Goal: Information Seeking & Learning: Check status

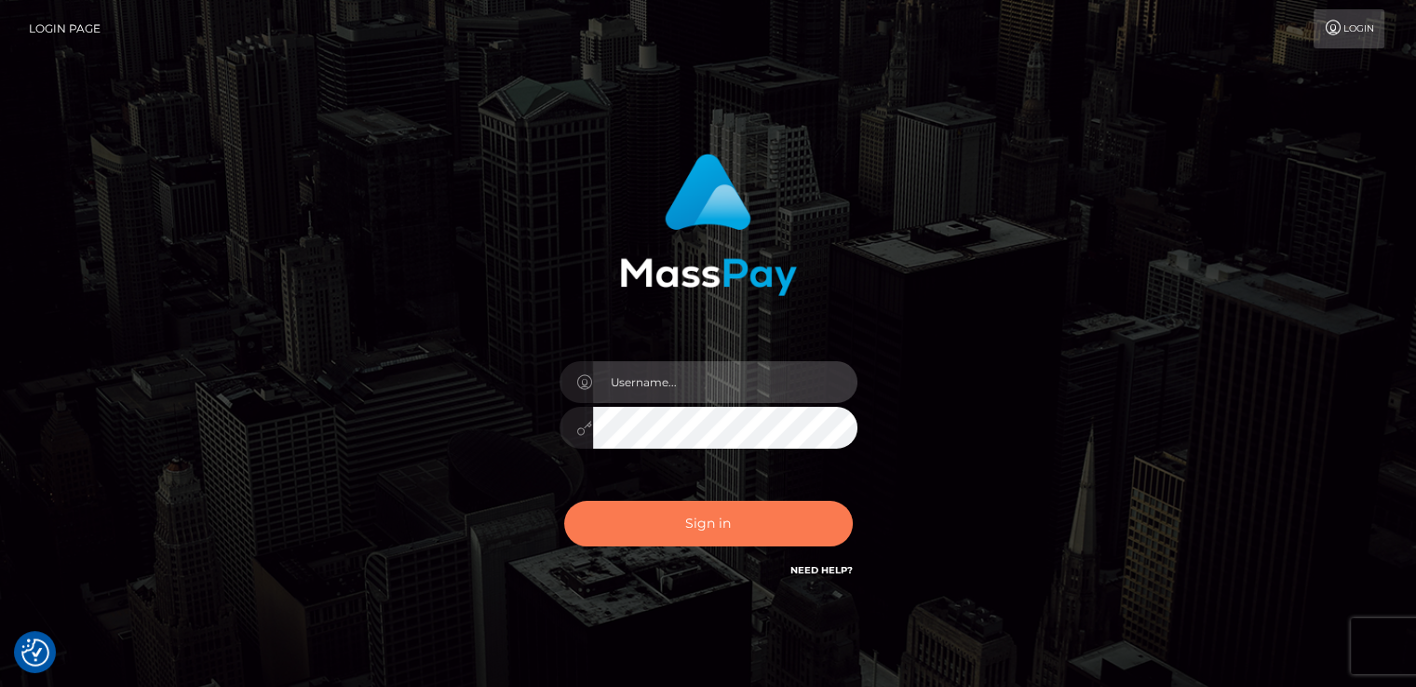
type input "[DOMAIN_NAME]"
click at [693, 533] on button "Sign in" at bounding box center [708, 524] width 289 height 46
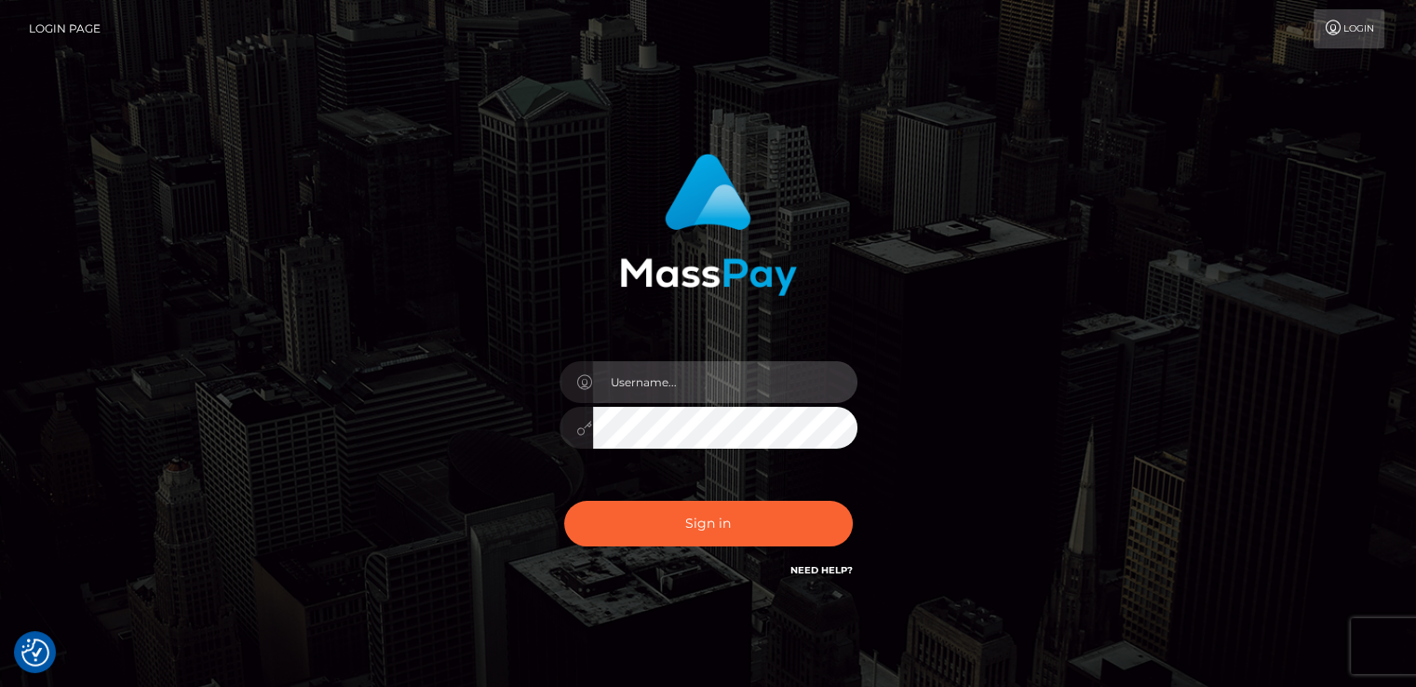
type input "[DOMAIN_NAME]"
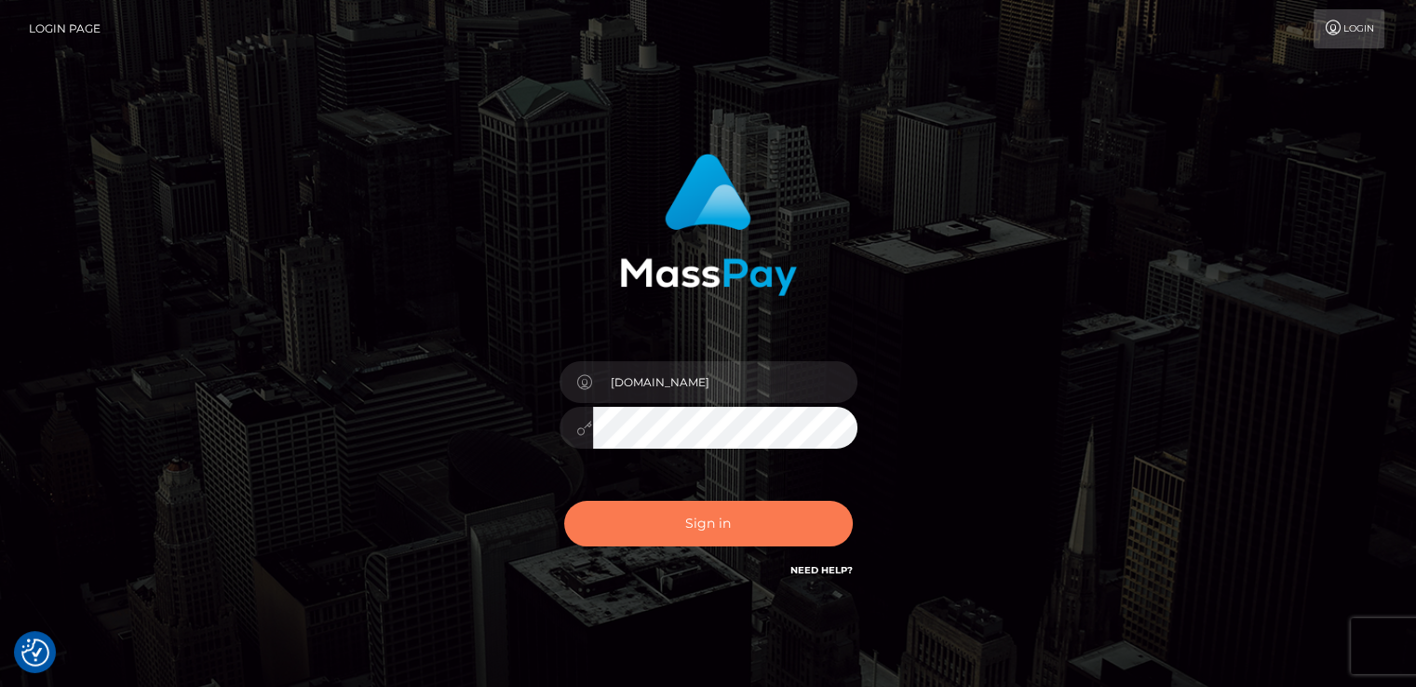
click at [693, 533] on button "Sign in" at bounding box center [708, 524] width 289 height 46
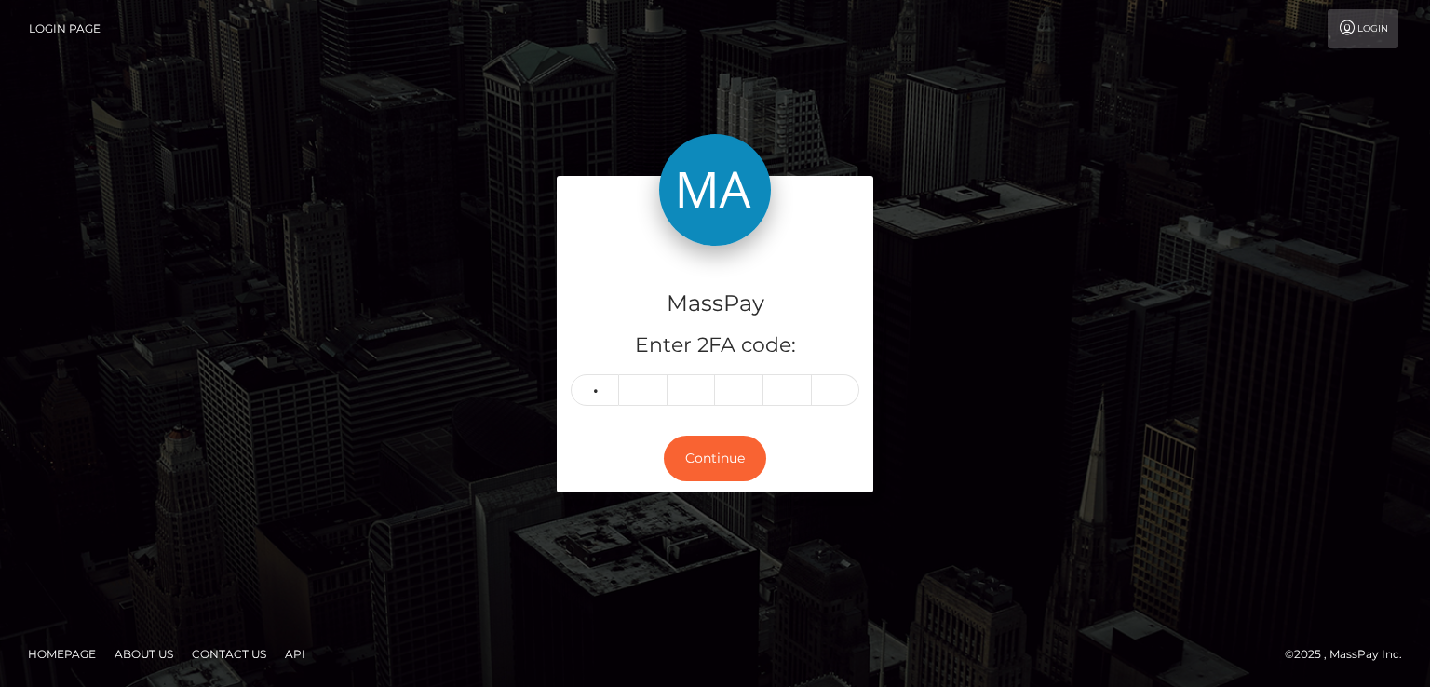
type input "8"
type input "7"
type input "1"
type input "6"
type input "0"
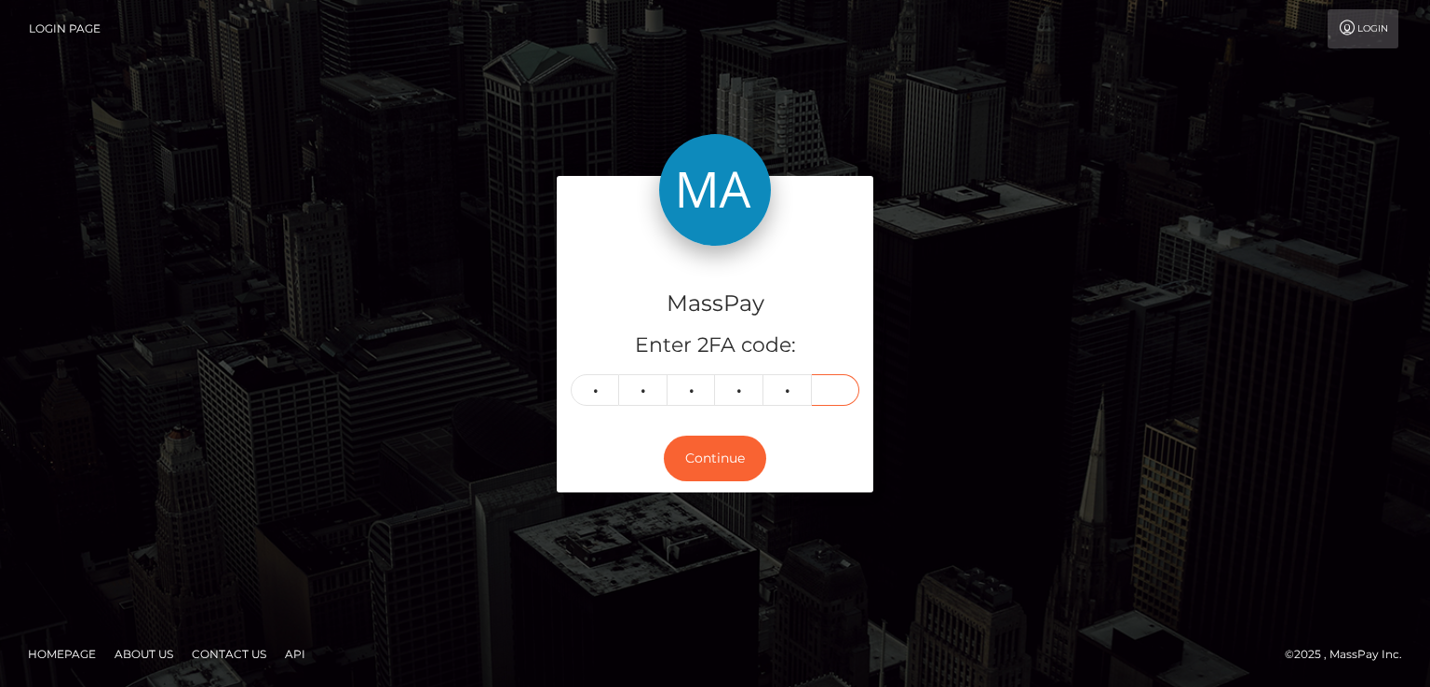
type input "1"
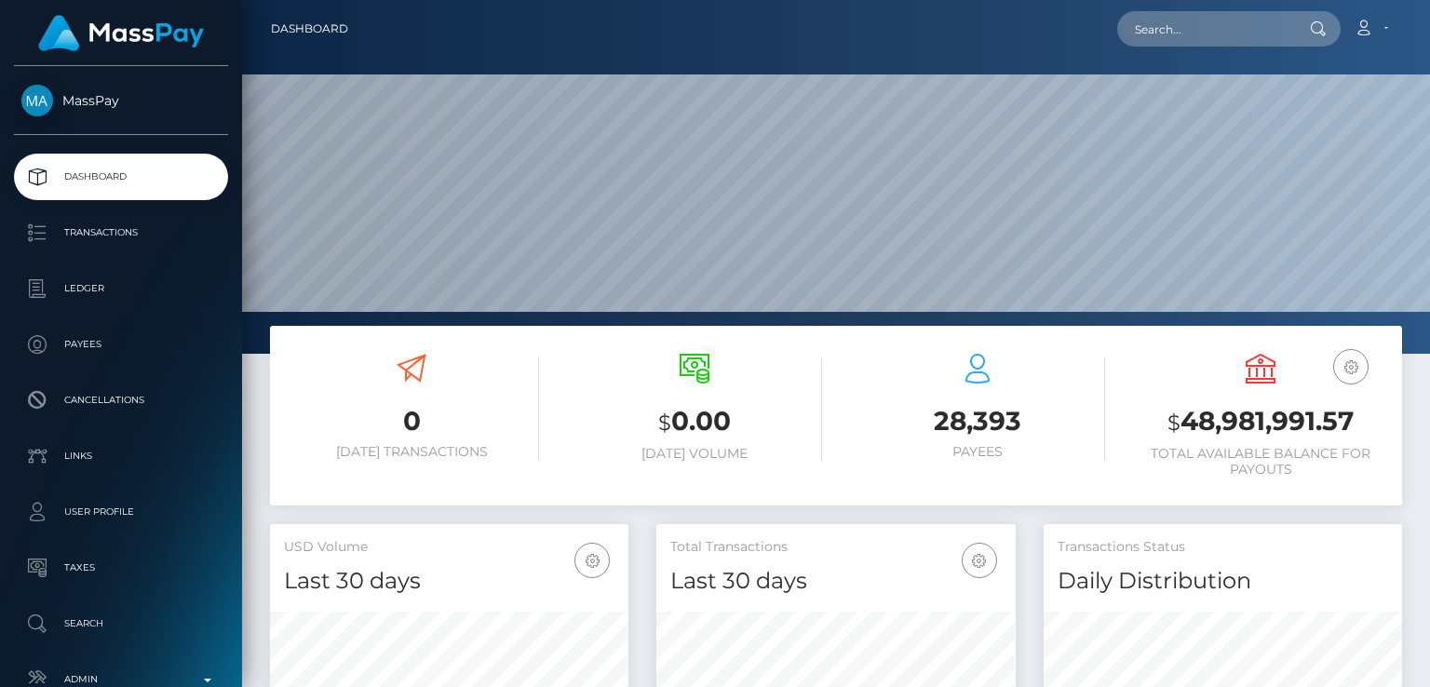
scroll to position [329, 357]
click at [1216, 36] on input "text" at bounding box center [1204, 28] width 175 height 35
paste input "xyruzrlajom@gmail.com"
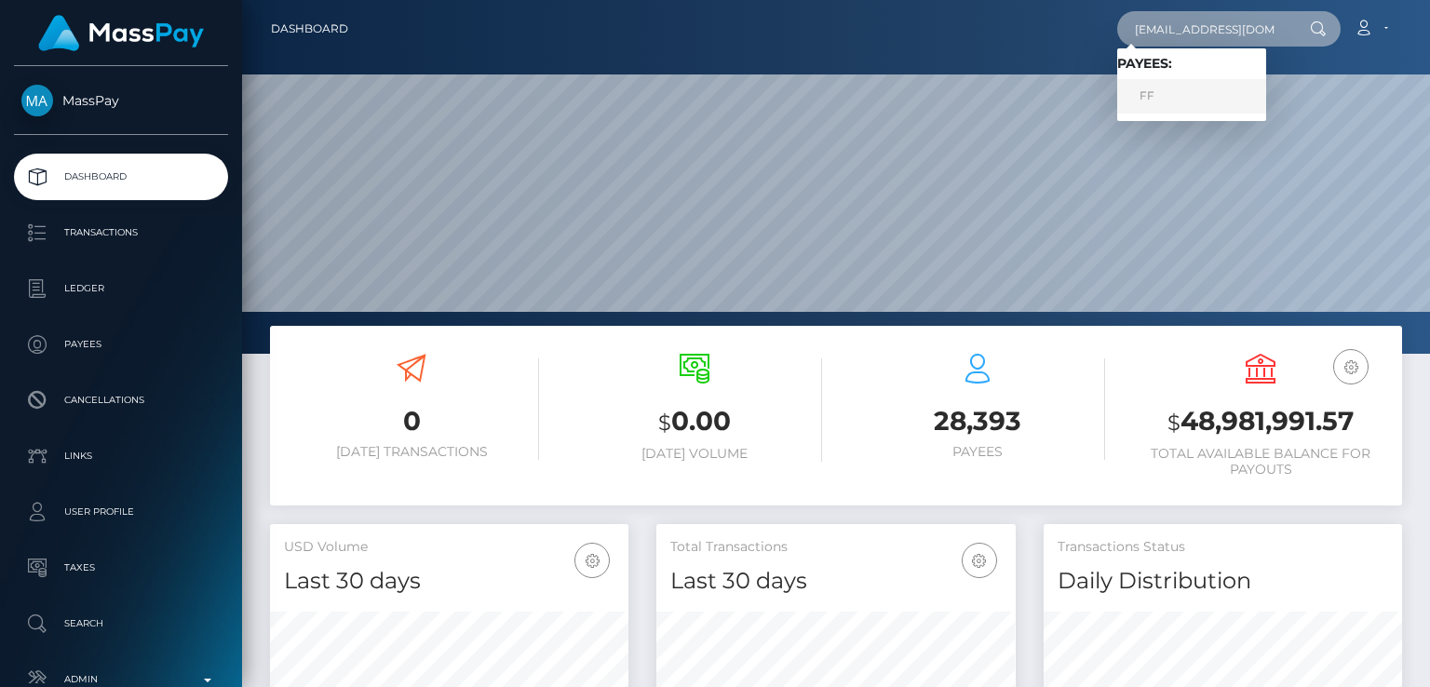
type input "xyruzrlajom@gmail.com"
click at [1173, 87] on link "FF" at bounding box center [1191, 96] width 149 height 34
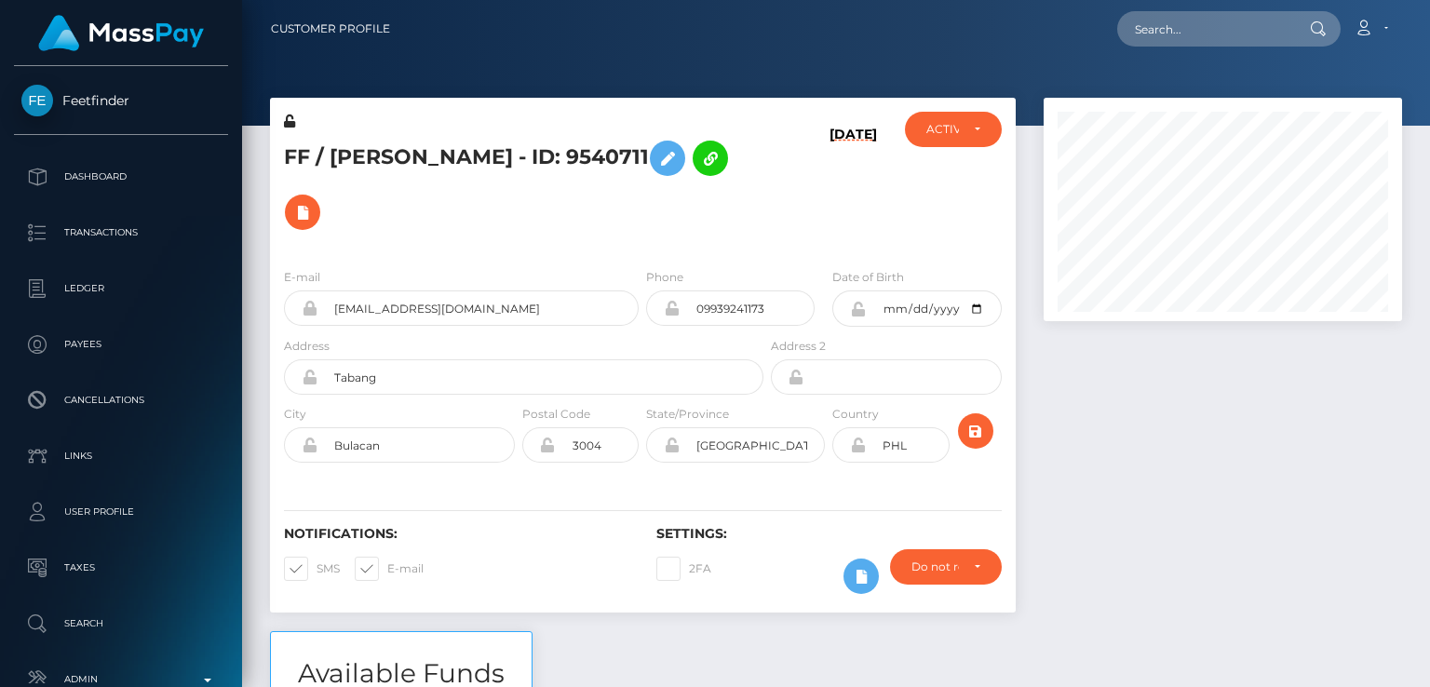
scroll to position [223, 357]
click at [1187, 416] on div at bounding box center [1222, 364] width 386 height 533
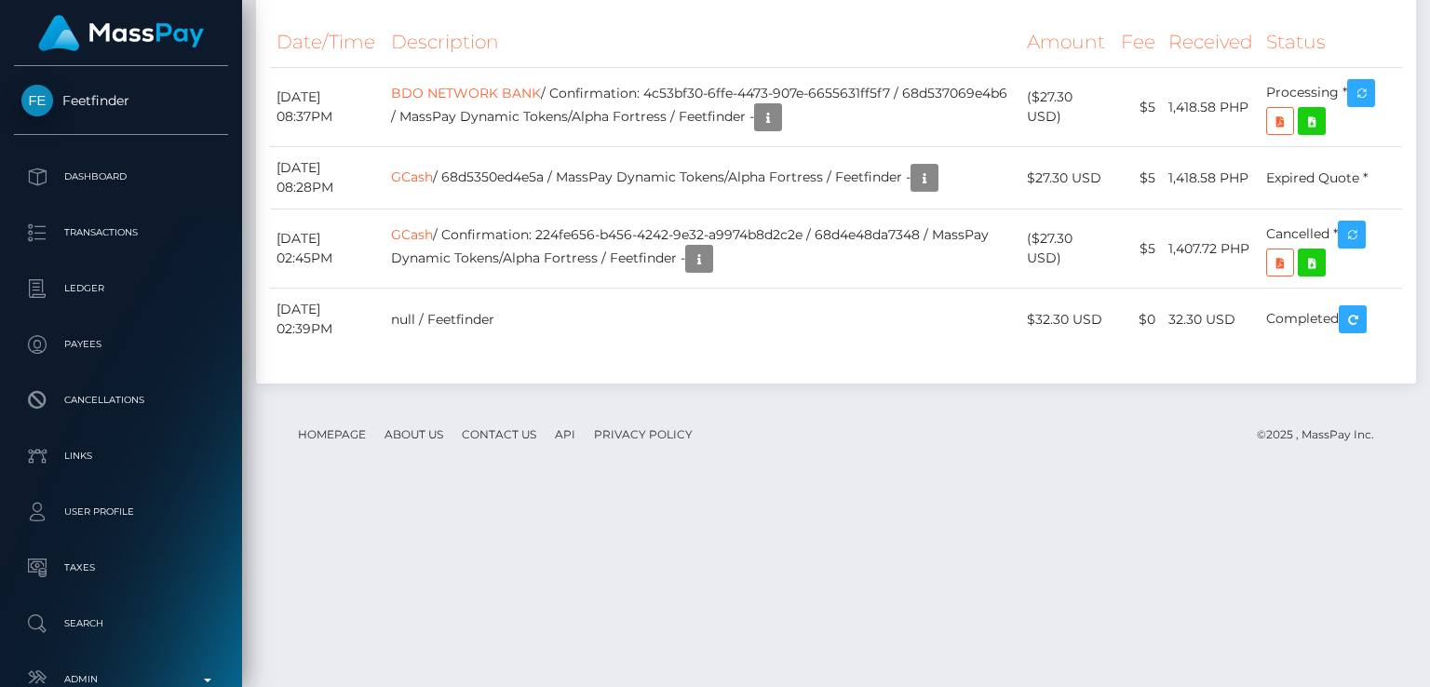
click at [800, 456] on div "Additional Info" at bounding box center [804, 440] width 121 height 34
click at [800, 456] on body "Feetfinder Dashboard Transactions Ledger Payees Cancellations Links" at bounding box center [715, 343] width 1430 height 687
click at [800, 456] on div "Additional Info" at bounding box center [804, 440] width 121 height 34
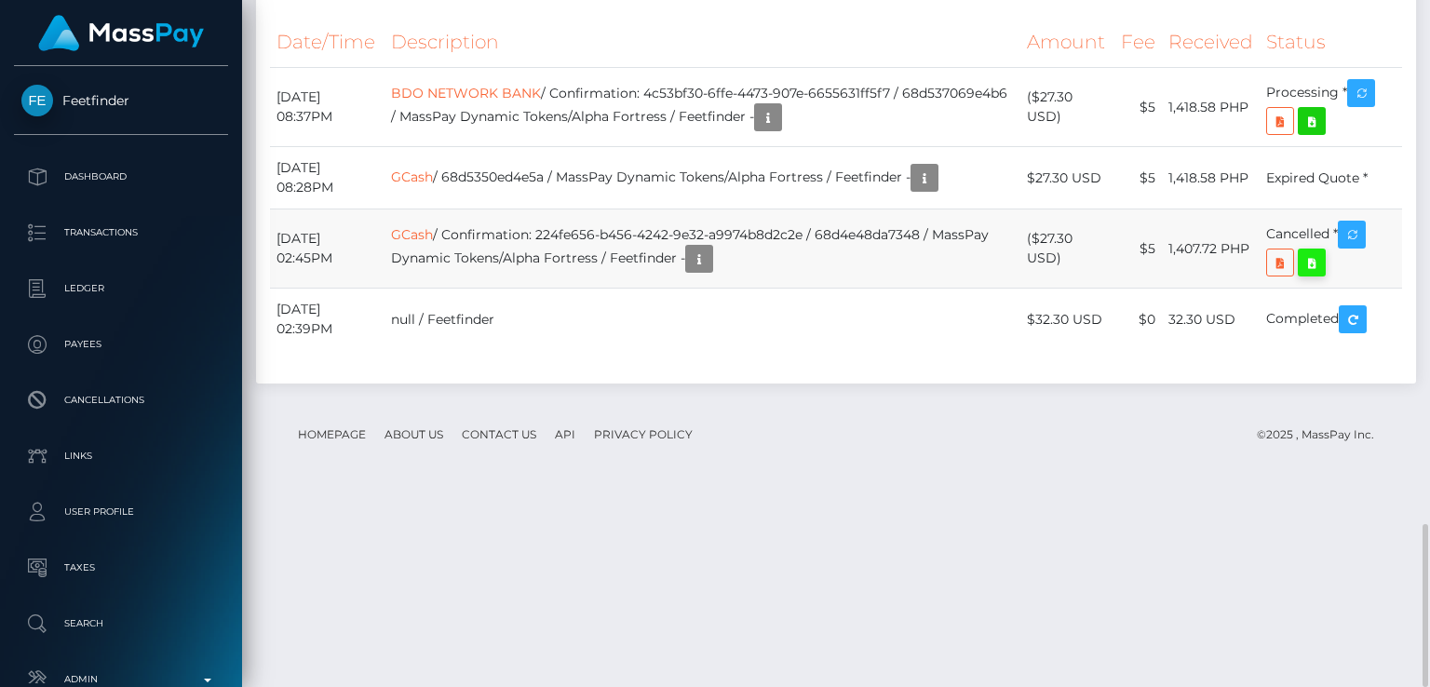
click at [1312, 275] on icon at bounding box center [1311, 262] width 22 height 23
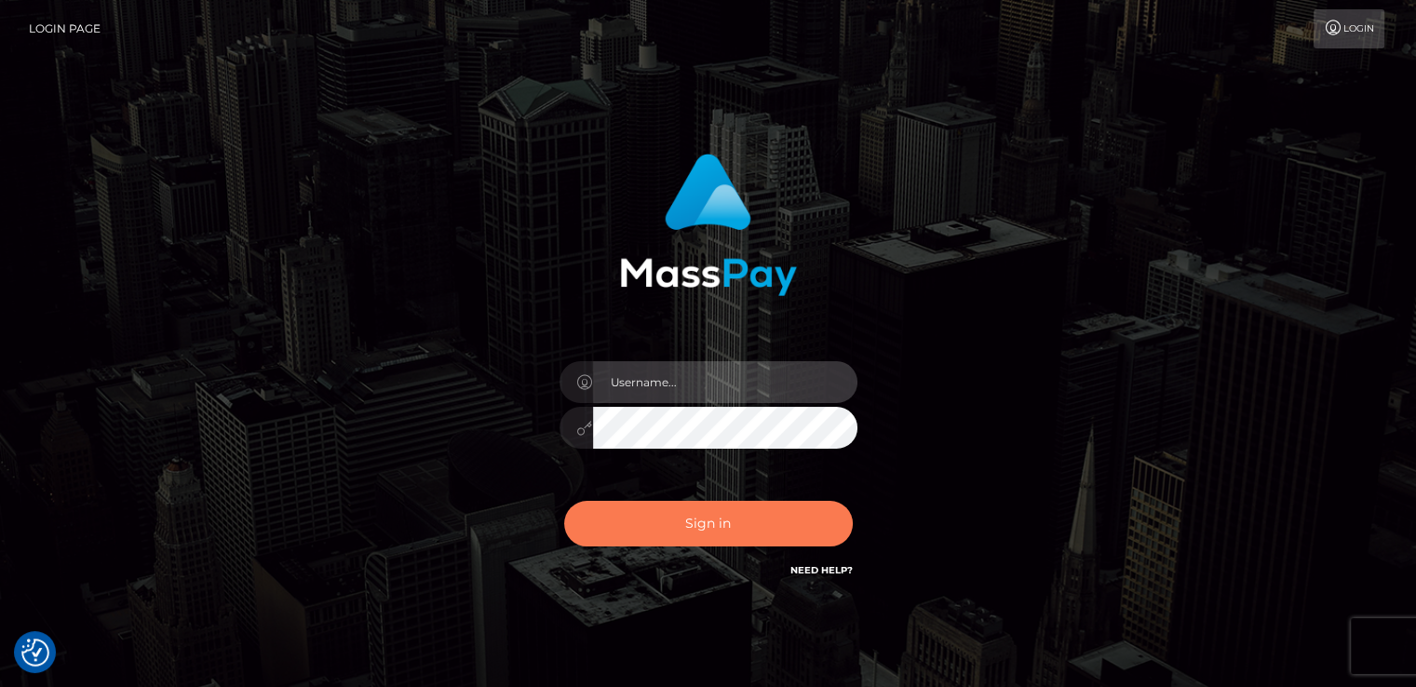
type input "nt.es"
click at [706, 510] on button "Sign in" at bounding box center [708, 524] width 289 height 46
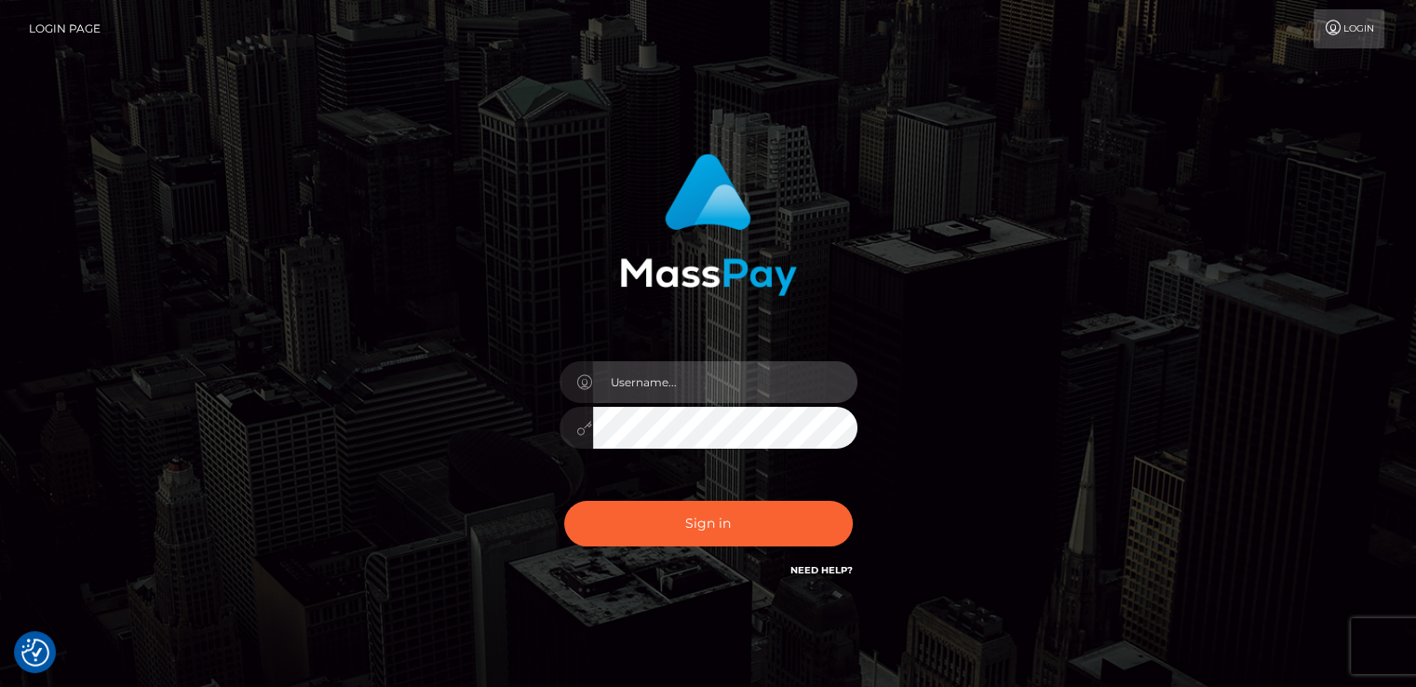
type input "nt.es"
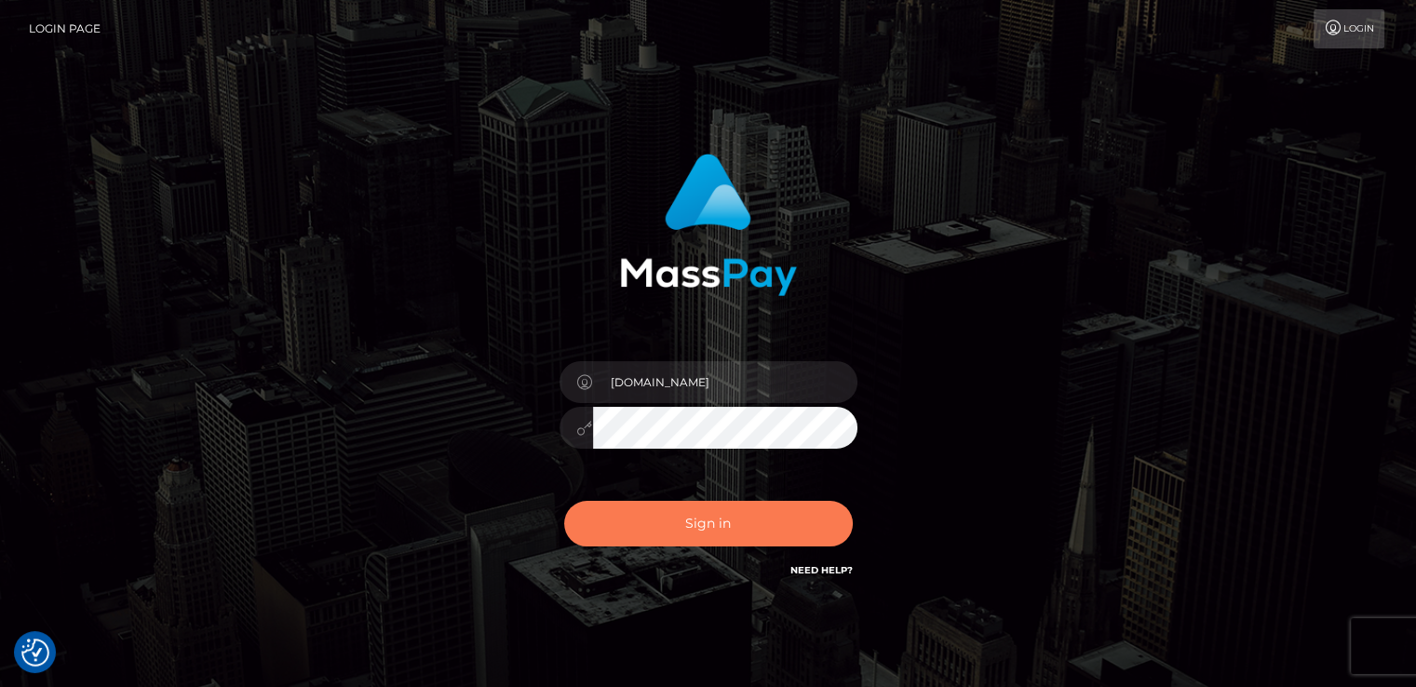
click at [706, 510] on button "Sign in" at bounding box center [708, 524] width 289 height 46
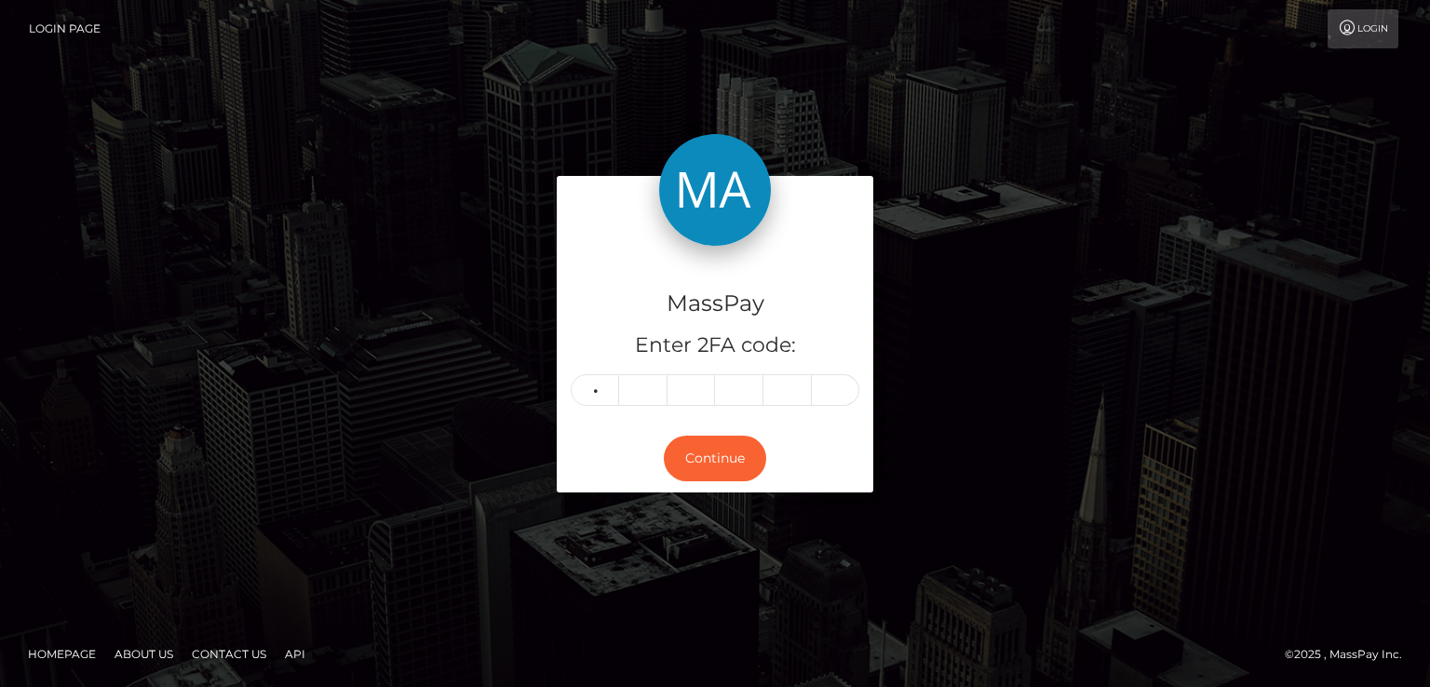
type input "5"
type input "3"
type input "9"
type input "6"
type input "7"
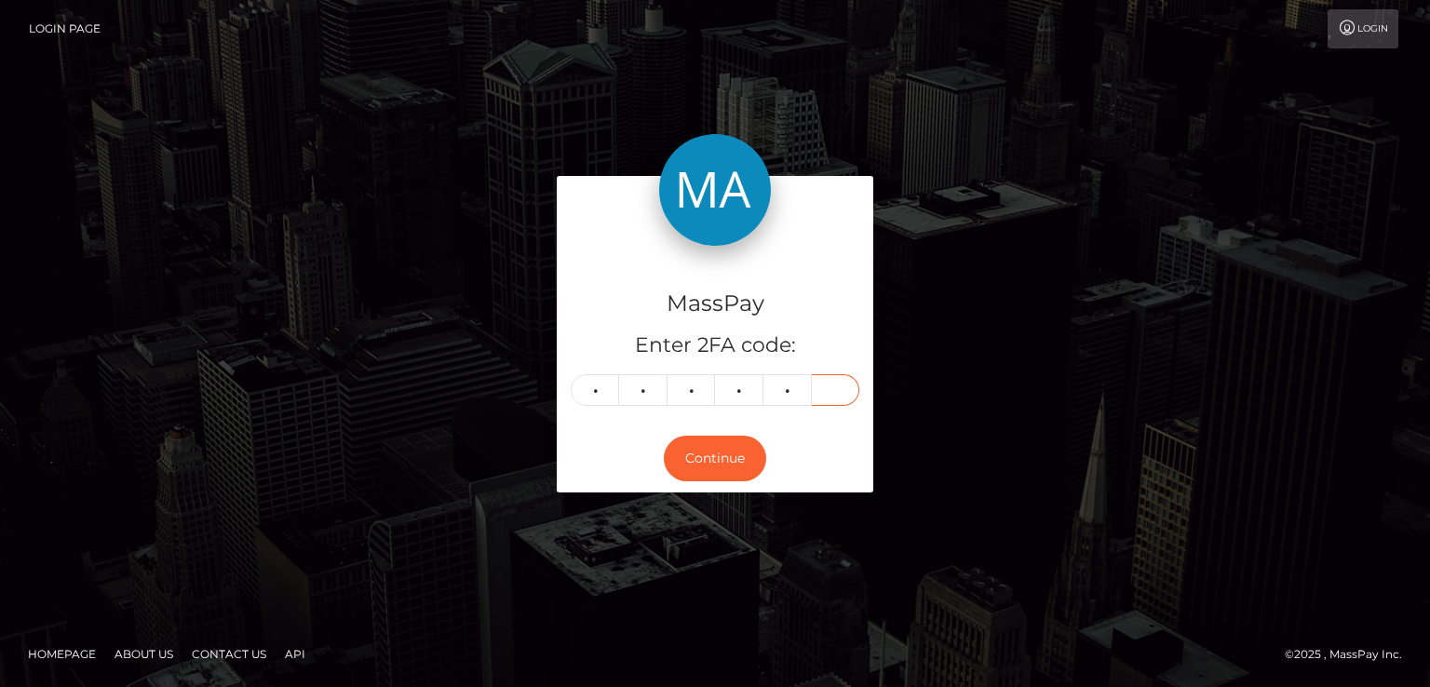
type input "2"
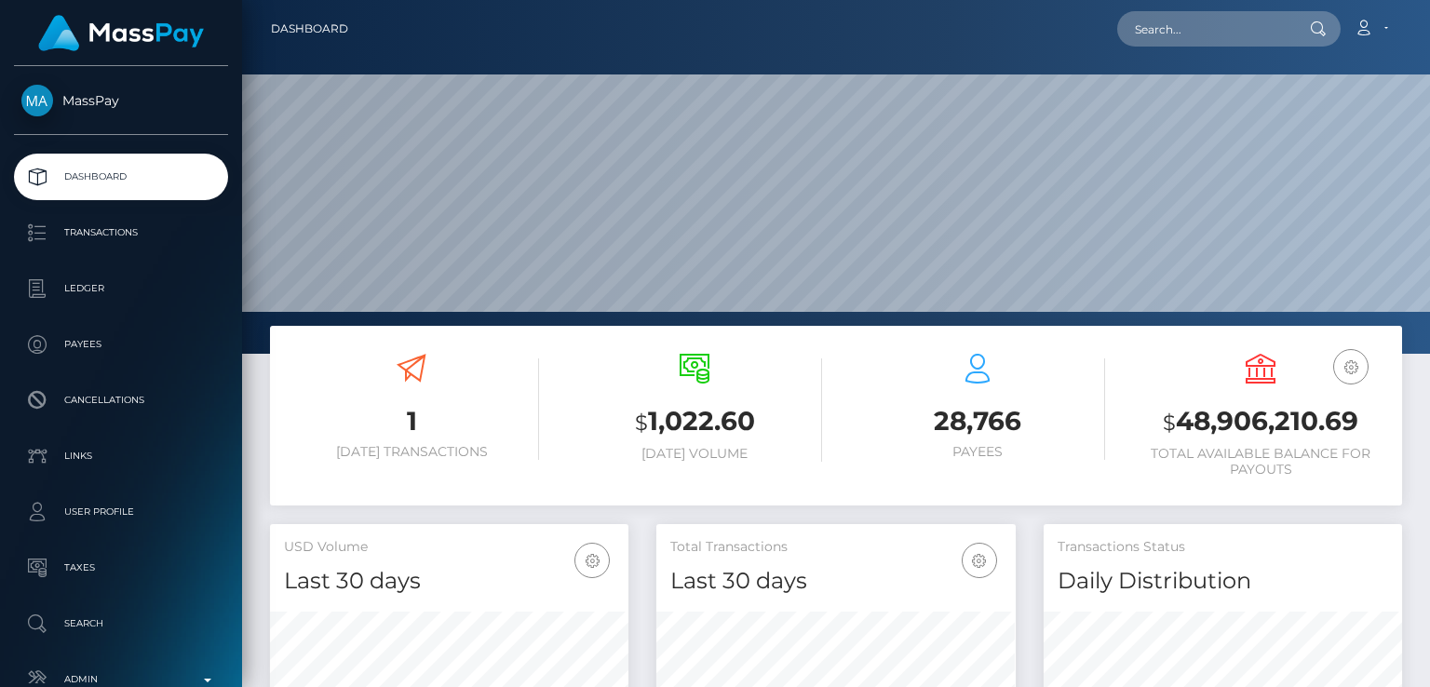
scroll to position [509, 357]
click at [1250, 35] on input "text" at bounding box center [1204, 28] width 175 height 35
paste input "[EMAIL_ADDRESS][DOMAIN_NAME]"
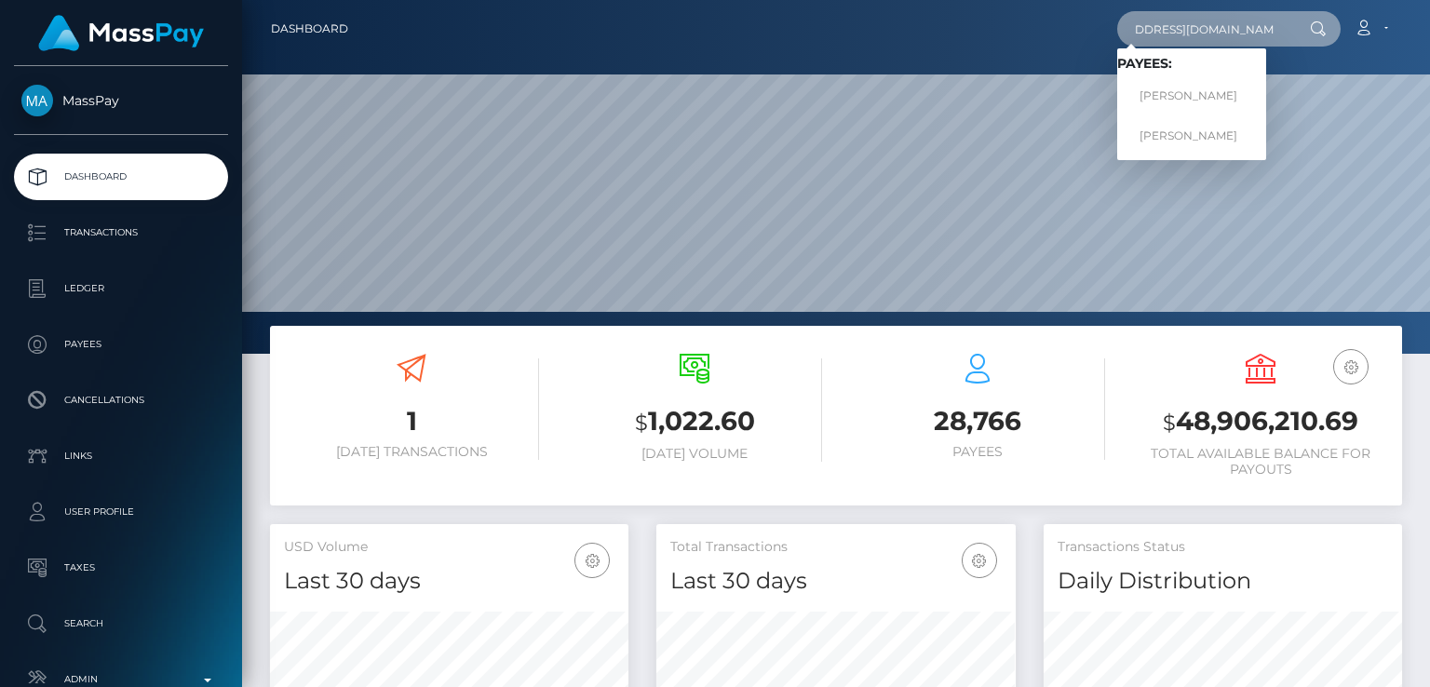
type input "[EMAIL_ADDRESS][DOMAIN_NAME]"
click at [1207, 99] on link "ASMA CHAND" at bounding box center [1191, 96] width 149 height 34
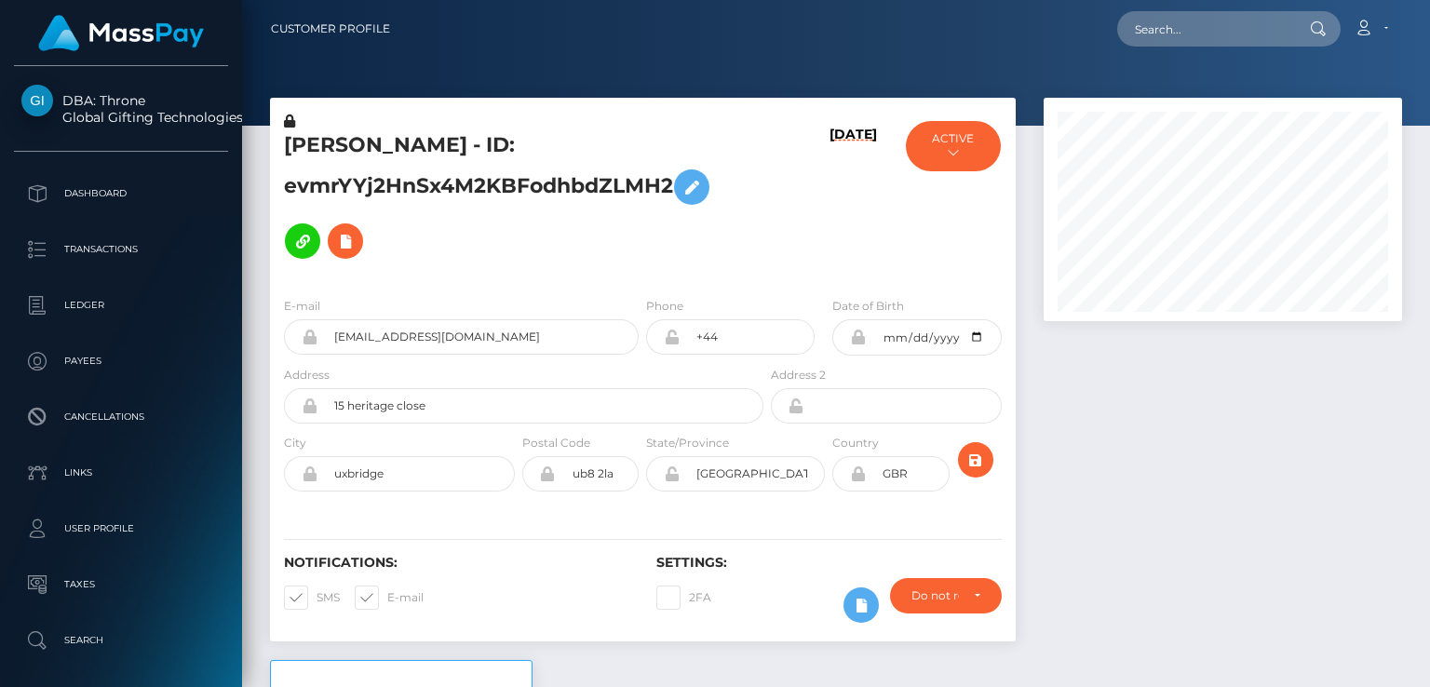
scroll to position [223, 357]
click at [940, 232] on div "ACTIVE Select Media LLC - ACTIVE DEACTIVE CLOSED ACTIVE Global Gifting Technolo…" at bounding box center [953, 197] width 124 height 170
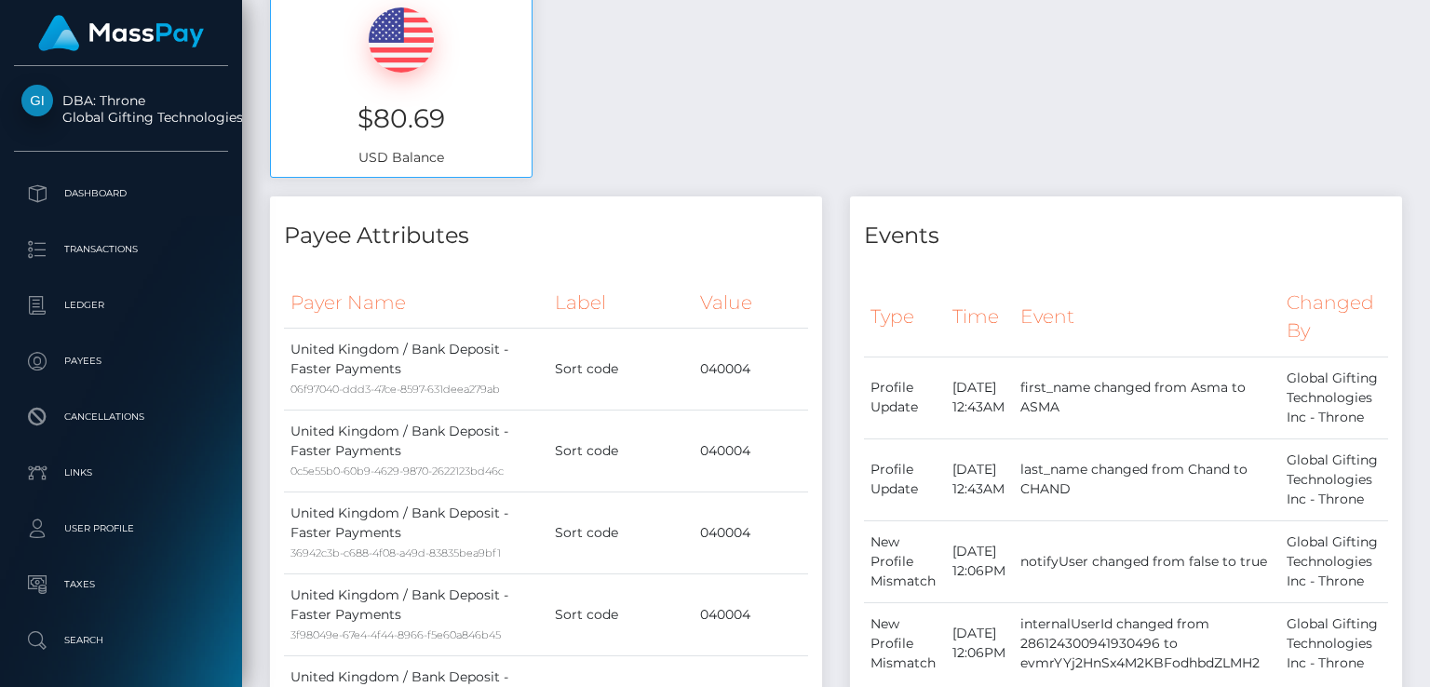
scroll to position [0, 0]
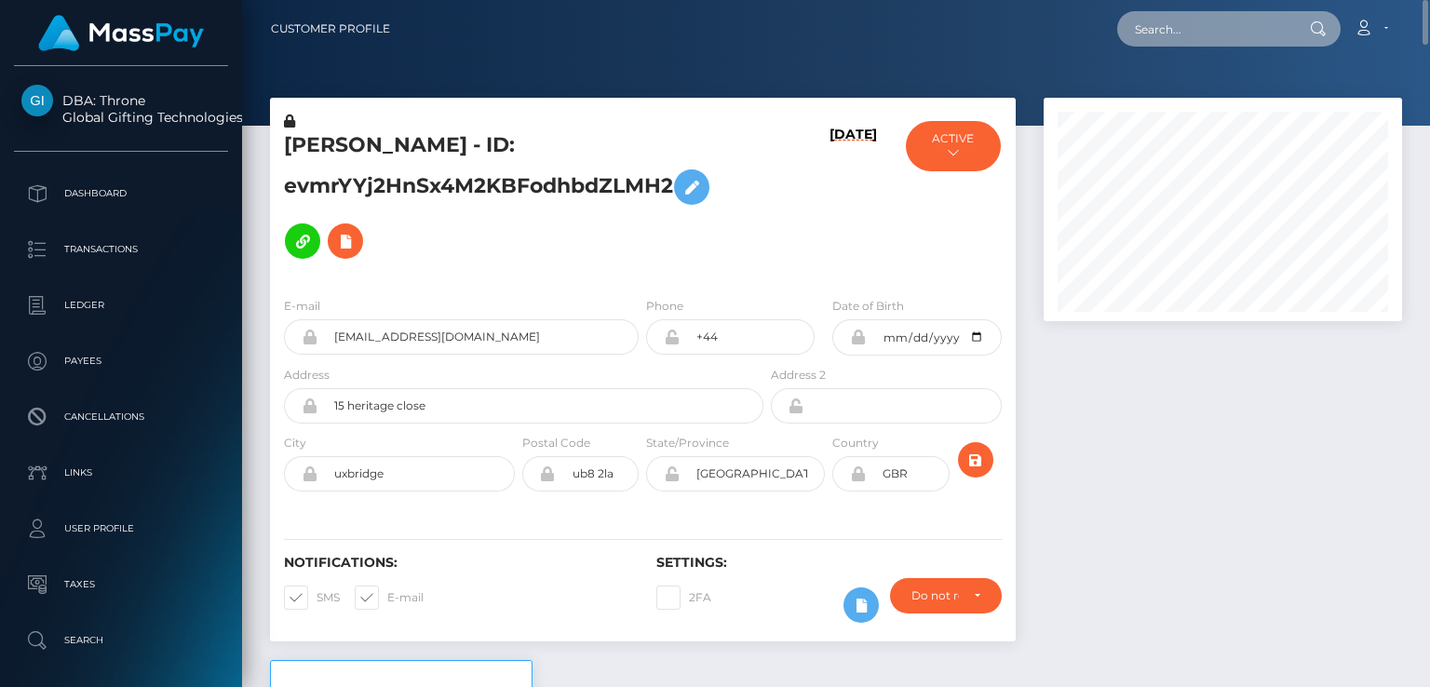
click at [1176, 44] on input "text" at bounding box center [1204, 28] width 175 height 35
paste input "[EMAIL_ADDRESS][DOMAIN_NAME]"
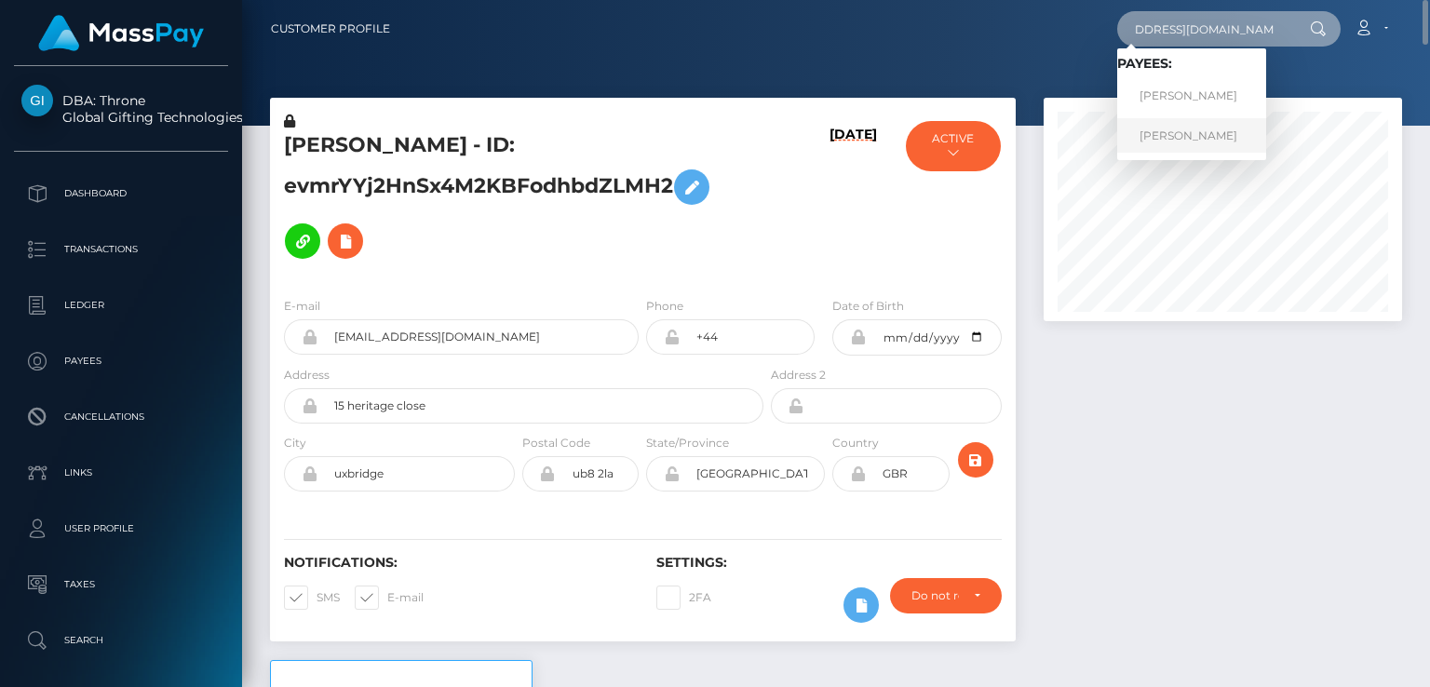
type input "[EMAIL_ADDRESS][DOMAIN_NAME]"
click at [1195, 131] on link "[PERSON_NAME]" at bounding box center [1191, 135] width 149 height 34
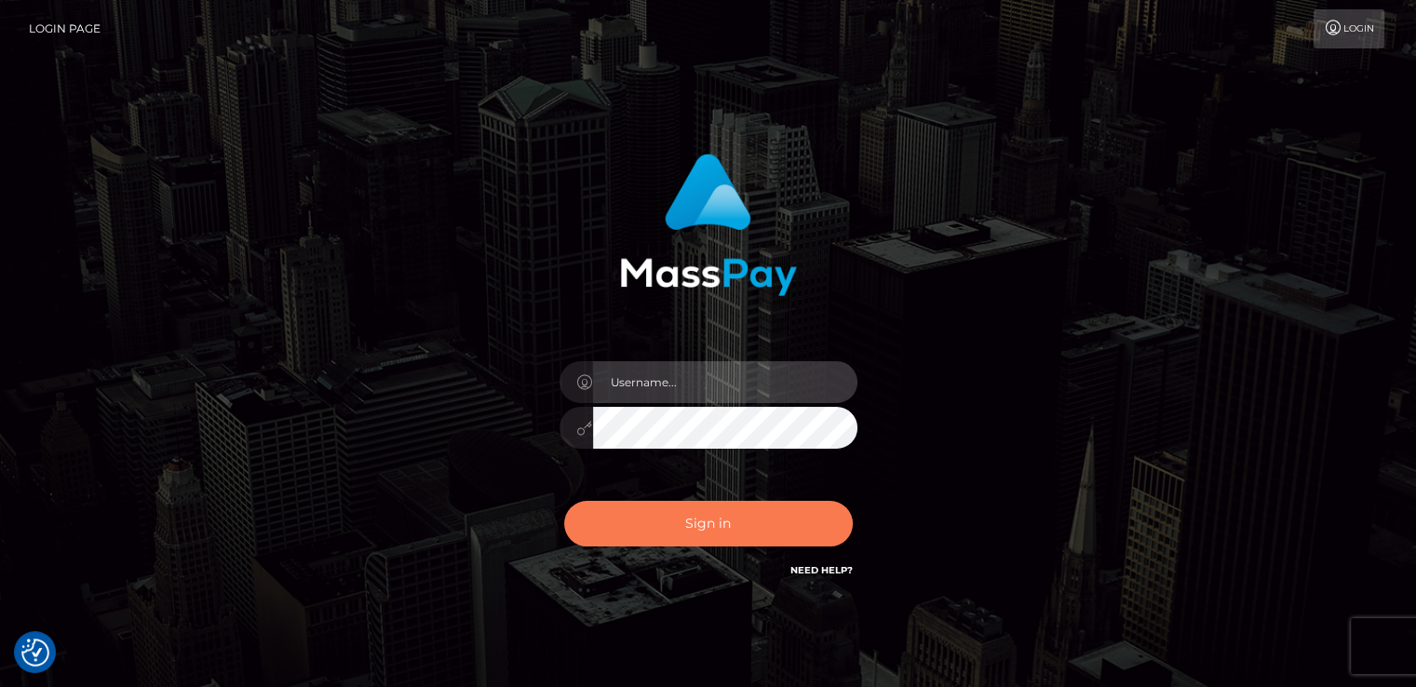
type input "[DOMAIN_NAME]"
click at [716, 541] on button "Sign in" at bounding box center [708, 524] width 289 height 46
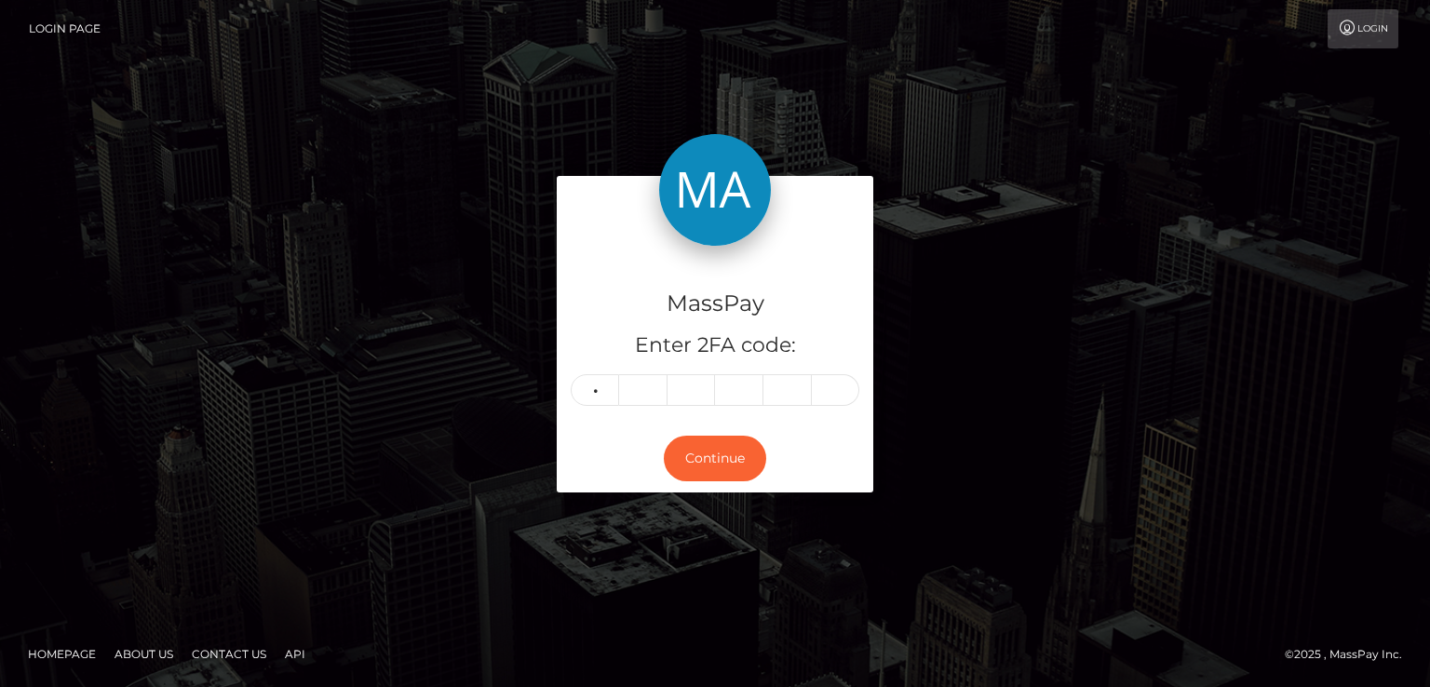
type input "1"
type input "0"
type input "7"
type input "5"
type input "8"
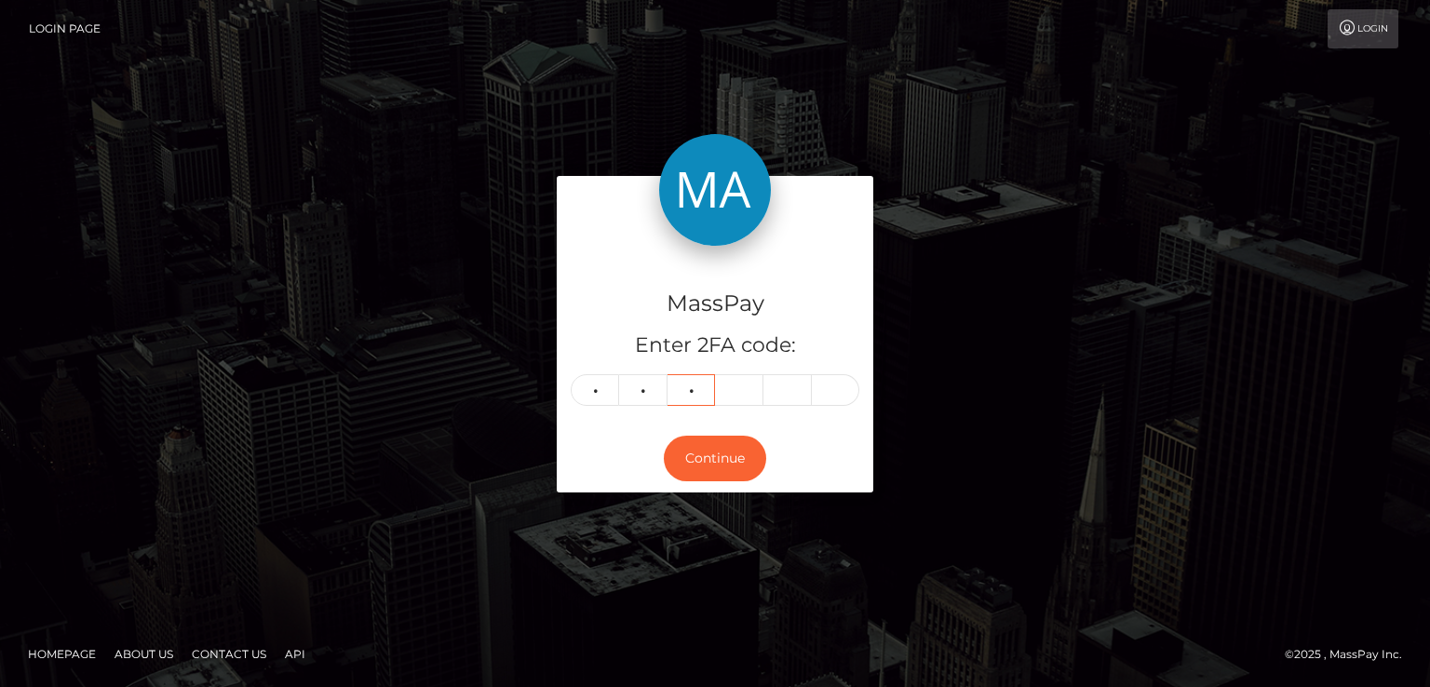
type input "9"
type input "6"
type input "7"
type input "1"
type input "5"
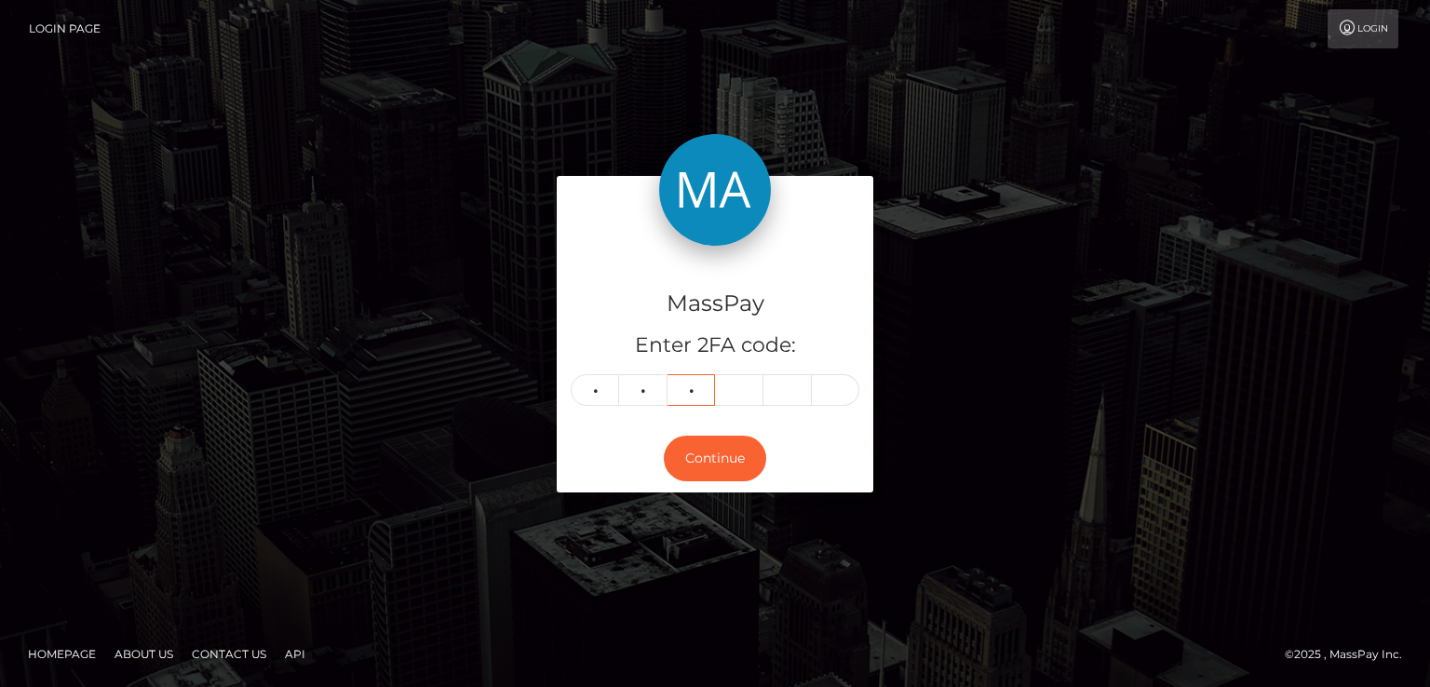
type input "8"
type input "9"
type input "6"
type input "7"
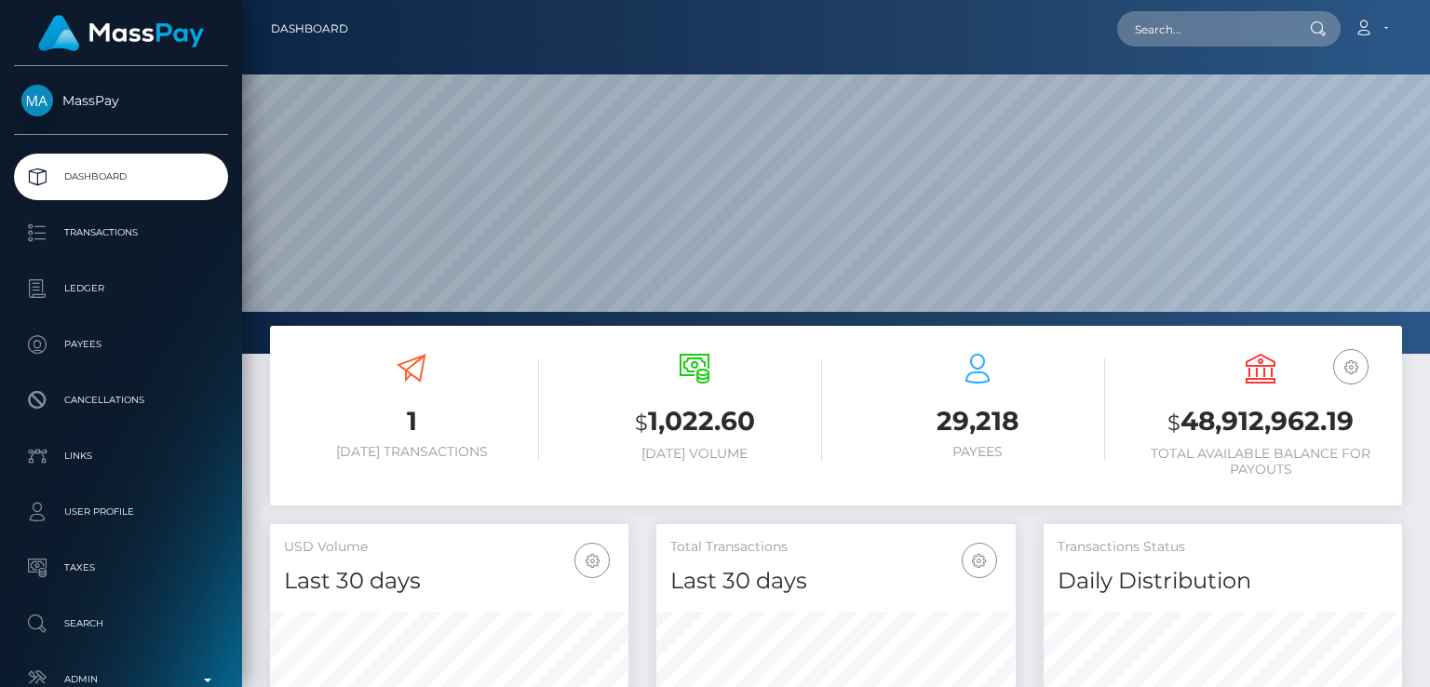
scroll to position [329, 357]
click at [1232, 14] on input "text" at bounding box center [1204, 28] width 175 height 35
paste input "[EMAIL_ADDRESS][DOMAIN_NAME]"
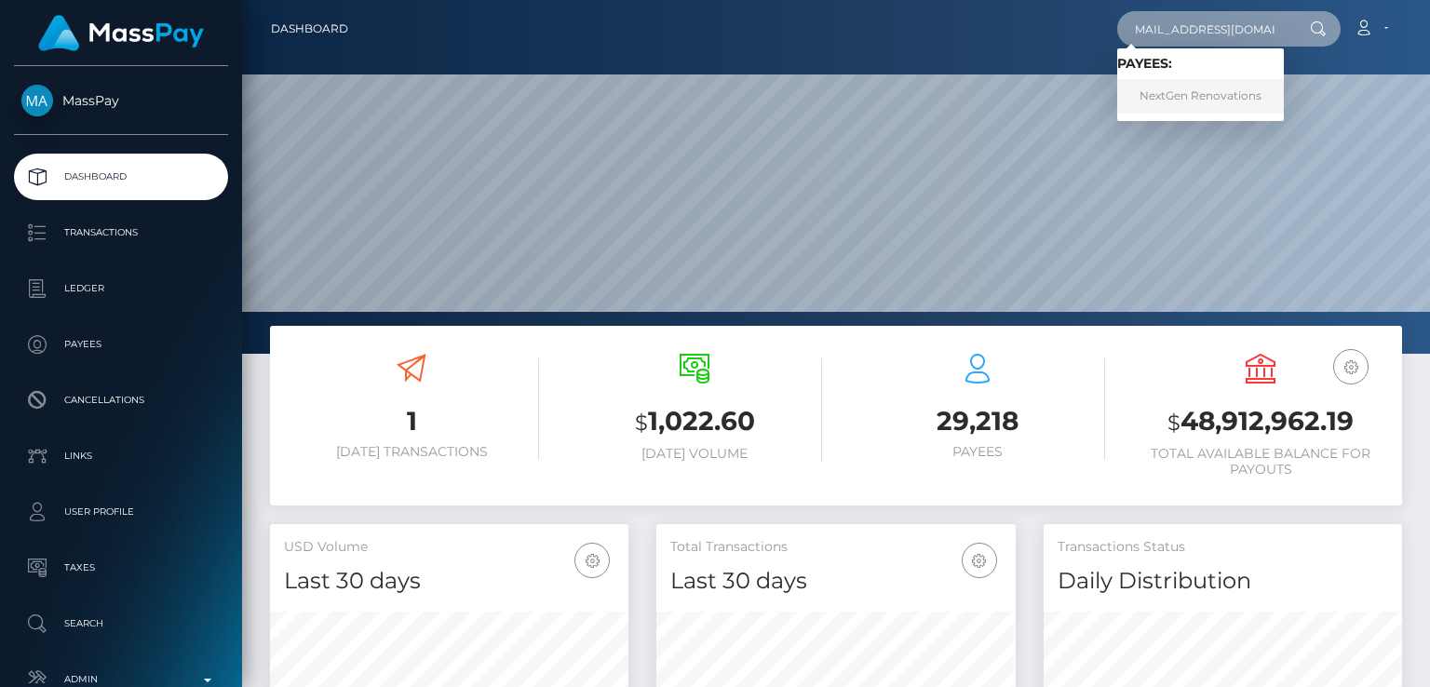
type input "[EMAIL_ADDRESS][DOMAIN_NAME]"
click at [1195, 98] on link "NextGen Renovations" at bounding box center [1200, 96] width 167 height 34
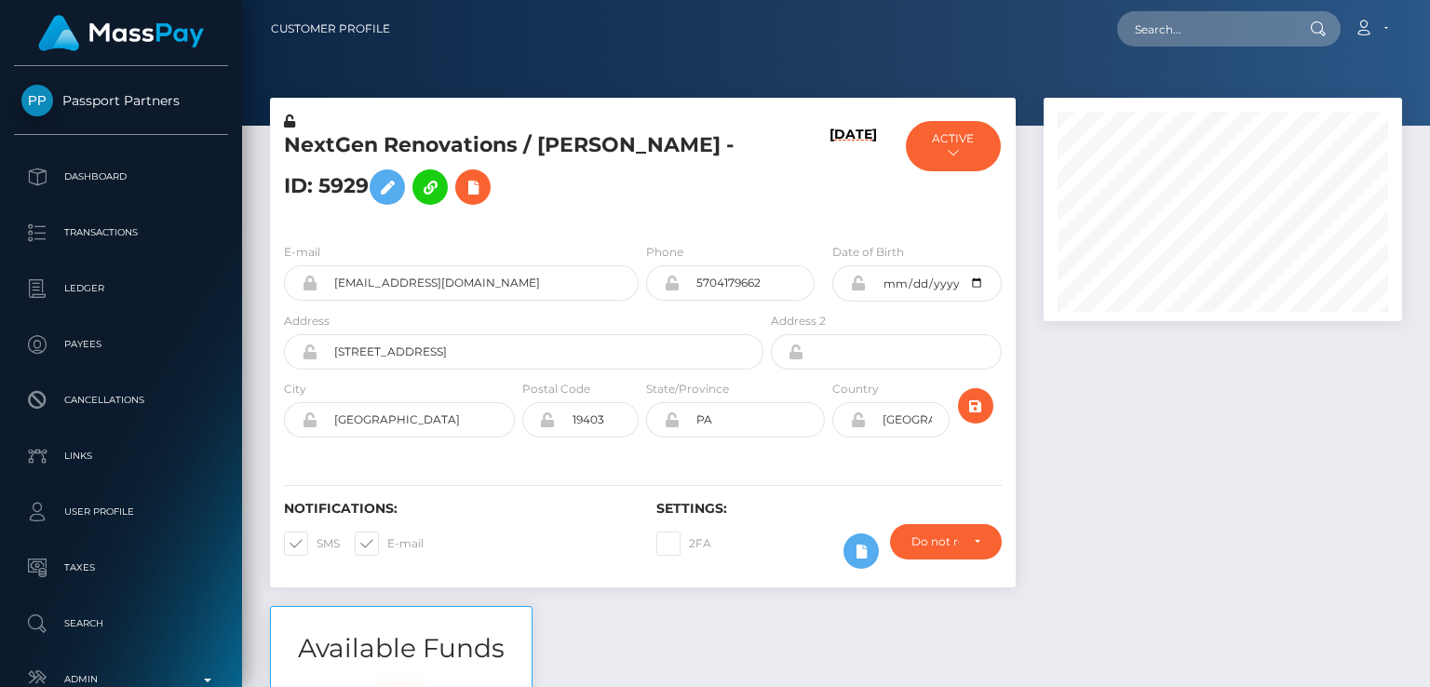
scroll to position [223, 357]
click at [1143, 430] on div at bounding box center [1222, 352] width 386 height 508
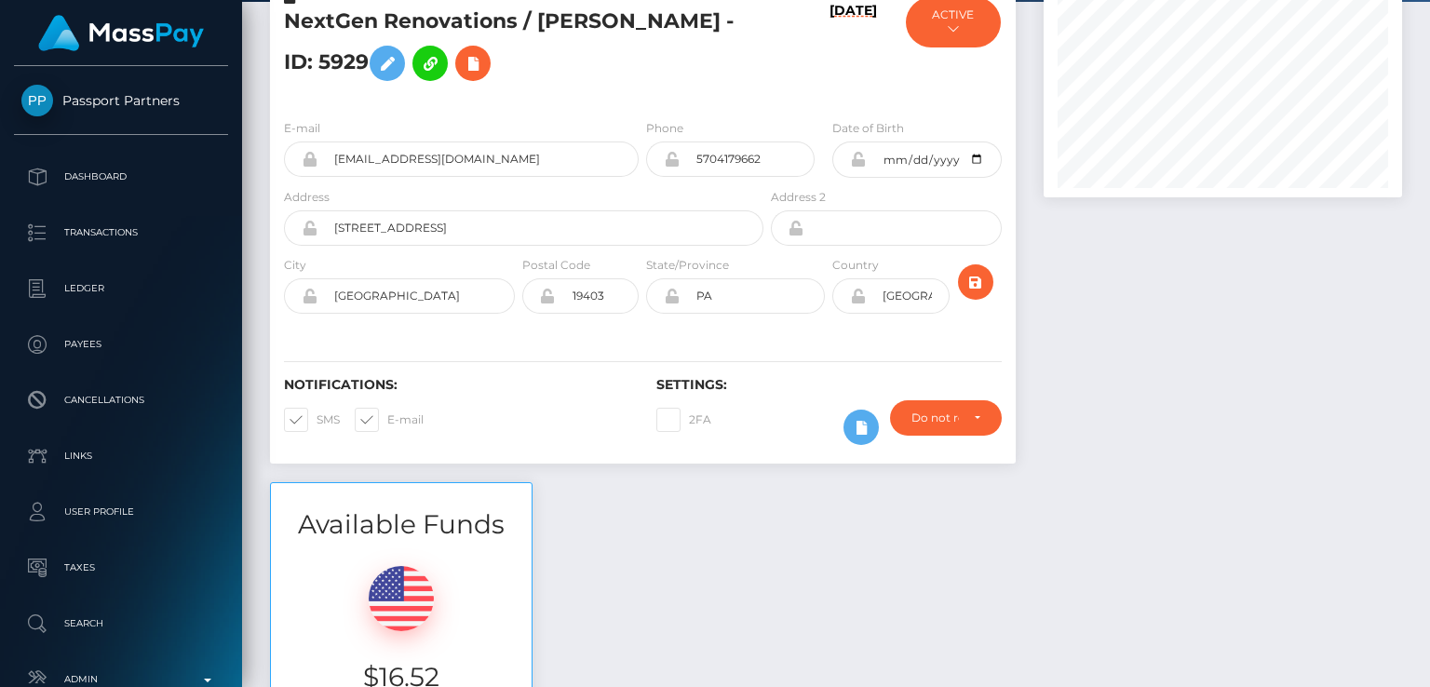
scroll to position [0, 0]
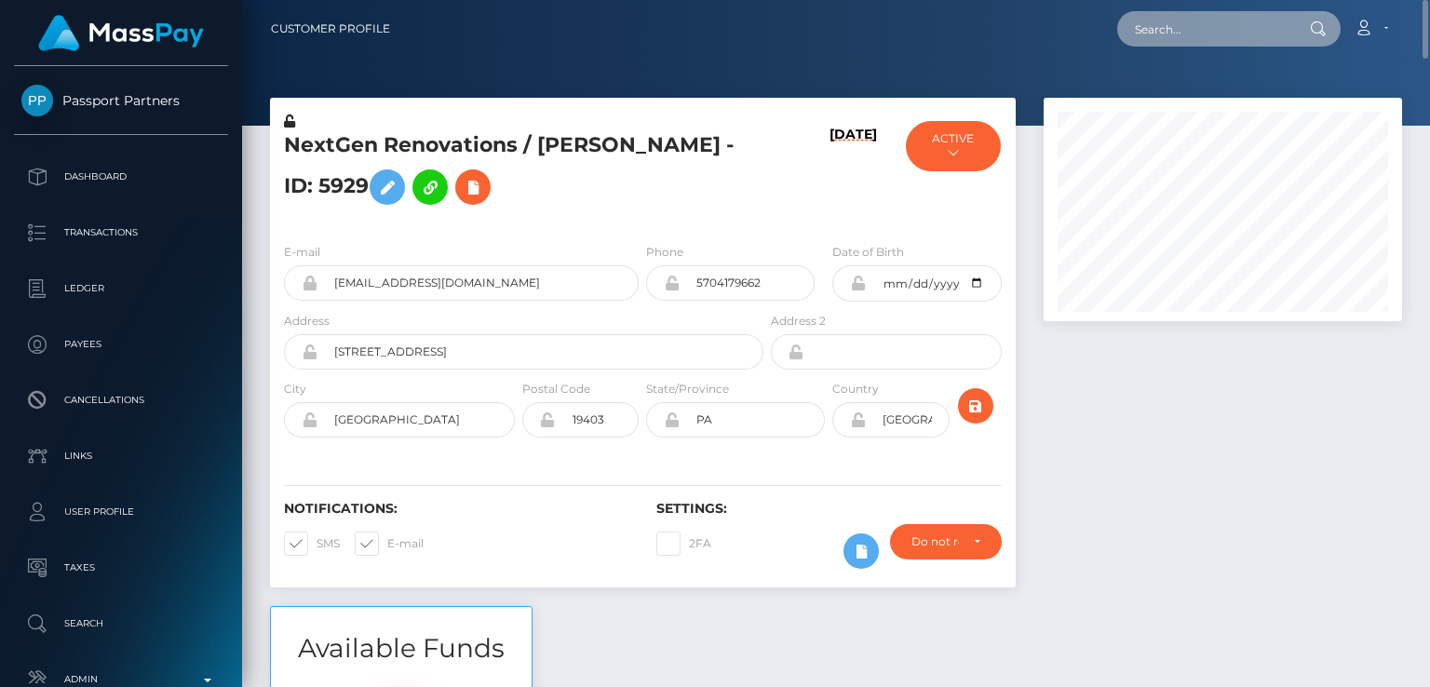
click at [1163, 37] on input "text" at bounding box center [1204, 28] width 175 height 35
paste input "[EMAIL_ADDRESS][DOMAIN_NAME]"
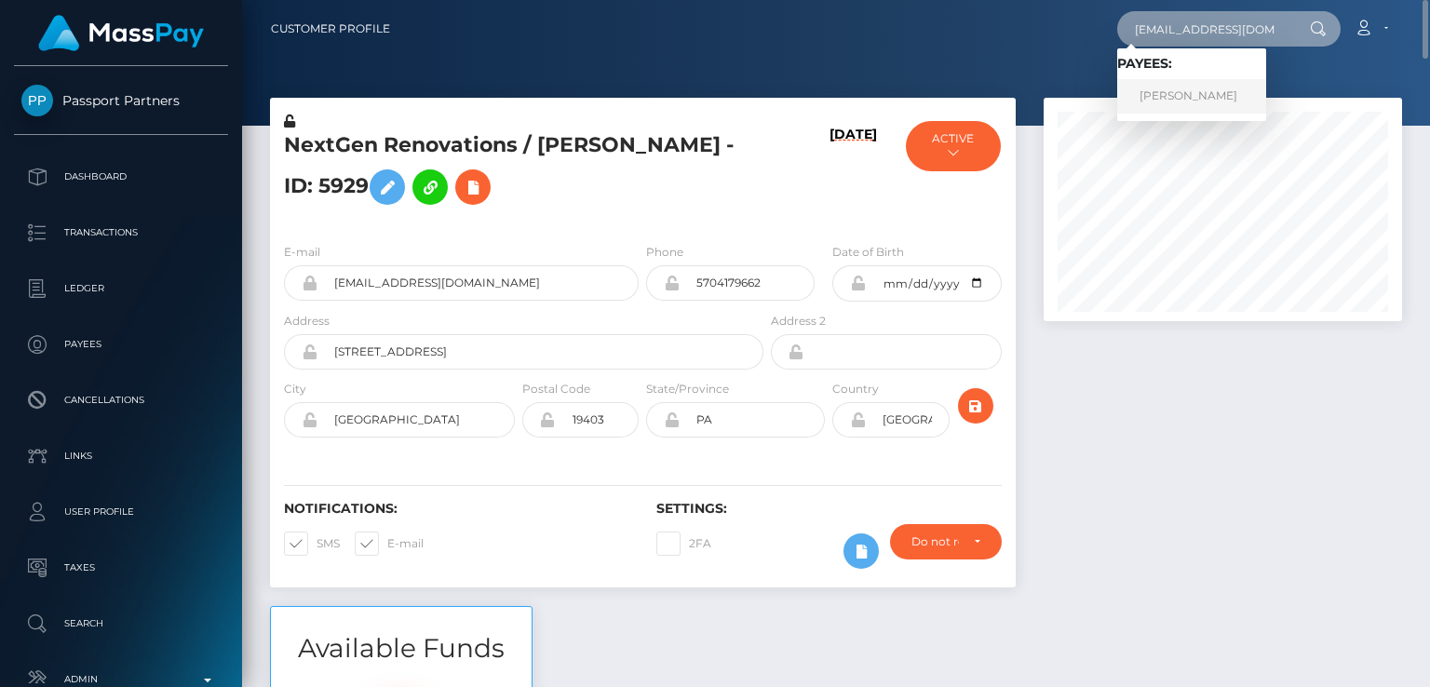
type input "[EMAIL_ADDRESS][DOMAIN_NAME]"
click at [1165, 84] on link "[PERSON_NAME]" at bounding box center [1191, 96] width 149 height 34
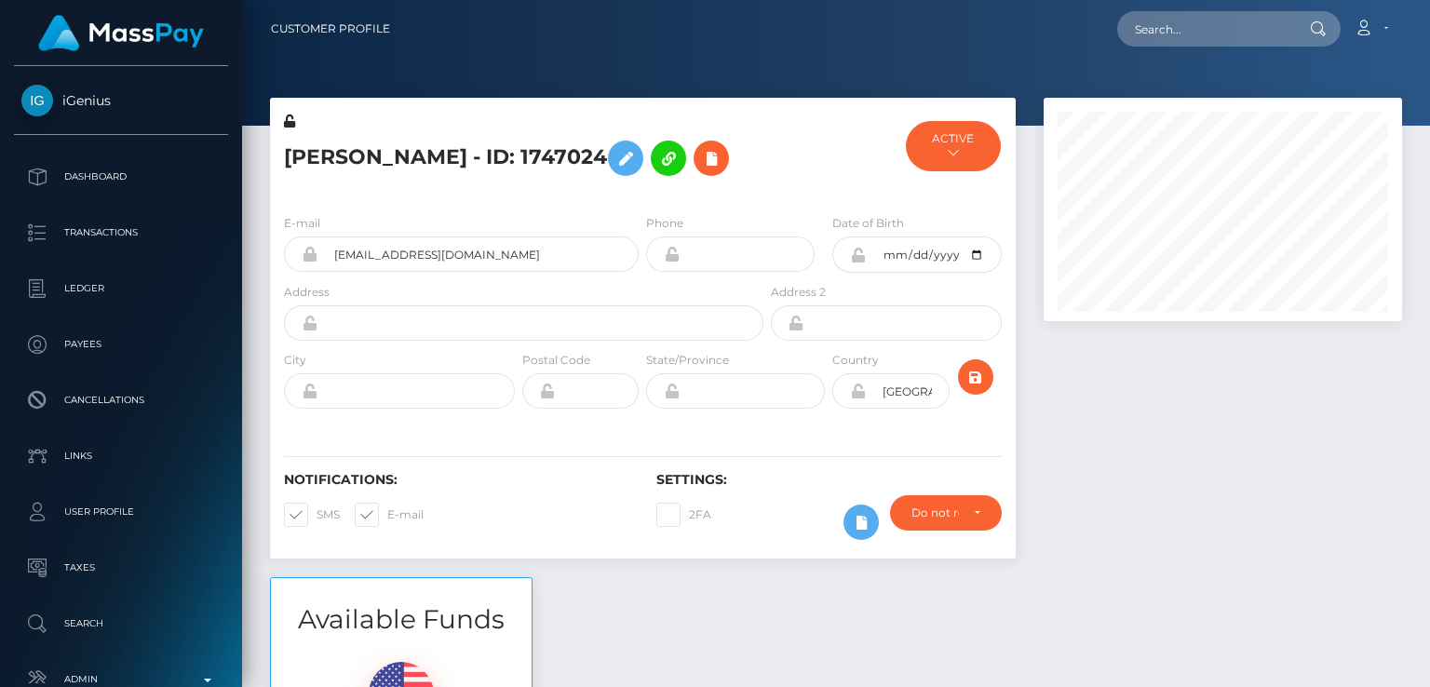
scroll to position [223, 357]
click at [338, 28] on link "Customer Profile" at bounding box center [330, 28] width 119 height 39
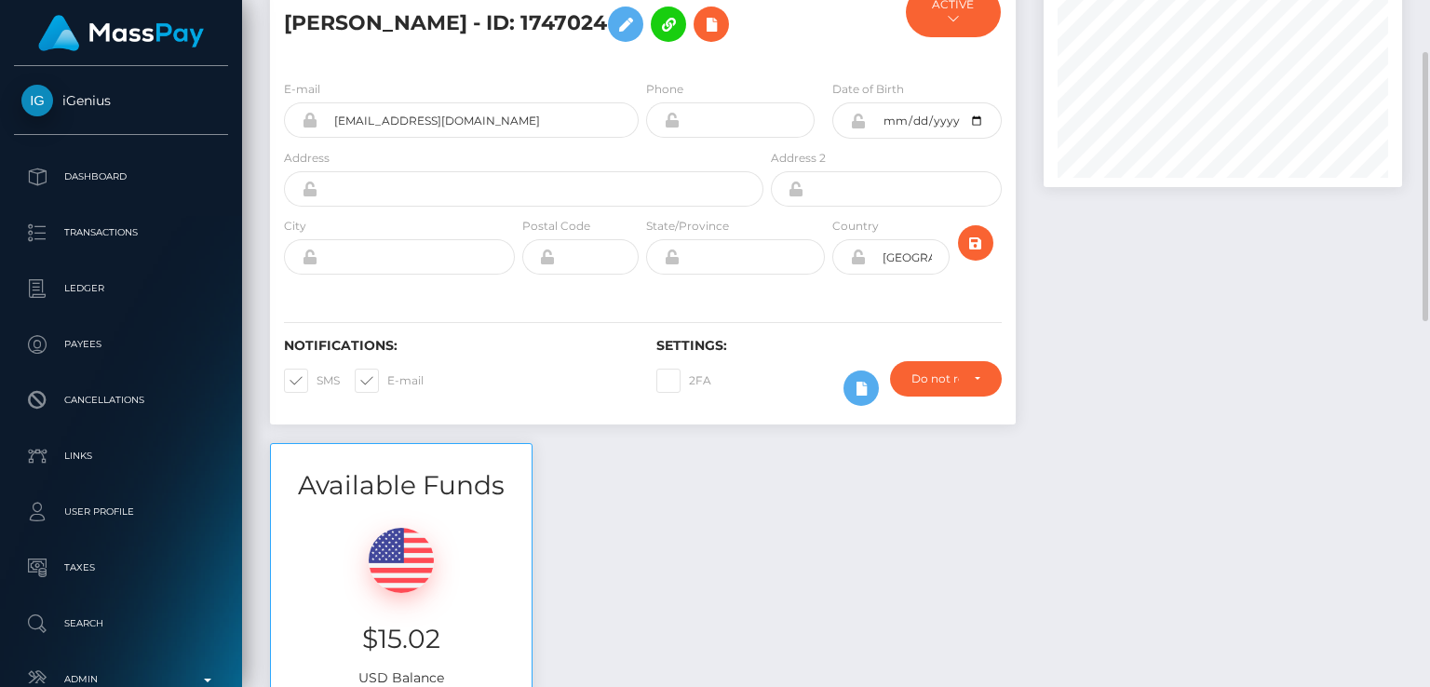
scroll to position [132, 0]
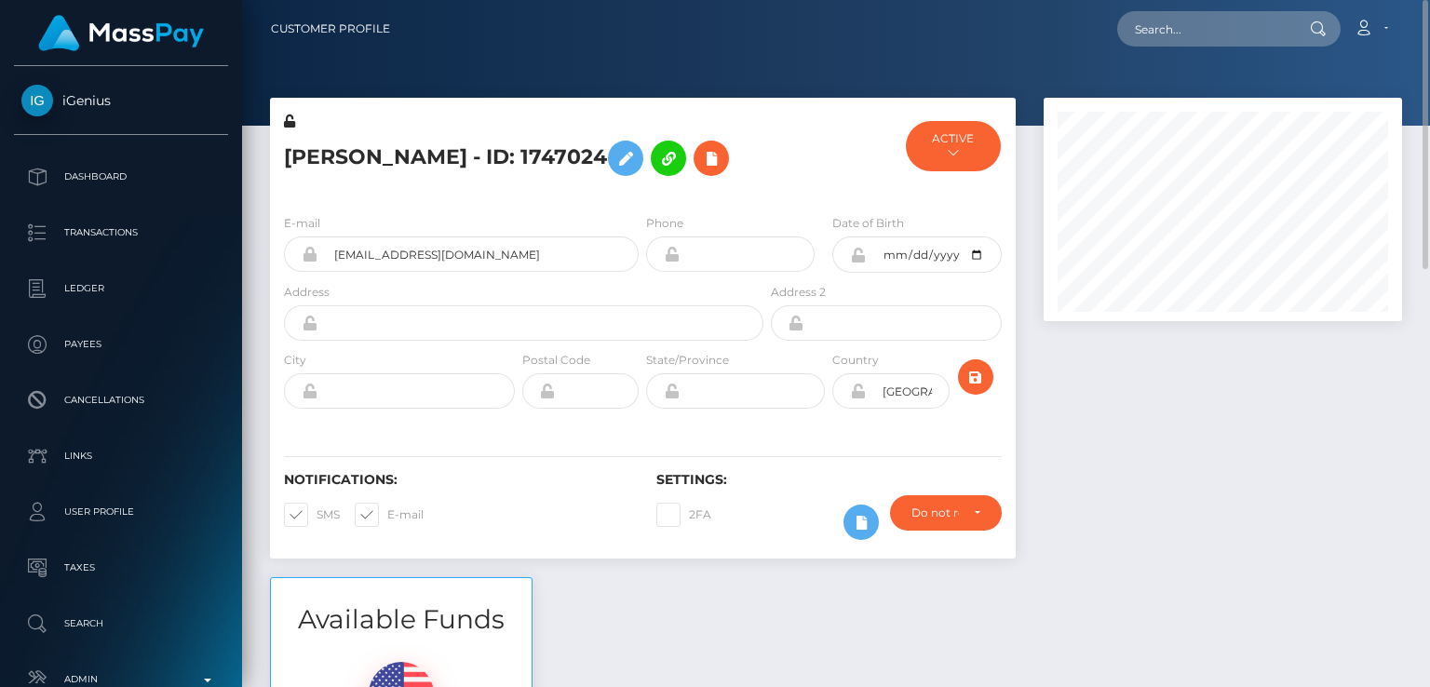
click at [335, 160] on h5 "Daniela Arapu - ID: 1747024" at bounding box center [518, 158] width 469 height 54
copy h5 "Daniela"
click at [608, 552] on div "Notifications: SMS E-mail Settings: 2FA" at bounding box center [643, 492] width 746 height 131
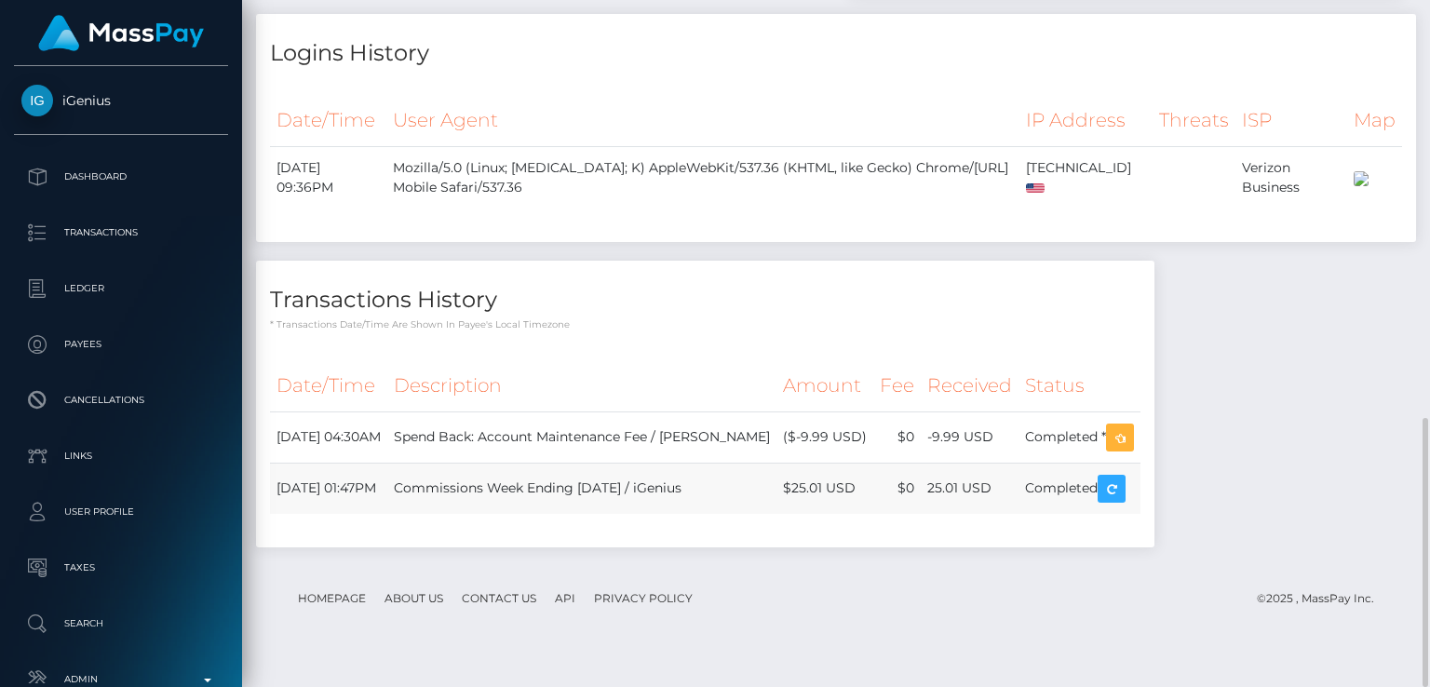
drag, startPoint x: 426, startPoint y: 518, endPoint x: 325, endPoint y: 520, distance: 101.5
click at [299, 513] on td "June 19, 2025 01:47PM" at bounding box center [328, 488] width 117 height 51
click at [356, 514] on td "June 19, 2025 01:47PM" at bounding box center [328, 488] width 117 height 51
drag, startPoint x: 360, startPoint y: 519, endPoint x: 270, endPoint y: 519, distance: 90.3
click at [270, 514] on td "June 19, 2025 01:47PM" at bounding box center [328, 488] width 117 height 51
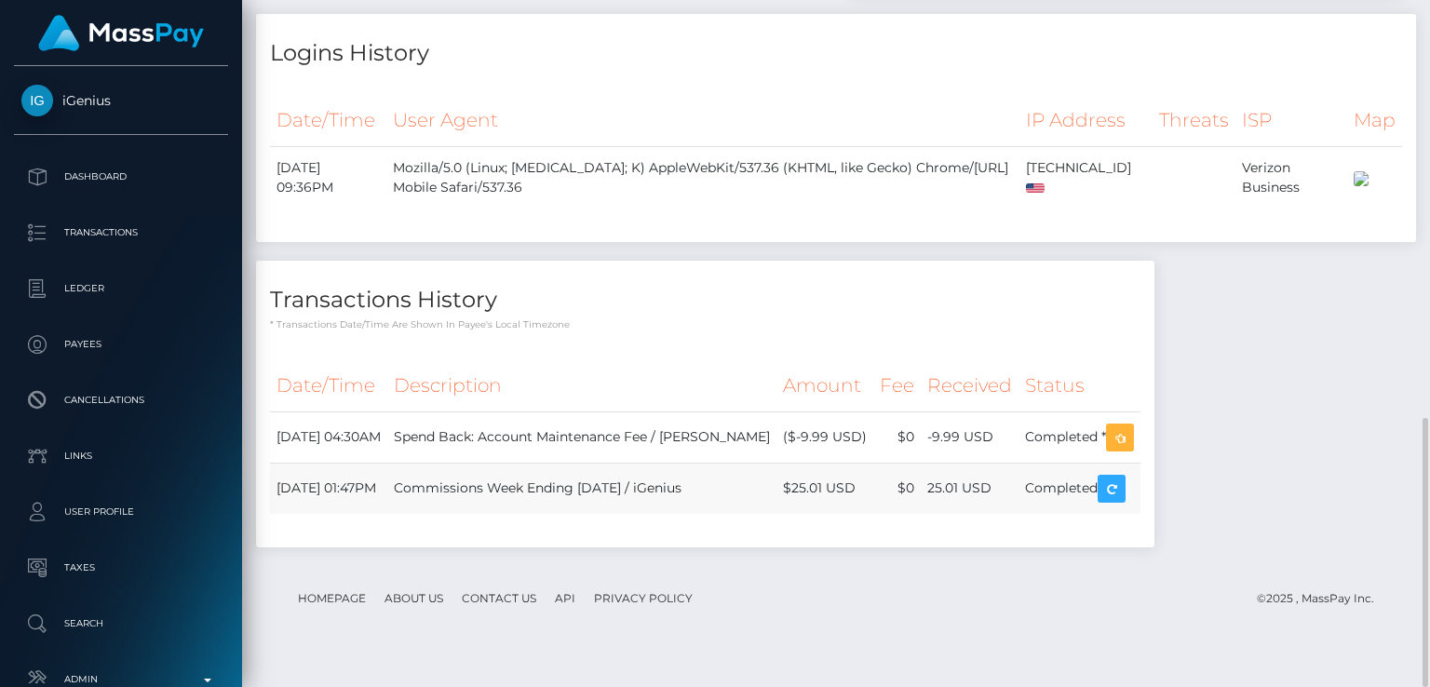
copy td "June 19, 2025"
click at [611, 566] on div "Transactions History * Transactions date/time are shown in payee's local timezo…" at bounding box center [705, 413] width 926 height 305
drag, startPoint x: 1028, startPoint y: 515, endPoint x: 964, endPoint y: 517, distance: 63.3
click at [964, 514] on td "25.01 USD" at bounding box center [970, 488] width 98 height 51
copy td "25.01 USD"
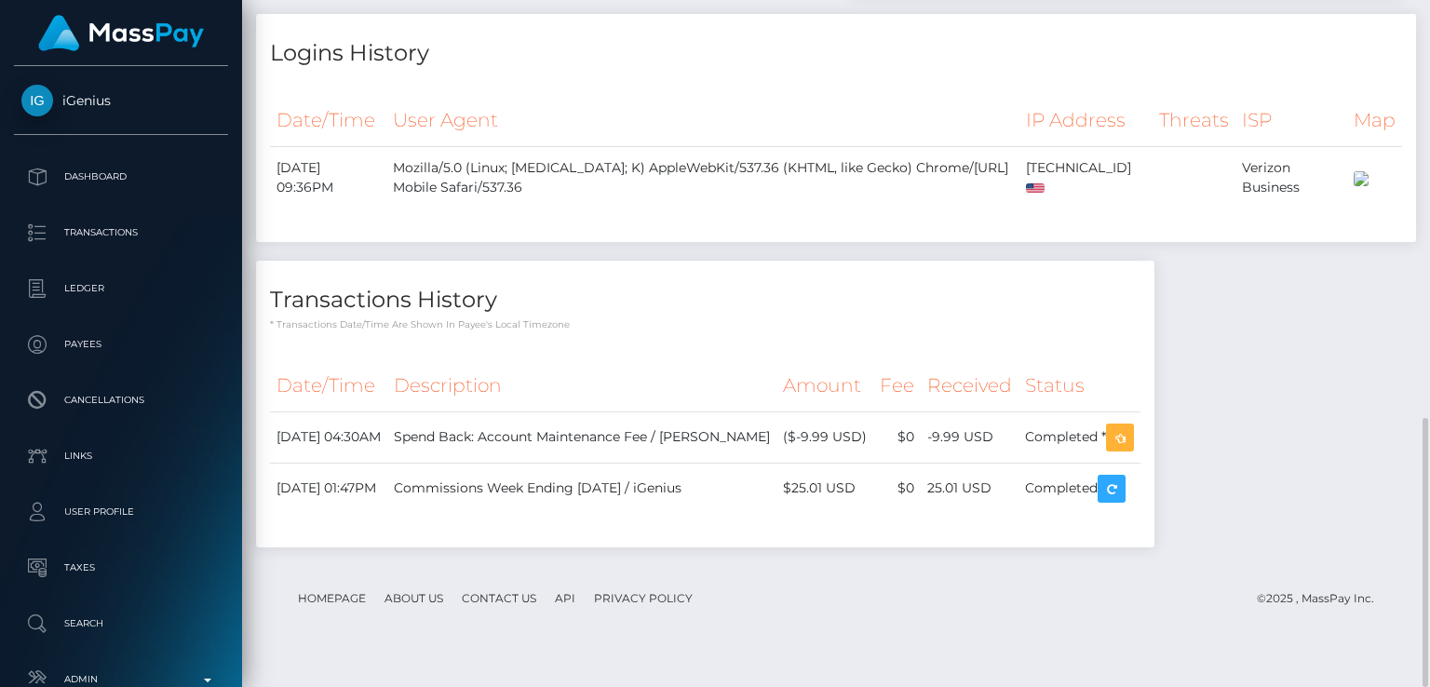
click at [663, 396] on th "Description" at bounding box center [581, 385] width 389 height 51
drag, startPoint x: 1042, startPoint y: 464, endPoint x: 964, endPoint y: 459, distance: 77.4
click at [964, 459] on td "-9.99 USD" at bounding box center [970, 436] width 98 height 51
click at [1018, 463] on td "-9.99 USD" at bounding box center [970, 436] width 98 height 51
drag, startPoint x: 1031, startPoint y: 465, endPoint x: 961, endPoint y: 465, distance: 70.7
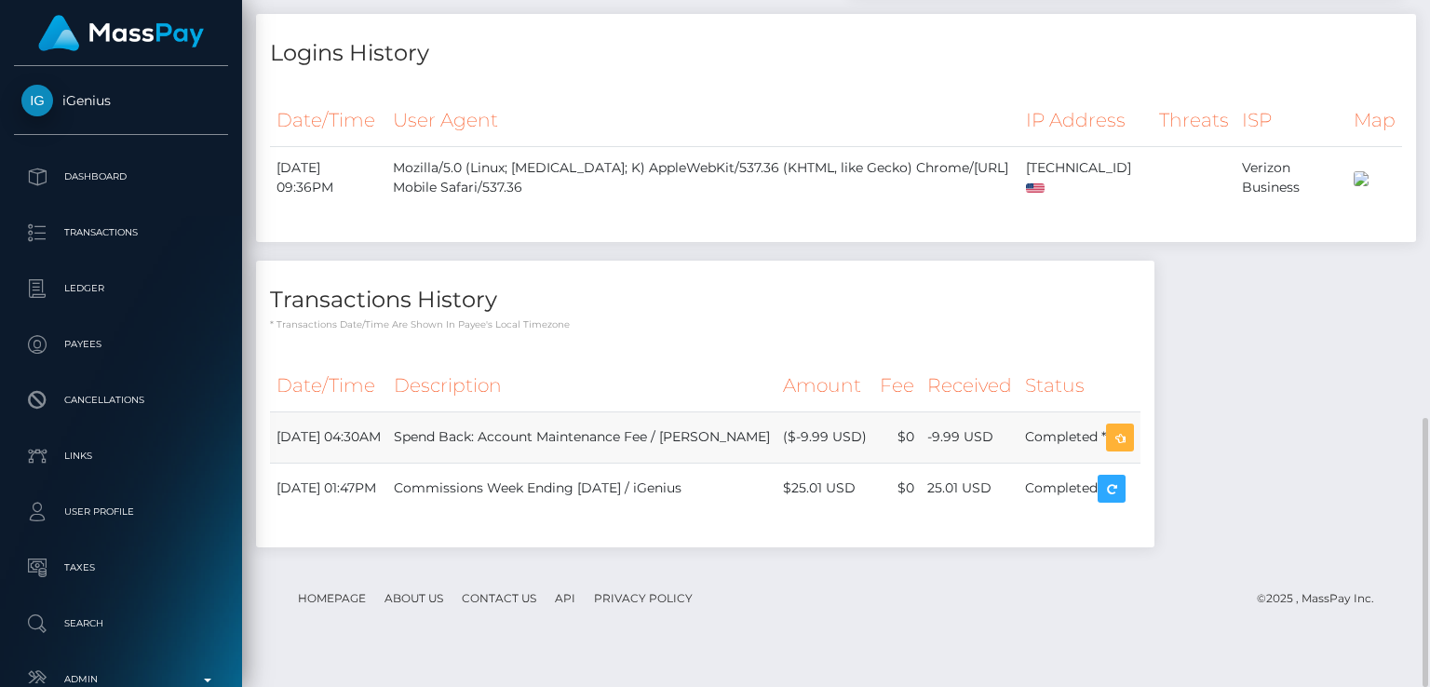
click at [961, 463] on td "-9.99 USD" at bounding box center [970, 436] width 98 height 51
copy td "-9.99 USD"
click at [625, 260] on div "Logins History Date/Time User Agent IP Address Threats ISP Map" at bounding box center [836, 137] width 1188 height 246
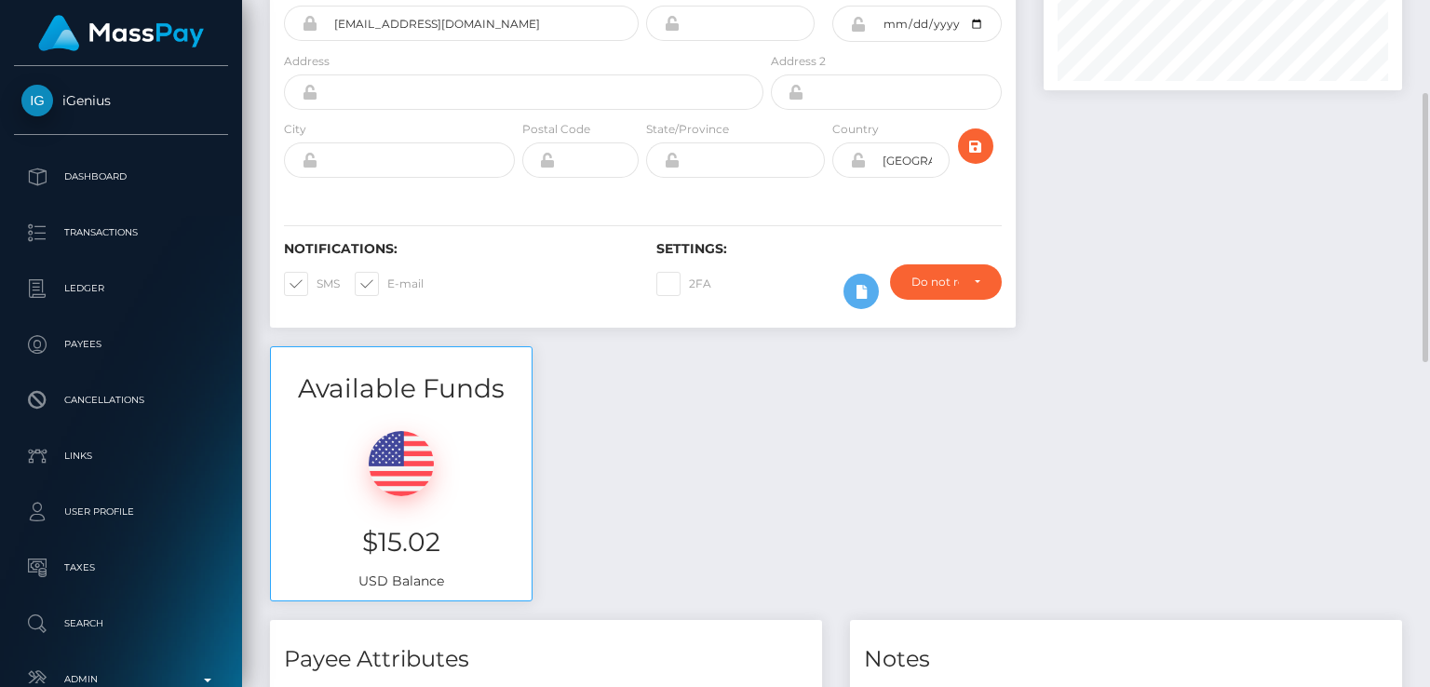
scroll to position [233, 0]
drag, startPoint x: 439, startPoint y: 534, endPoint x: 365, endPoint y: 531, distance: 74.6
click at [365, 531] on h3 "$15.02" at bounding box center [401, 540] width 233 height 36
copy h3 "$15.02"
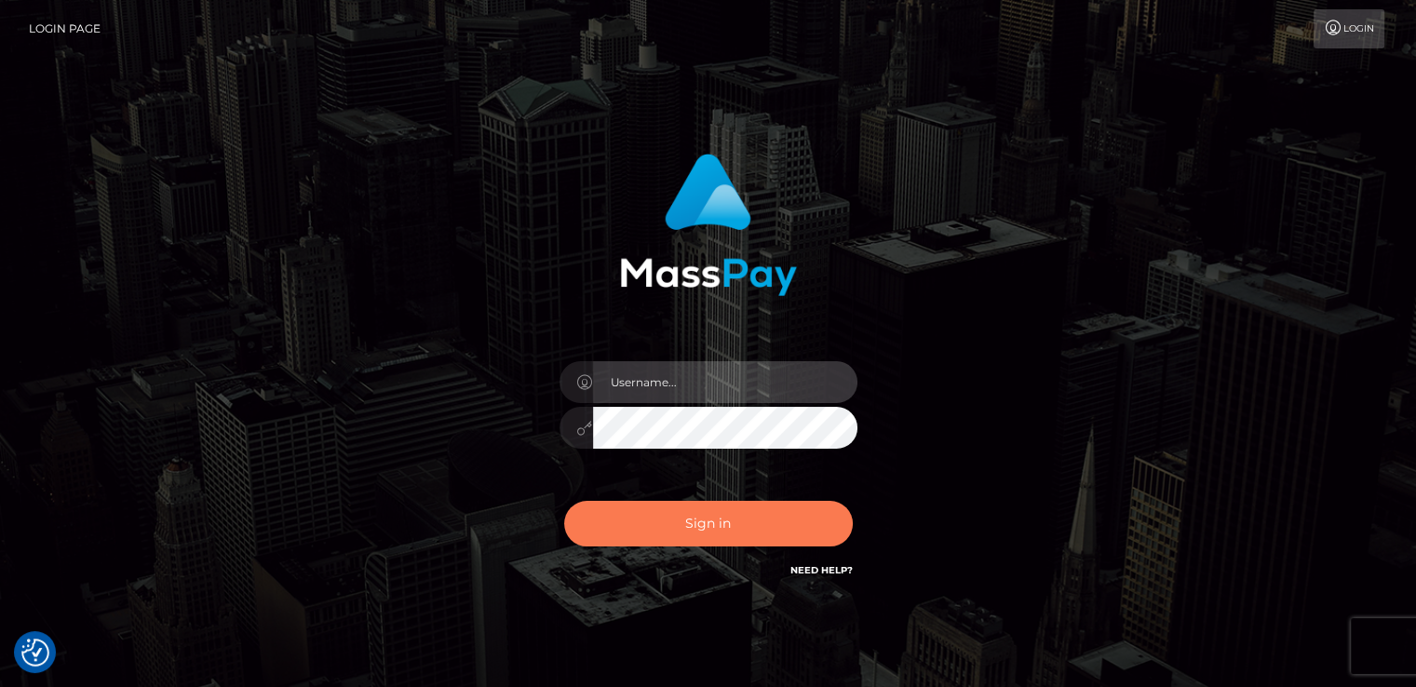
type input "nt.es"
click at [697, 544] on button "Sign in" at bounding box center [708, 524] width 289 height 46
type input "[DOMAIN_NAME]"
click at [696, 529] on button "Sign in" at bounding box center [708, 524] width 289 height 46
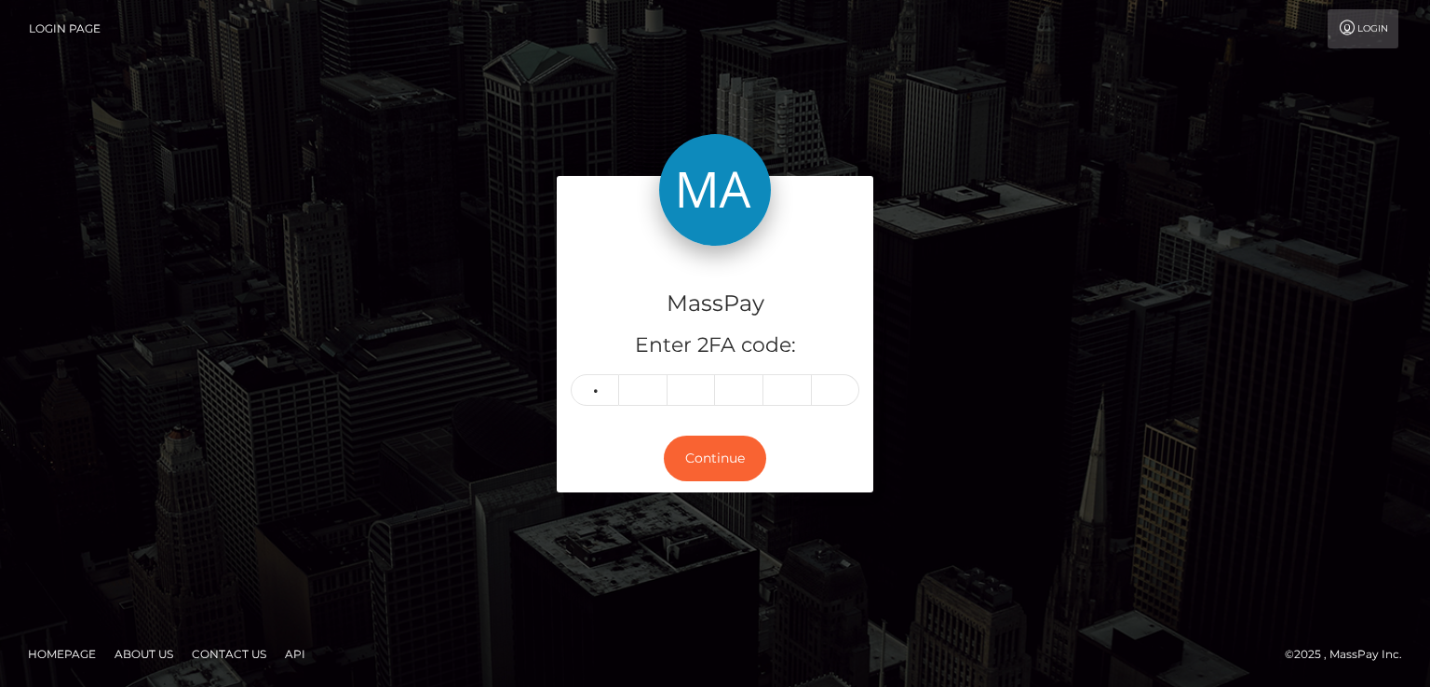
type input "4"
type input "3"
type input "2"
type input "5"
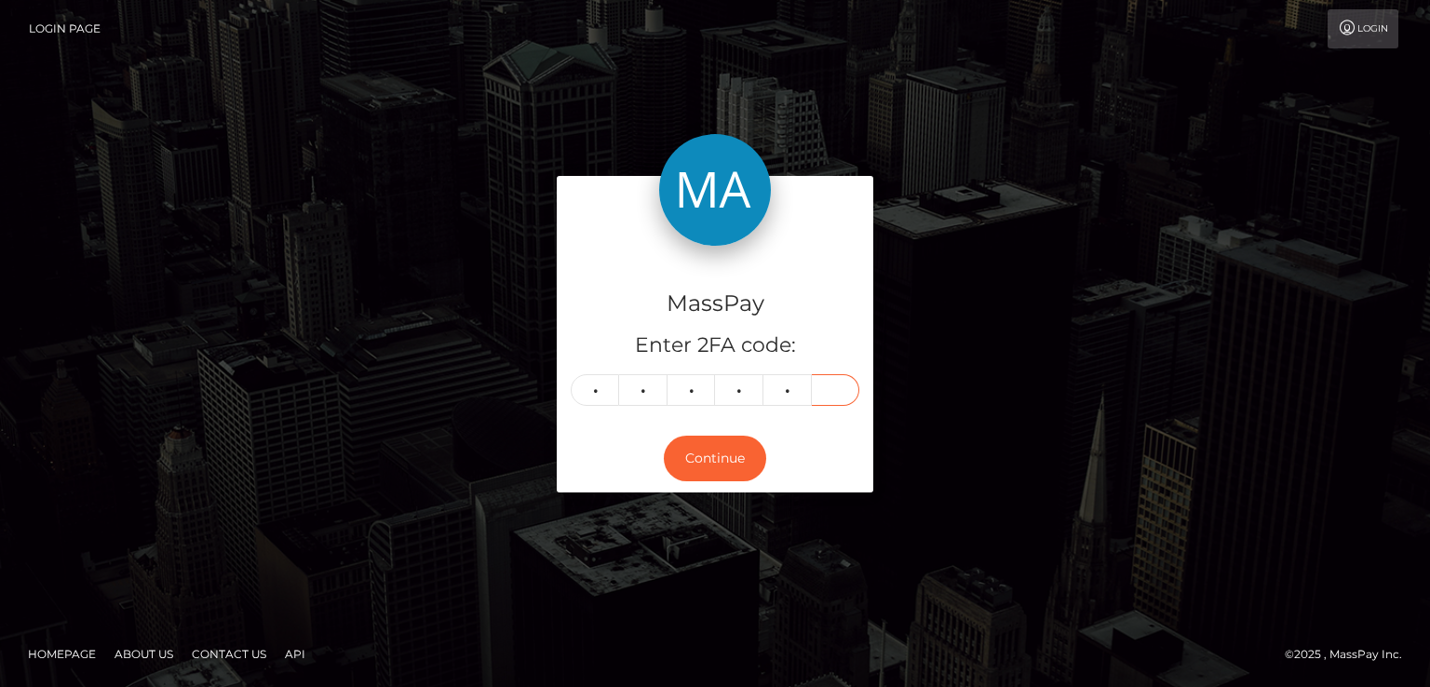
type input "9"
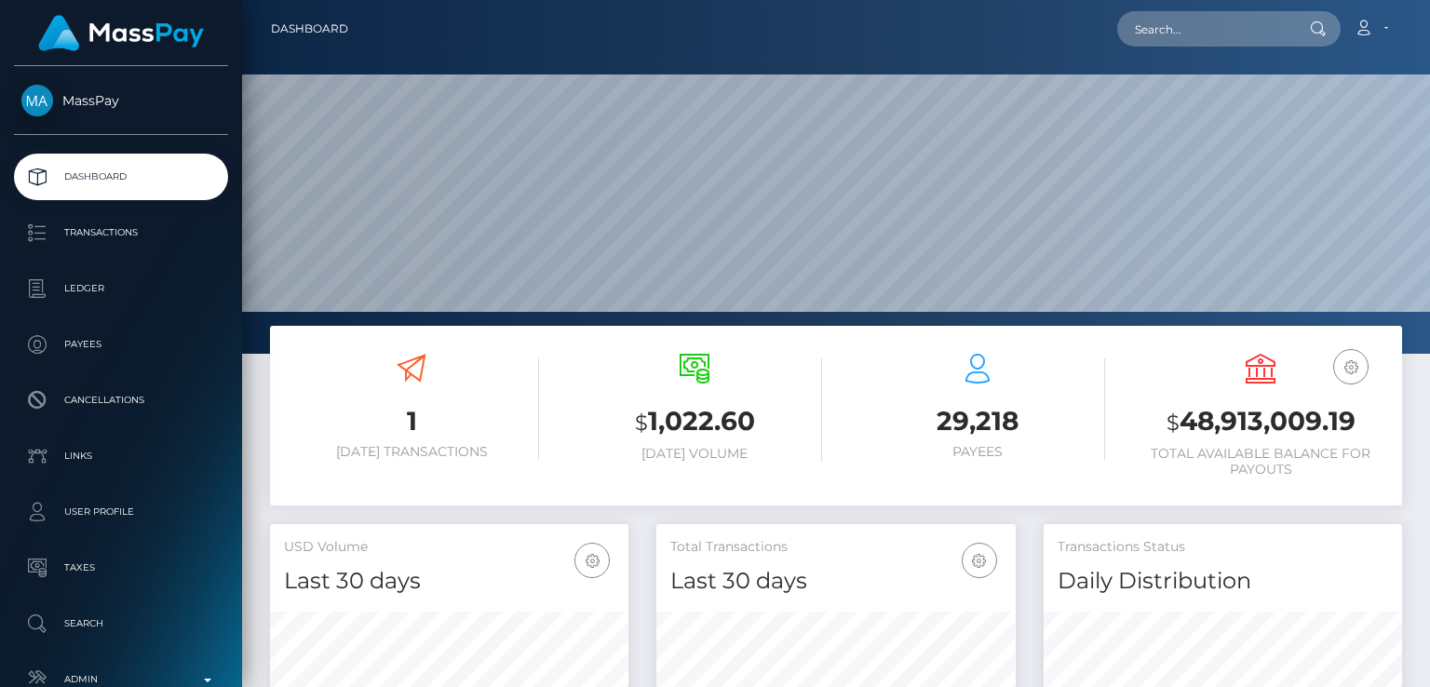
scroll to position [329, 357]
click at [1221, 17] on input "text" at bounding box center [1204, 28] width 175 height 35
paste input "[EMAIL_ADDRESS][DOMAIN_NAME]"
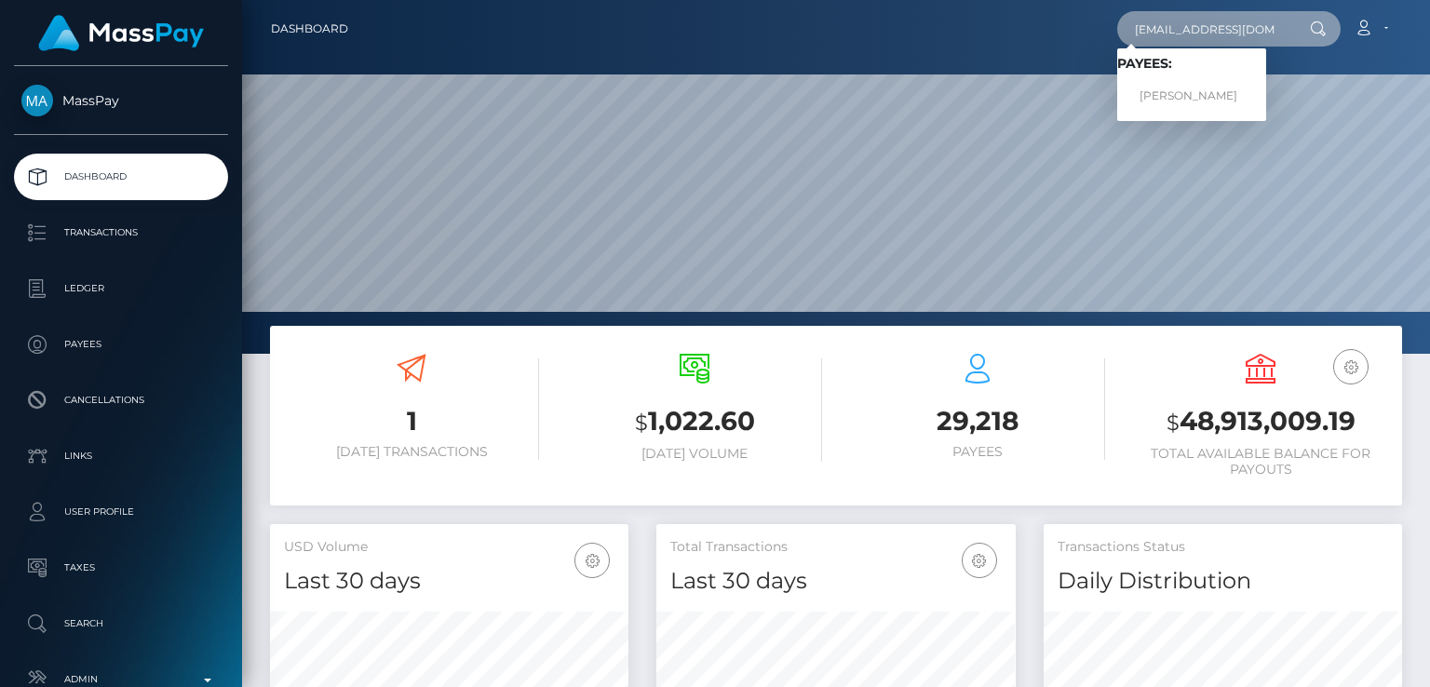
drag, startPoint x: 1221, startPoint y: 17, endPoint x: 1184, endPoint y: 75, distance: 69.5
click at [1184, 47] on div "[EMAIL_ADDRESS][DOMAIN_NAME] Loading... Loading... Payees: [PERSON_NAME]" at bounding box center [1228, 28] width 223 height 35
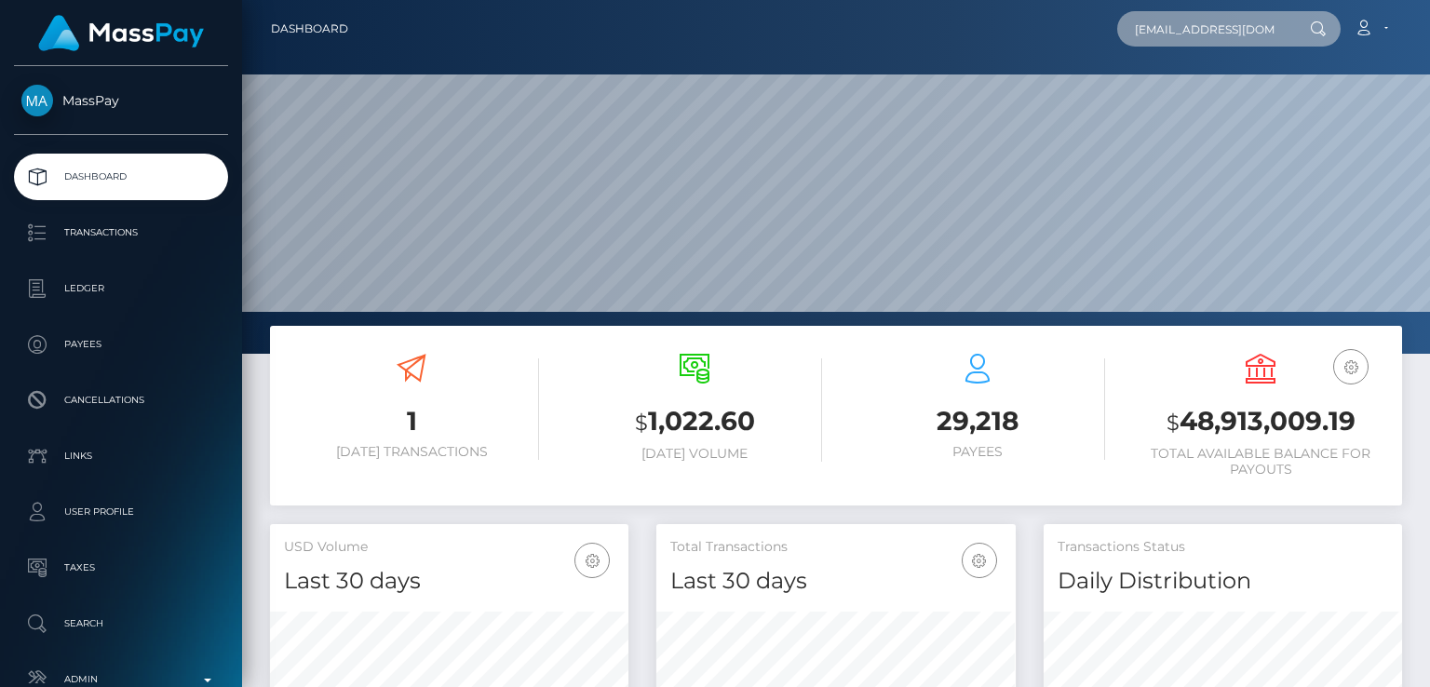
type input "[EMAIL_ADDRESS][DOMAIN_NAME]"
click at [1320, 12] on div at bounding box center [1316, 28] width 48 height 35
click at [1318, 22] on icon at bounding box center [1318, 28] width 16 height 15
click at [1288, 20] on input "[EMAIL_ADDRESS][DOMAIN_NAME]" at bounding box center [1204, 28] width 175 height 35
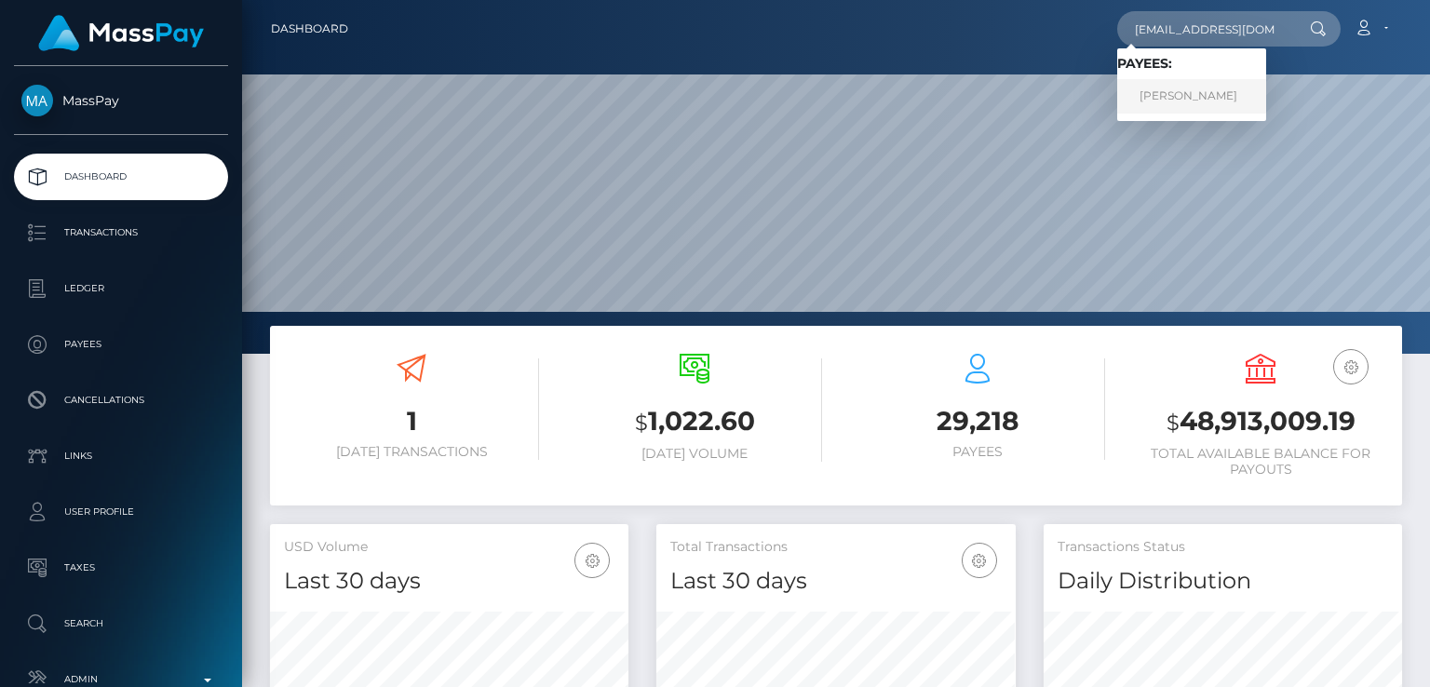
click at [1232, 87] on link "EMILY JANE LYNN" at bounding box center [1191, 96] width 149 height 34
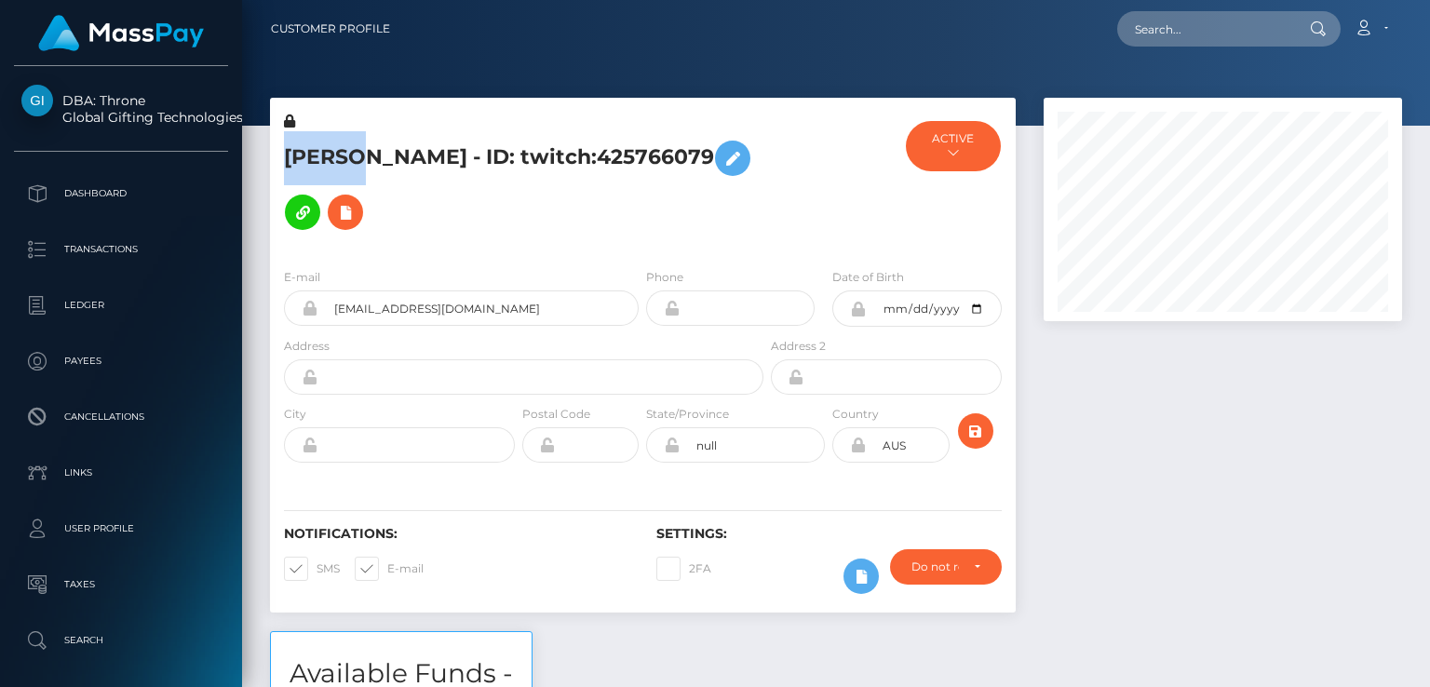
scroll to position [223, 357]
click at [573, 546] on div "Notifications: SMS E-mail" at bounding box center [456, 564] width 372 height 77
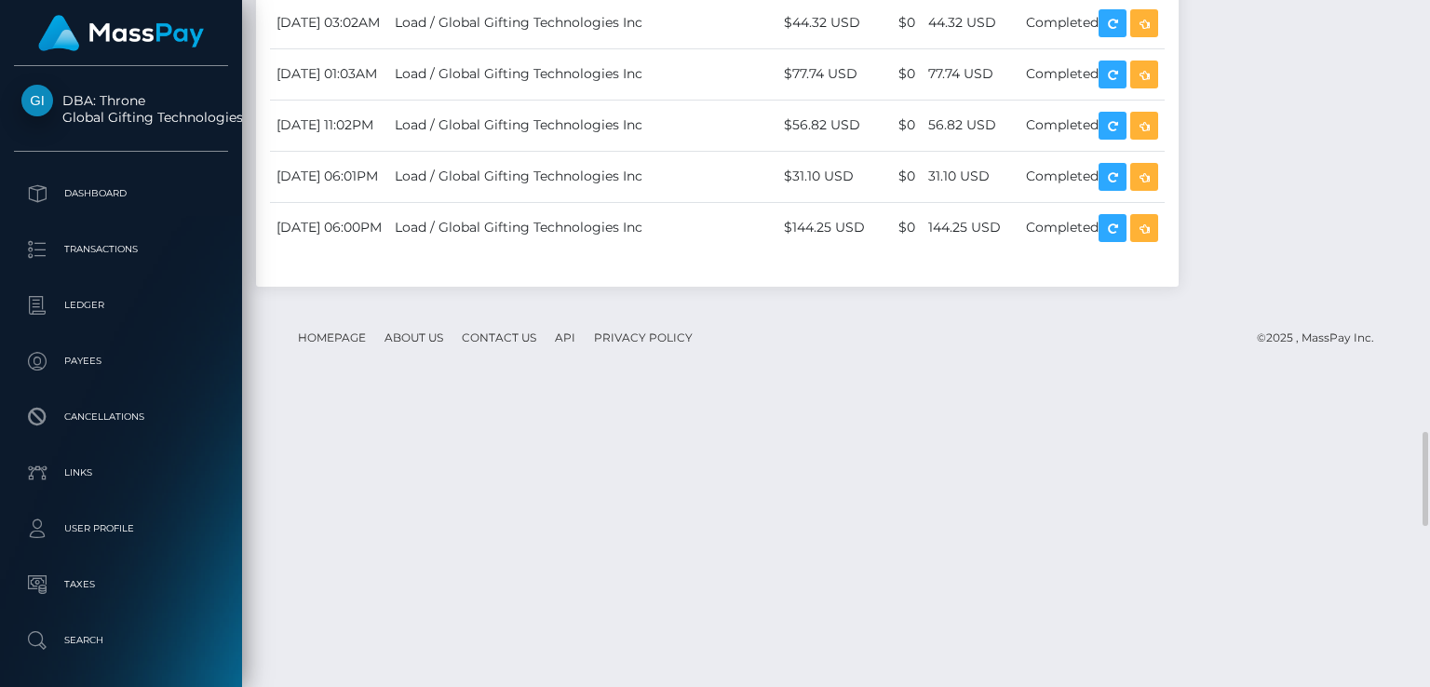
scroll to position [2938, 0]
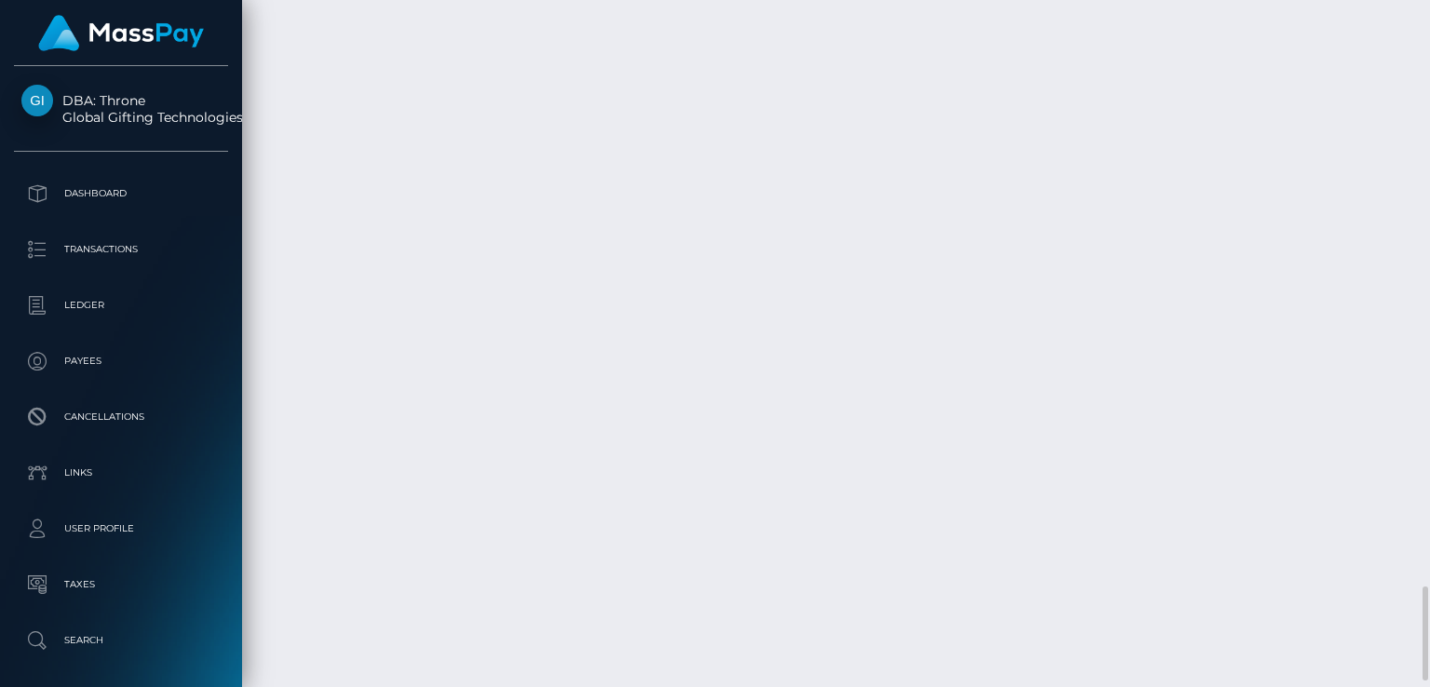
scroll to position [4243, 0]
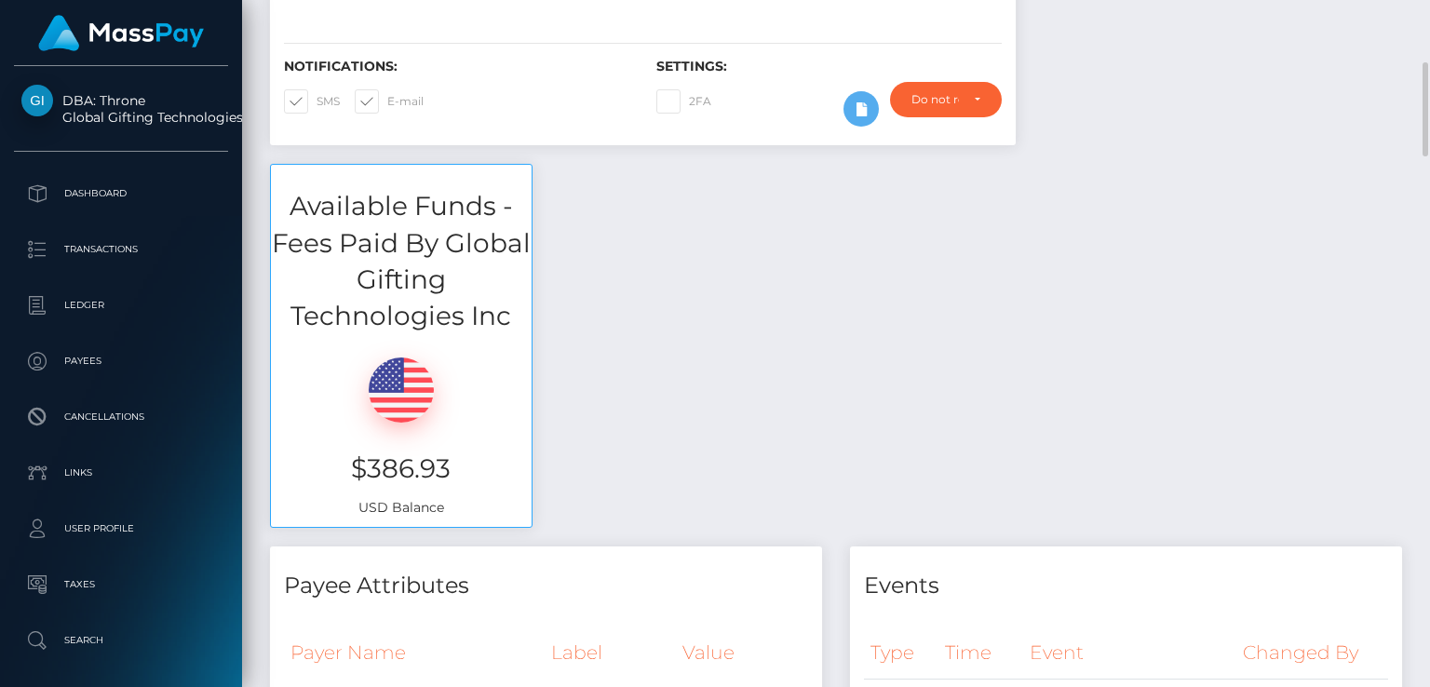
scroll to position [463, 0]
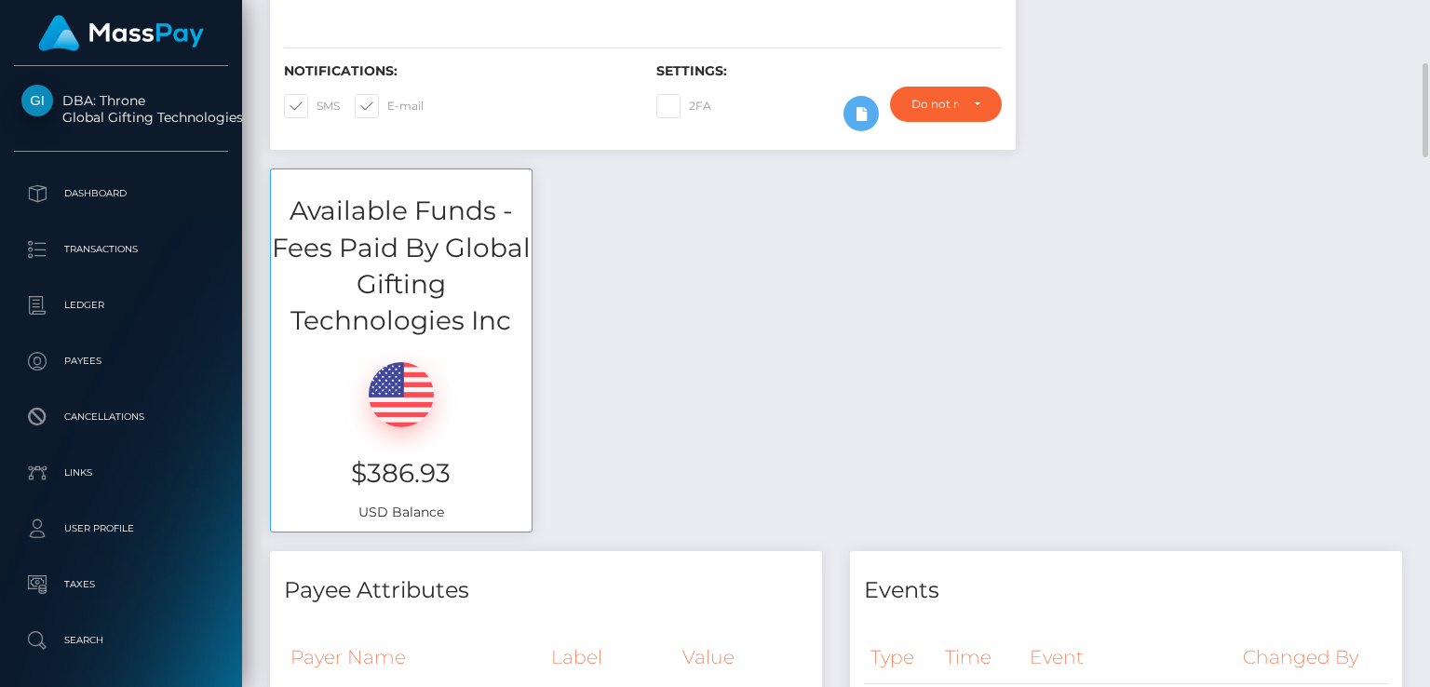
click at [420, 455] on h3 "$386.93" at bounding box center [401, 473] width 233 height 36
copy h3 "$386.93"
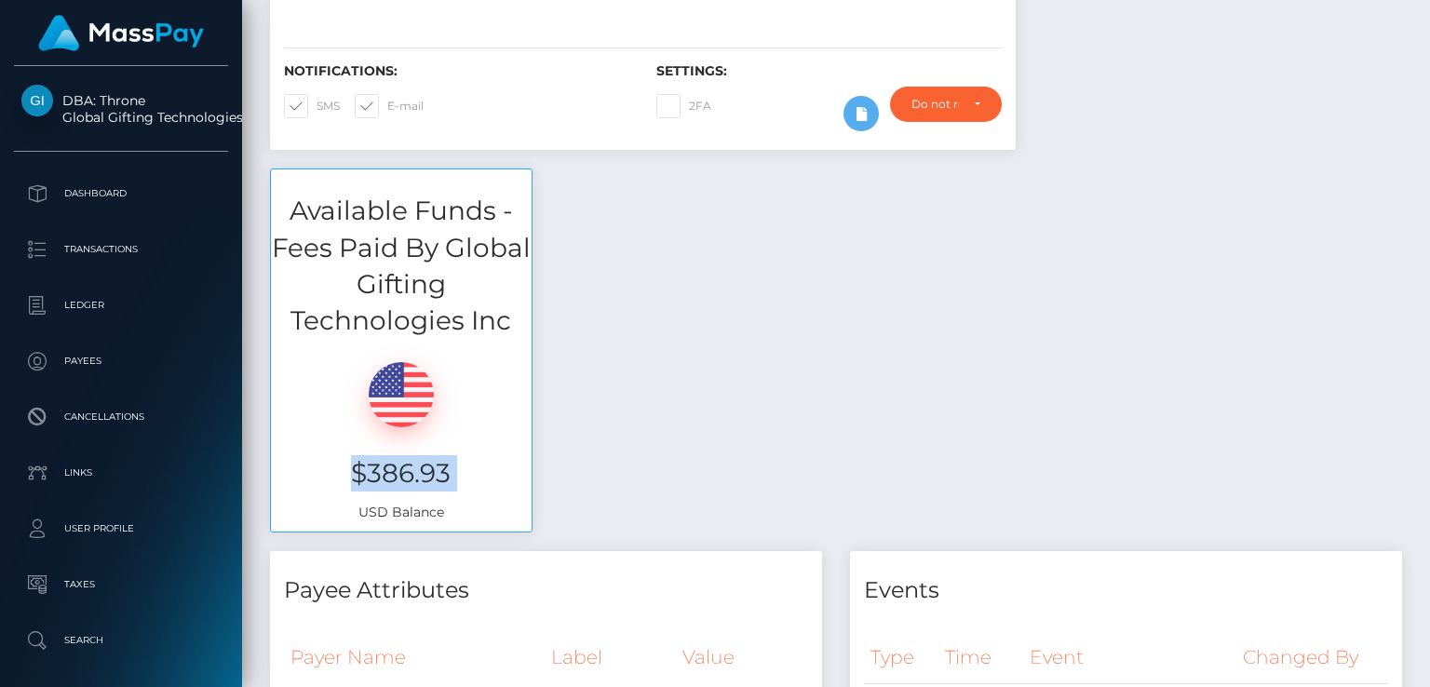
scroll to position [0, 0]
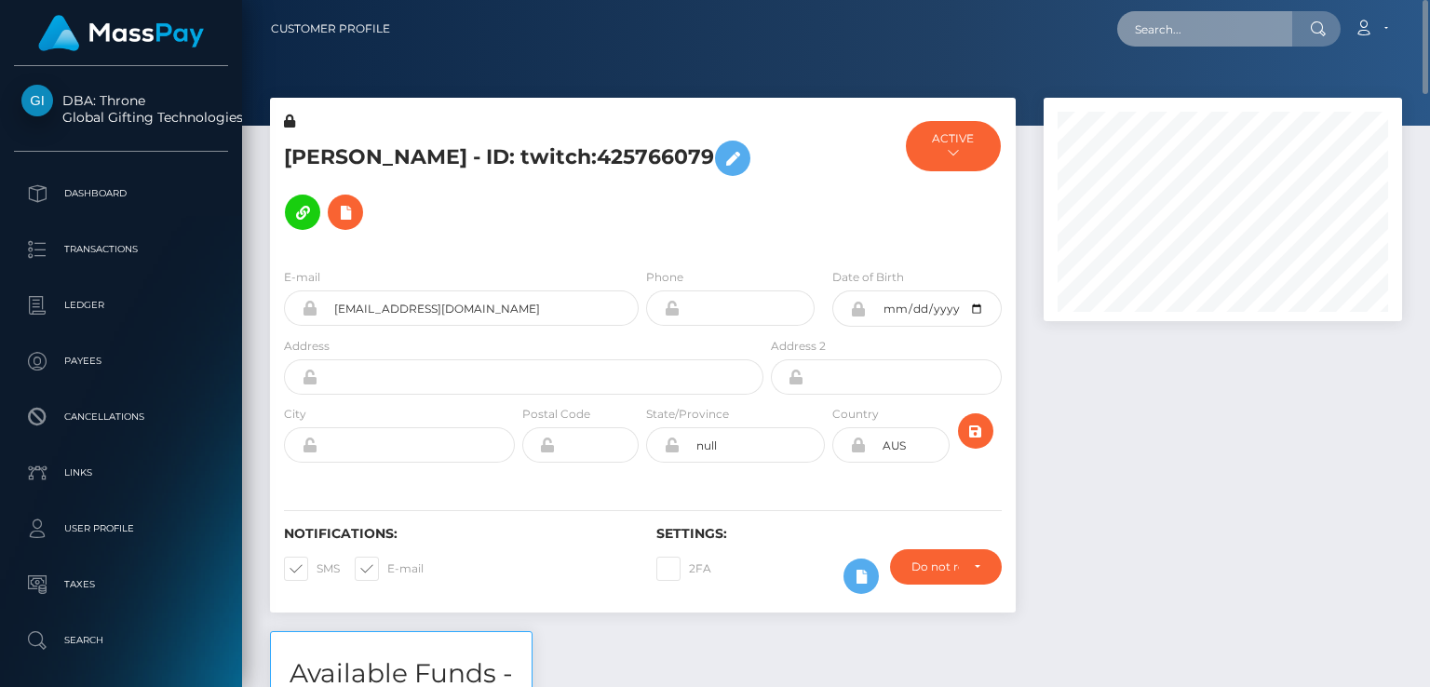
click at [1203, 20] on input "text" at bounding box center [1204, 28] width 175 height 35
paste input "[EMAIL_ADDRESS][DOMAIN_NAME]"
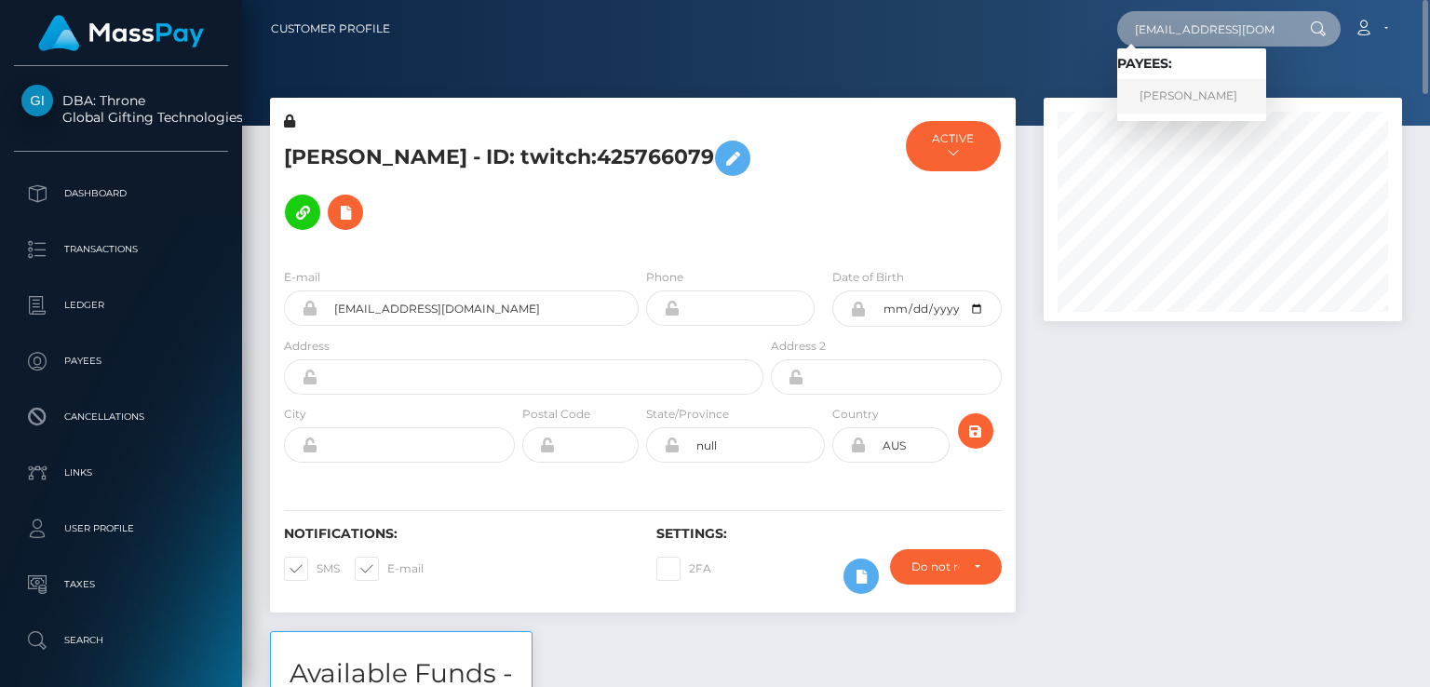
type input "[EMAIL_ADDRESS][DOMAIN_NAME]"
click at [1191, 92] on link "ANABELLE GRACE SANDERS" at bounding box center [1191, 96] width 149 height 34
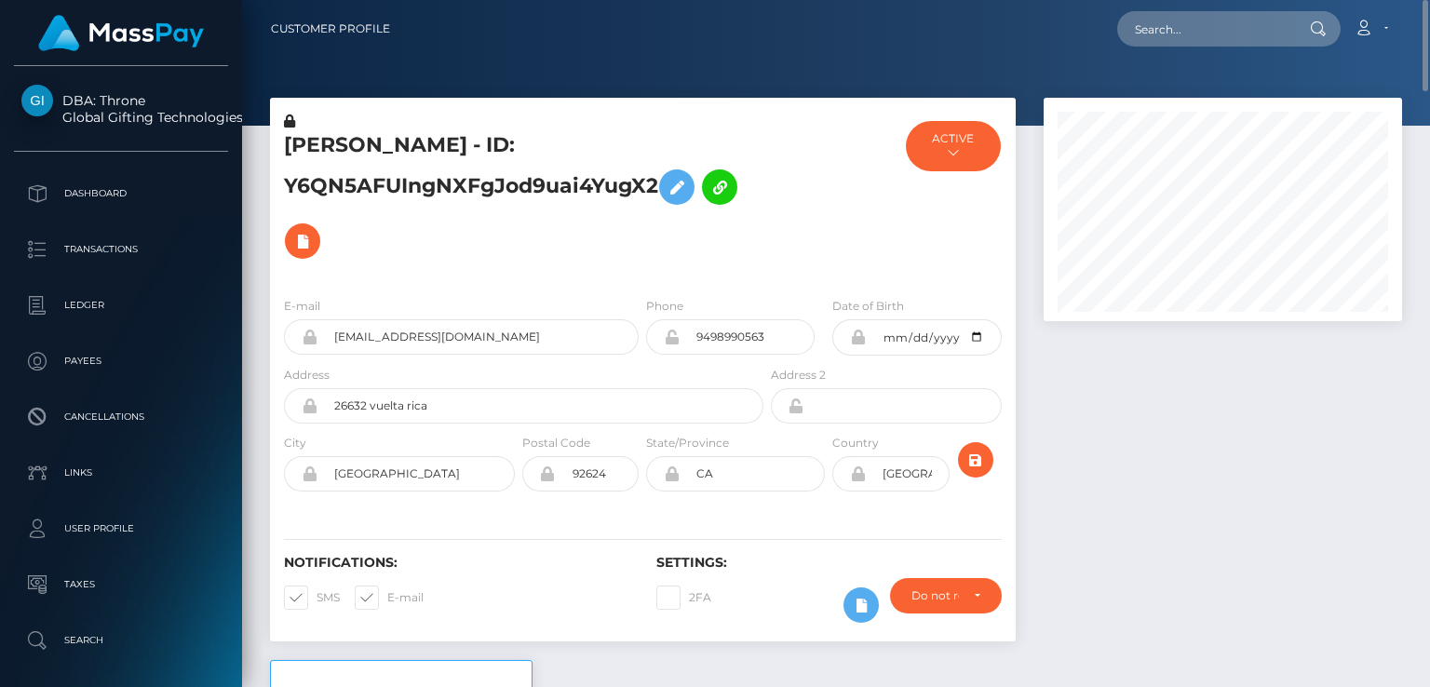
click at [373, 129] on div "[PERSON_NAME] - ID: Y6QN5AFUIngNXFgJod9uai4YugX2" at bounding box center [518, 197] width 497 height 170
click at [365, 146] on h5 "[PERSON_NAME] - ID: Y6QN5AFUIngNXFgJod9uai4YugX2" at bounding box center [518, 199] width 469 height 137
copy h5 "ANABELLE"
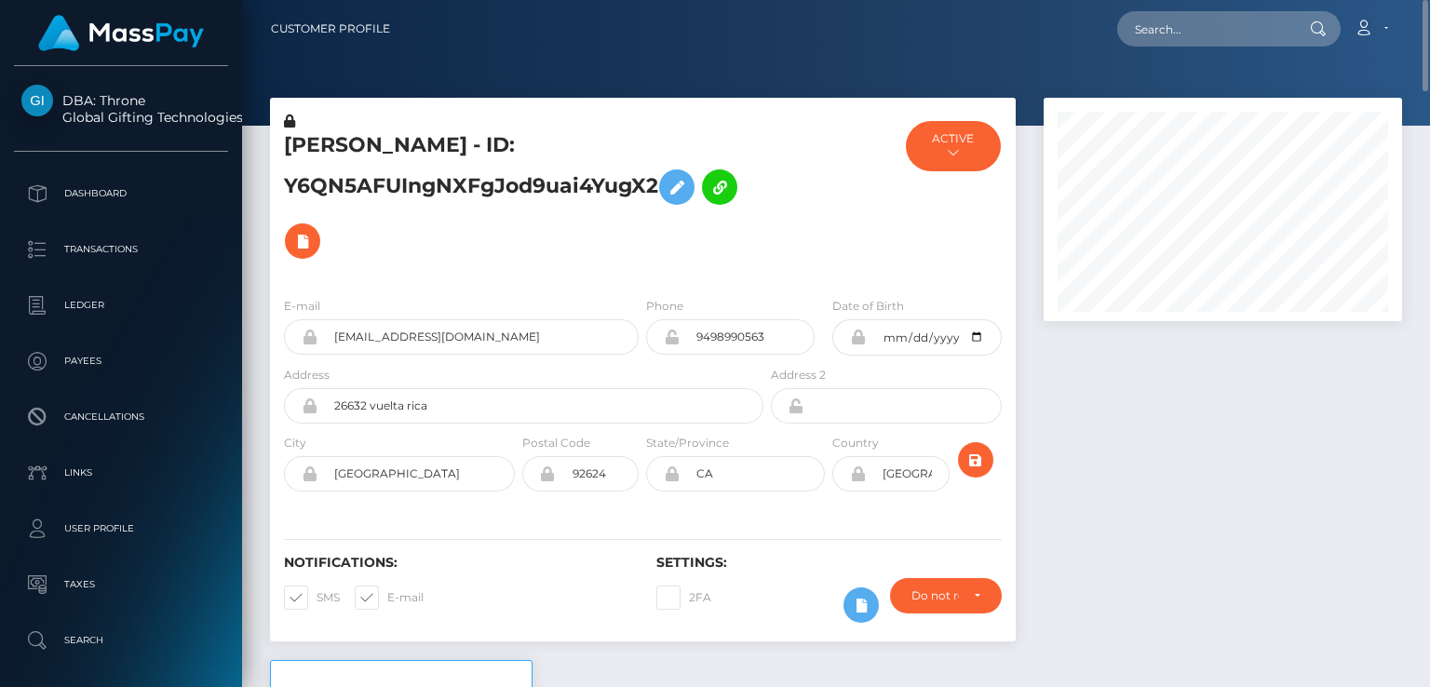
click at [577, 276] on div "[PERSON_NAME] - ID: Y6QN5AFUIngNXFgJod9uai4YugX2" at bounding box center [518, 197] width 497 height 170
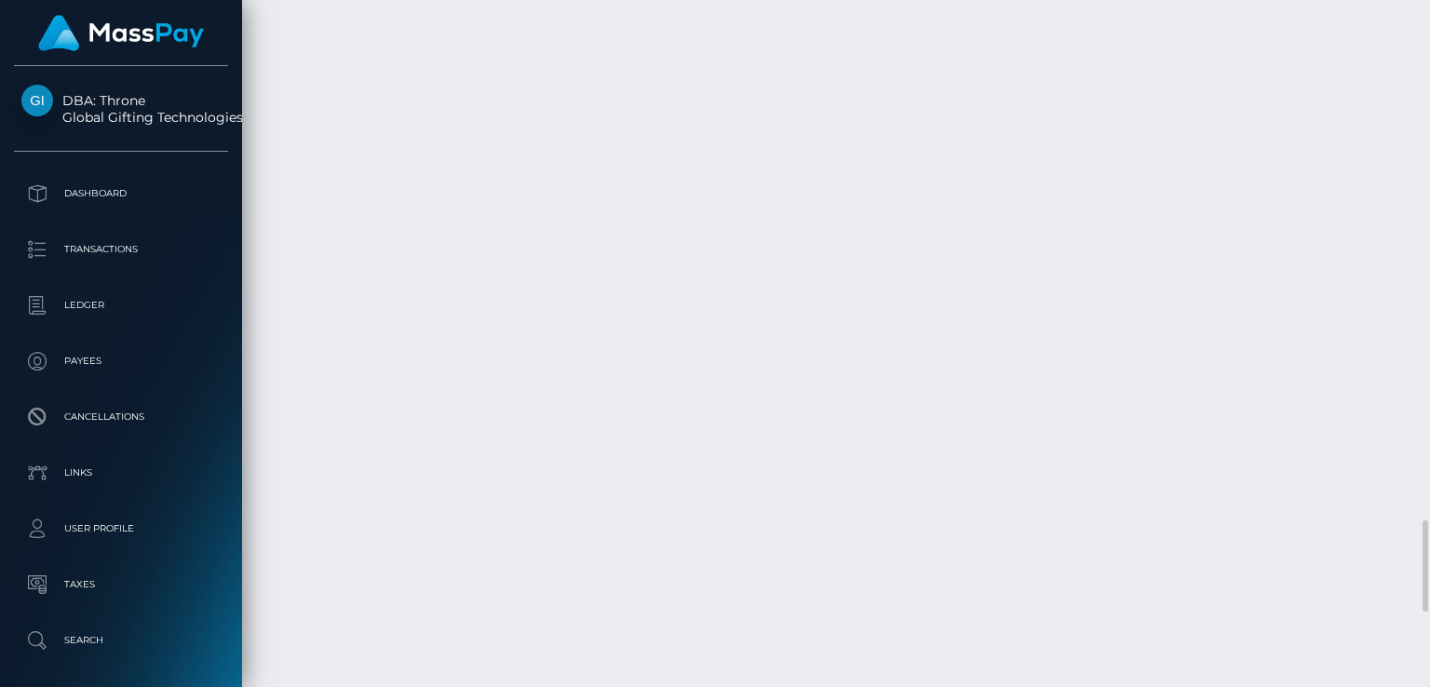
scroll to position [4451, 0]
drag, startPoint x: 368, startPoint y: 519, endPoint x: 279, endPoint y: 515, distance: 88.5
copy td "[DATE]"
drag, startPoint x: 354, startPoint y: 464, endPoint x: 272, endPoint y: 465, distance: 81.9
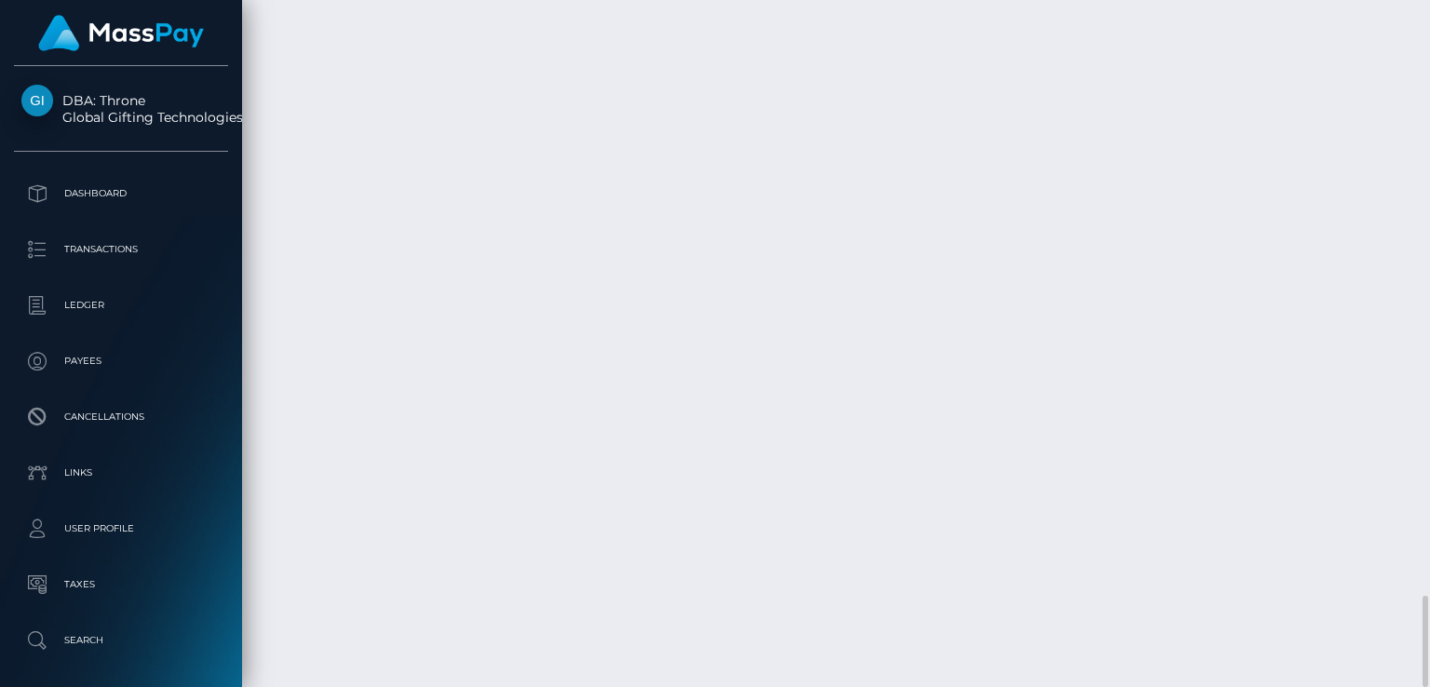
copy td "[DATE]"
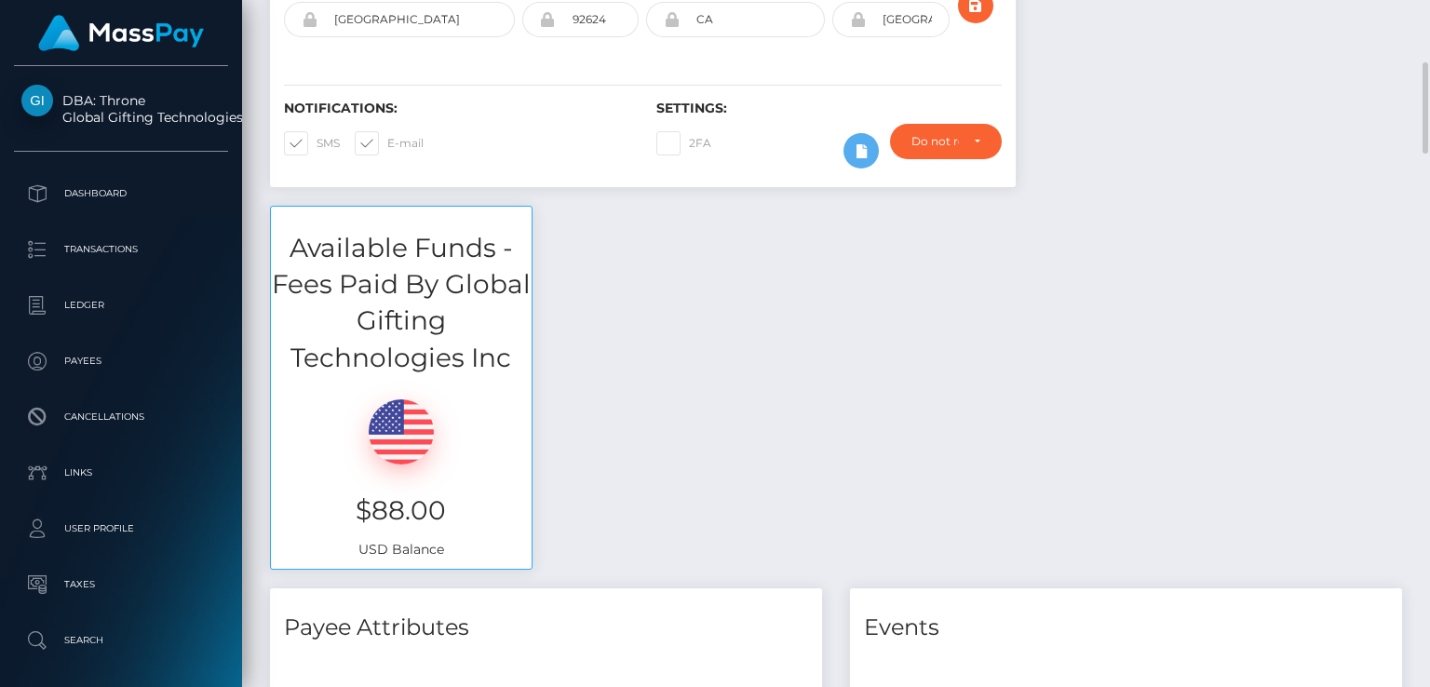
scroll to position [458, 0]
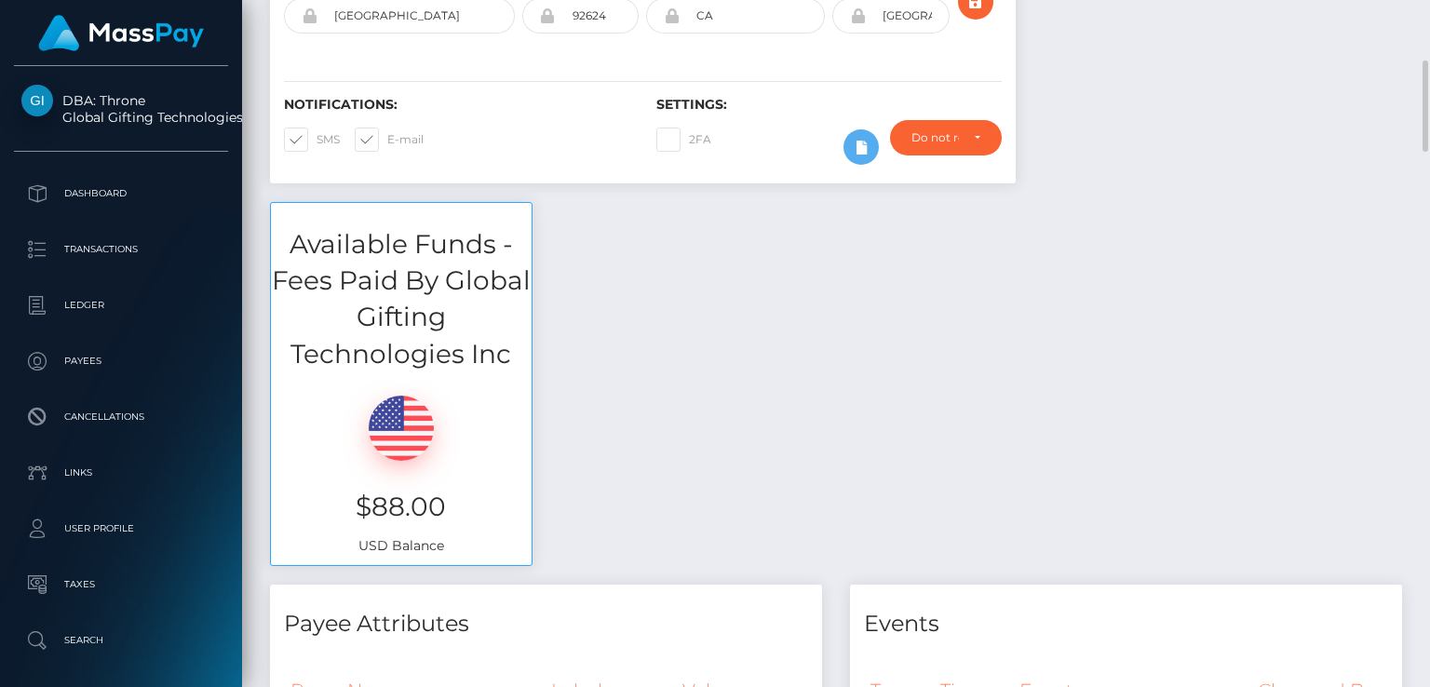
click at [397, 489] on h3 "$88.00" at bounding box center [401, 507] width 233 height 36
copy h3 "$88.00"
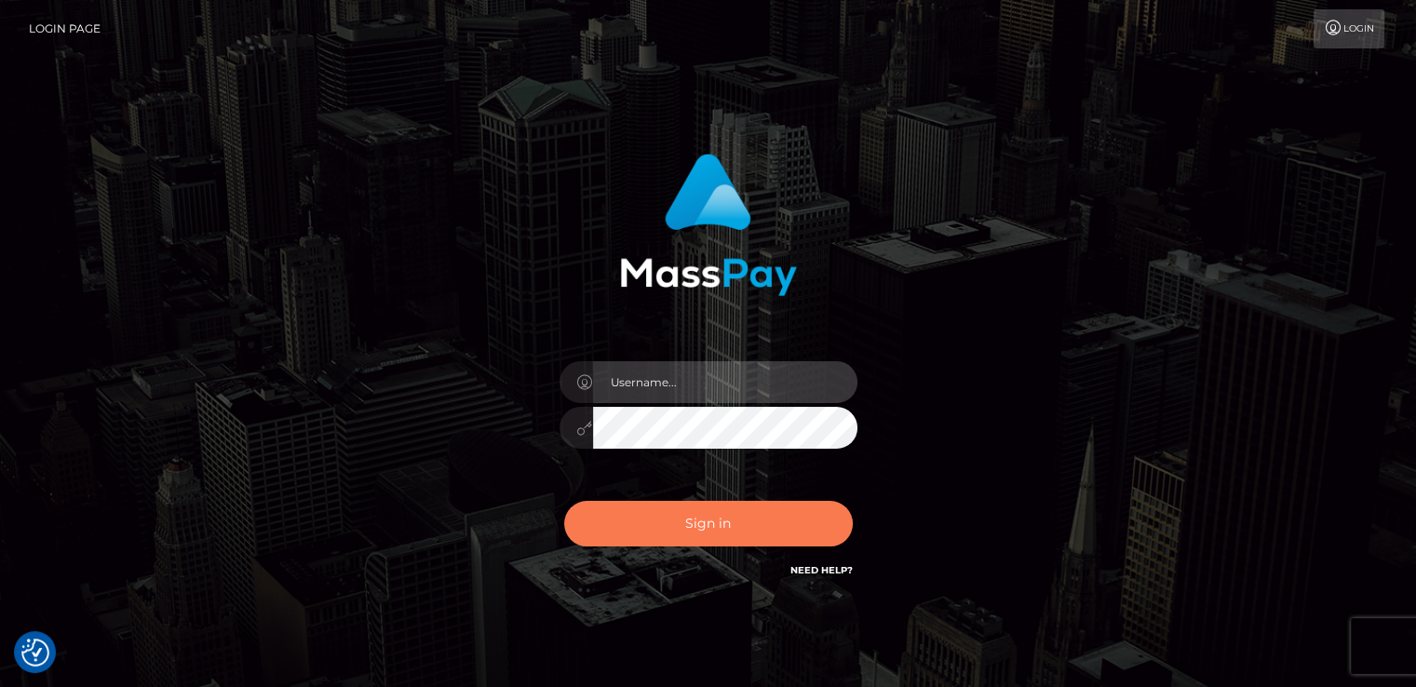
type input "[DOMAIN_NAME]"
click at [686, 526] on button "Sign in" at bounding box center [708, 524] width 289 height 46
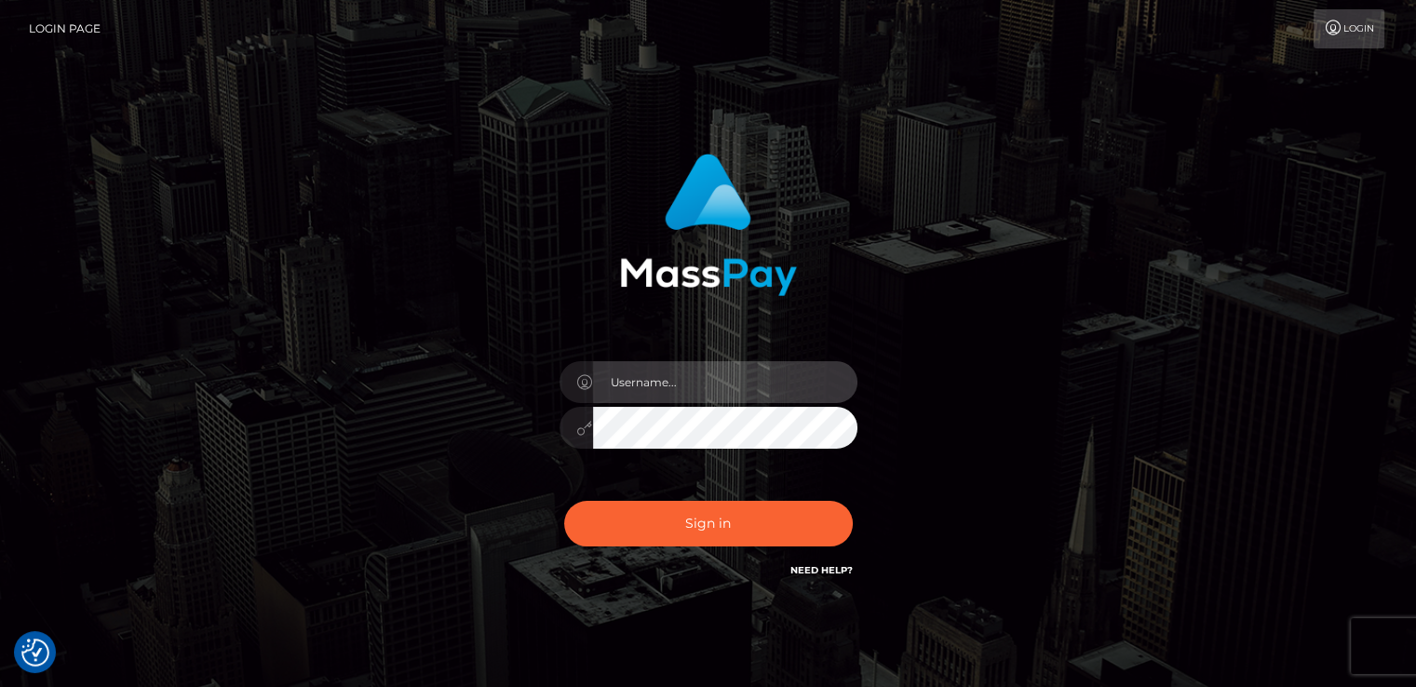
type input "nt.es"
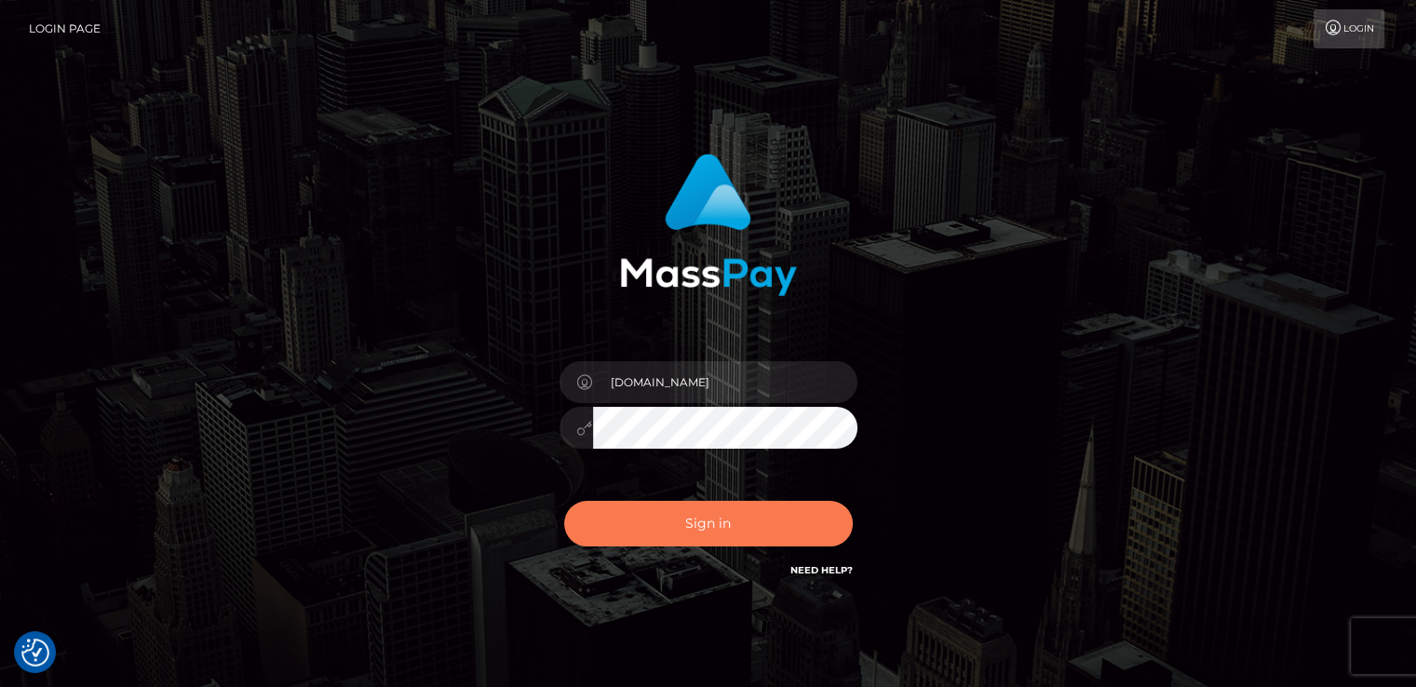
click at [686, 526] on button "Sign in" at bounding box center [708, 524] width 289 height 46
click at [686, 527] on button "Sign in" at bounding box center [708, 524] width 289 height 46
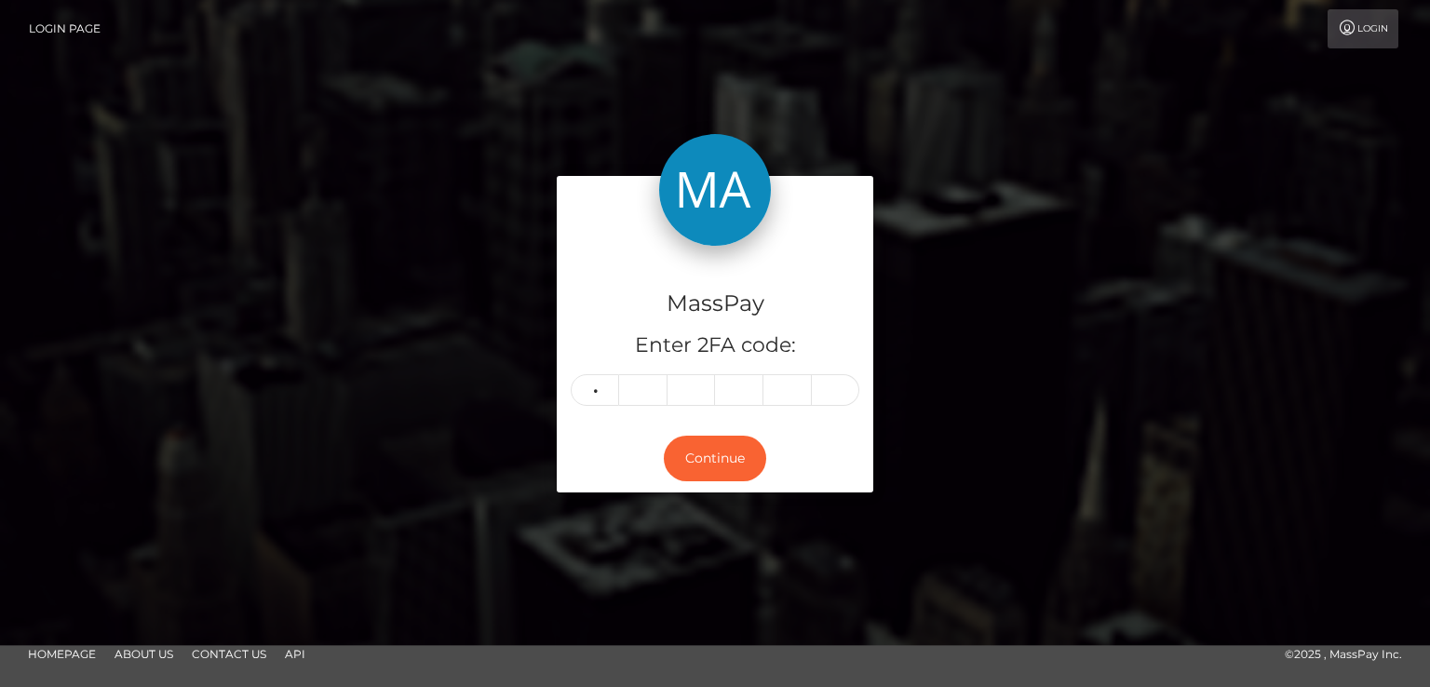
type input "4"
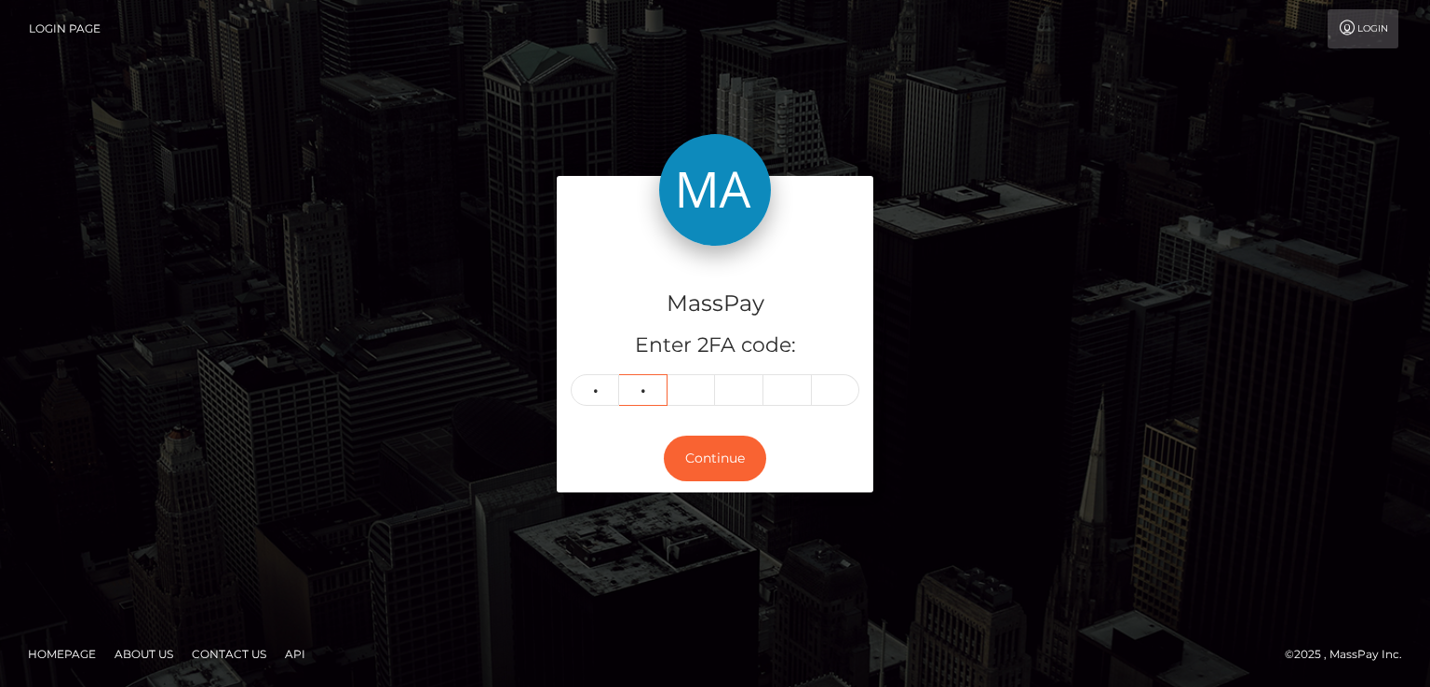
type input "8"
type input "1"
type input "3"
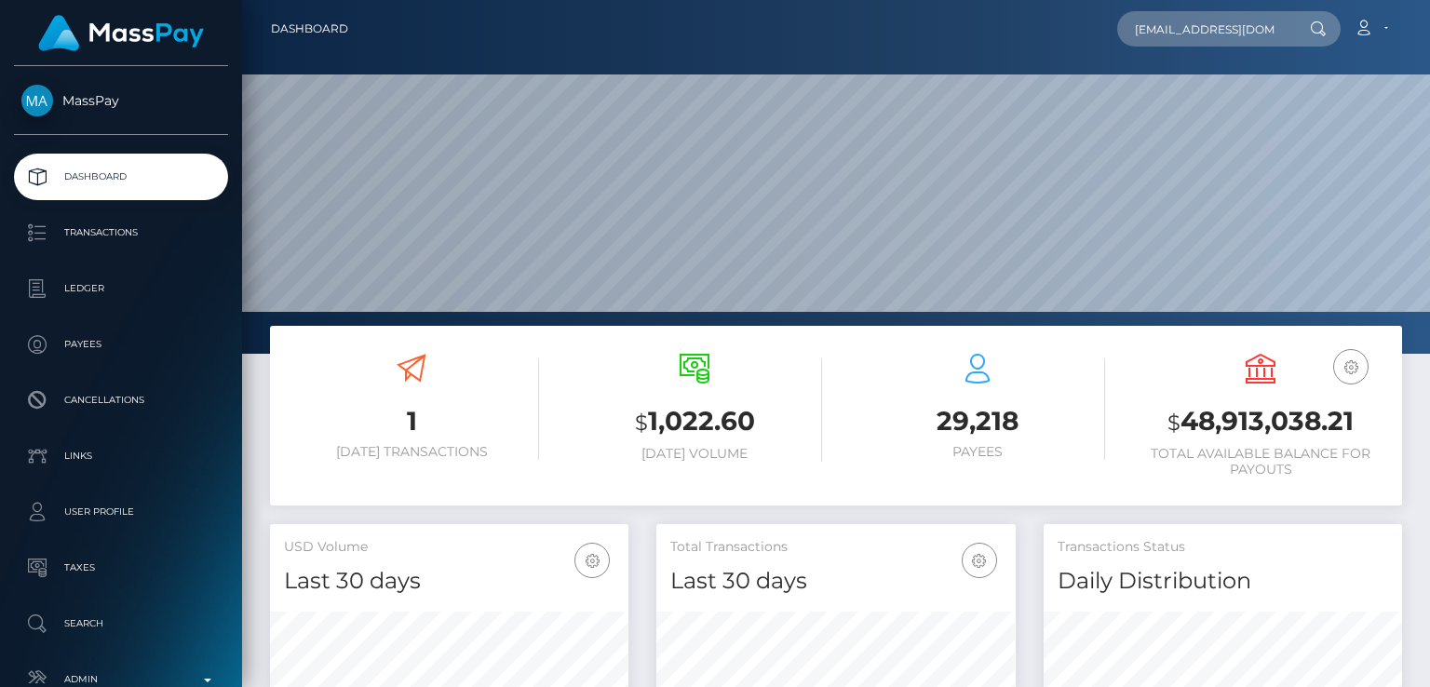
scroll to position [329, 357]
type input "[EMAIL_ADDRESS][DOMAIN_NAME]"
click at [1285, 30] on input "[EMAIL_ADDRESS][DOMAIN_NAME]" at bounding box center [1204, 28] width 175 height 35
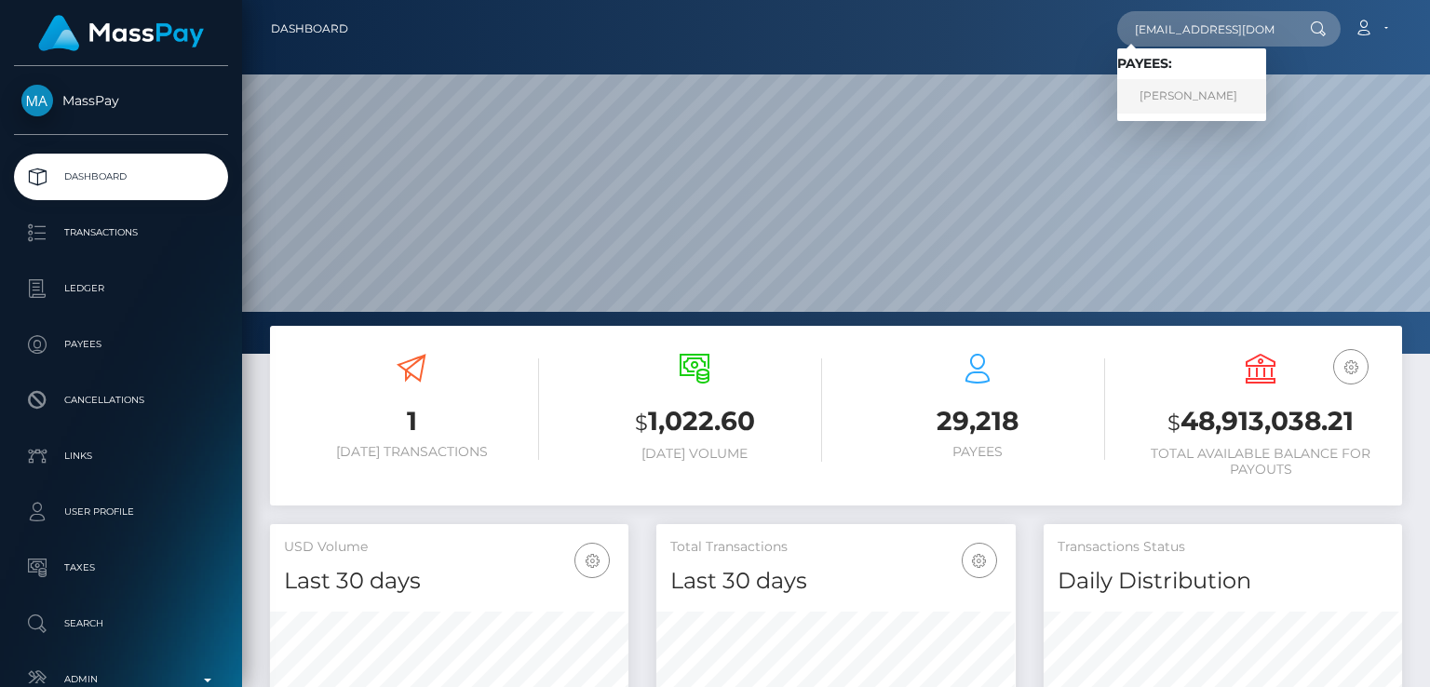
click at [1227, 106] on link "NICOLE MAE BAUM" at bounding box center [1191, 96] width 149 height 34
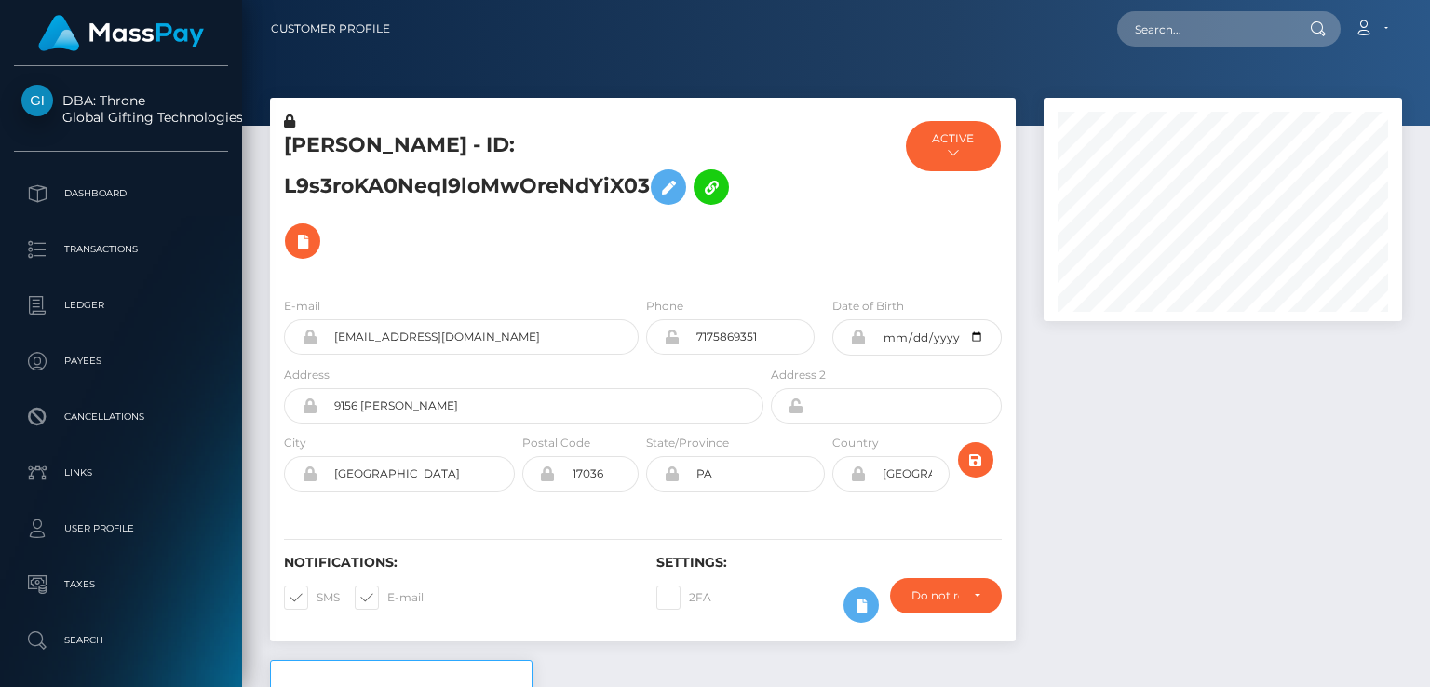
scroll to position [223, 357]
click at [320, 141] on h5 "[PERSON_NAME] - ID: L9s3roKA0NeqI9loMwOreNdYiX03" at bounding box center [518, 199] width 469 height 137
copy h5 "[PERSON_NAME]"
click at [618, 593] on div "Notifications: SMS E-mail" at bounding box center [456, 593] width 372 height 77
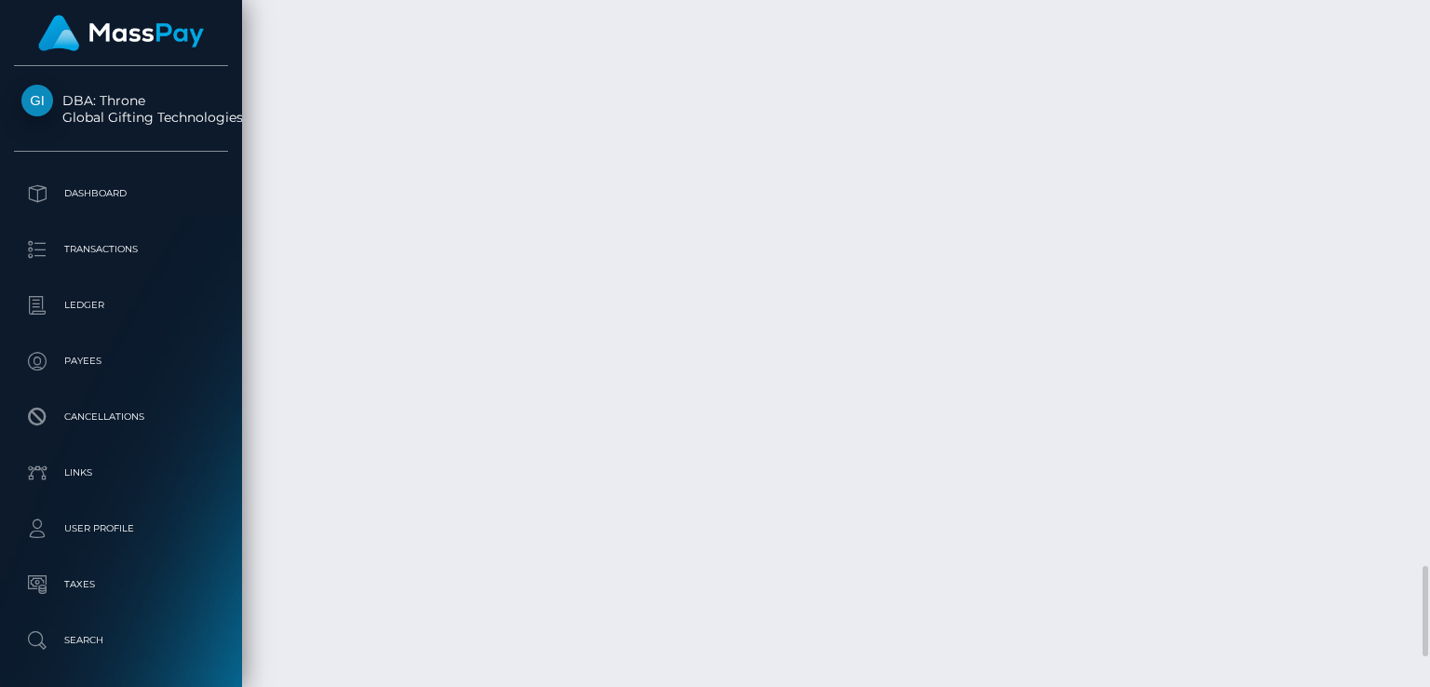
scroll to position [4510, 0]
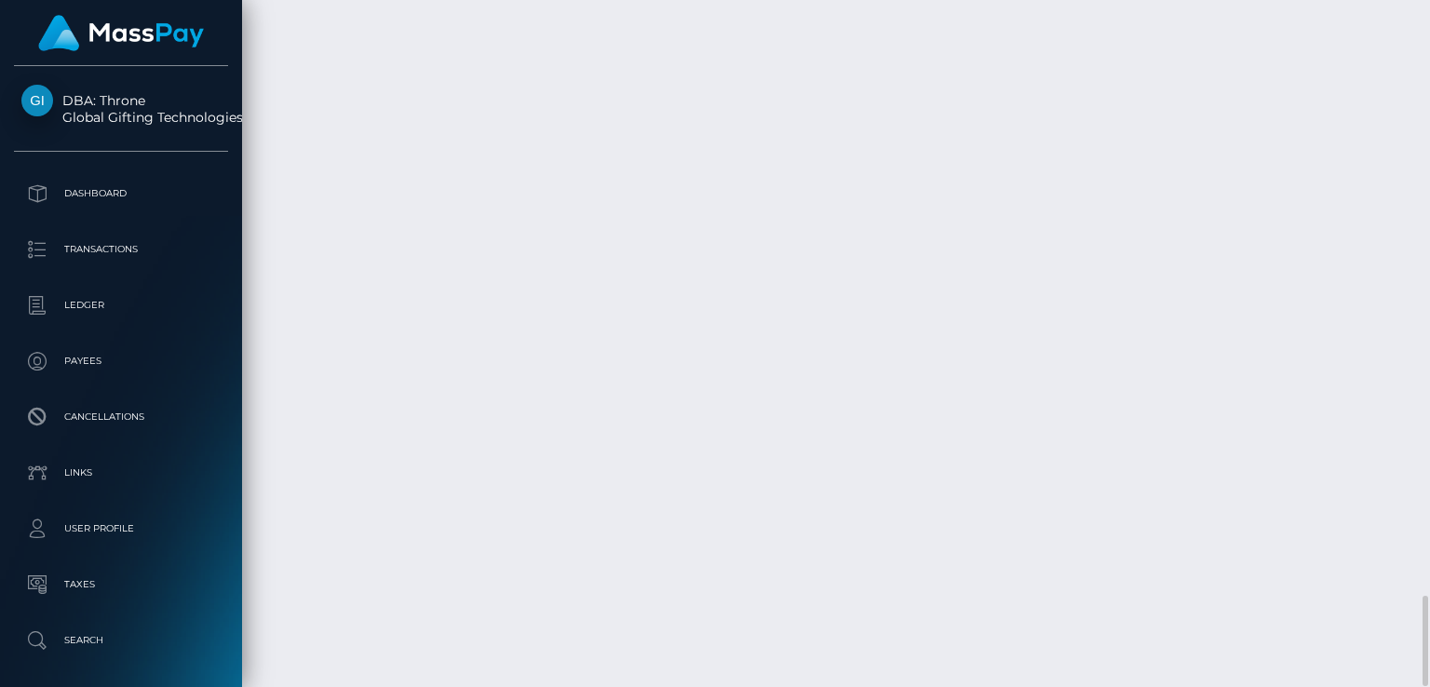
copy tr "210.00 USD"
drag, startPoint x: 363, startPoint y: 517, endPoint x: 279, endPoint y: 518, distance: 83.8
copy td "[DATE]"
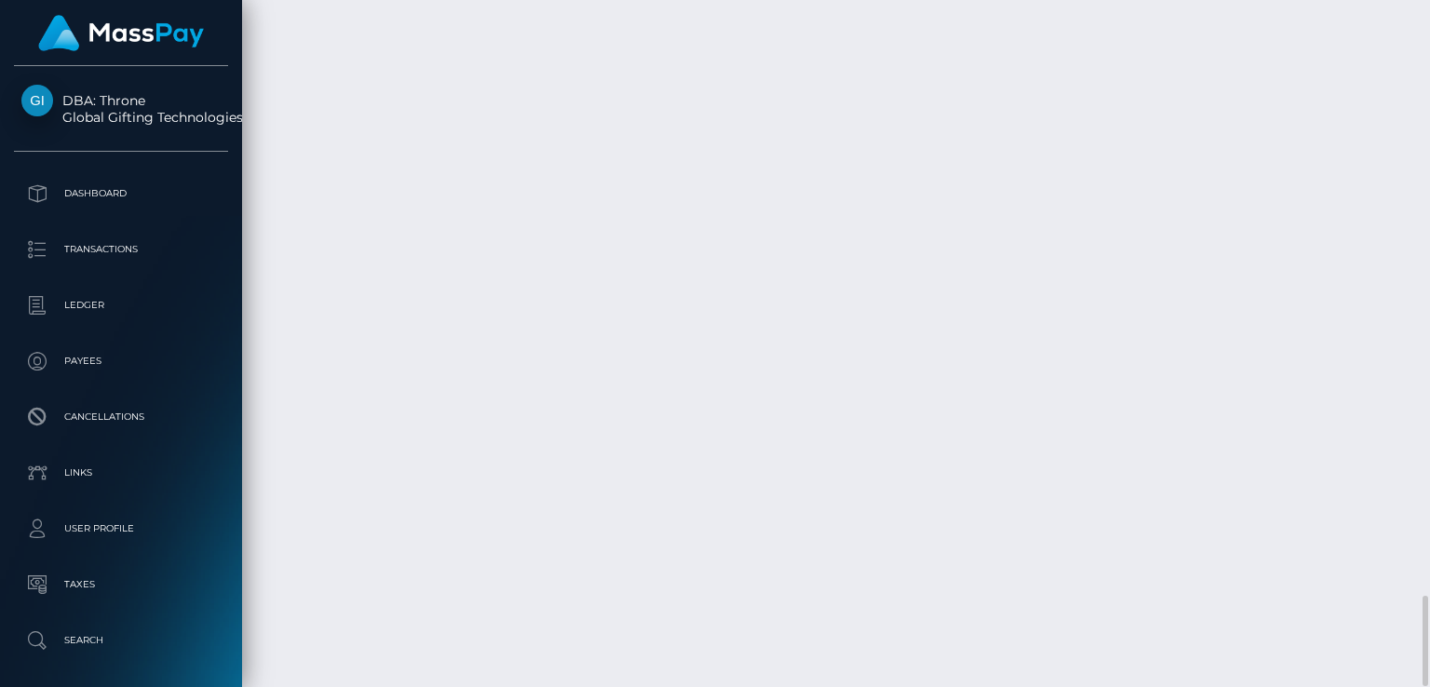
drag, startPoint x: 1026, startPoint y: 463, endPoint x: 966, endPoint y: 463, distance: 59.6
drag, startPoint x: 1035, startPoint y: 462, endPoint x: 968, endPoint y: 465, distance: 67.1
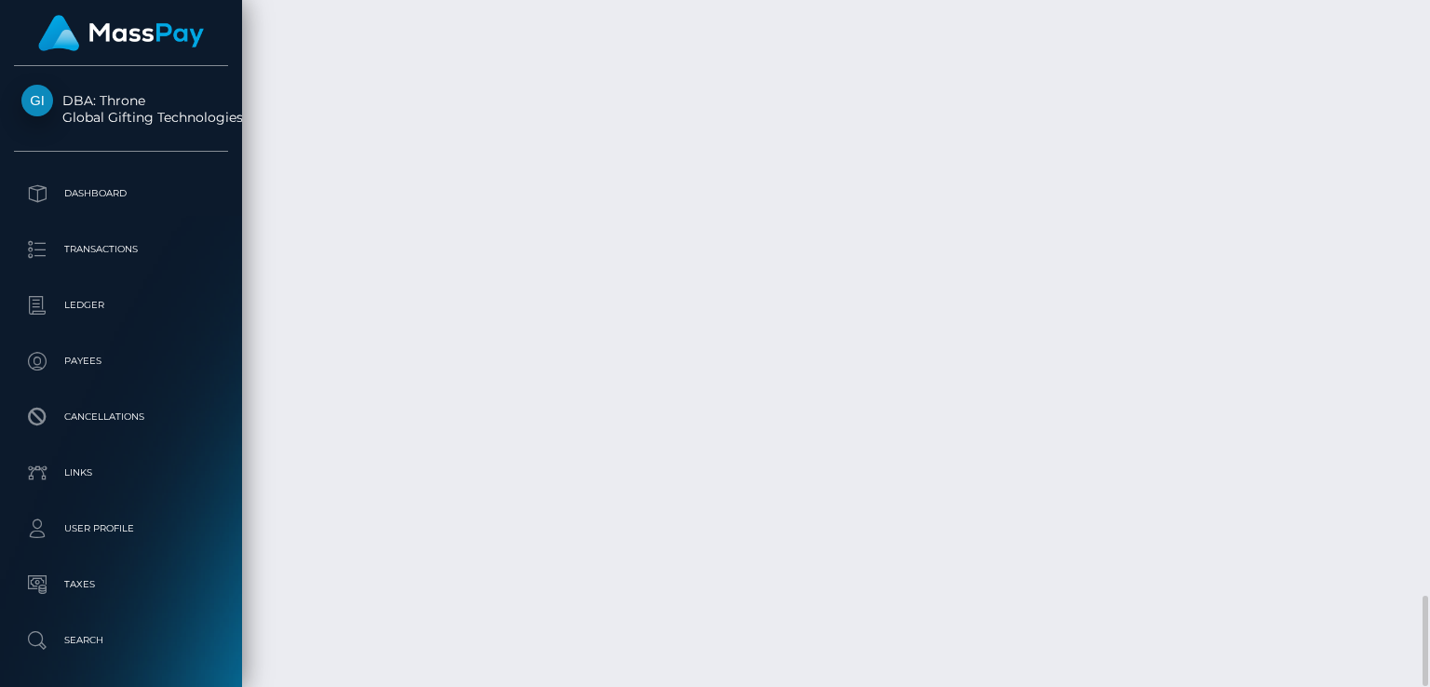
copy td "-9.99 USD"
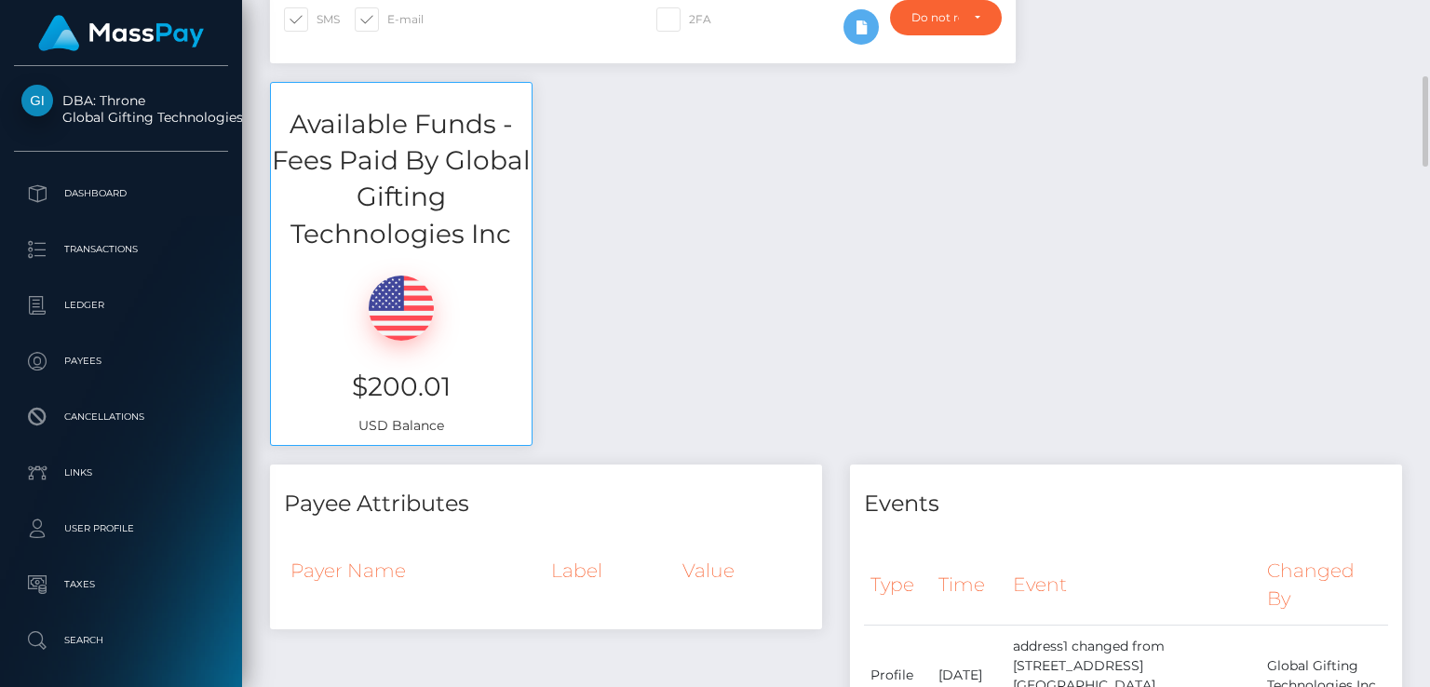
scroll to position [581, 0]
click at [398, 376] on h3 "$200.01" at bounding box center [401, 384] width 233 height 36
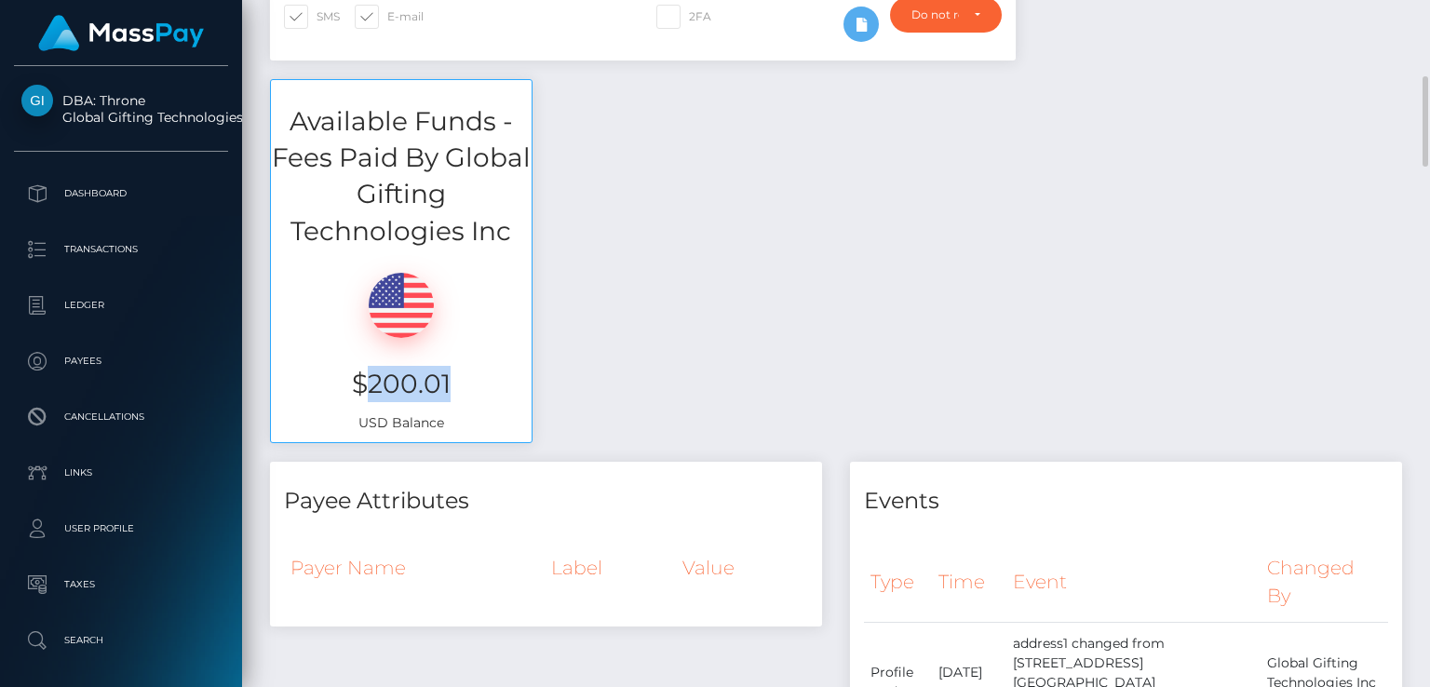
click at [398, 376] on h3 "$200.01" at bounding box center [401, 384] width 233 height 36
copy h3 "$200.01"
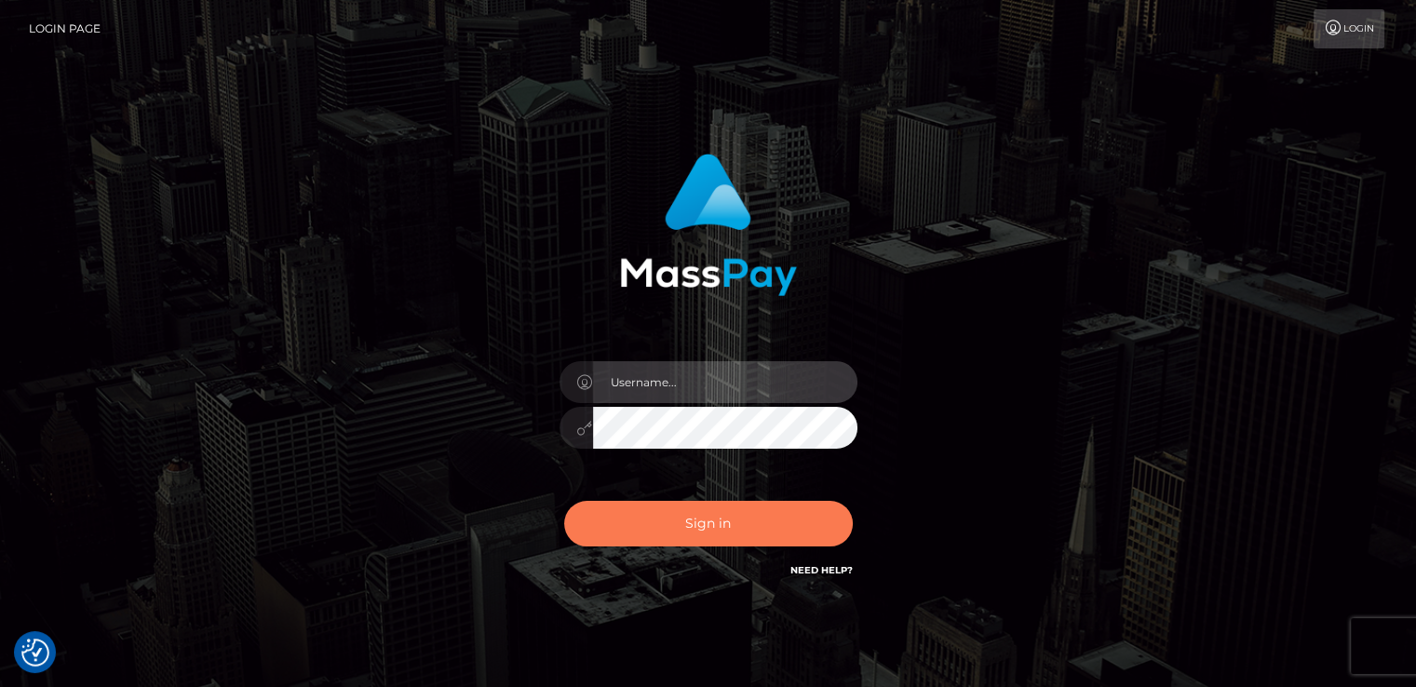
type input "[DOMAIN_NAME]"
click at [645, 527] on button "Sign in" at bounding box center [708, 524] width 289 height 46
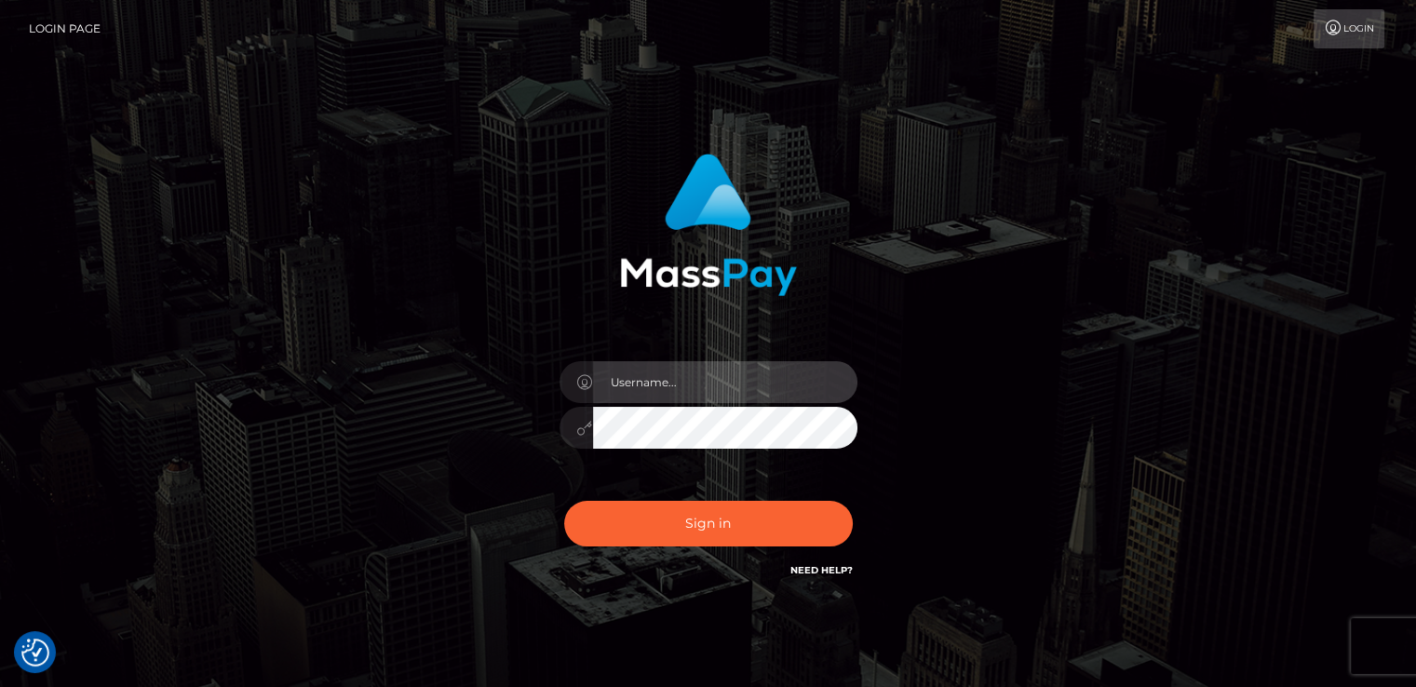
type input "[DOMAIN_NAME]"
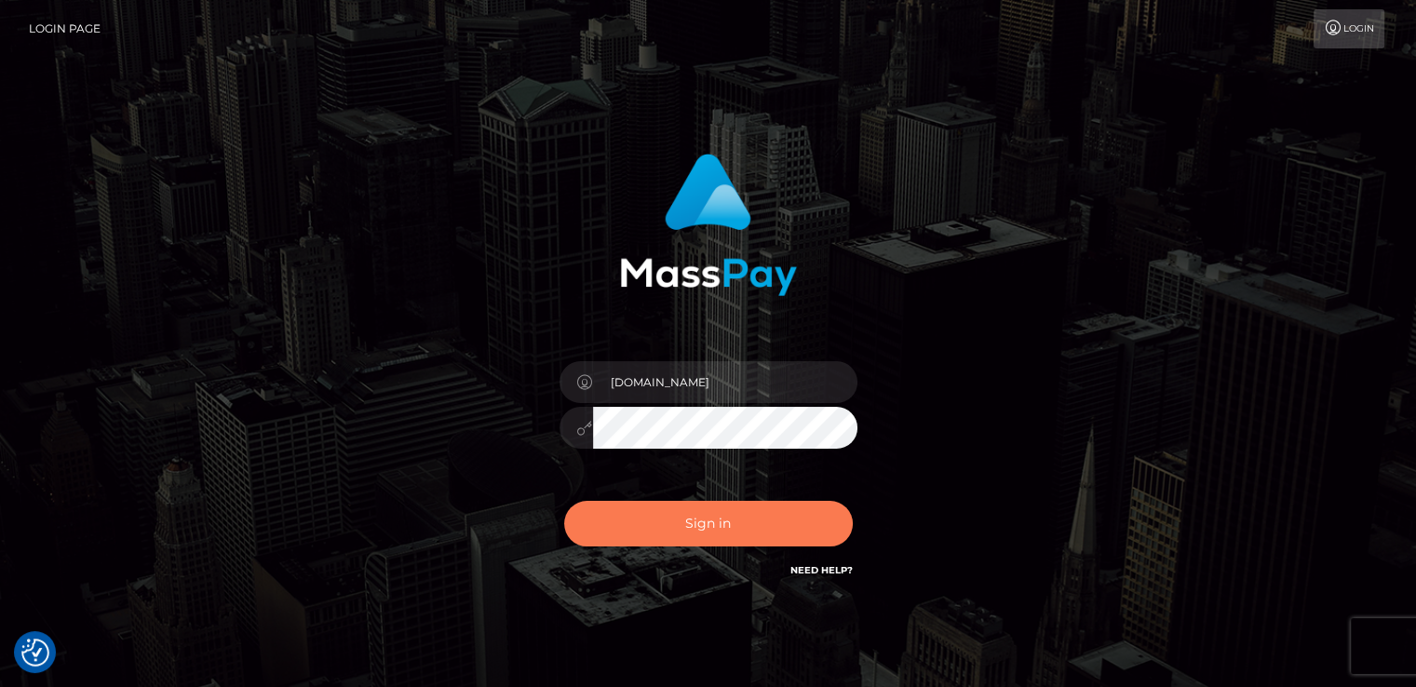
click at [645, 527] on button "Sign in" at bounding box center [708, 524] width 289 height 46
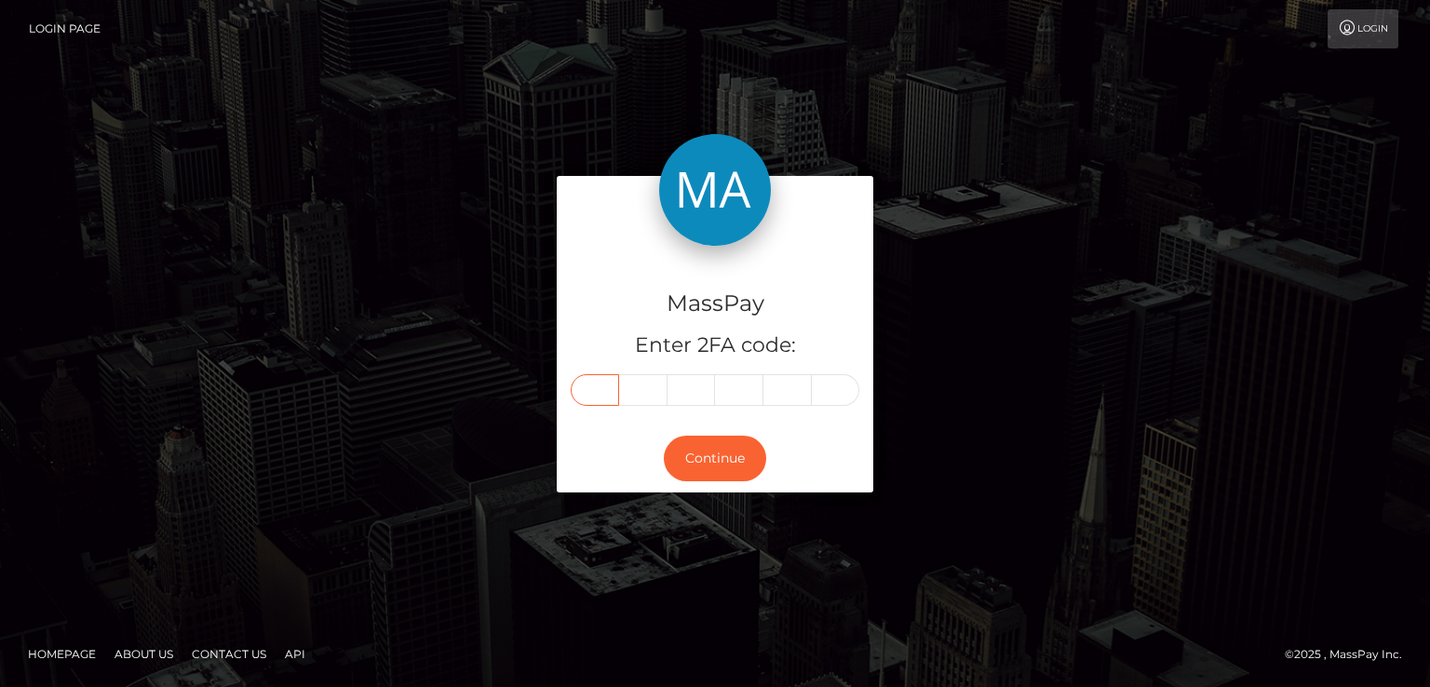
click at [604, 396] on input "text" at bounding box center [595, 390] width 48 height 32
type input "4"
type input "9"
type input "3"
type input "4"
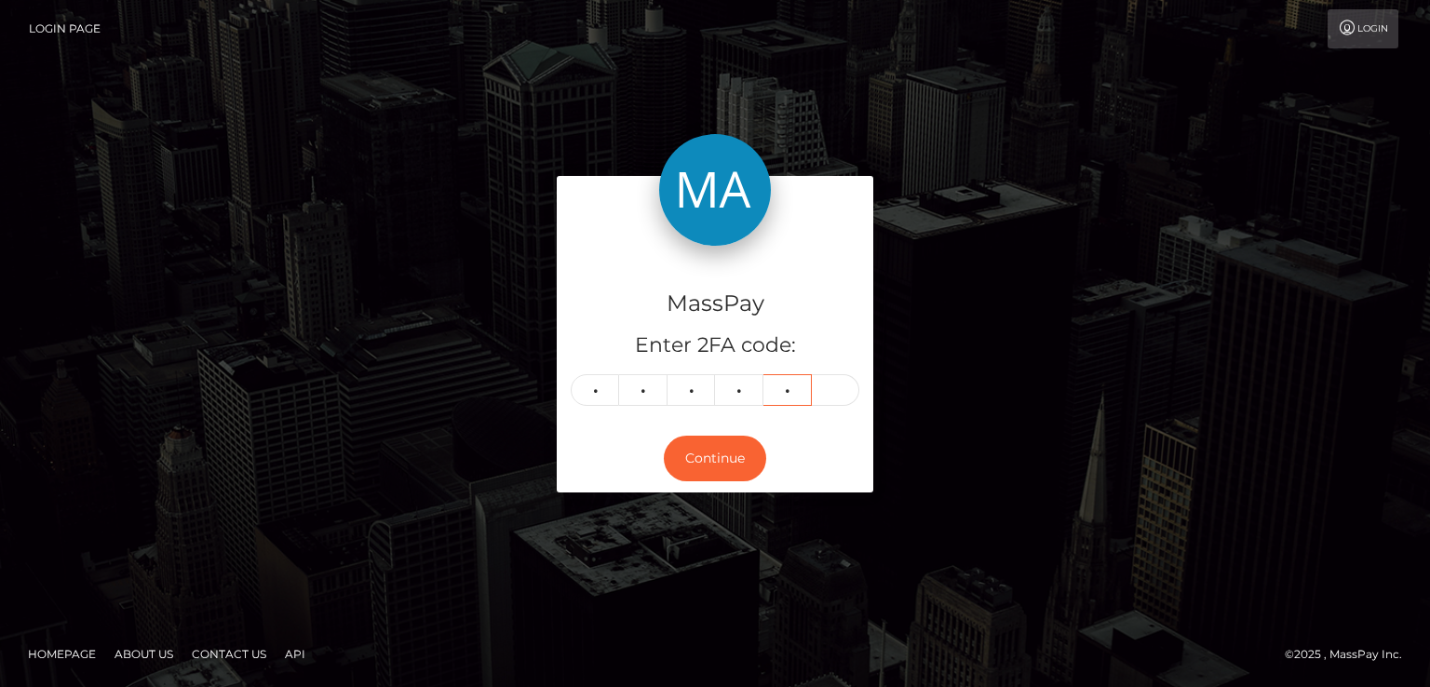
type input "5"
type input "3"
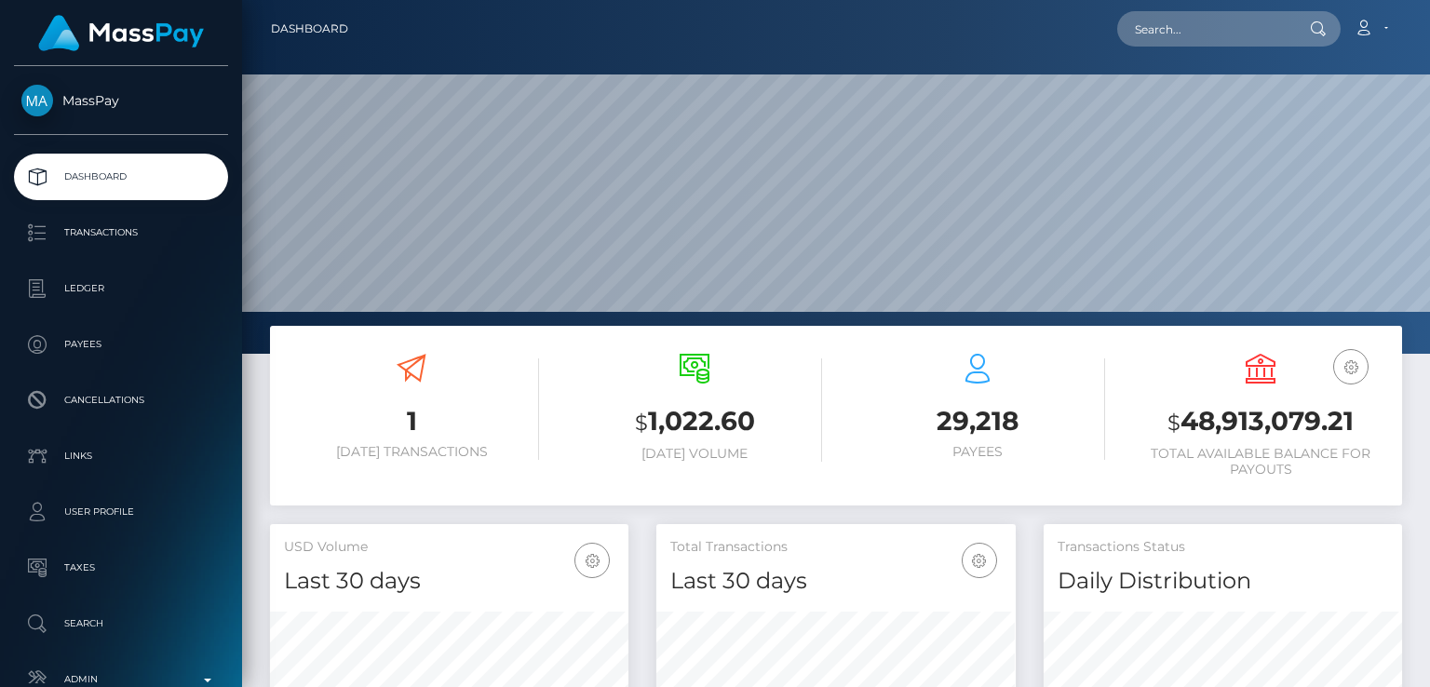
scroll to position [329, 357]
click at [1238, 37] on input "text" at bounding box center [1204, 28] width 175 height 35
paste input "hellojenny@gmx.de"
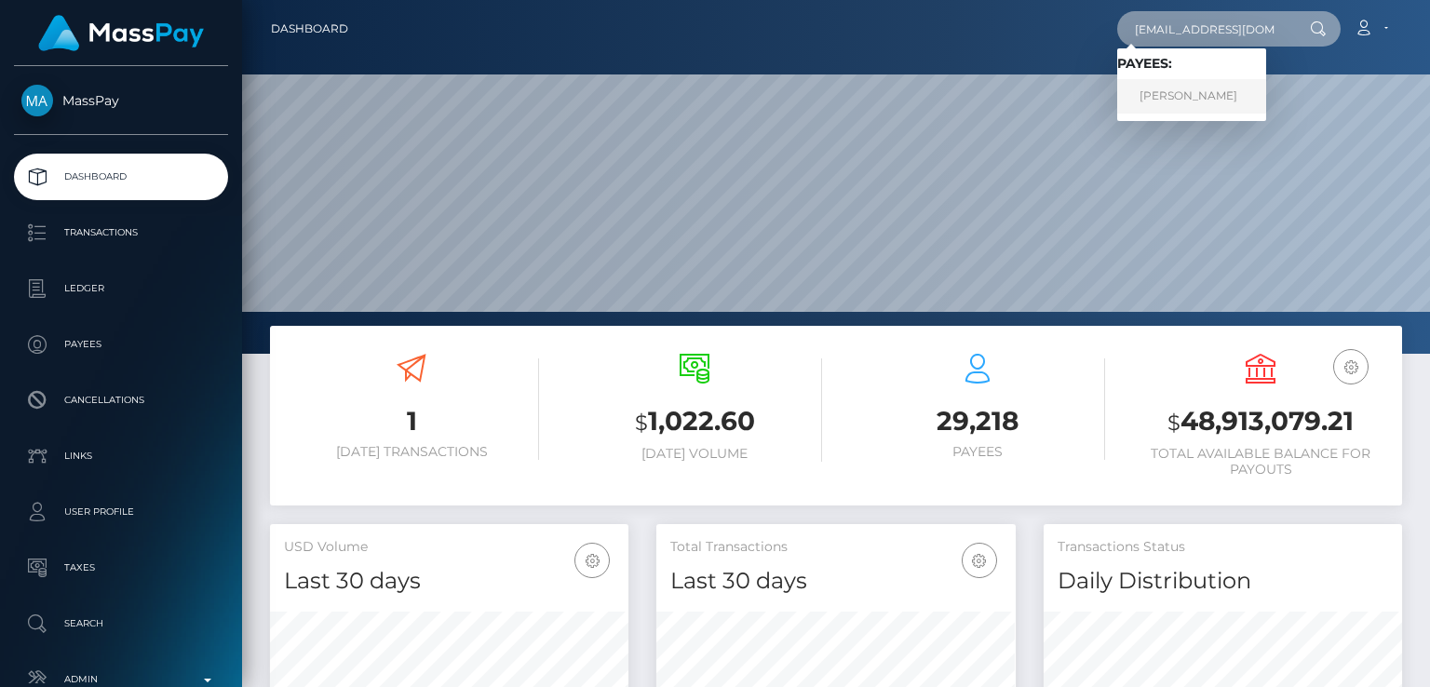
type input "hellojenny@gmx.de"
click at [1217, 90] on link "Jennifer Enzensberger" at bounding box center [1191, 96] width 149 height 34
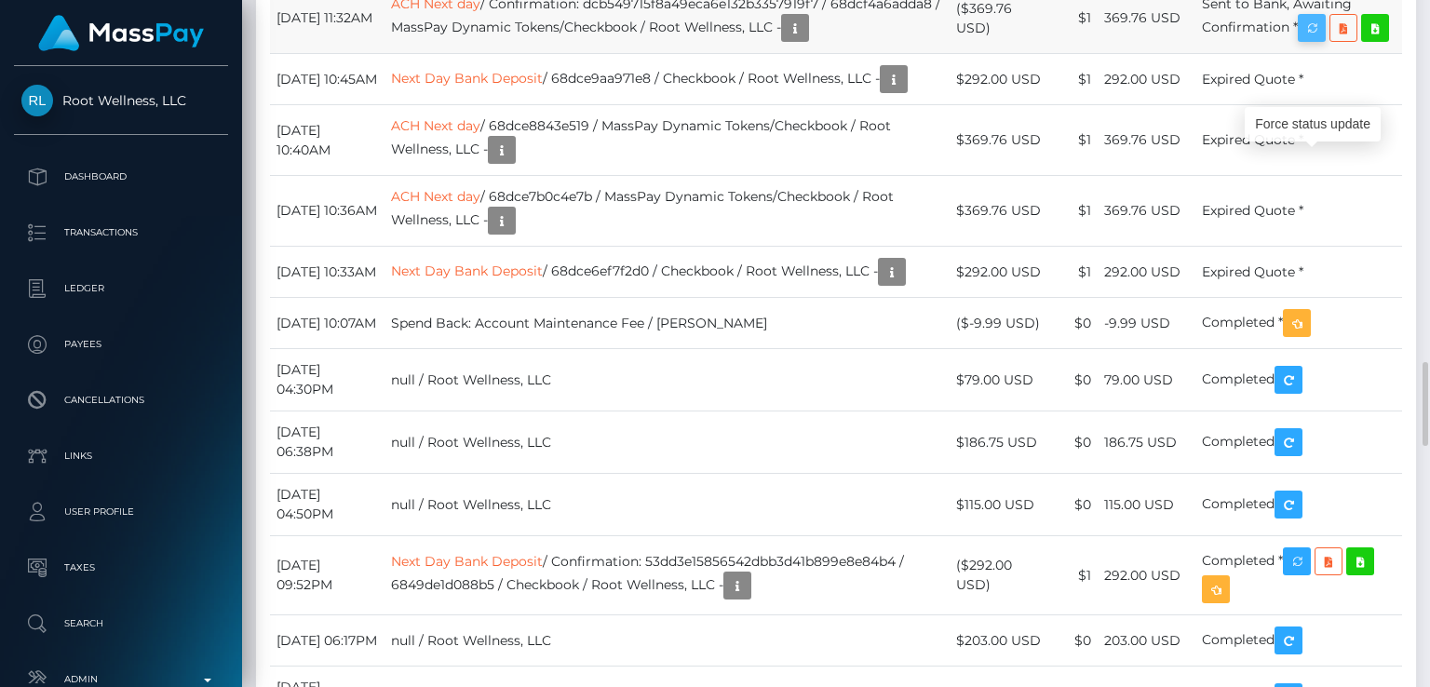
scroll to position [223, 357]
click at [1323, 40] on icon "button" at bounding box center [1311, 28] width 22 height 23
click at [1304, 124] on div "Force status update" at bounding box center [1312, 124] width 136 height 34
click at [784, 40] on icon "button" at bounding box center [795, 28] width 22 height 23
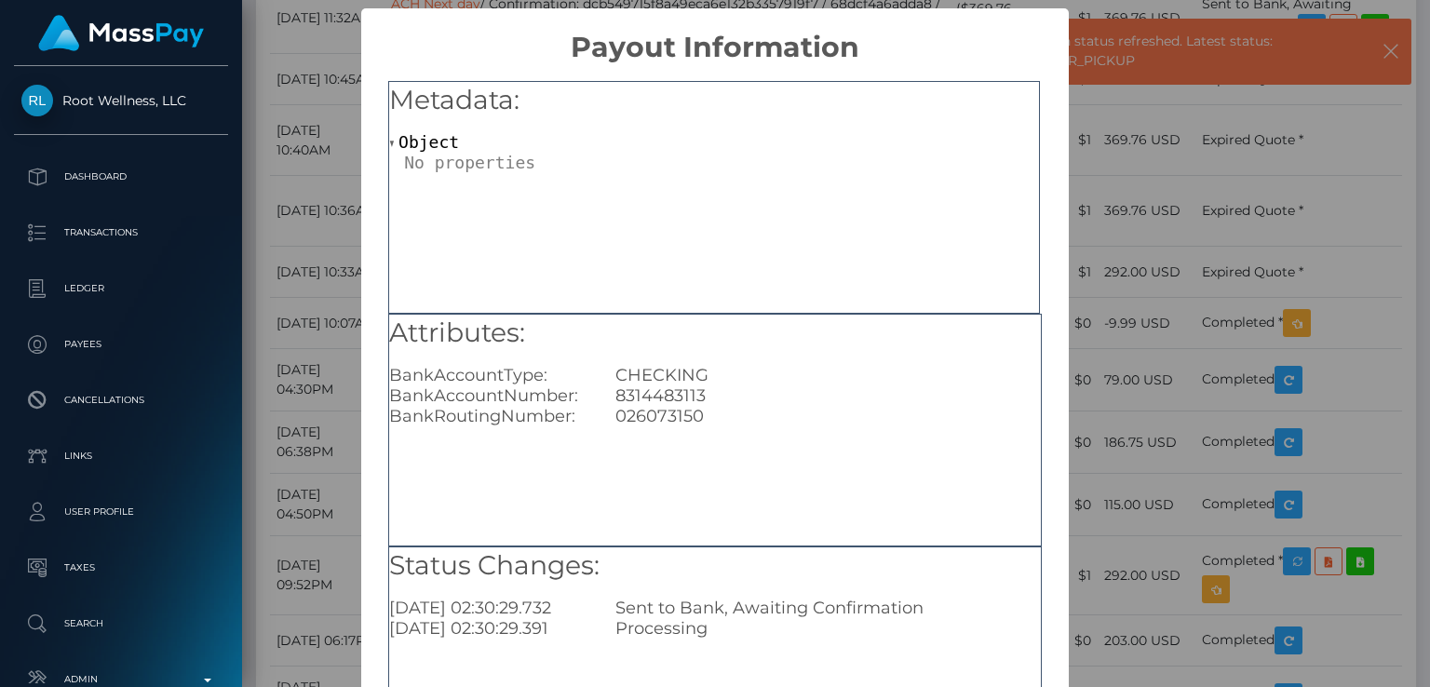
click at [644, 397] on div "8314483113" at bounding box center [827, 395] width 452 height 20
copy div "8314483113"
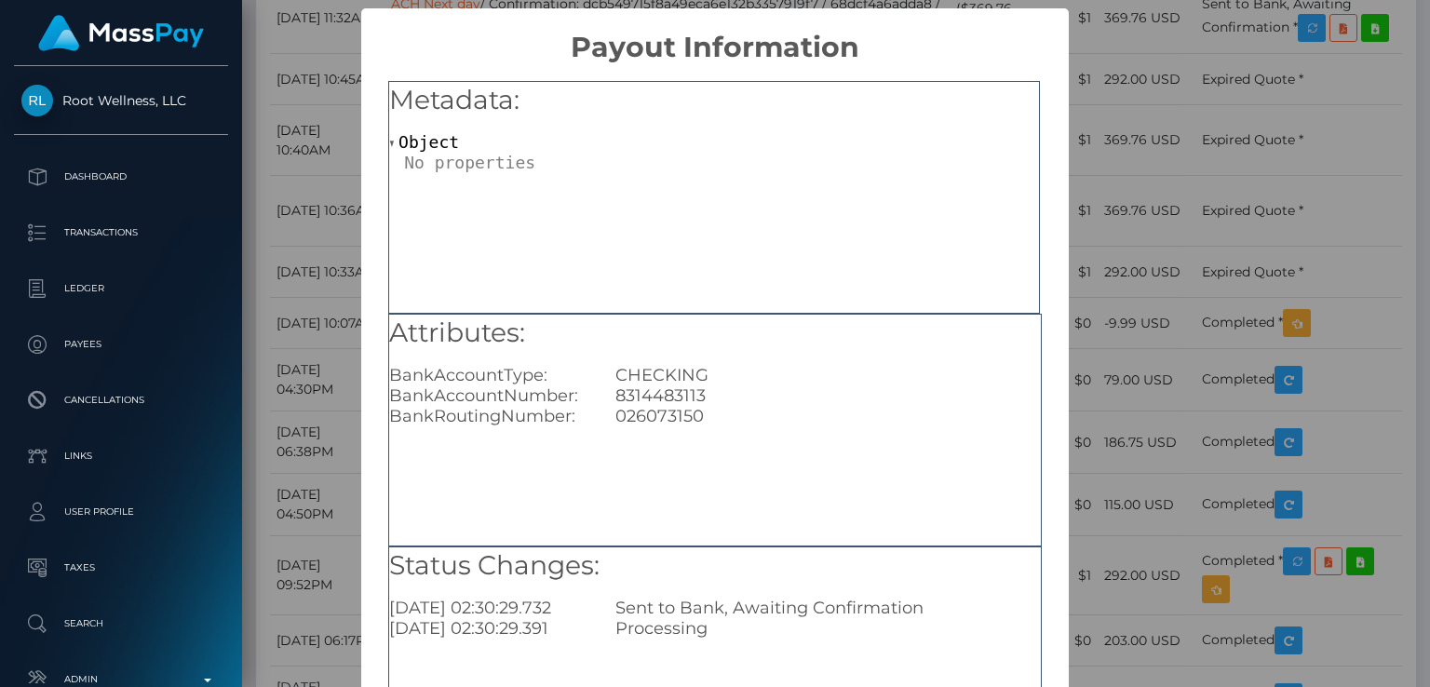
click at [592, 223] on div "Metadata: Object" at bounding box center [714, 197] width 652 height 233
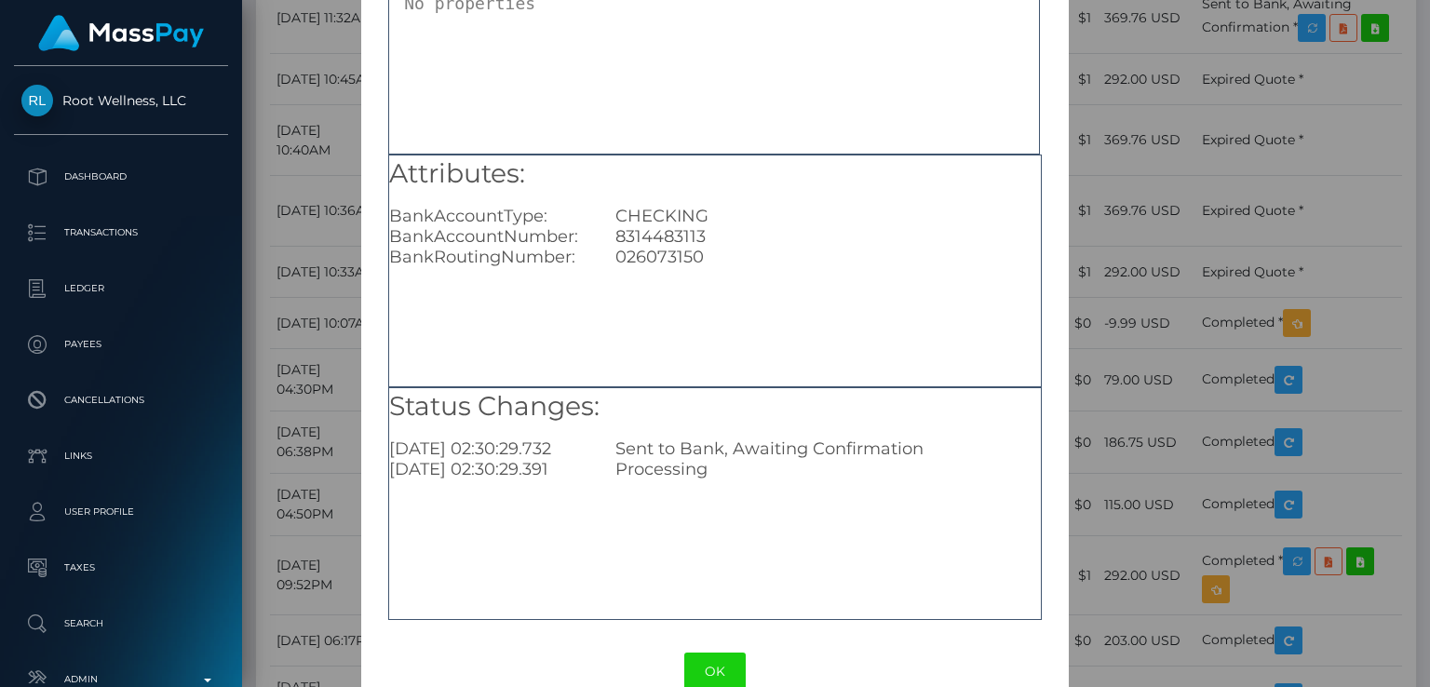
scroll to position [198, 0]
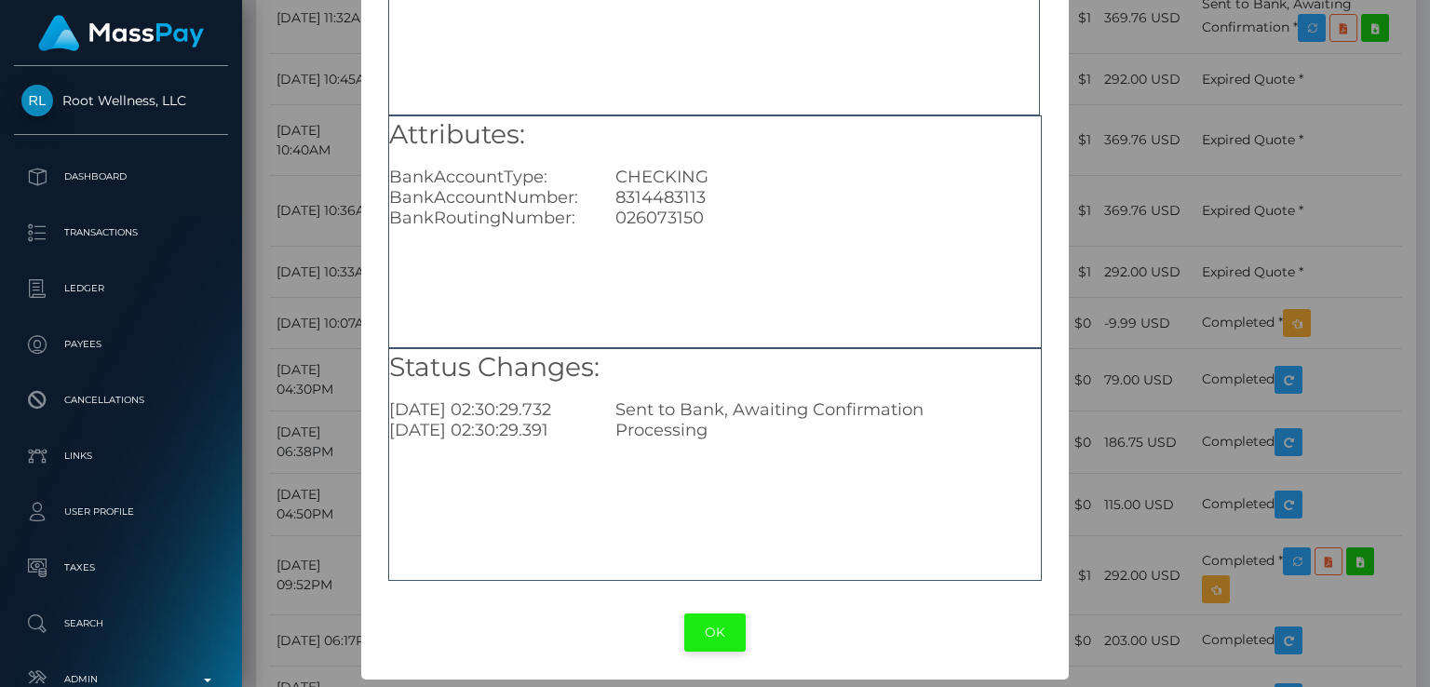
click at [715, 638] on button "OK" at bounding box center [714, 632] width 61 height 38
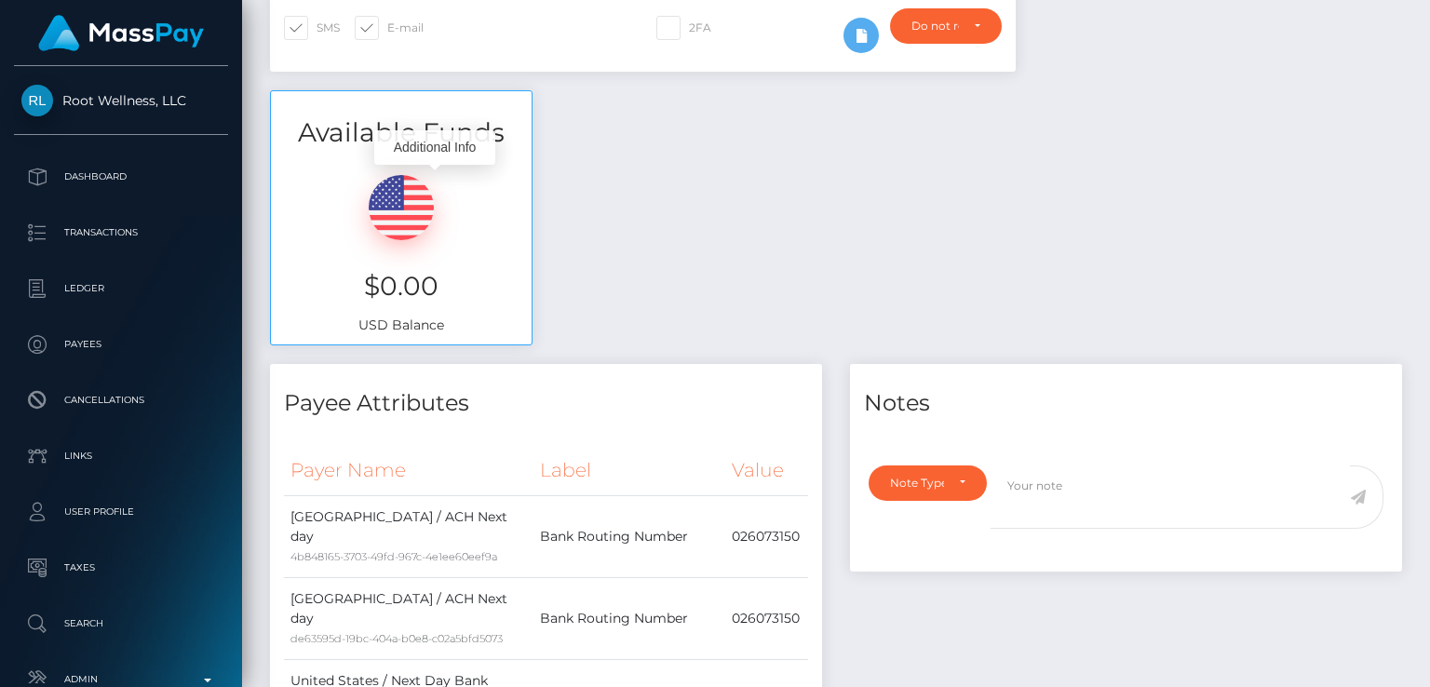
scroll to position [0, 0]
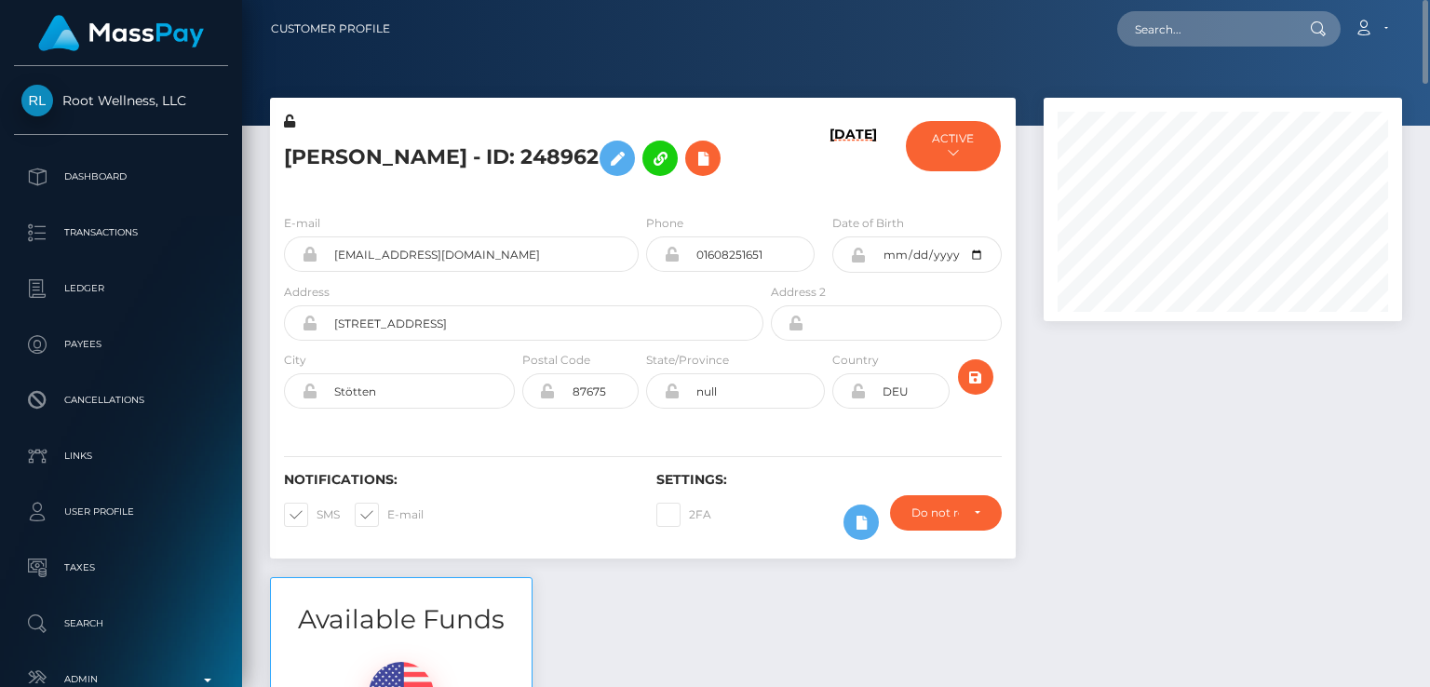
click at [321, 161] on h5 "Jennifer Enzensberger - ID: 248962" at bounding box center [518, 158] width 469 height 54
copy h5 "Jennifer"
click at [539, 549] on div "Notifications: SMS E-mail" at bounding box center [456, 510] width 372 height 77
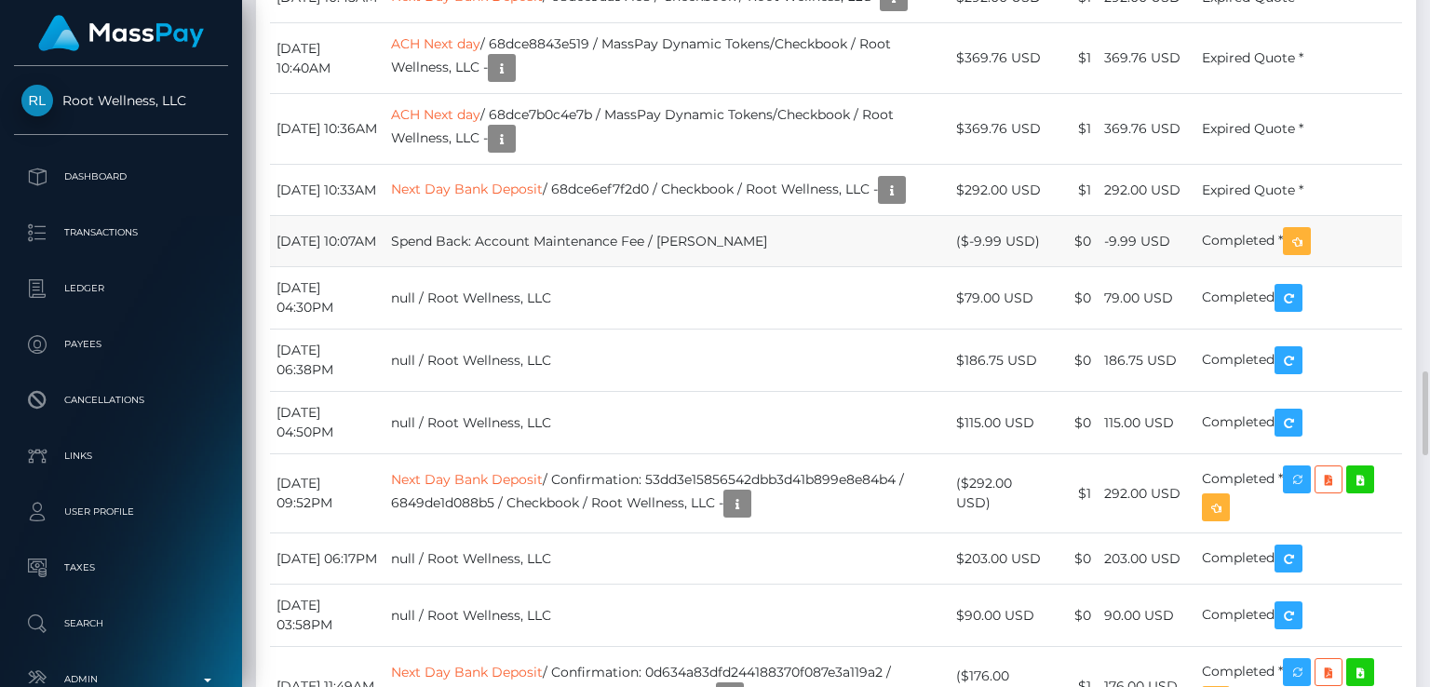
scroll to position [3018, 0]
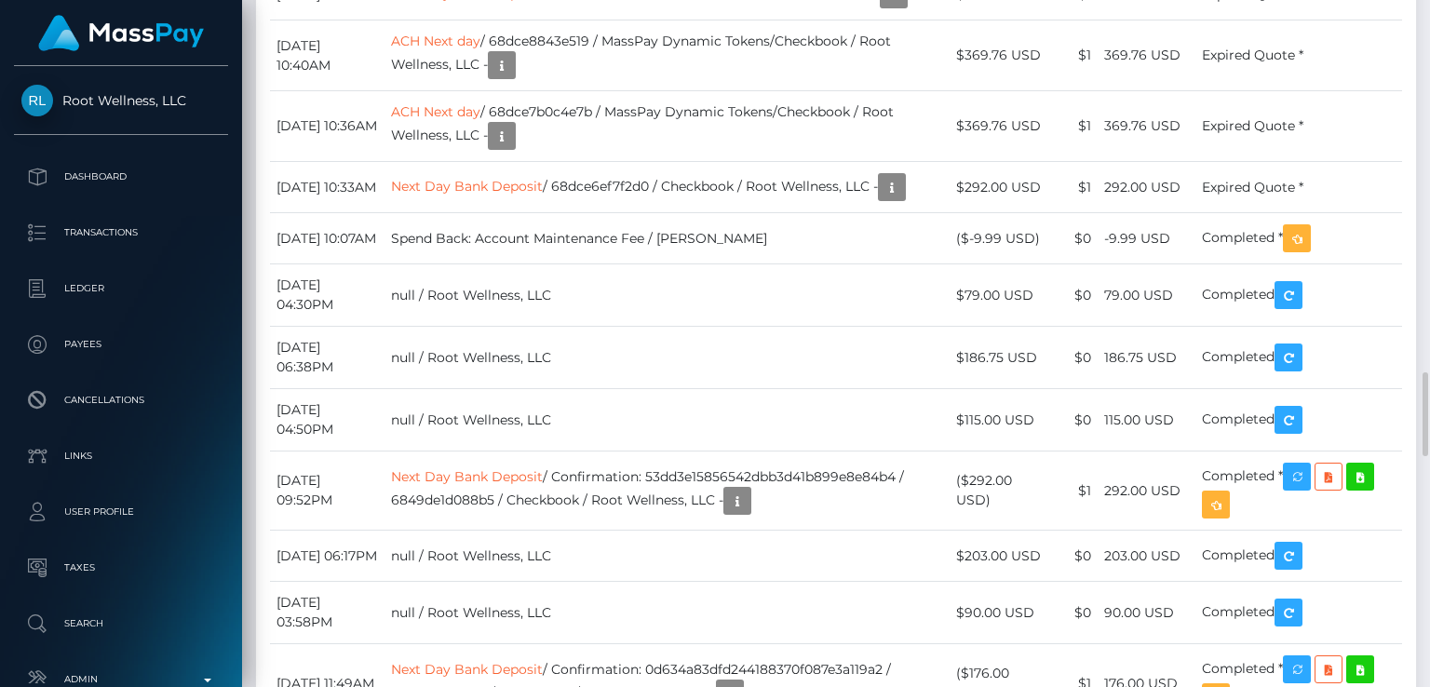
copy tr "369.76 USD"
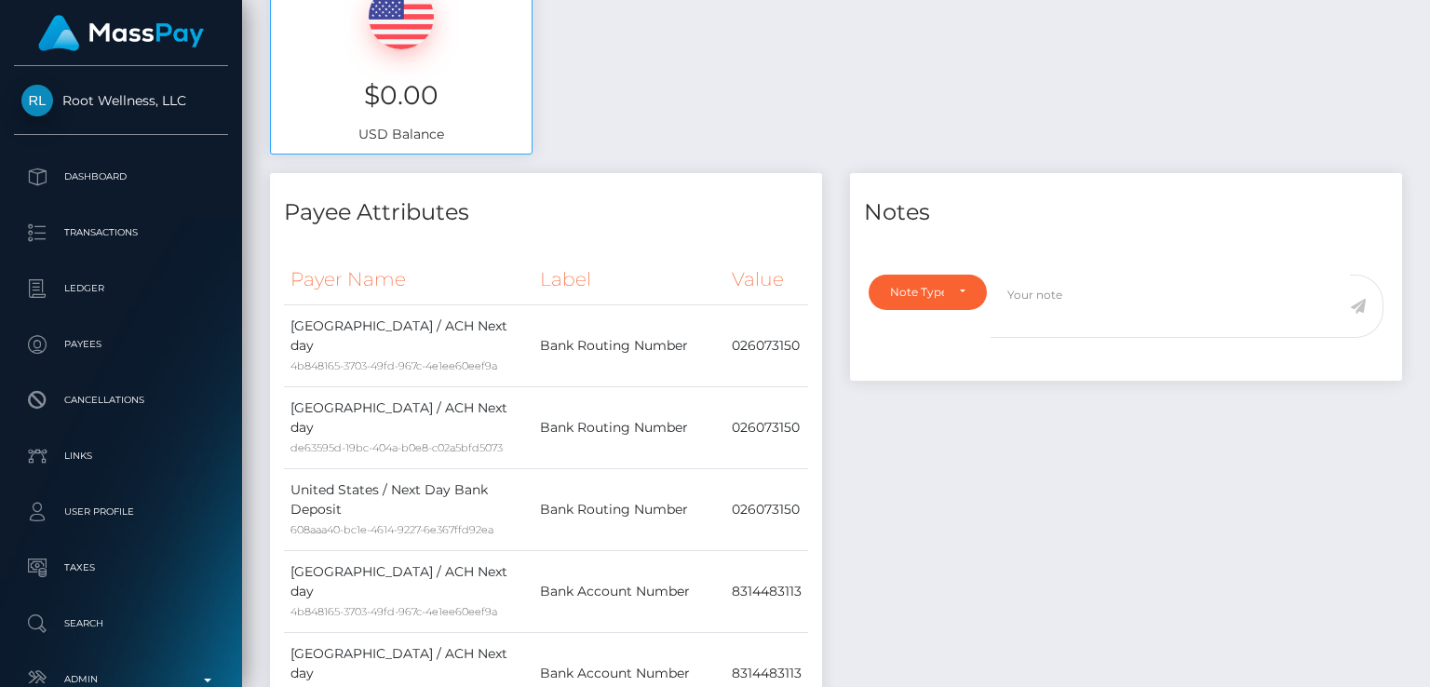
scroll to position [0, 0]
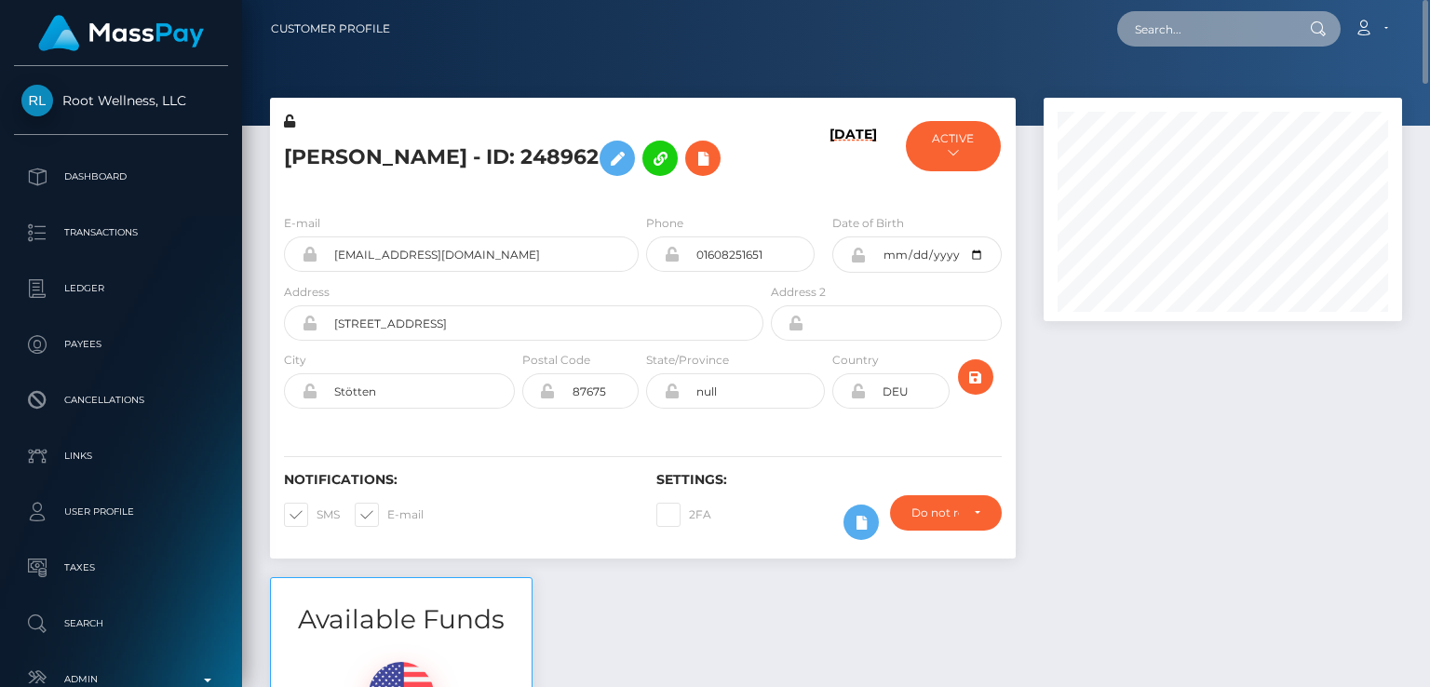
click at [1241, 28] on input "text" at bounding box center [1204, 28] width 175 height 35
paste input "yaileska18@gmail.com"
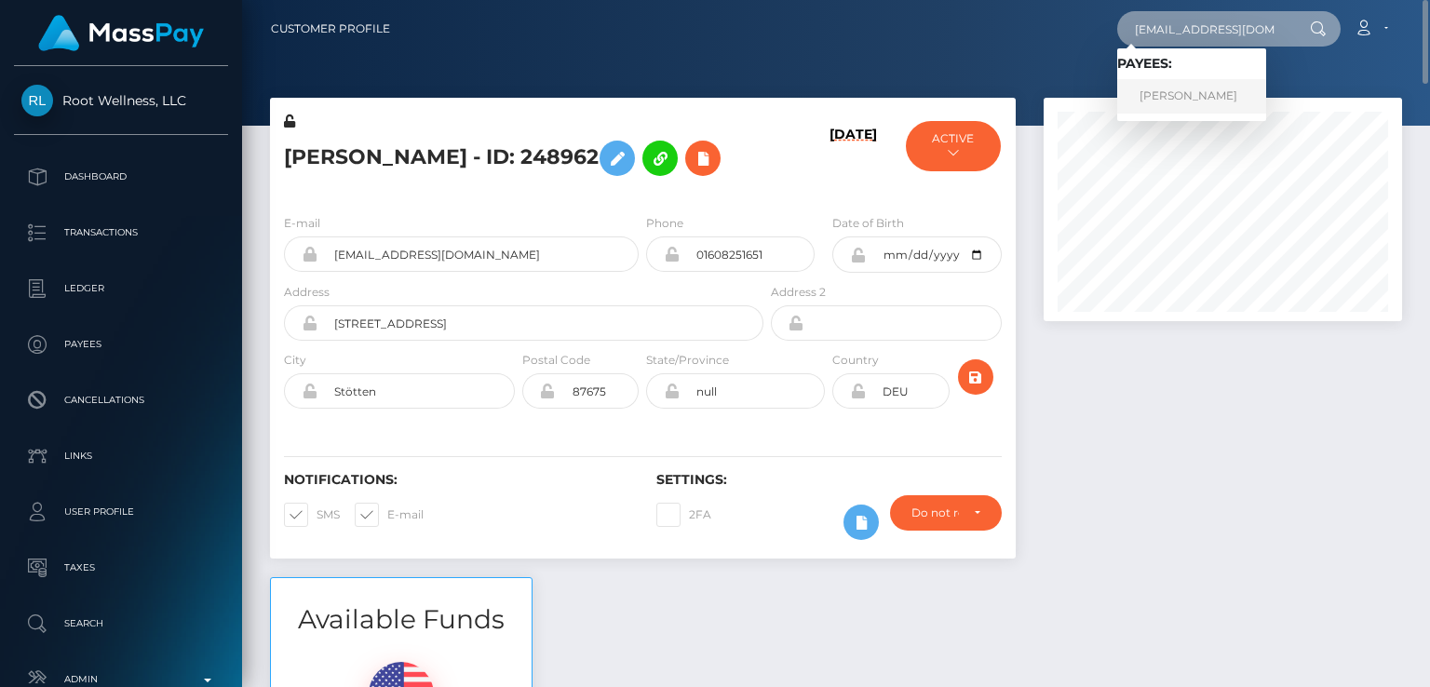
type input "yaileska18@gmail.com"
click at [1180, 98] on link "YAILESKA RODRIGUEZ MORALES" at bounding box center [1191, 96] width 149 height 34
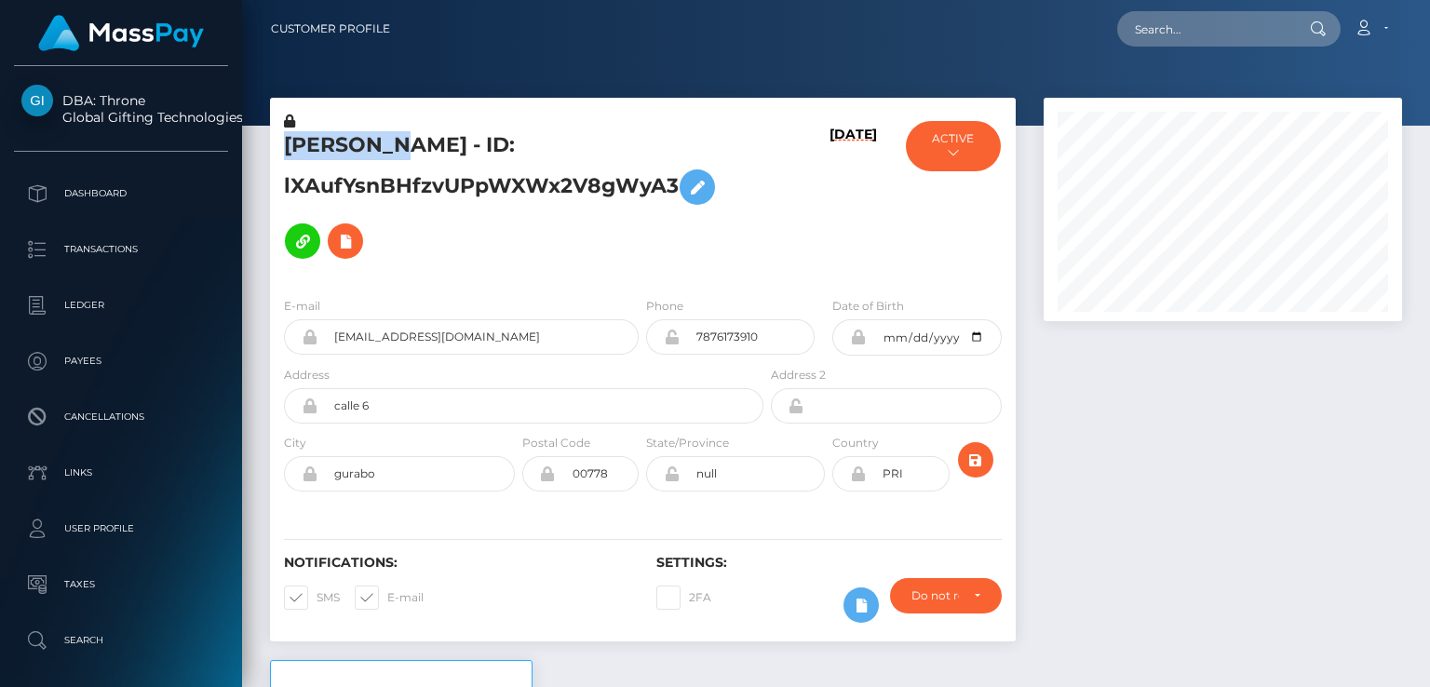
scroll to position [223, 357]
click at [479, 566] on h6 "Notifications:" at bounding box center [456, 563] width 344 height 16
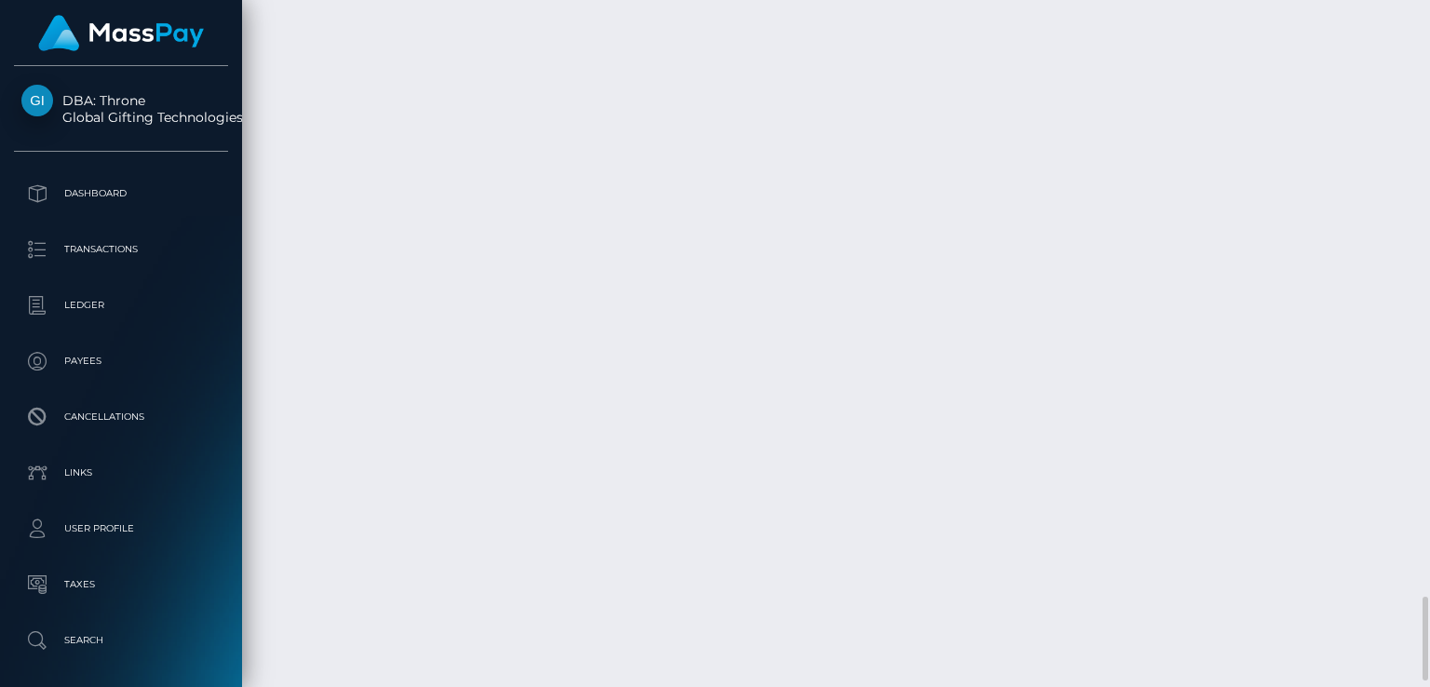
scroll to position [4855, 0]
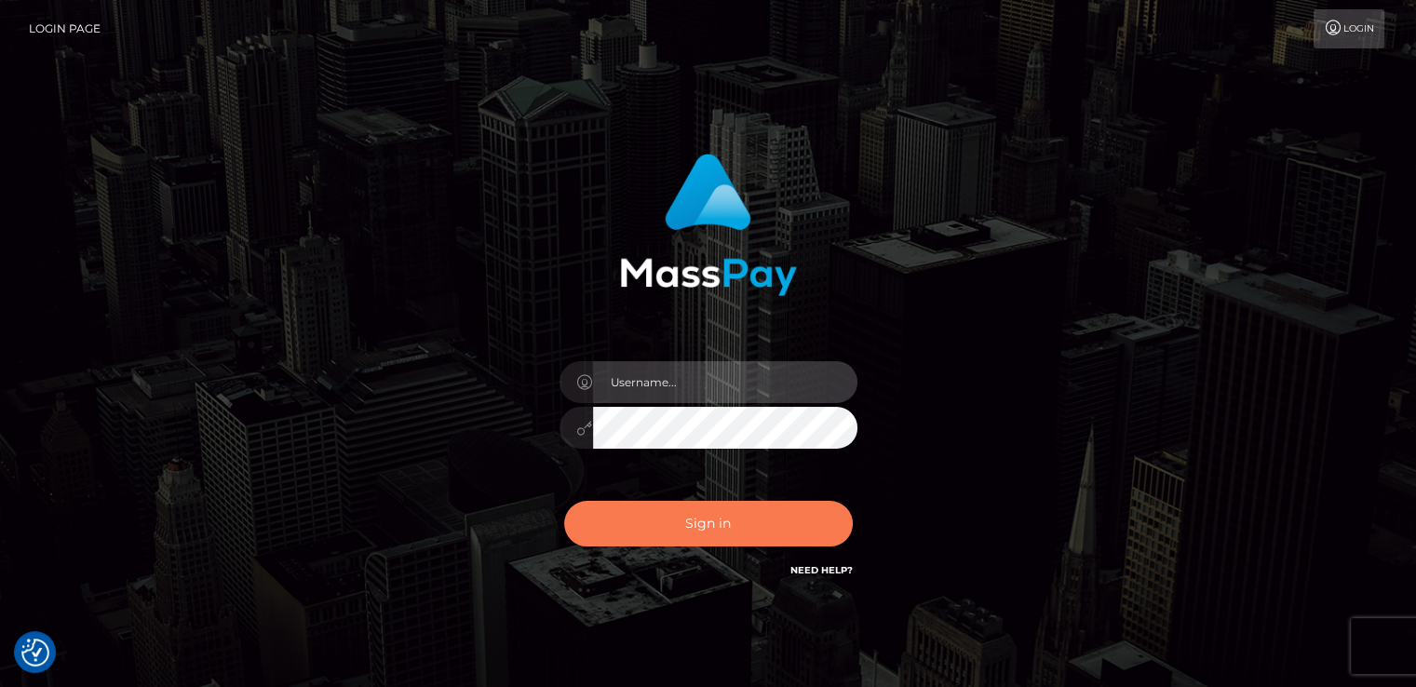
type input "[DOMAIN_NAME]"
click at [678, 515] on button "Sign in" at bounding box center [708, 524] width 289 height 46
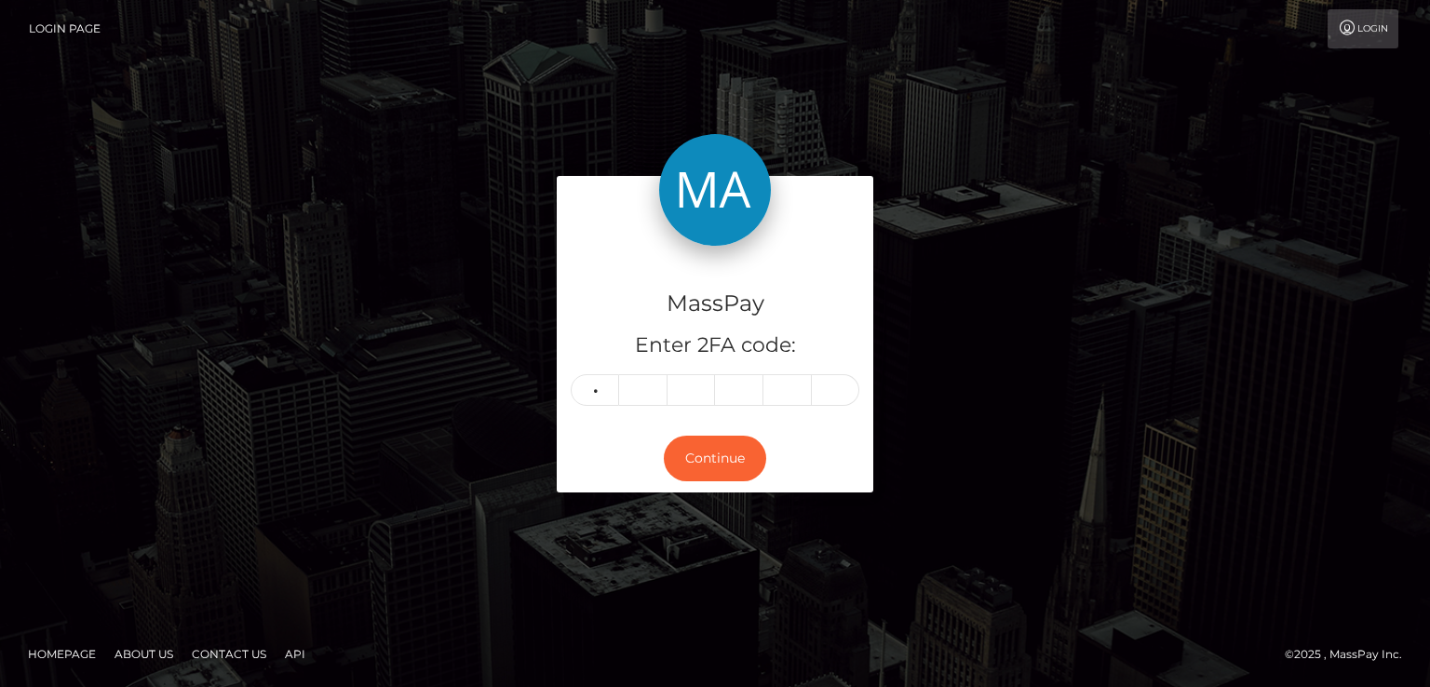
type input "1"
type input "6"
type input "5"
type input "3"
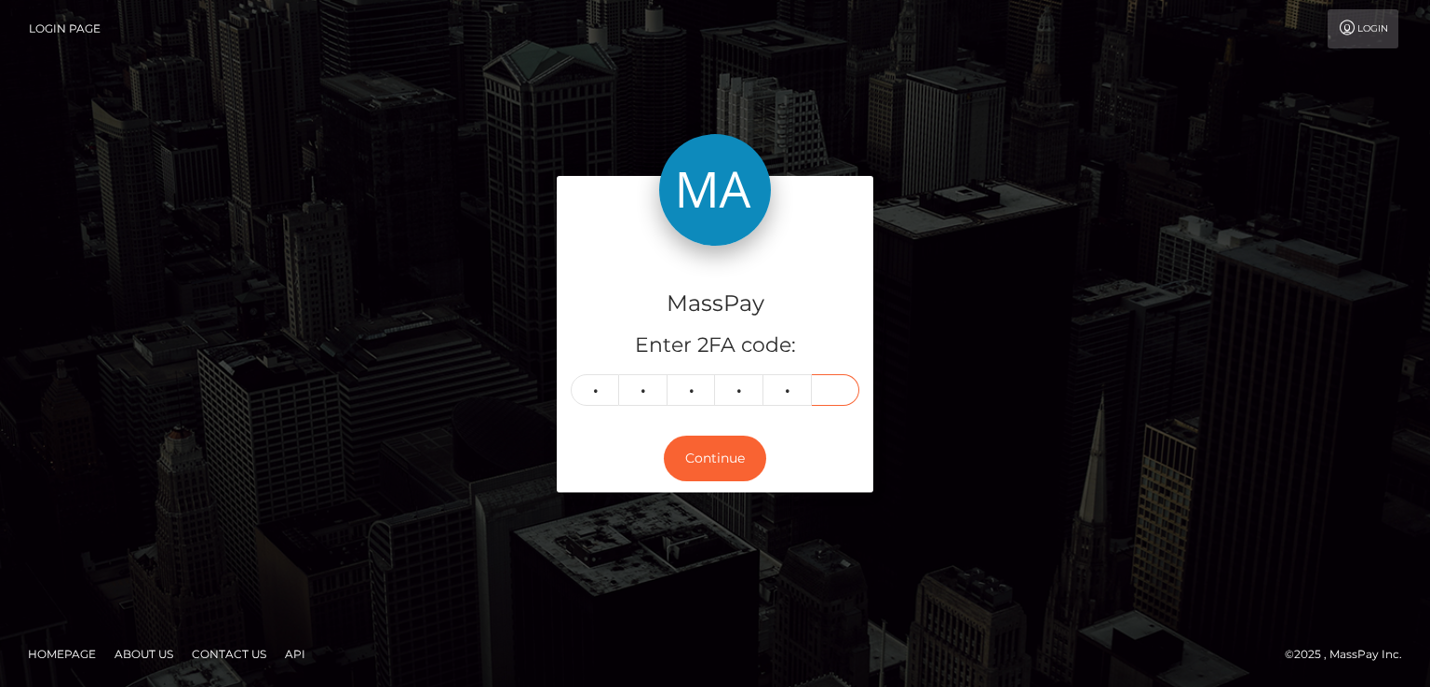
type input "6"
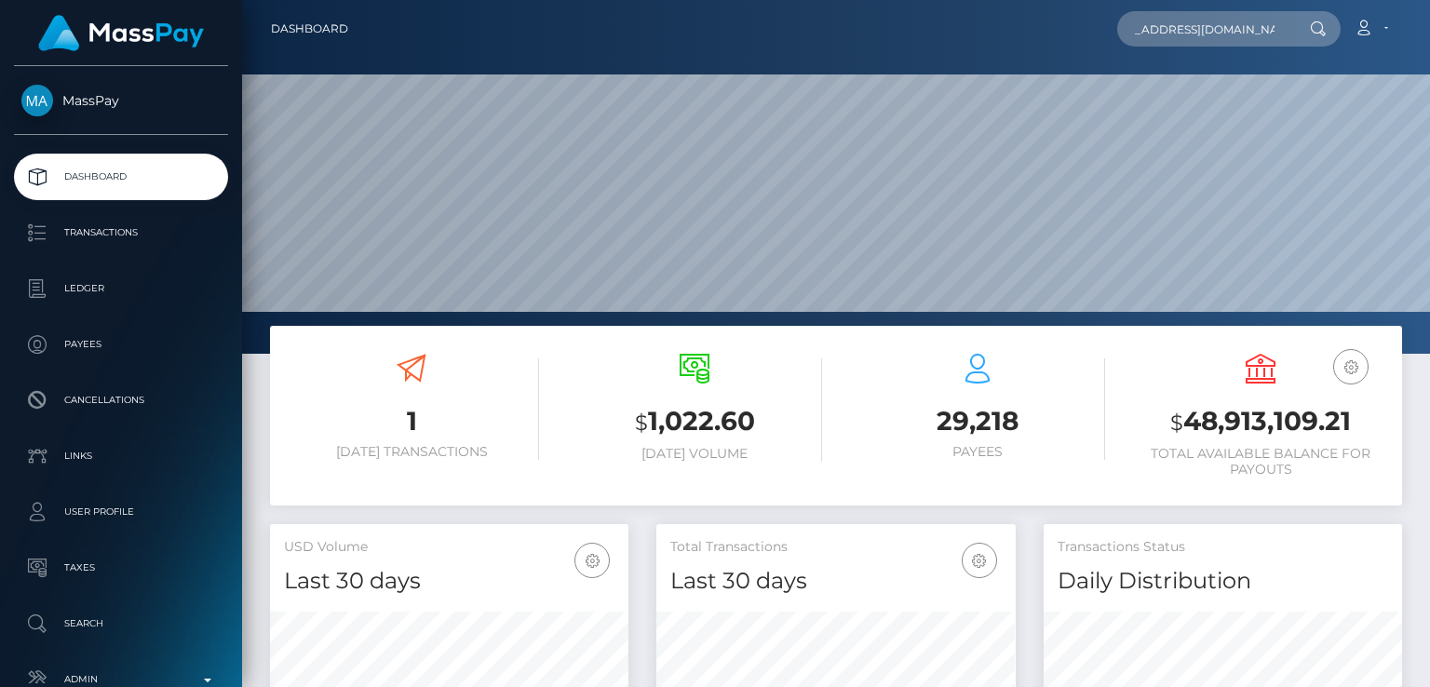
scroll to position [329, 357]
type input "[EMAIL_ADDRESS][DOMAIN_NAME]"
click at [1279, 24] on input "[EMAIL_ADDRESS][DOMAIN_NAME]" at bounding box center [1204, 28] width 175 height 35
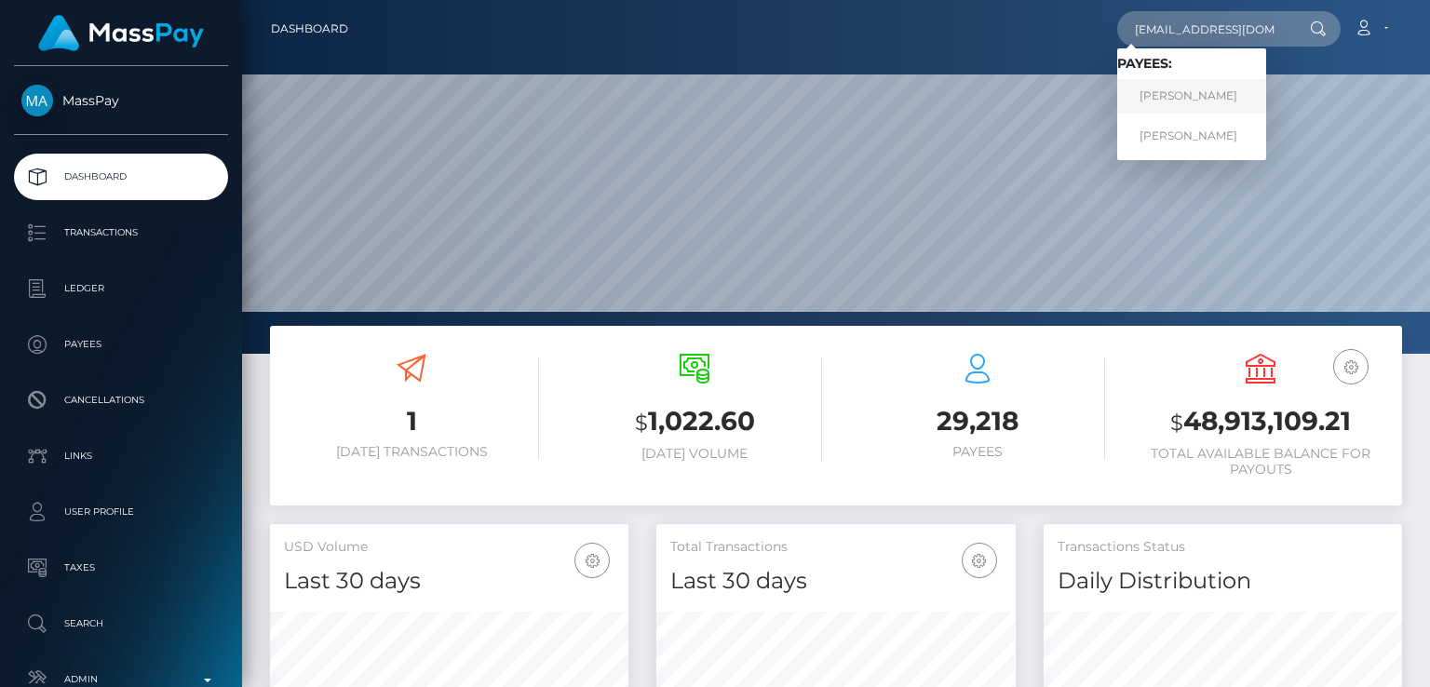
click at [1226, 100] on link "[PERSON_NAME]" at bounding box center [1191, 96] width 149 height 34
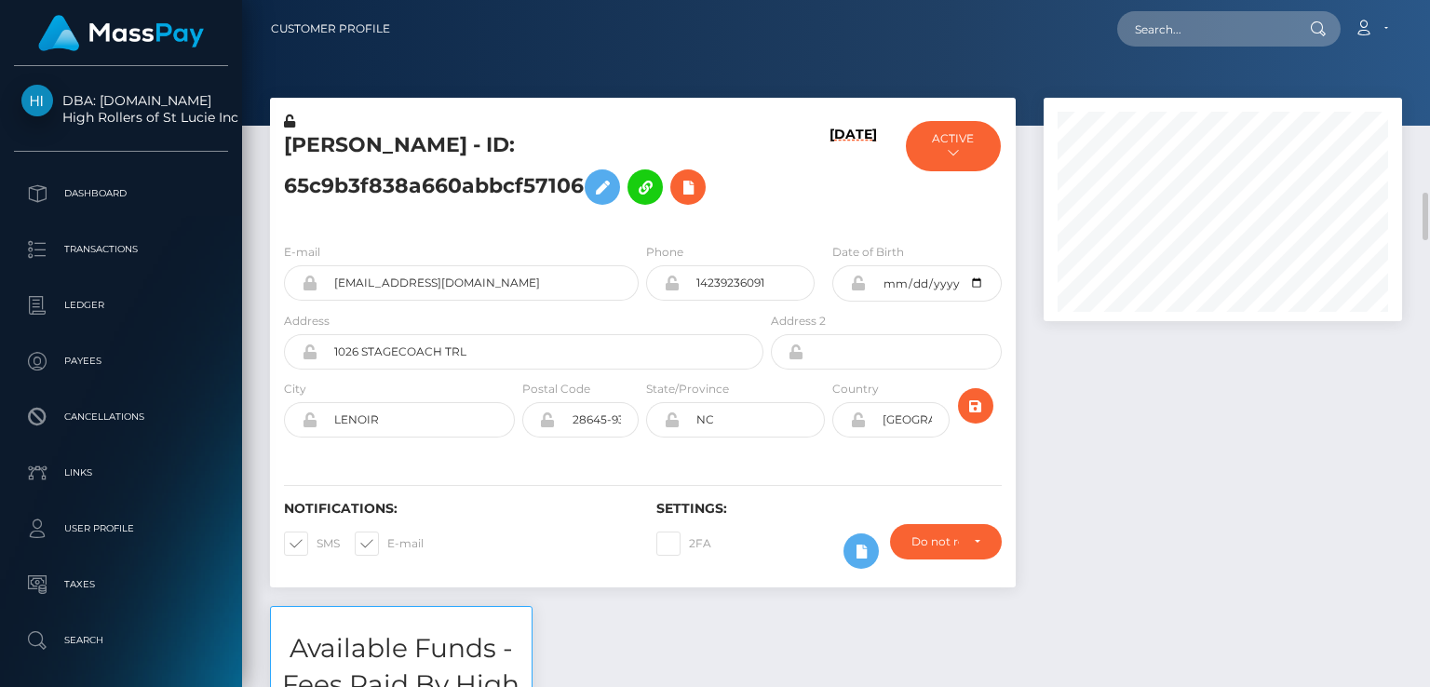
scroll to position [223, 357]
click at [320, 145] on h5 "LARRY SHANE MCGHINNIS - ID: 65c9b3f838a660abbcf57106" at bounding box center [518, 172] width 469 height 83
copy h5 "LARRY"
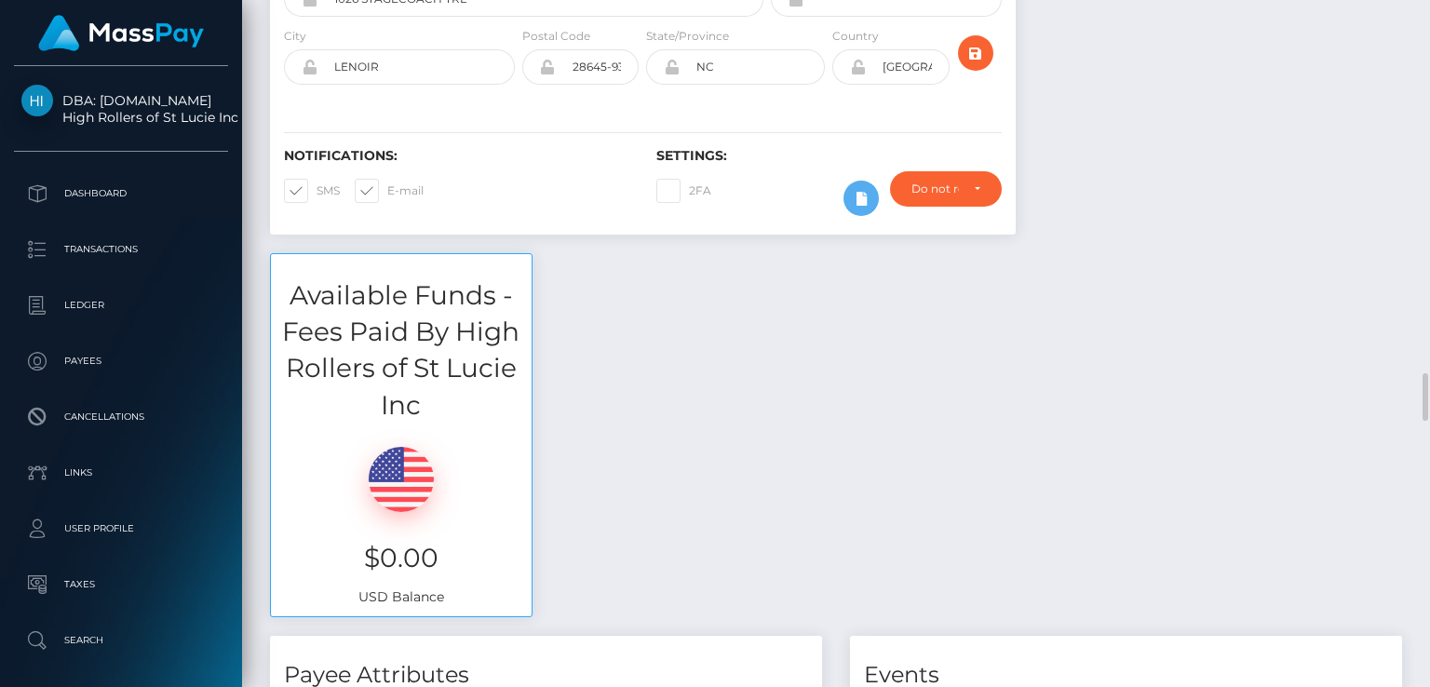
scroll to position [0, 0]
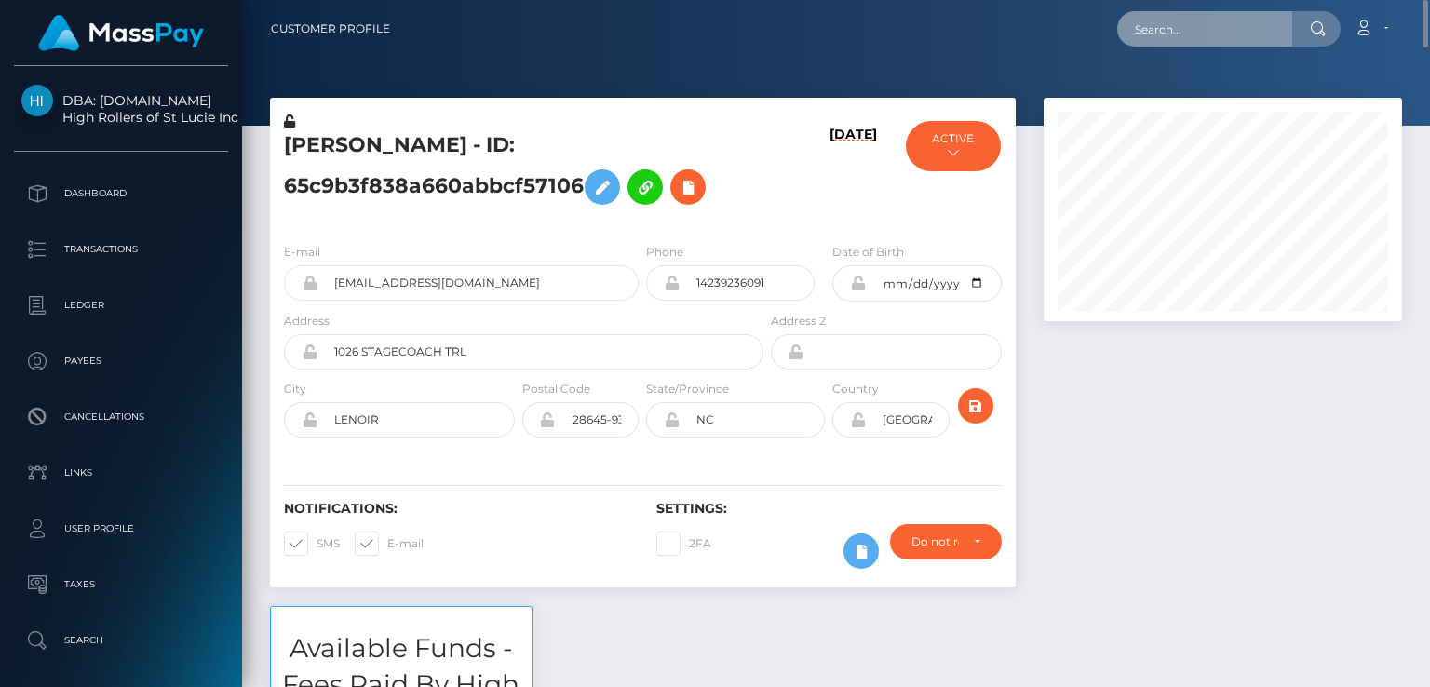
click at [1270, 38] on input "text" at bounding box center [1204, 28] width 175 height 35
click at [453, 291] on input "shanemcghinnis89@gmail.com" at bounding box center [477, 282] width 321 height 35
drag, startPoint x: 453, startPoint y: 291, endPoint x: 961, endPoint y: 157, distance: 524.7
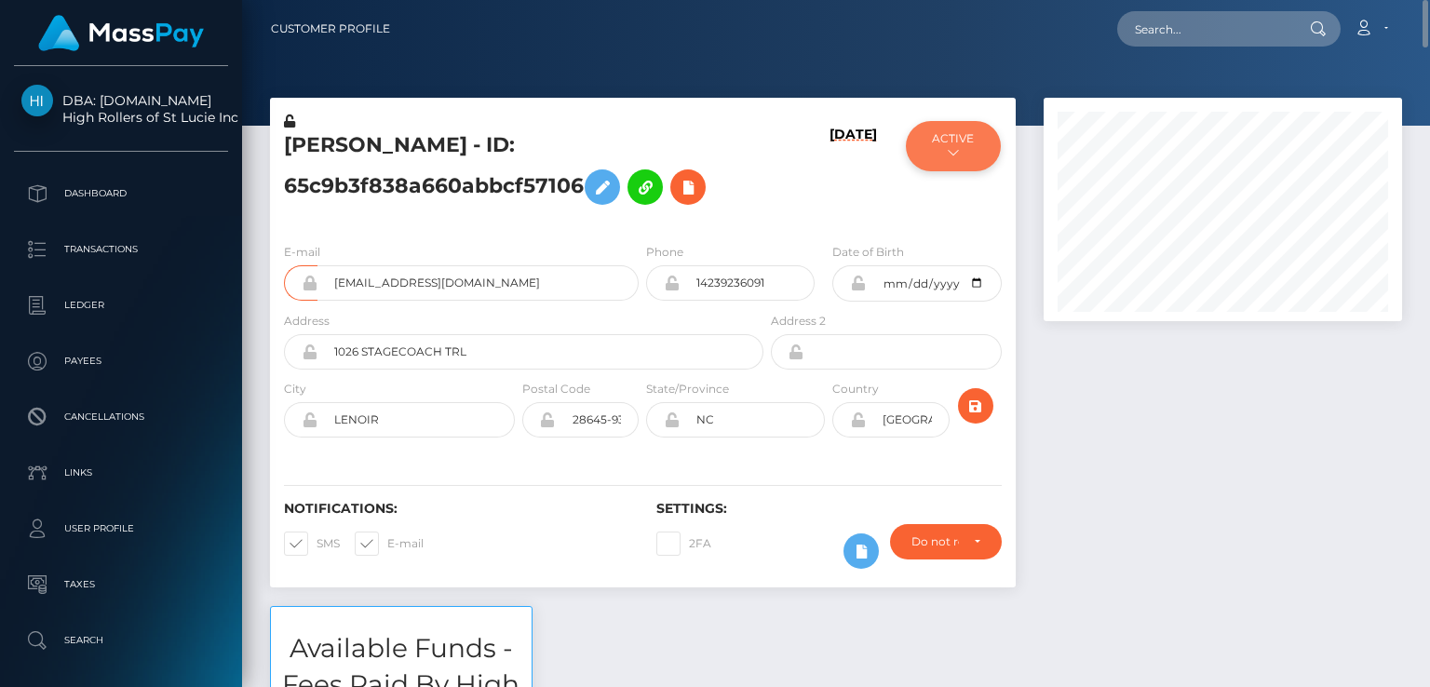
click at [961, 157] on button "ACTIVE" at bounding box center [953, 146] width 94 height 50
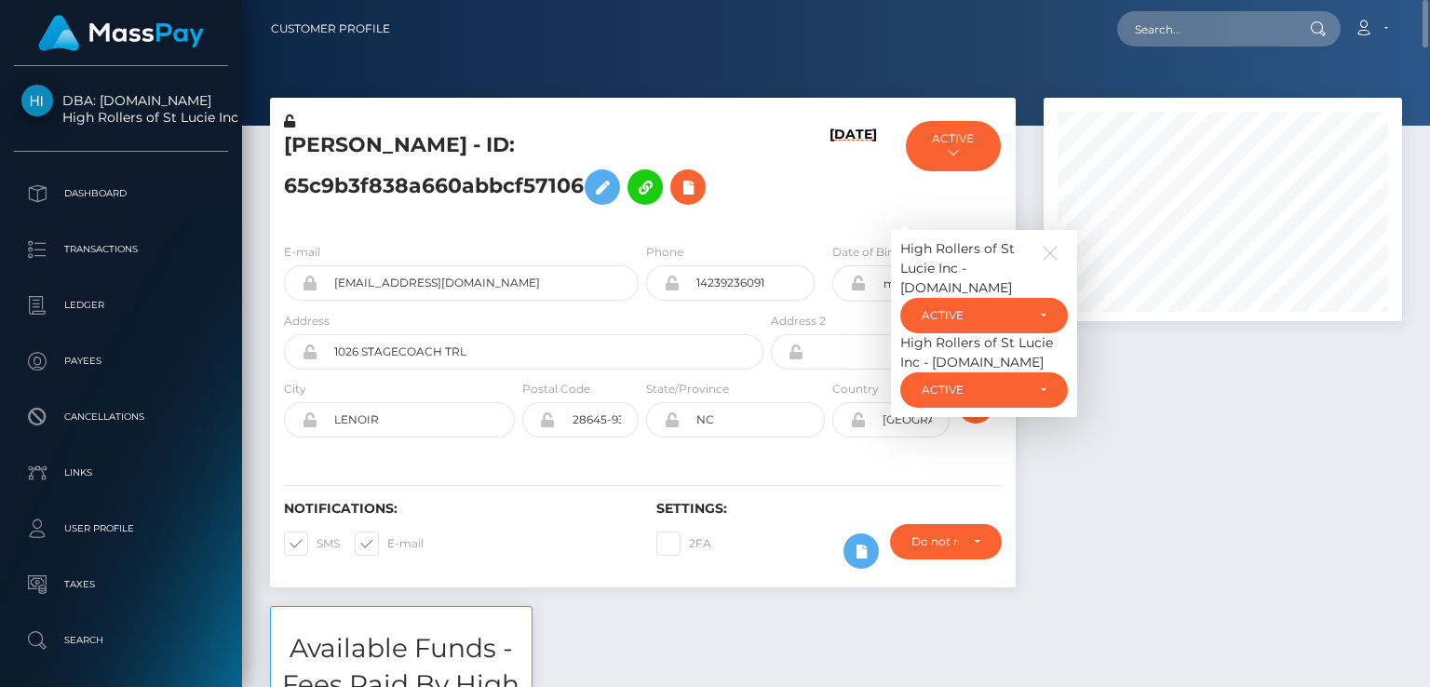
click at [933, 354] on div "High Rollers of St Lucie Inc - Luckyrush.io" at bounding box center [984, 352] width 168 height 39
click at [746, 185] on h5 "LARRY SHANE MCGHINNIS - ID: 65c9b3f838a660abbcf57106" at bounding box center [518, 172] width 469 height 83
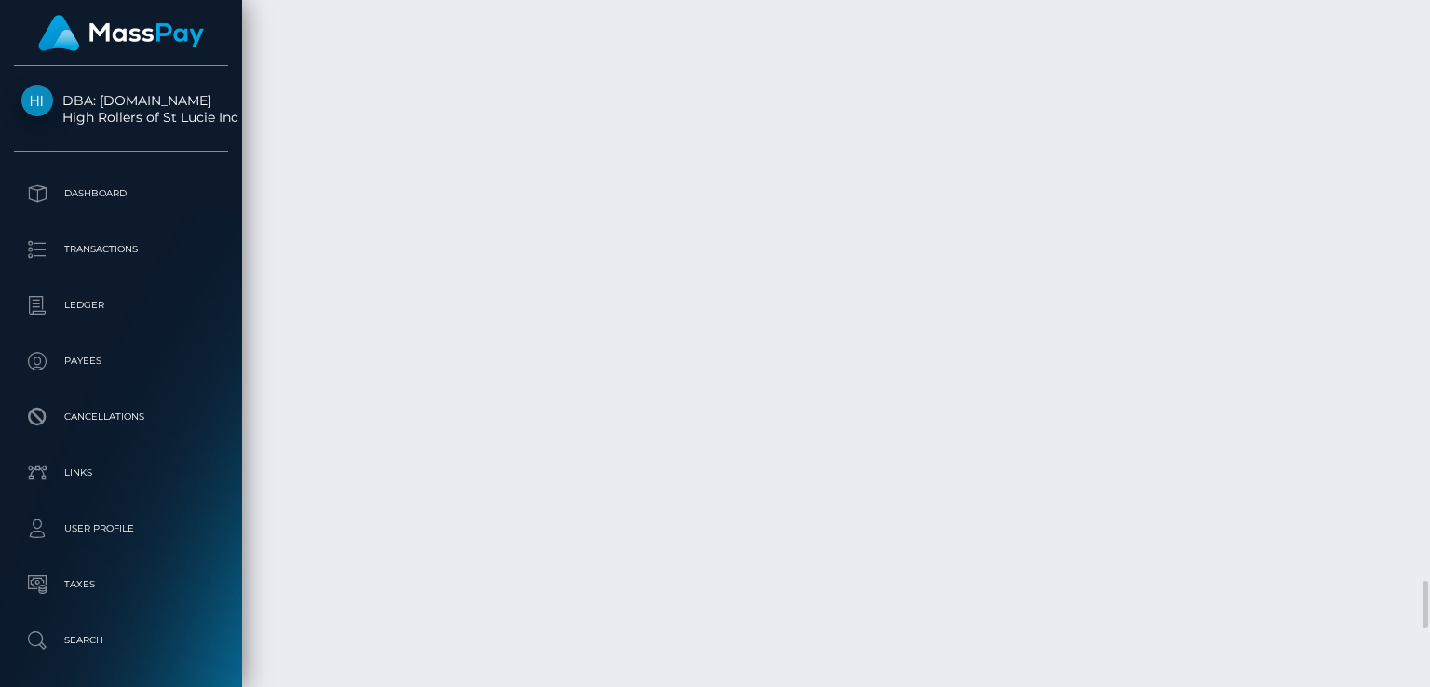
scroll to position [223, 357]
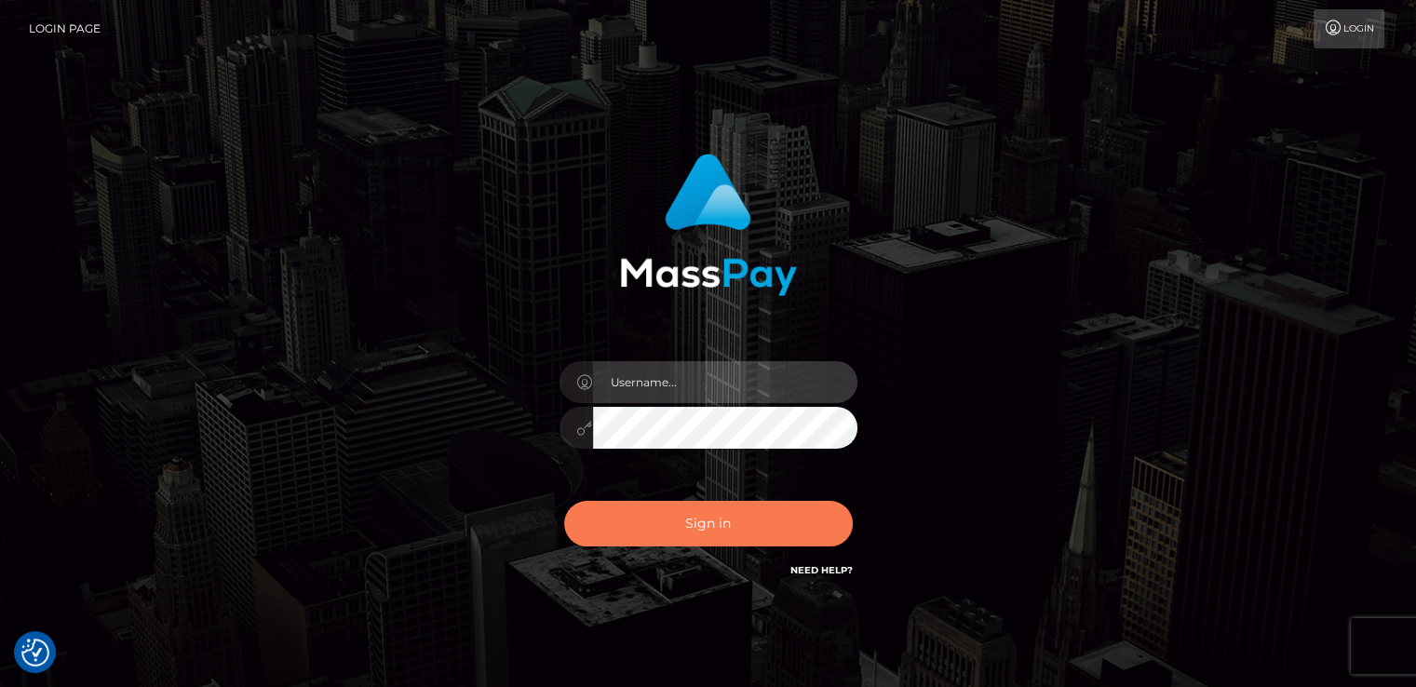
type input "[DOMAIN_NAME]"
click at [655, 541] on button "Sign in" at bounding box center [708, 524] width 289 height 46
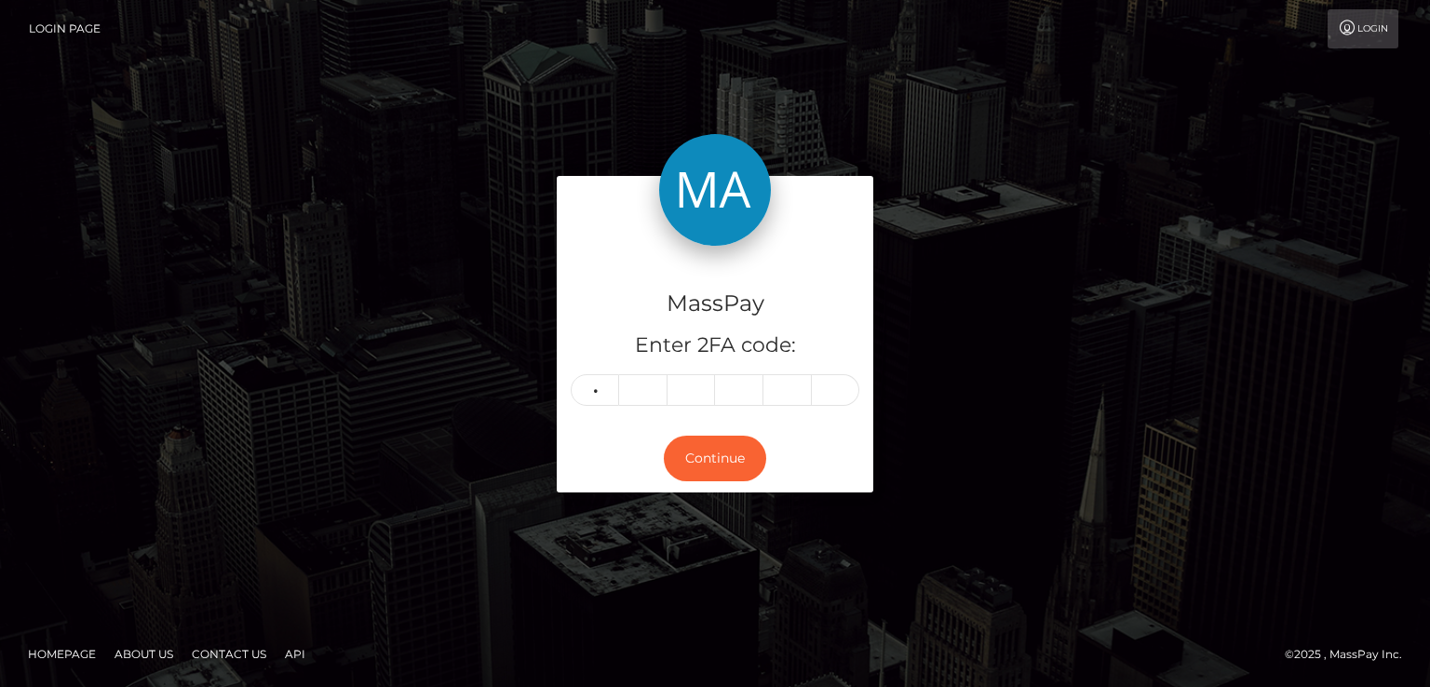
type input "7"
type input "1"
type input "0"
type input "4"
type input "9"
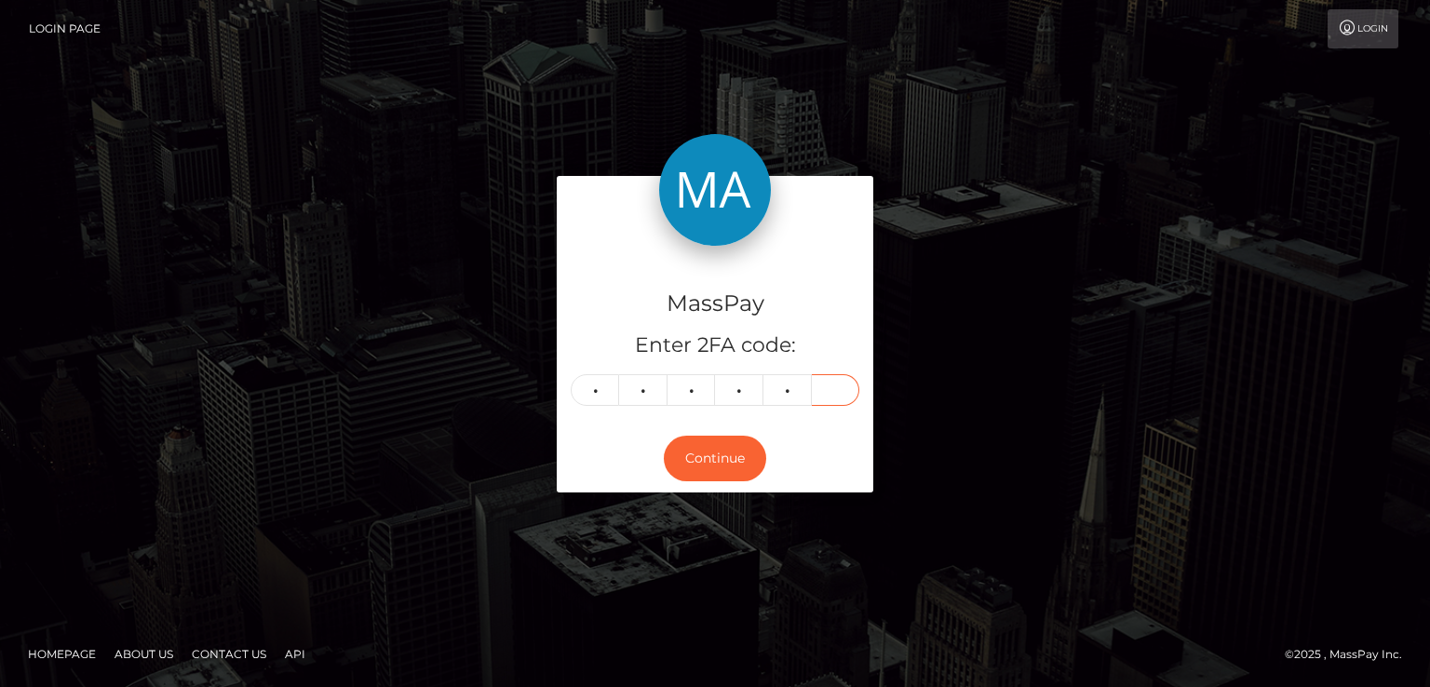
type input "0"
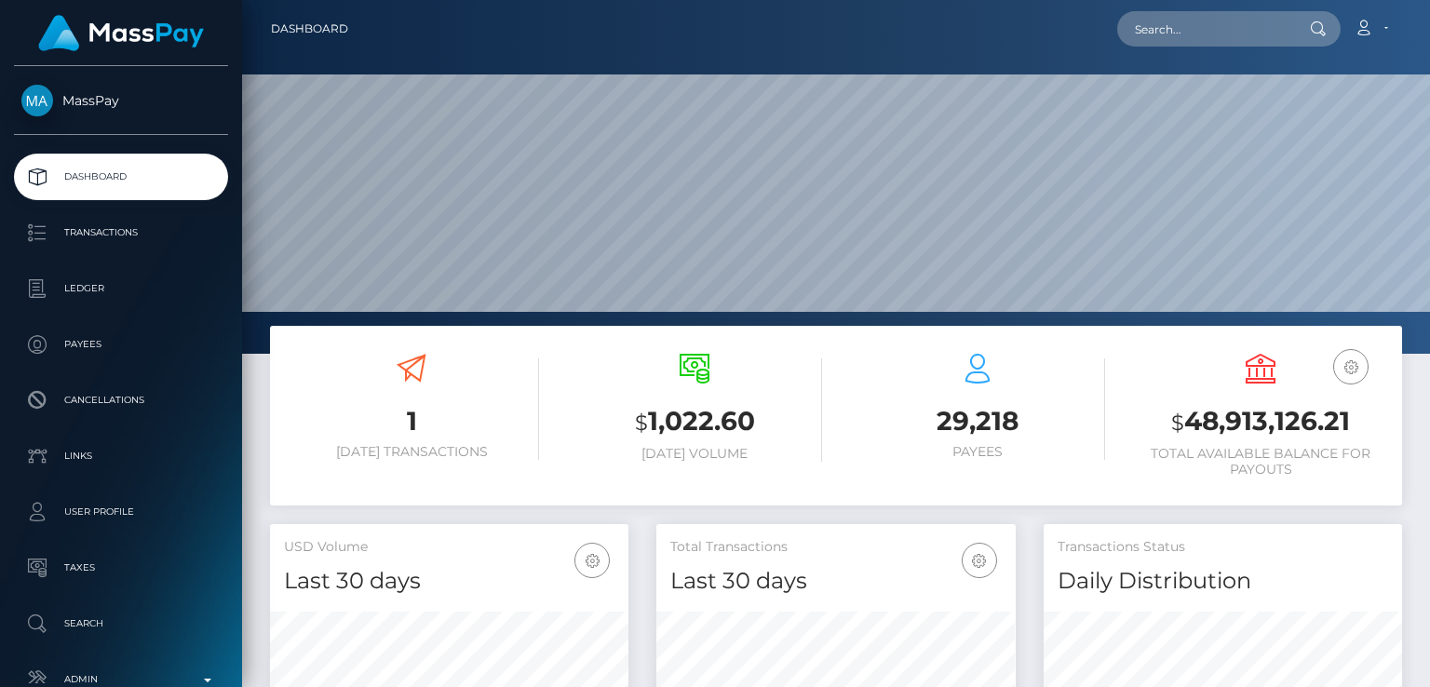
scroll to position [329, 357]
click at [1257, 12] on input "text" at bounding box center [1204, 28] width 175 height 35
paste input "[EMAIL_ADDRESS][DOMAIN_NAME]"
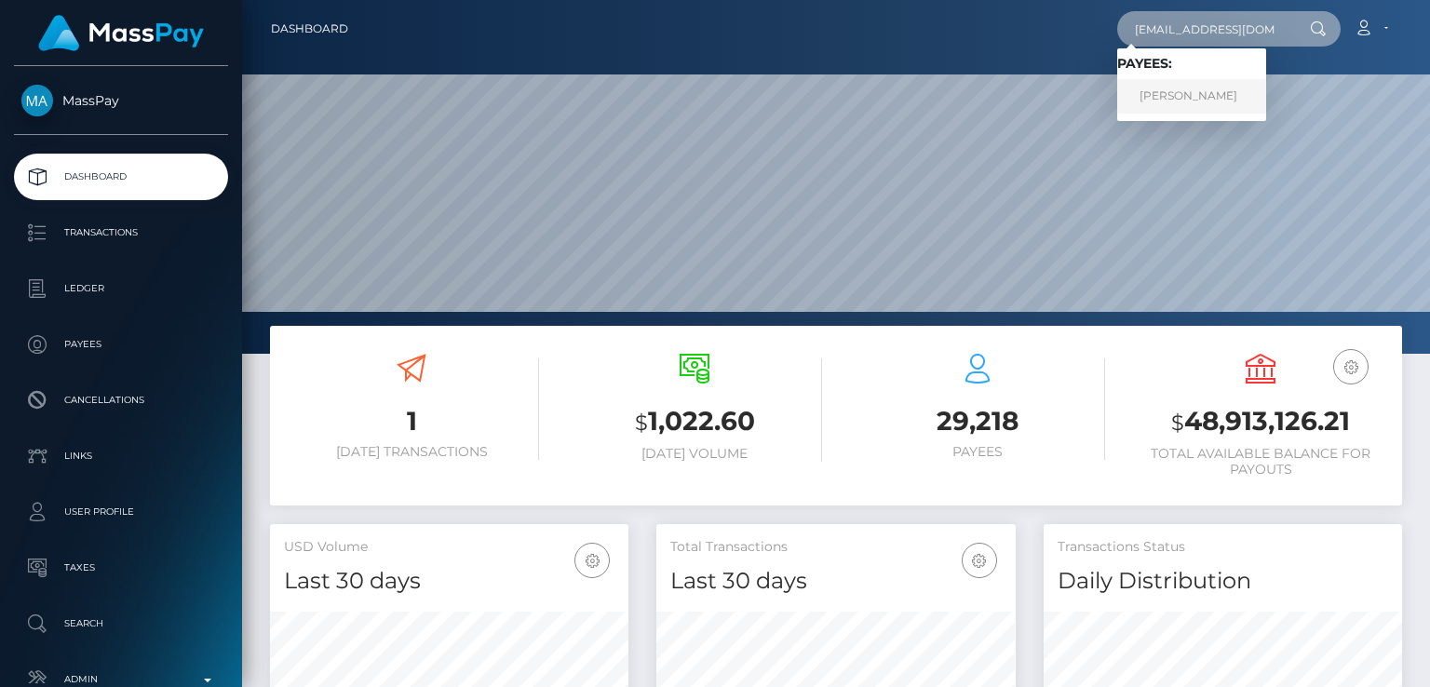
type input "[EMAIL_ADDRESS][DOMAIN_NAME]"
click at [1229, 97] on link "[PERSON_NAME]" at bounding box center [1191, 96] width 149 height 34
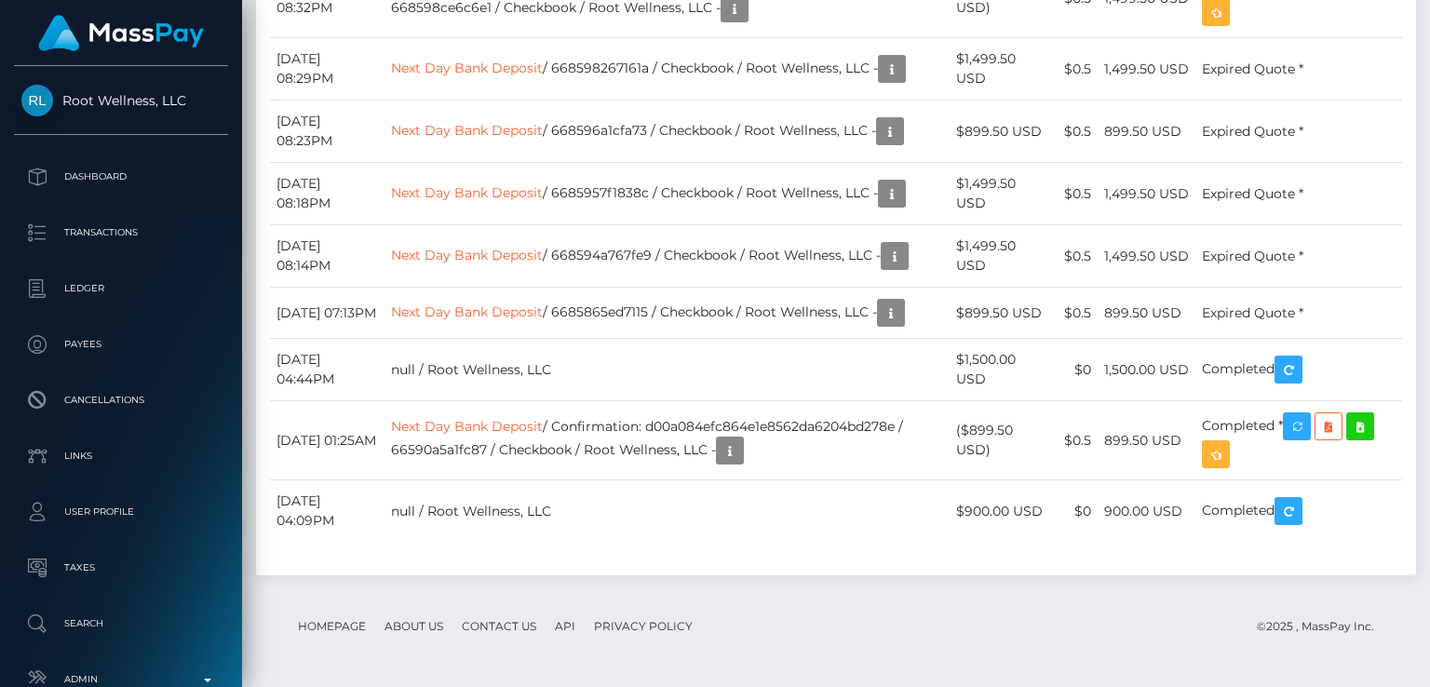
scroll to position [223, 357]
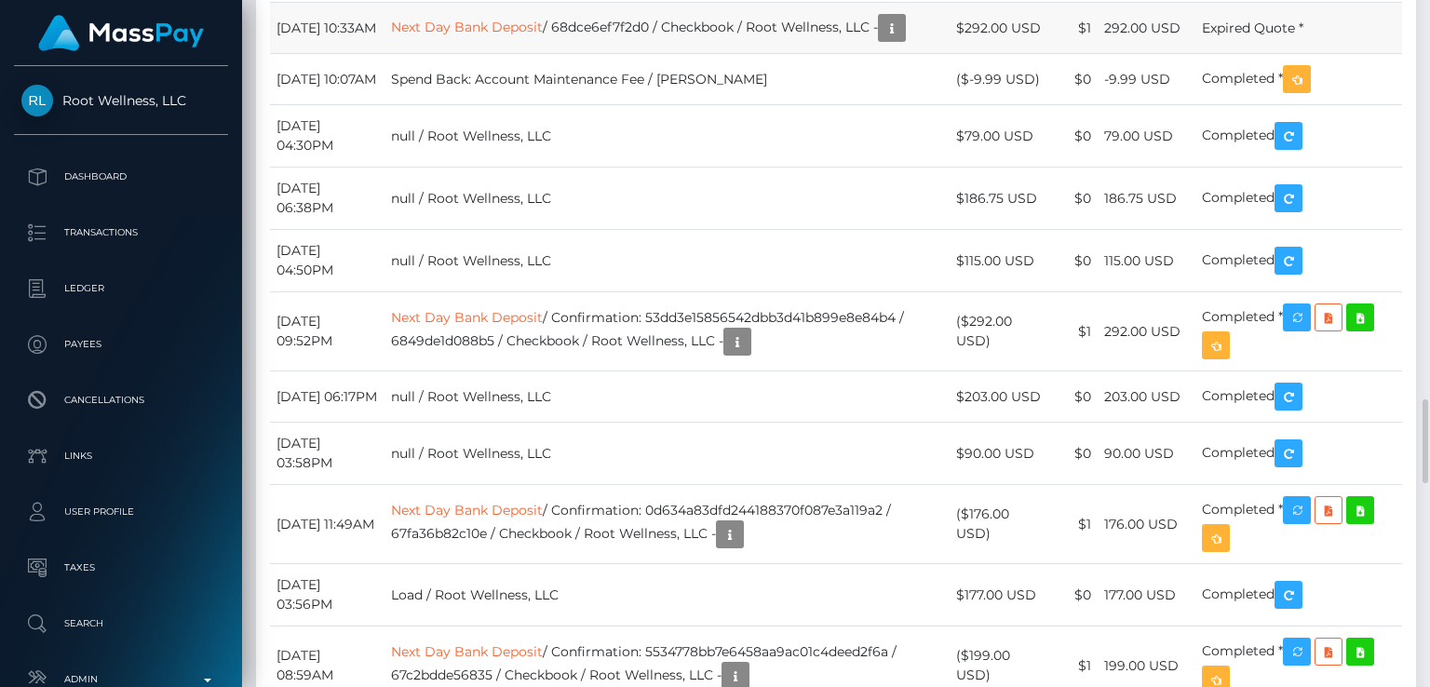
click at [1251, 54] on td "Expired Quote *" at bounding box center [1298, 28] width 207 height 51
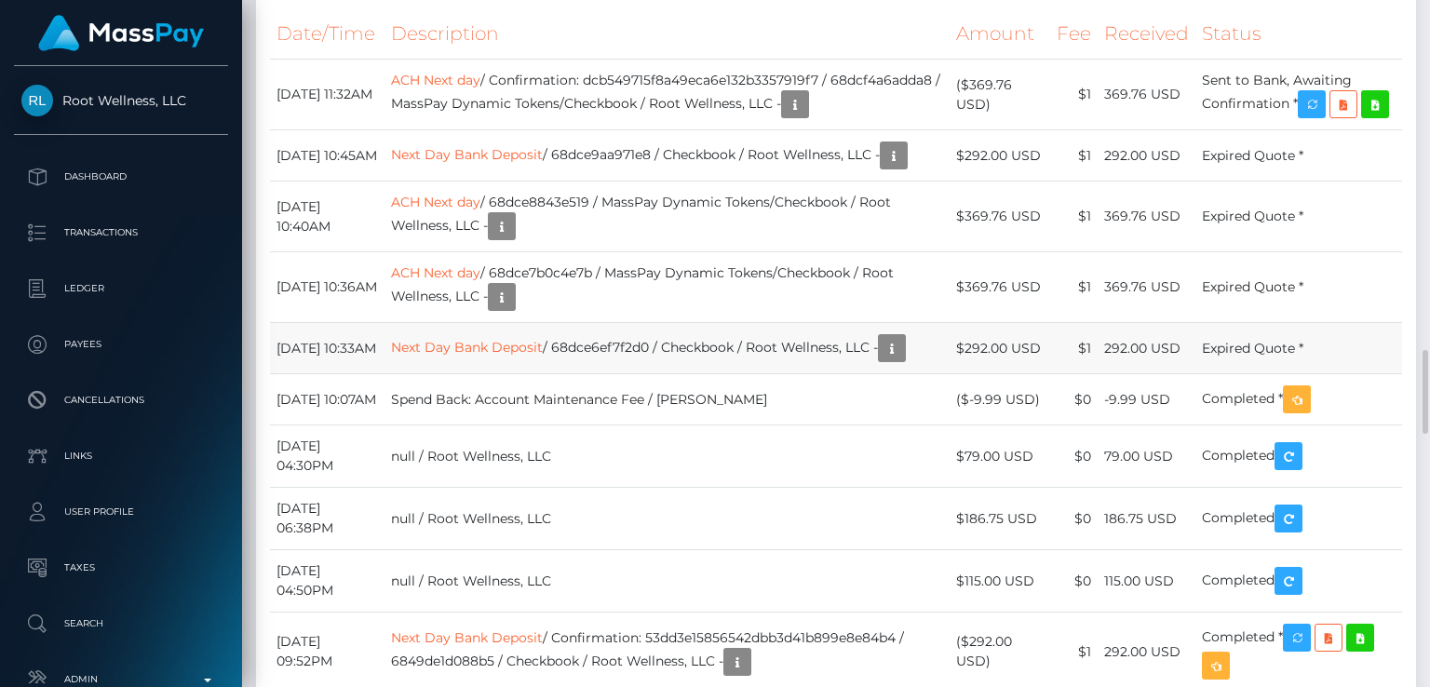
scroll to position [2856, 0]
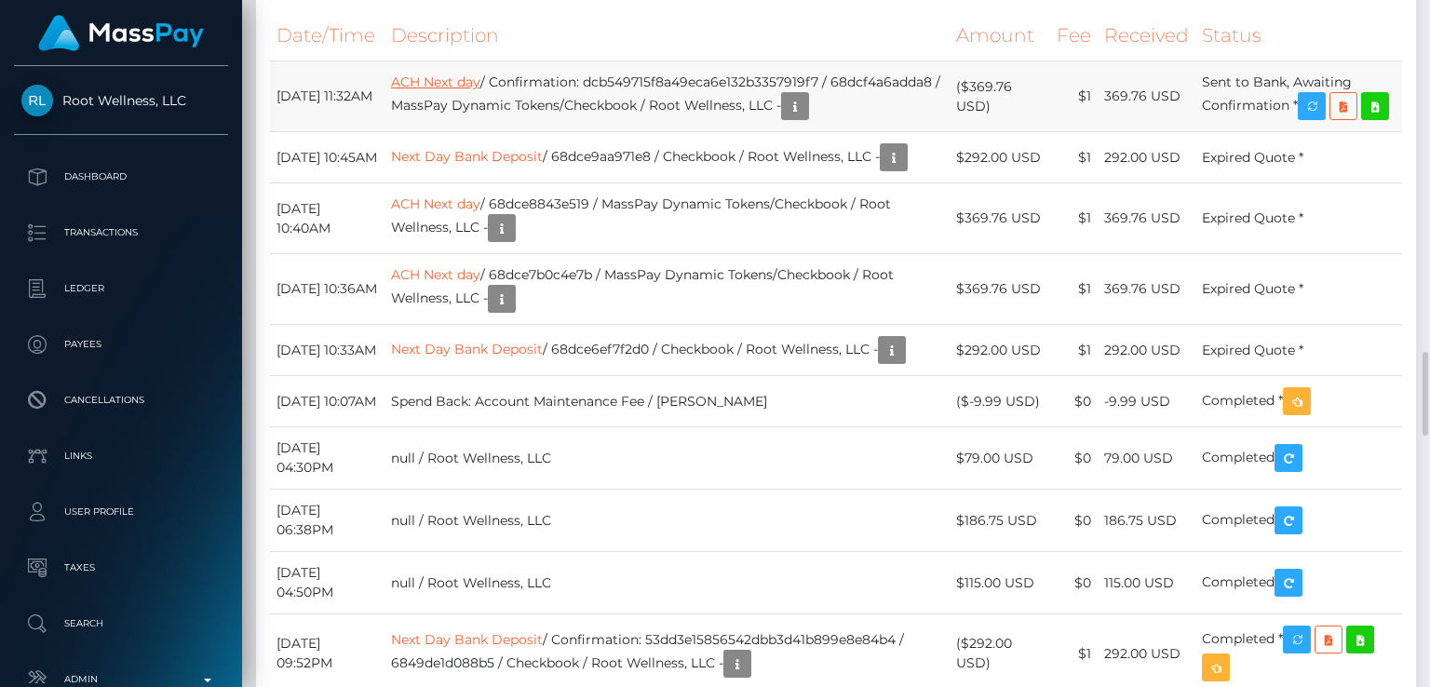
click at [472, 90] on link "ACH Next day" at bounding box center [435, 82] width 89 height 17
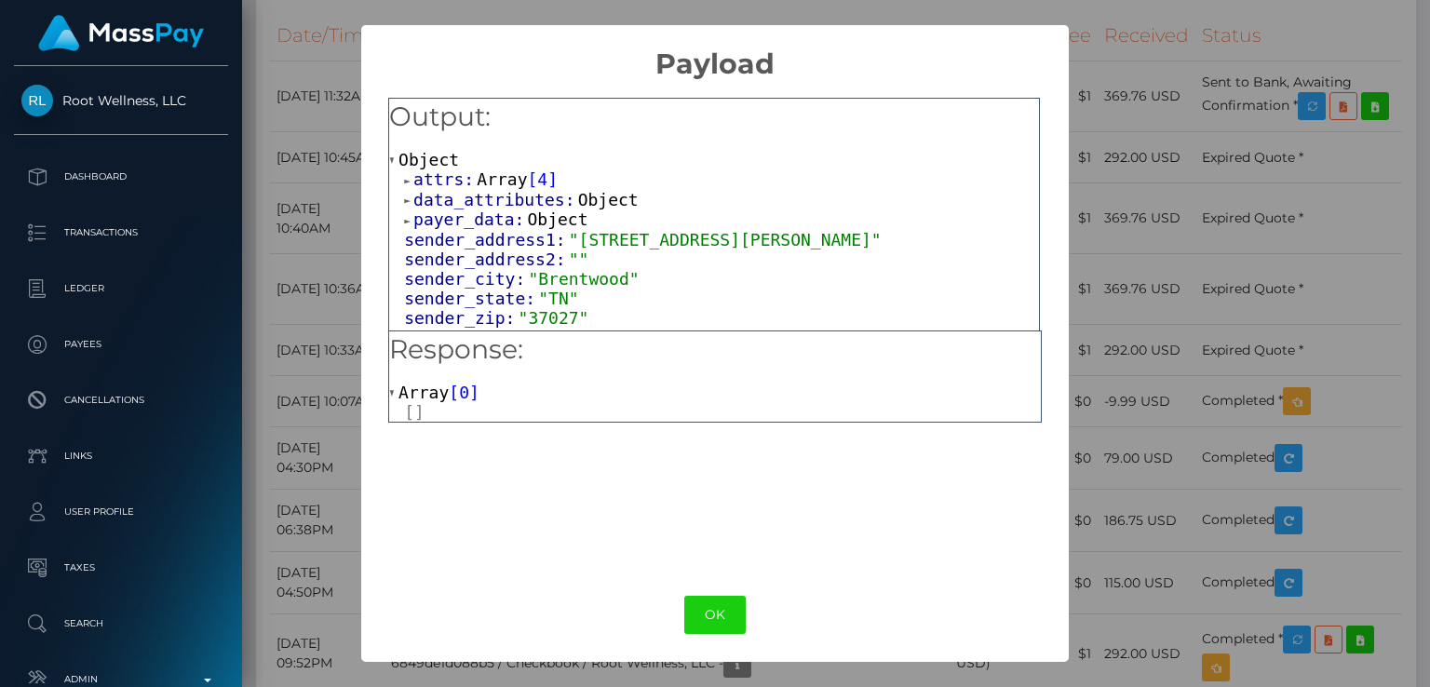
click at [409, 181] on span at bounding box center [408, 181] width 9 height 12
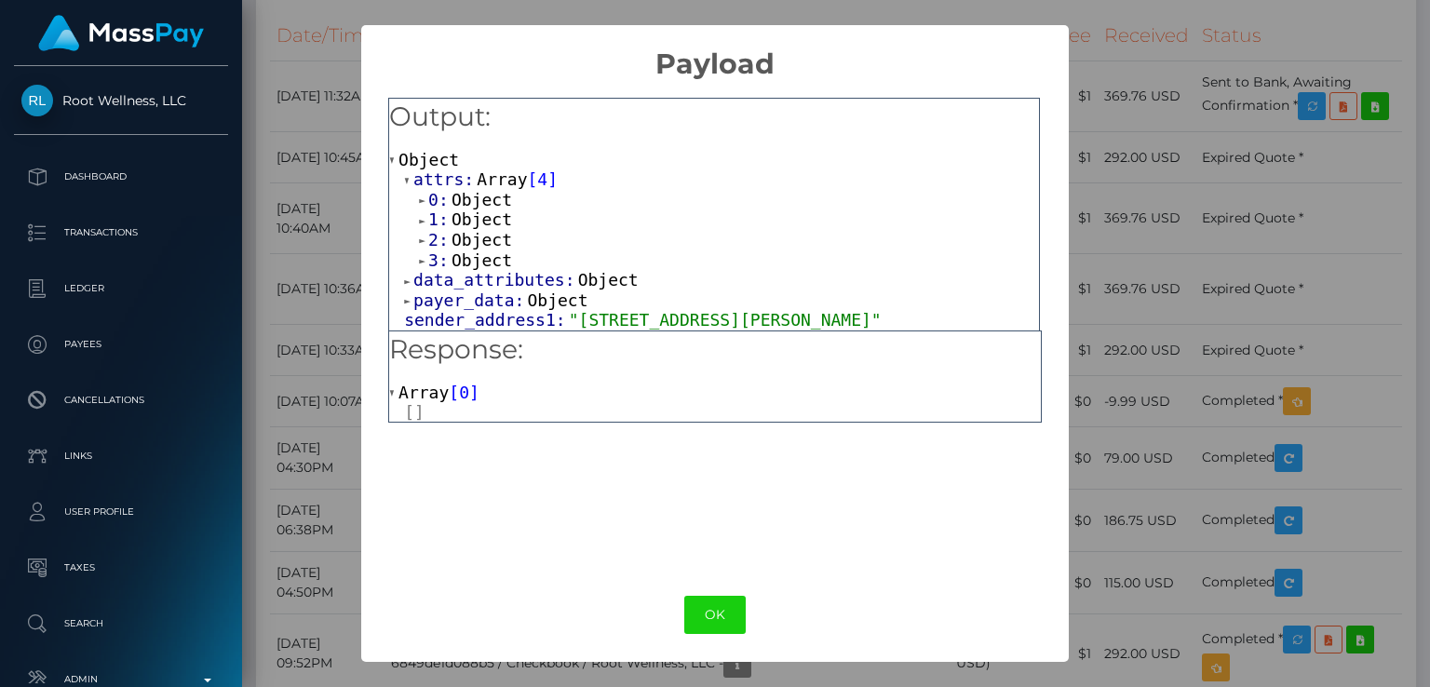
click at [417, 195] on div "0: Object 1: Object 2: Object 3: Object" at bounding box center [721, 230] width 635 height 80
click at [423, 202] on span at bounding box center [423, 201] width 9 height 12
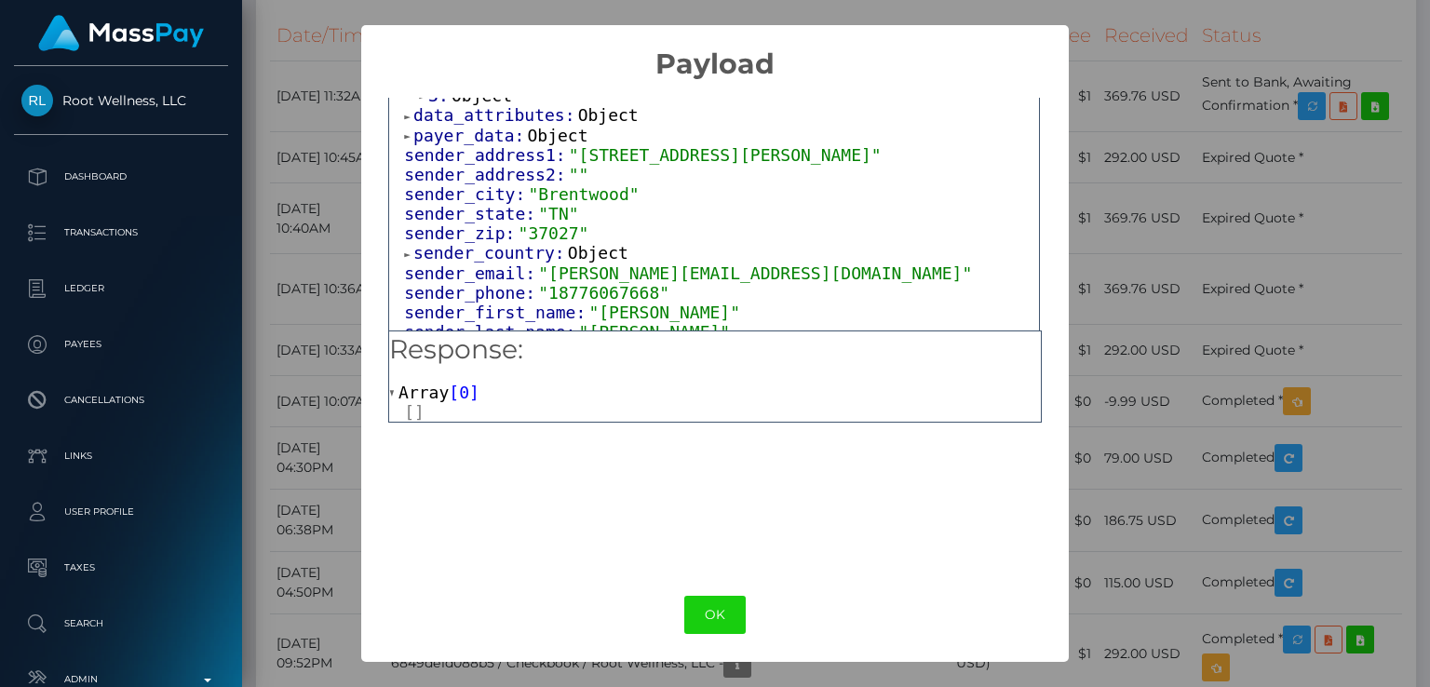
scroll to position [361, 0]
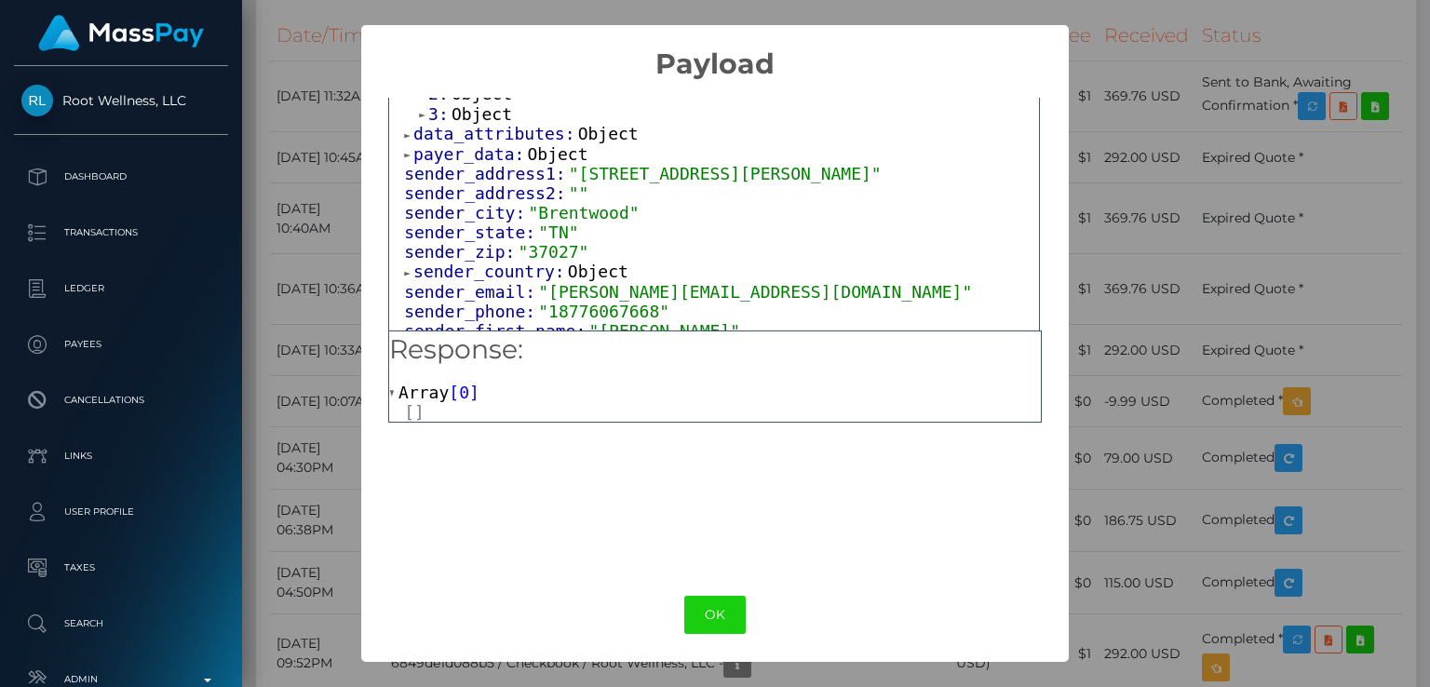
click at [1193, 99] on div "× Payload Output: Object attrs: Array [ 4 ] 0: Object input_type: "options" tok…" at bounding box center [715, 343] width 1430 height 687
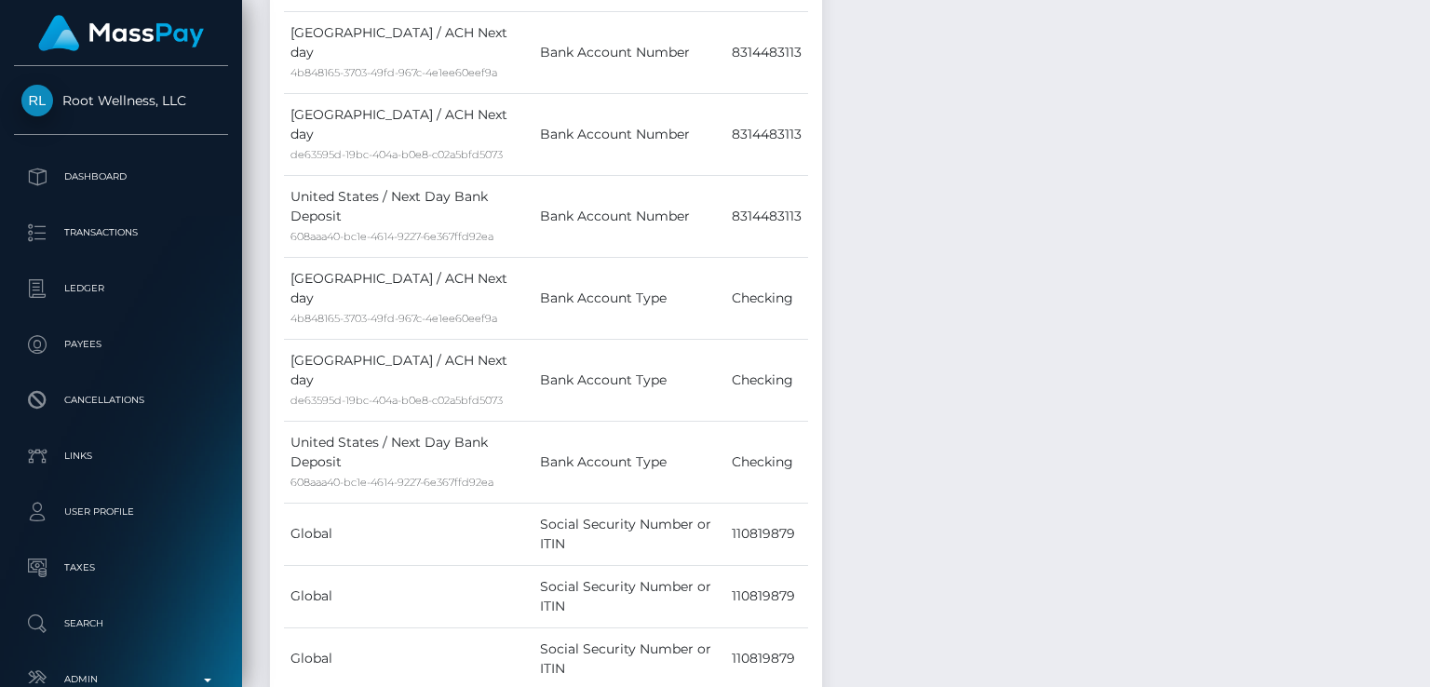
scroll to position [0, 0]
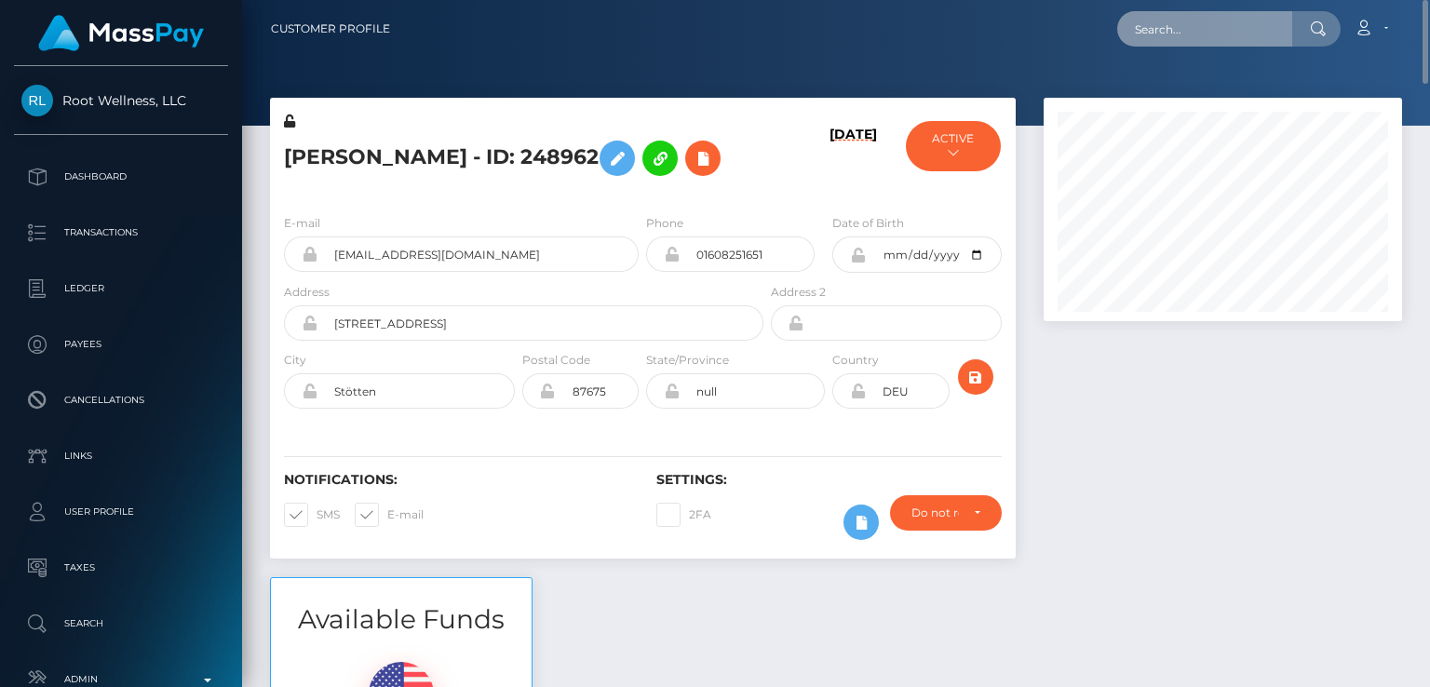
click at [1184, 27] on input "text" at bounding box center [1204, 28] width 175 height 35
paste input "[EMAIL_ADDRESS][DOMAIN_NAME]"
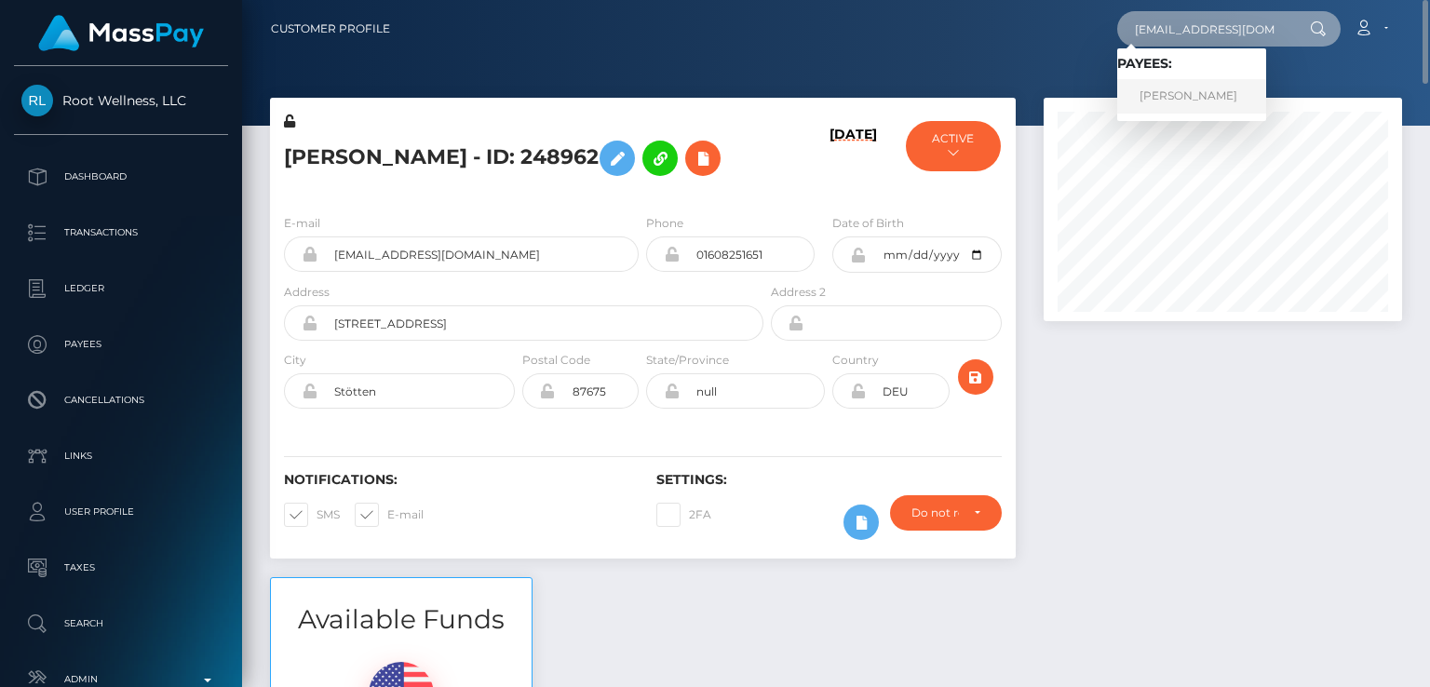
type input "[EMAIL_ADDRESS][DOMAIN_NAME]"
click at [1199, 108] on link "Jennifer Enzensberger" at bounding box center [1191, 96] width 149 height 34
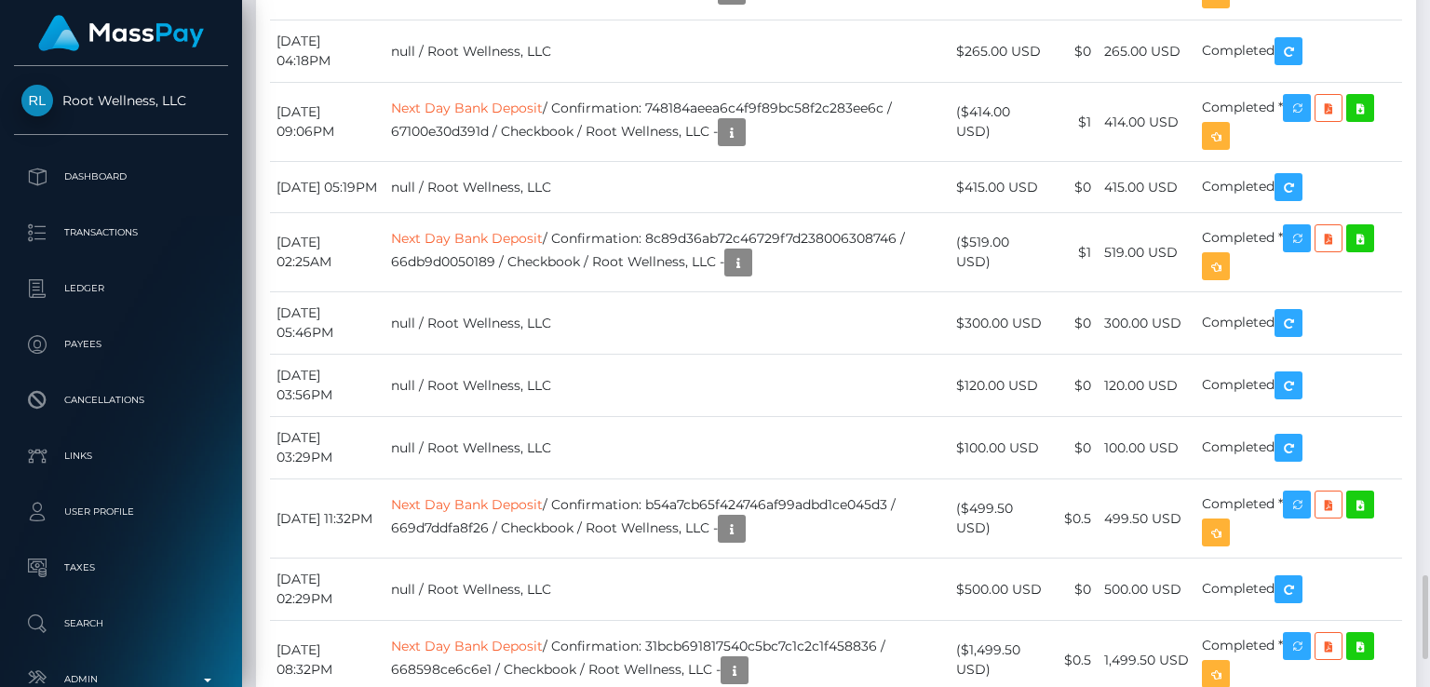
scroll to position [4217, 0]
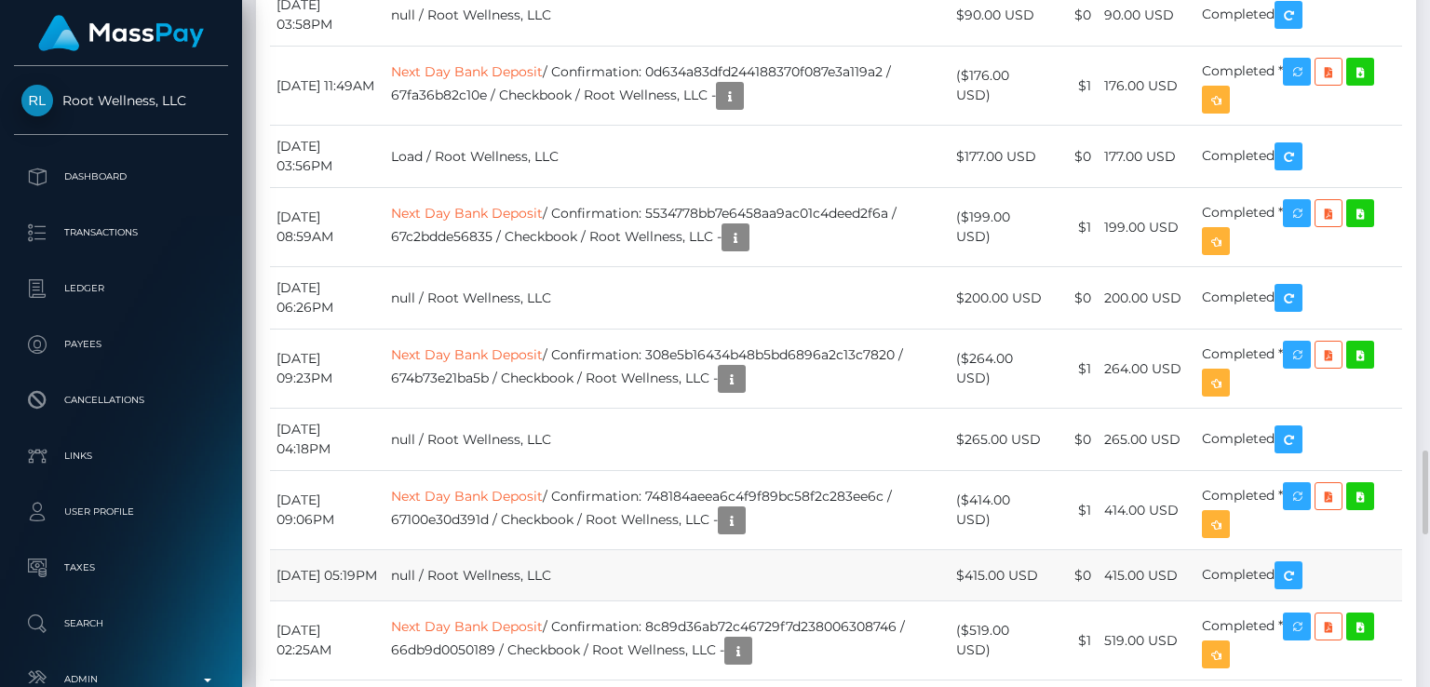
scroll to position [3614, 0]
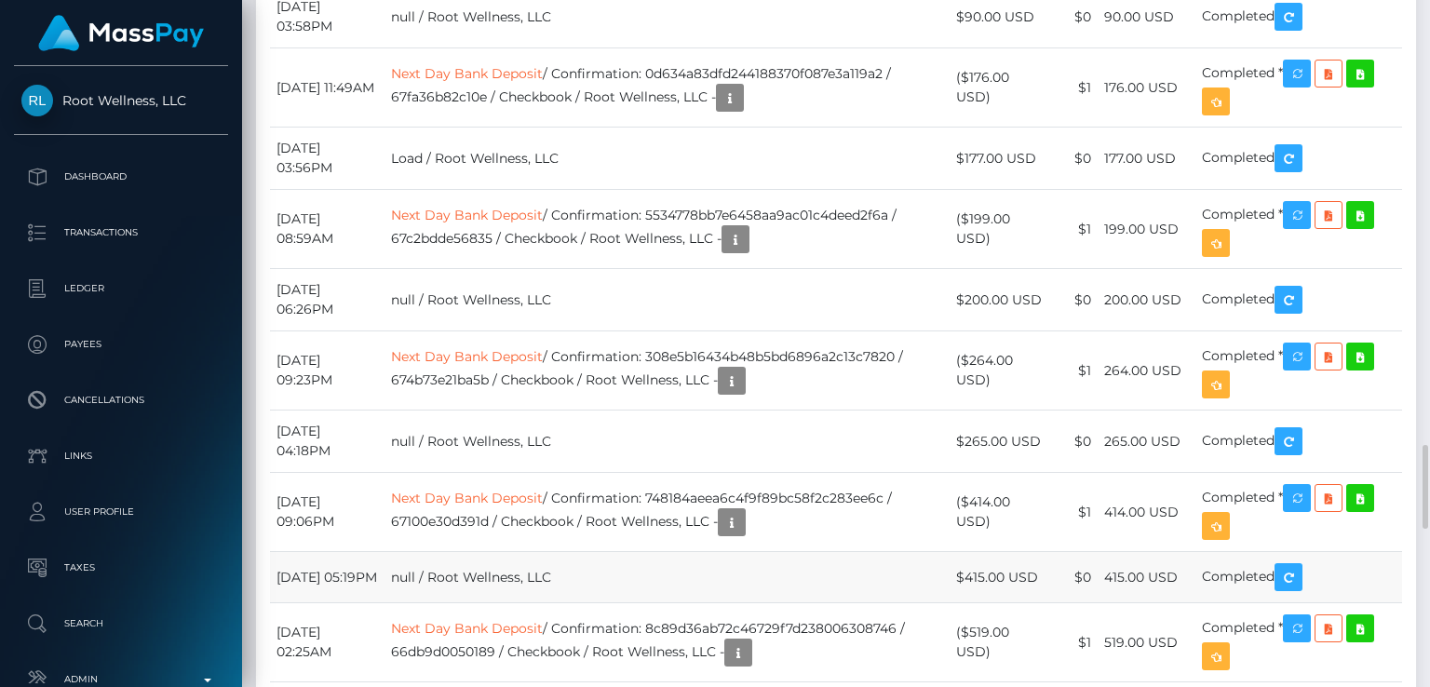
click at [853, 190] on td "Load / Root Wellness, LLC" at bounding box center [666, 159] width 565 height 62
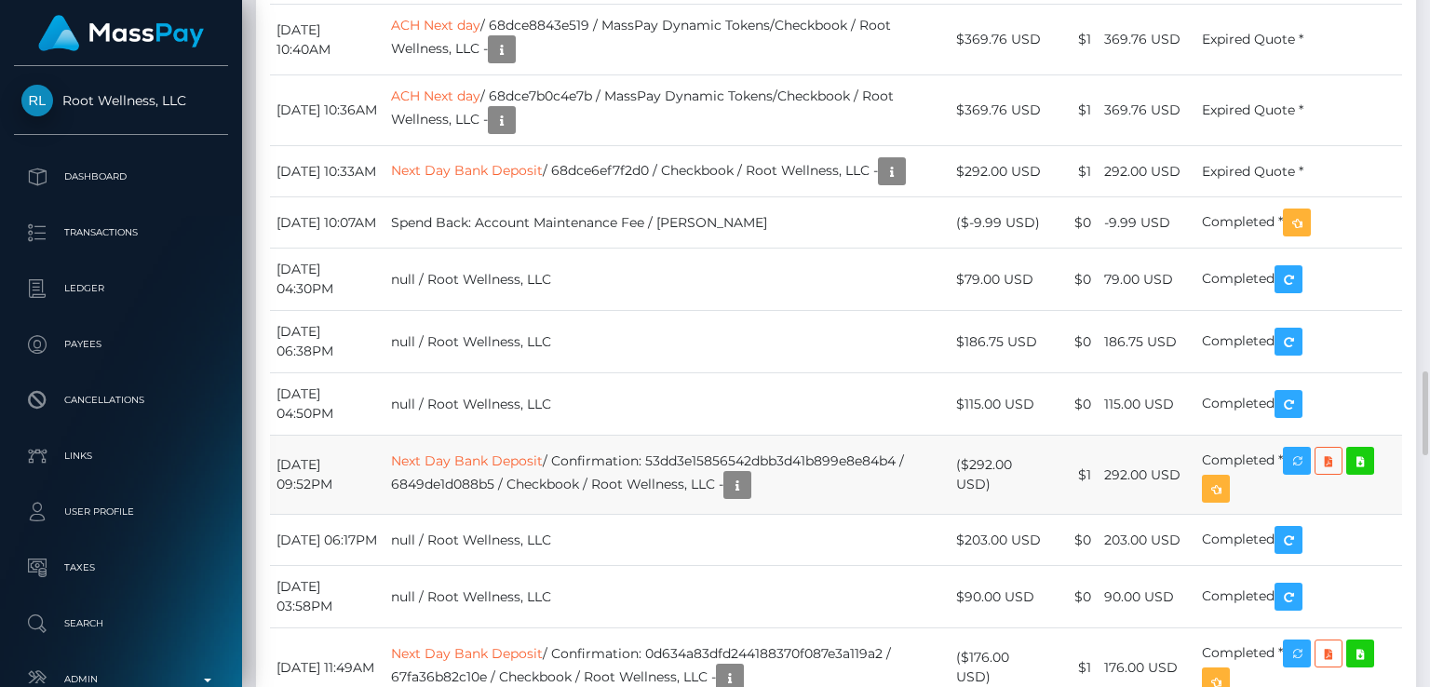
scroll to position [3032, 0]
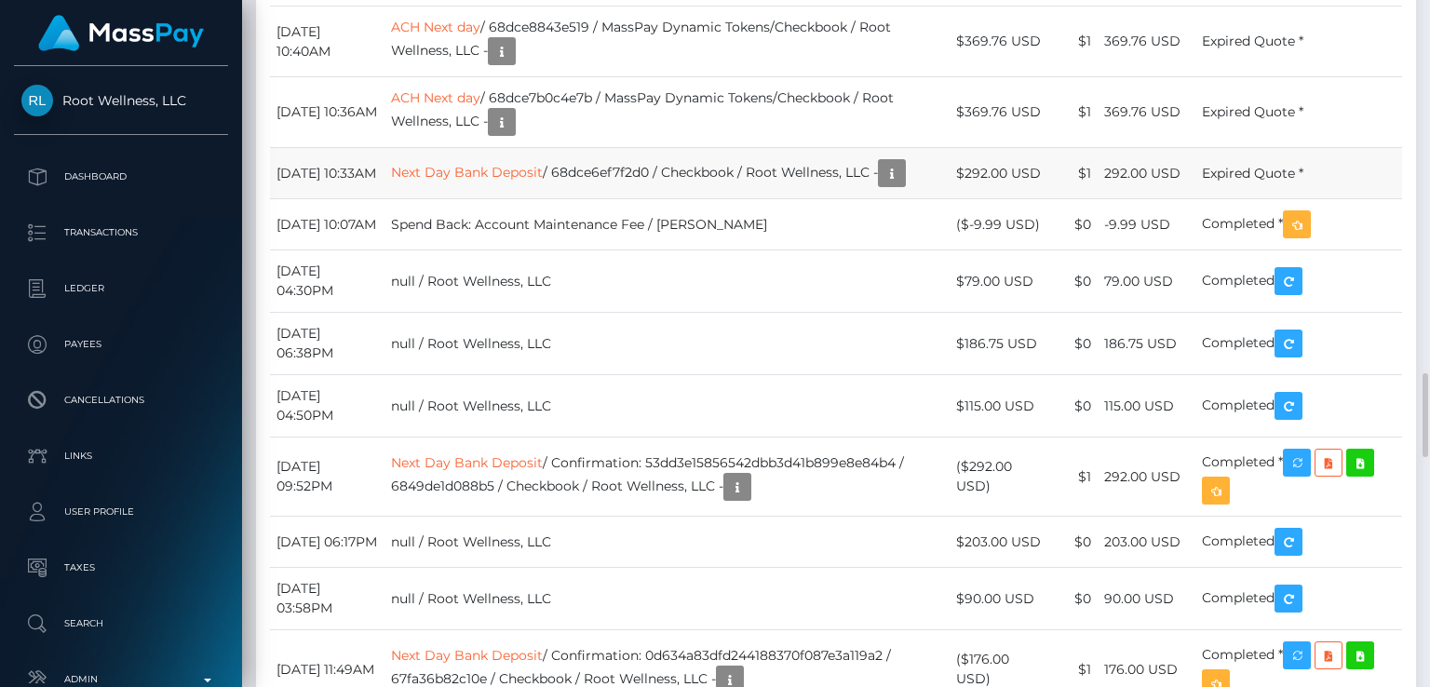
drag, startPoint x: 853, startPoint y: 352, endPoint x: 782, endPoint y: 368, distance: 72.5
click at [782, 199] on td "Next Day Bank Deposit / 68dce6ef7f2d0 / Checkbook / Root Wellness, LLC -" at bounding box center [666, 173] width 565 height 51
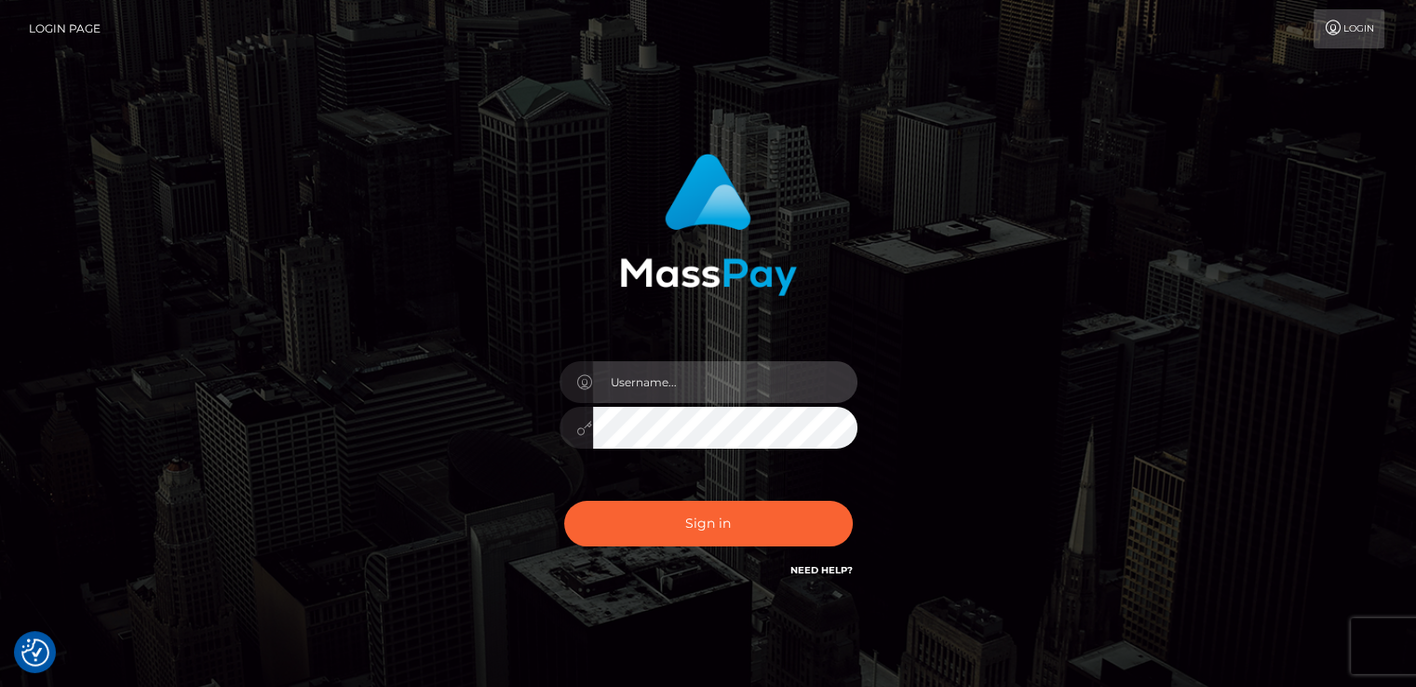
type input "nt.es"
click at [880, 254] on div at bounding box center [708, 218] width 489 height 156
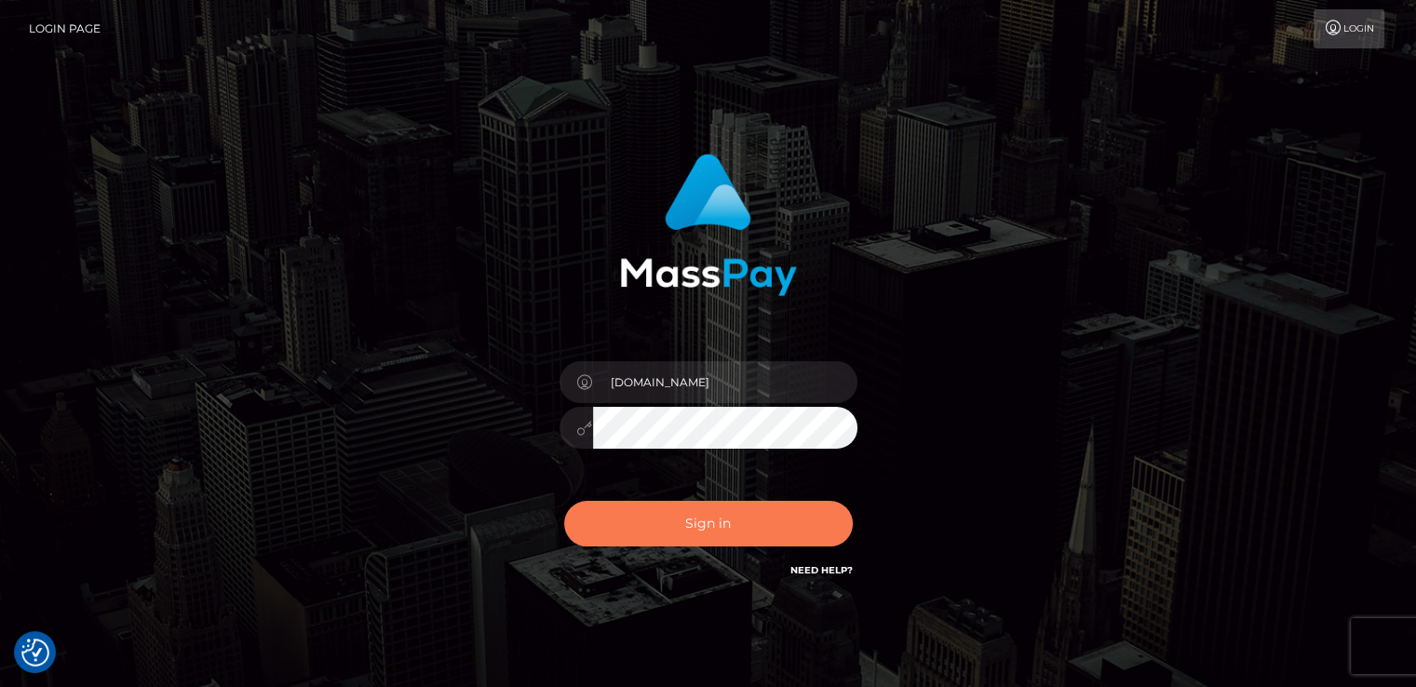
click at [773, 541] on button "Sign in" at bounding box center [708, 524] width 289 height 46
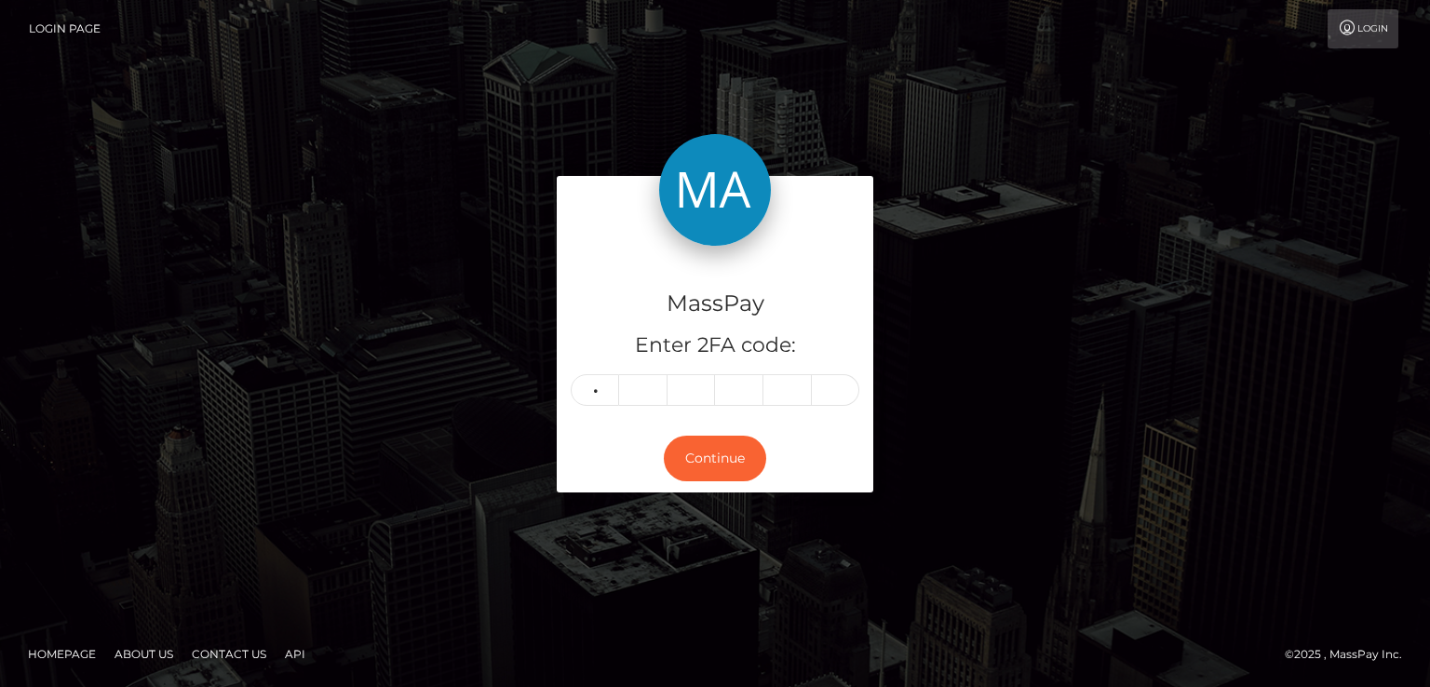
type input "5"
type input "4"
type input "0"
type input "5"
type input "7"
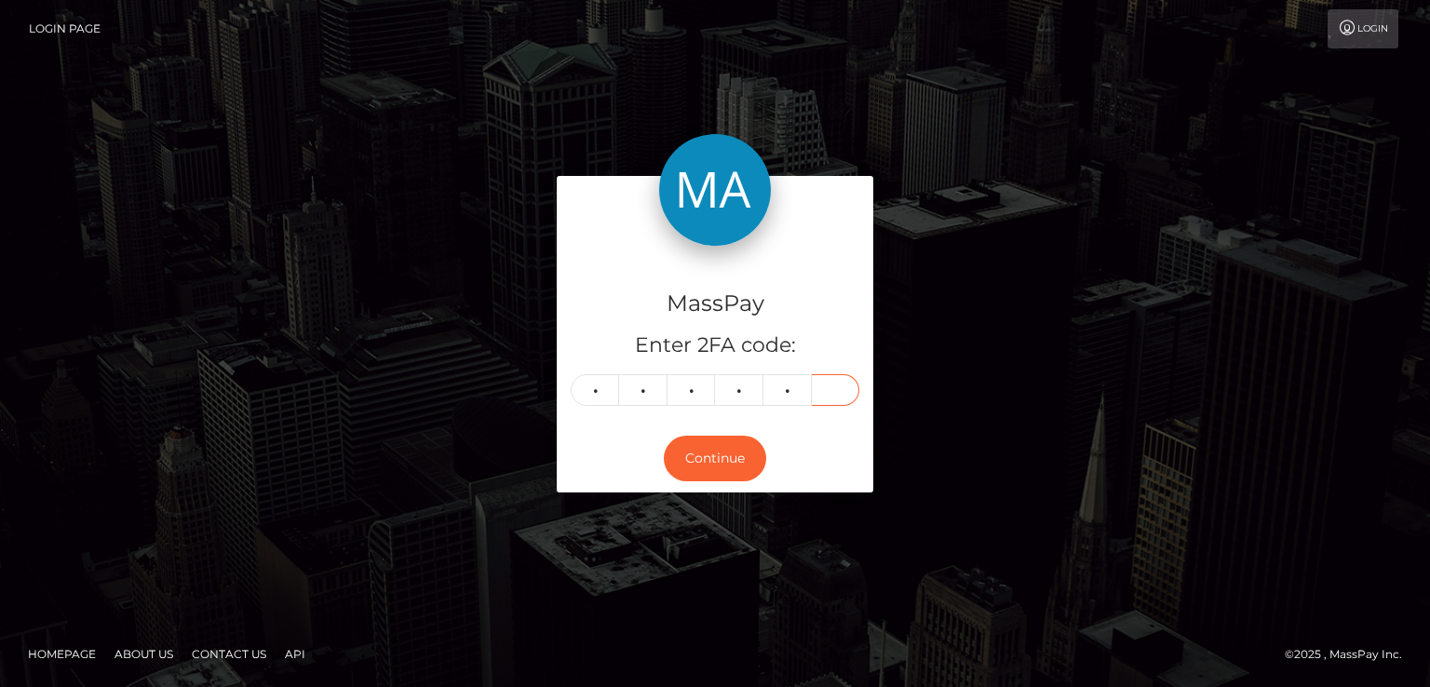
type input "3"
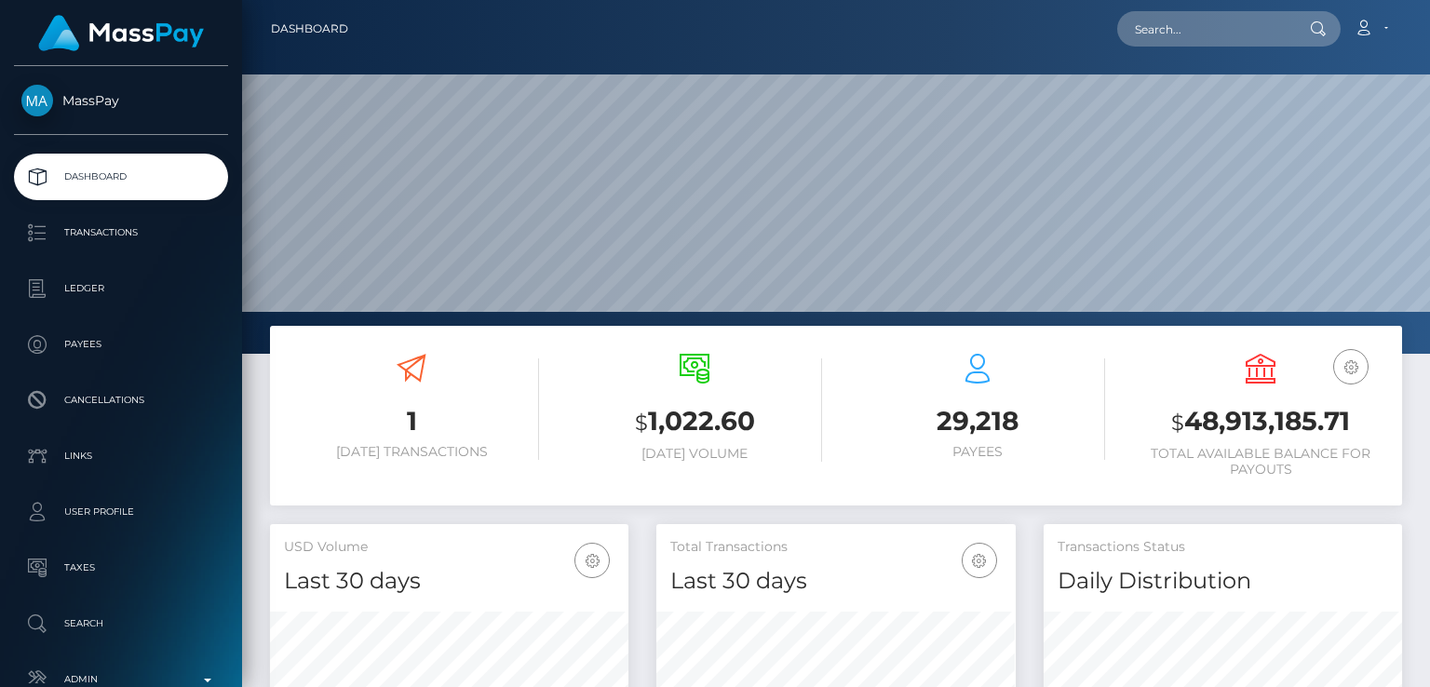
scroll to position [329, 357]
click at [1231, 42] on input "text" at bounding box center [1204, 28] width 175 height 35
paste input "[EMAIL_ADDRESS][DOMAIN_NAME]"
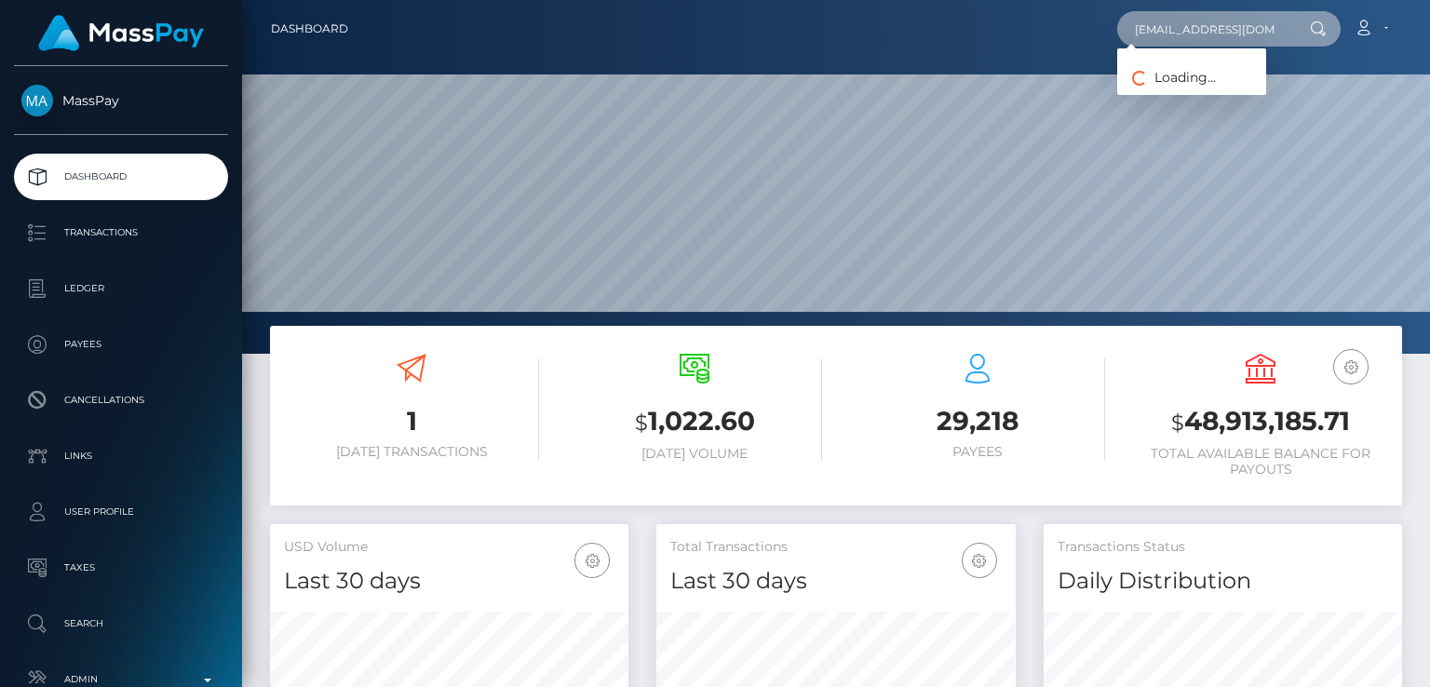
type input "[EMAIL_ADDRESS][DOMAIN_NAME]"
click at [1231, 40] on input "[EMAIL_ADDRESS][DOMAIN_NAME]" at bounding box center [1204, 28] width 175 height 35
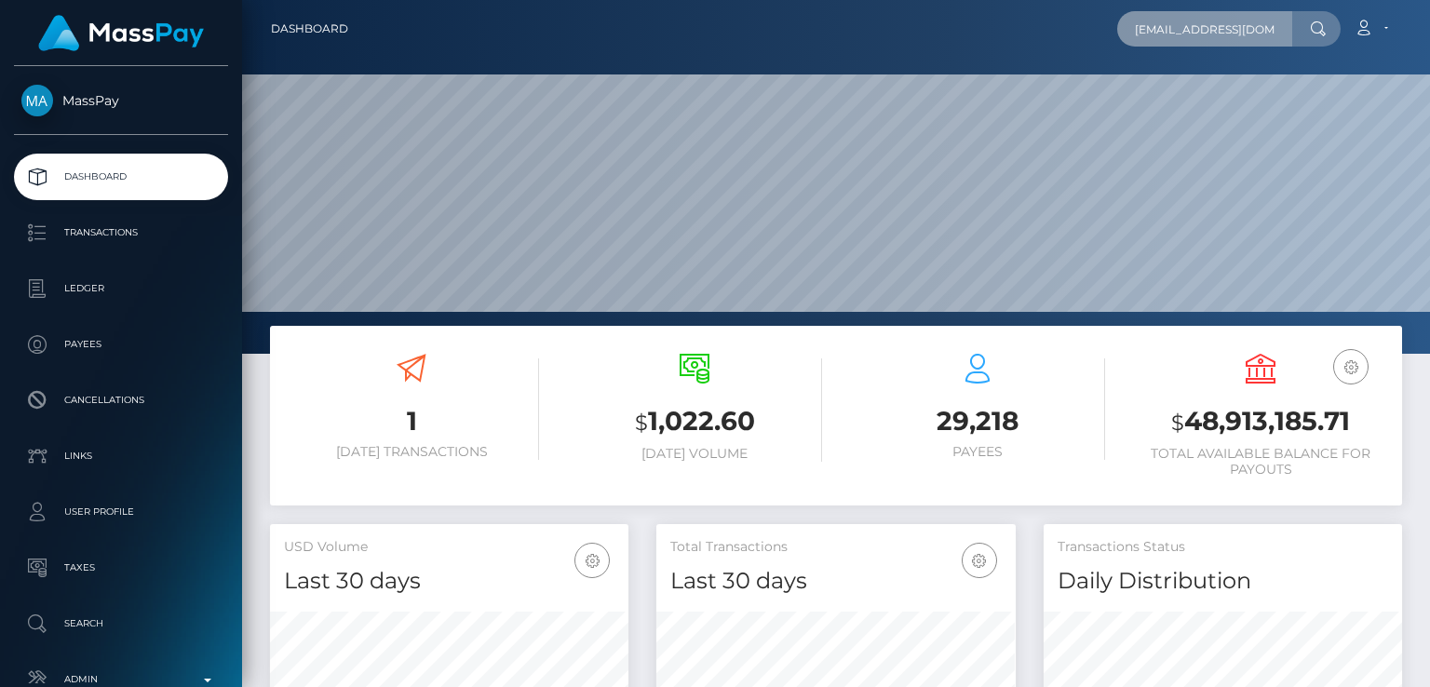
click at [1247, 41] on input "[EMAIL_ADDRESS][DOMAIN_NAME]" at bounding box center [1204, 28] width 175 height 35
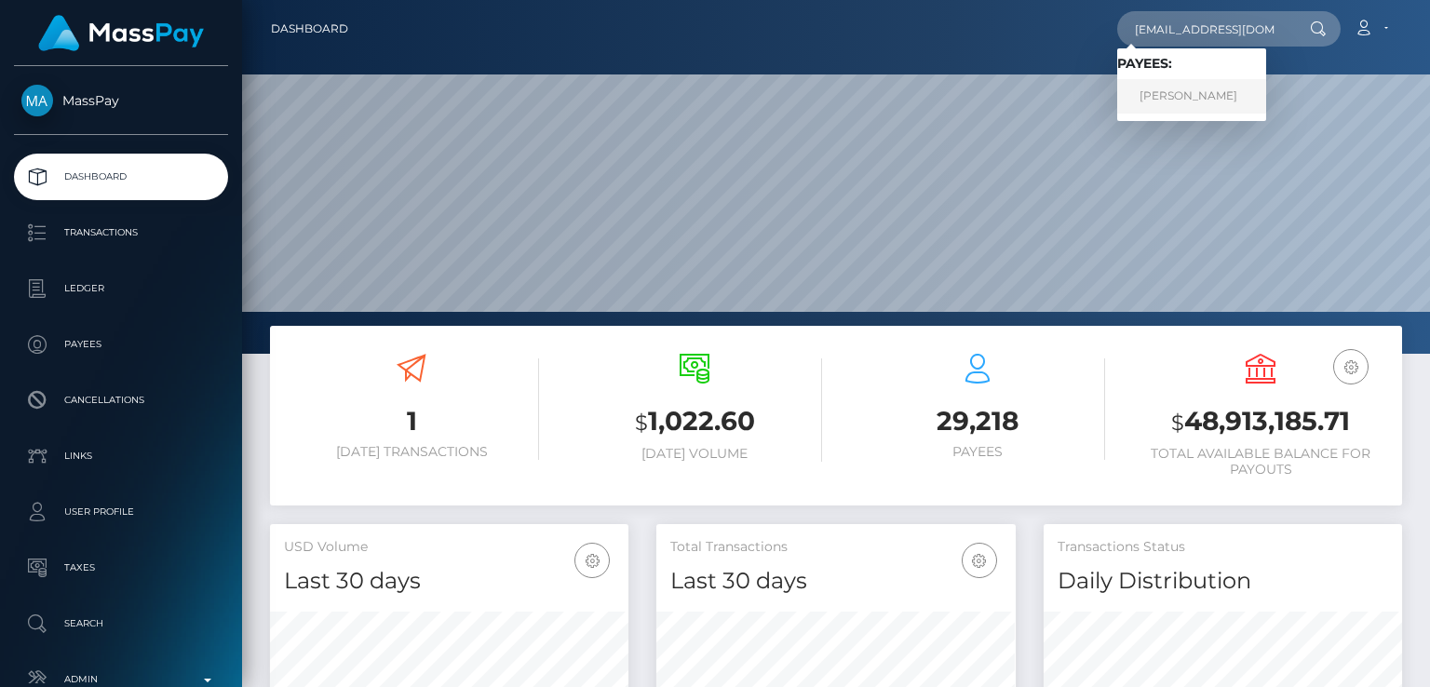
click at [1236, 98] on link "Jennifer Enzensberger" at bounding box center [1191, 96] width 149 height 34
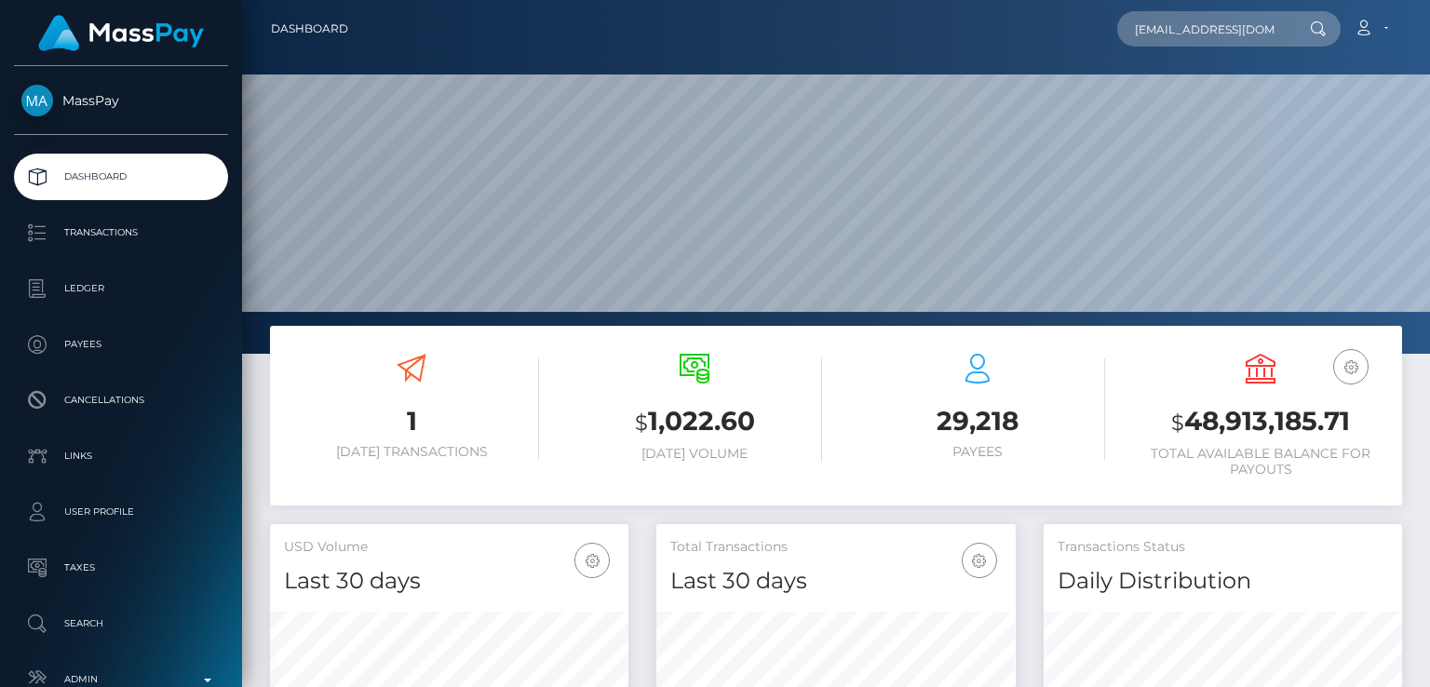
click at [298, 36] on link "Dashboard" at bounding box center [309, 28] width 77 height 39
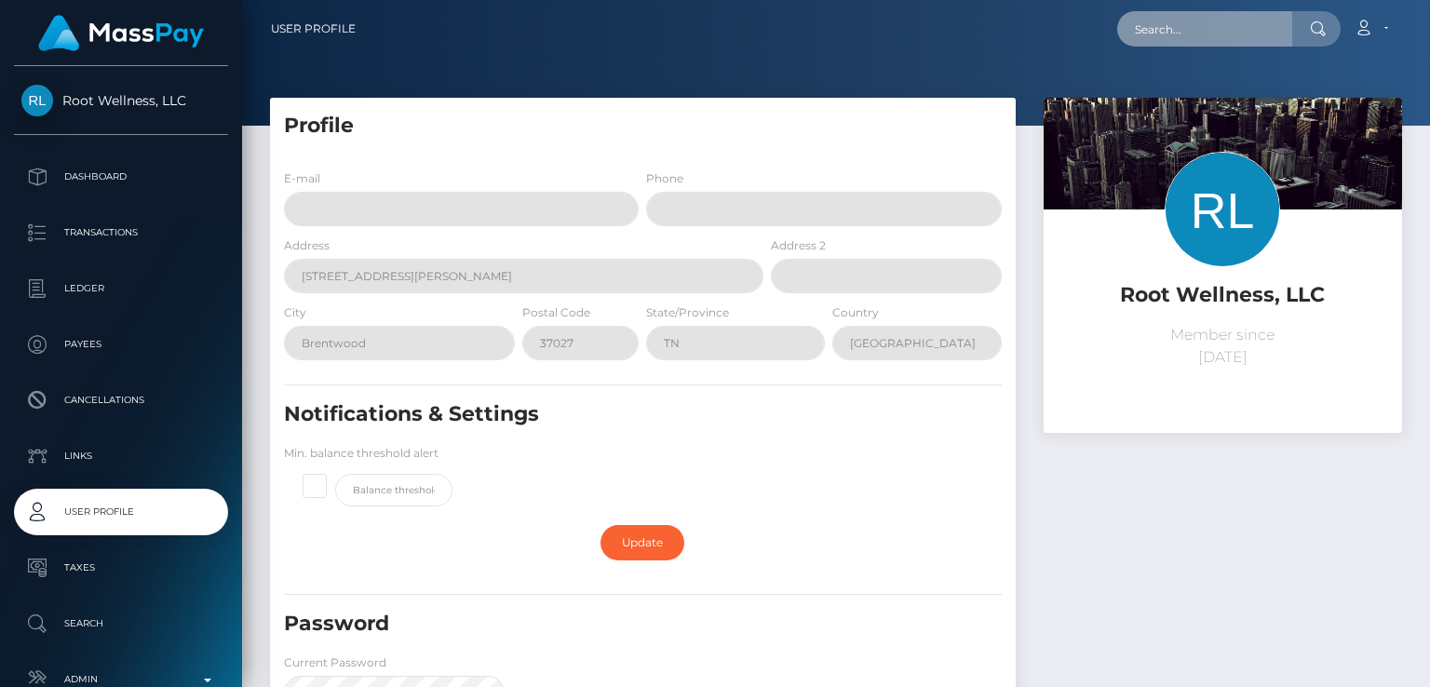
click at [1198, 39] on input "text" at bounding box center [1204, 28] width 175 height 35
paste input "[EMAIL_ADDRESS][DOMAIN_NAME]"
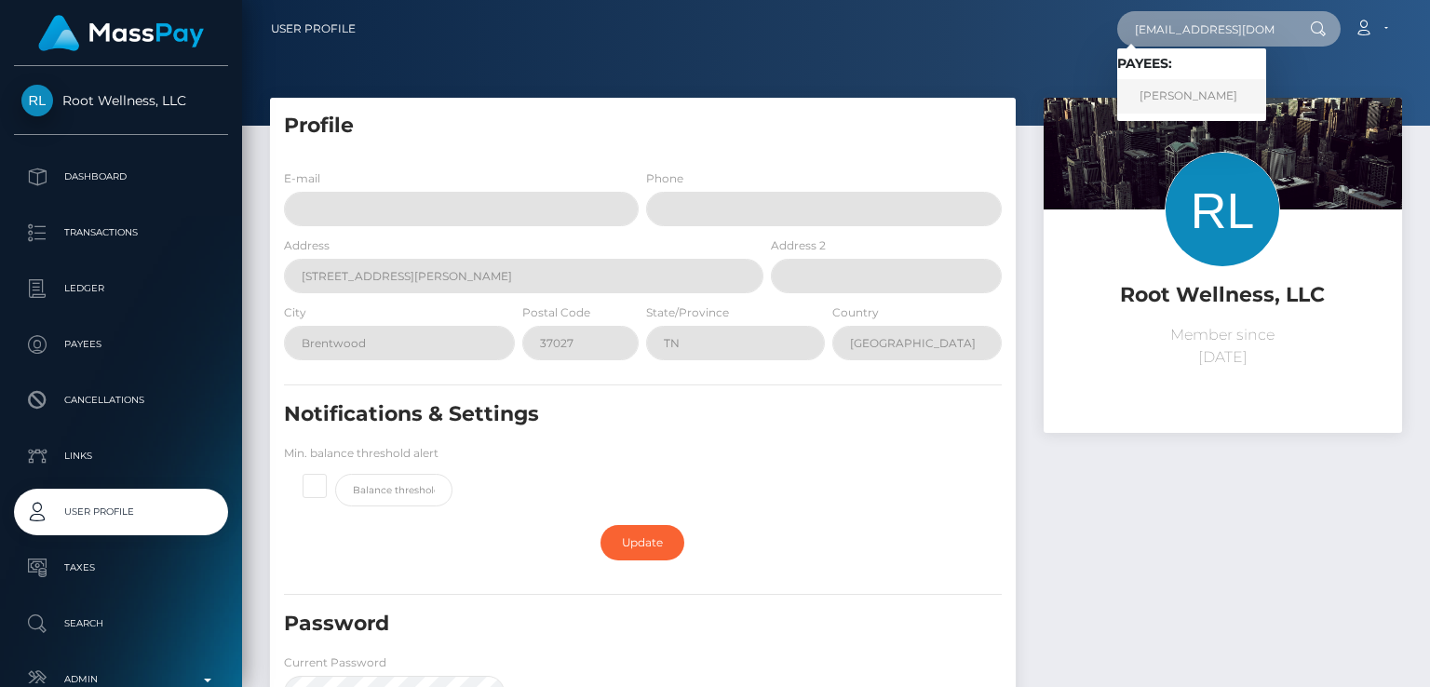
type input "[EMAIL_ADDRESS][DOMAIN_NAME]"
click at [1184, 87] on link "[PERSON_NAME]" at bounding box center [1191, 96] width 149 height 34
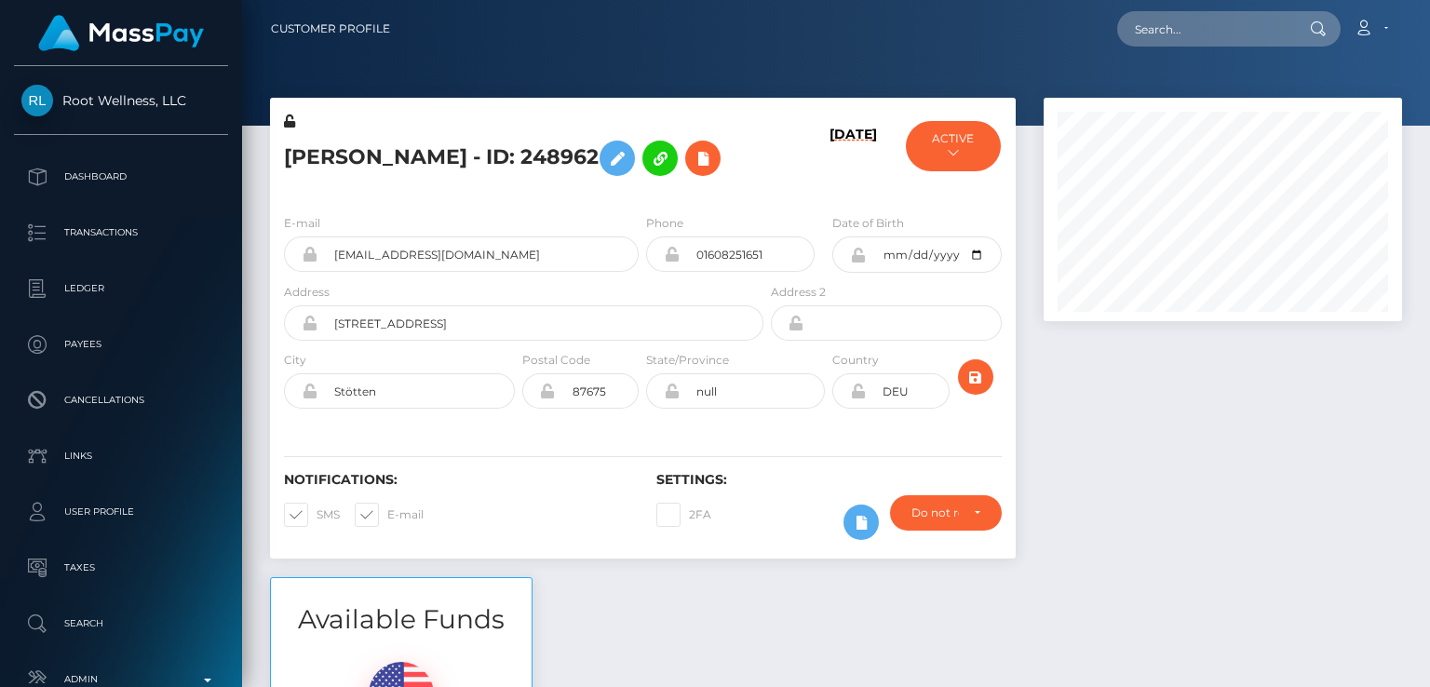
scroll to position [223, 357]
click at [1039, 320] on div at bounding box center [1222, 337] width 386 height 479
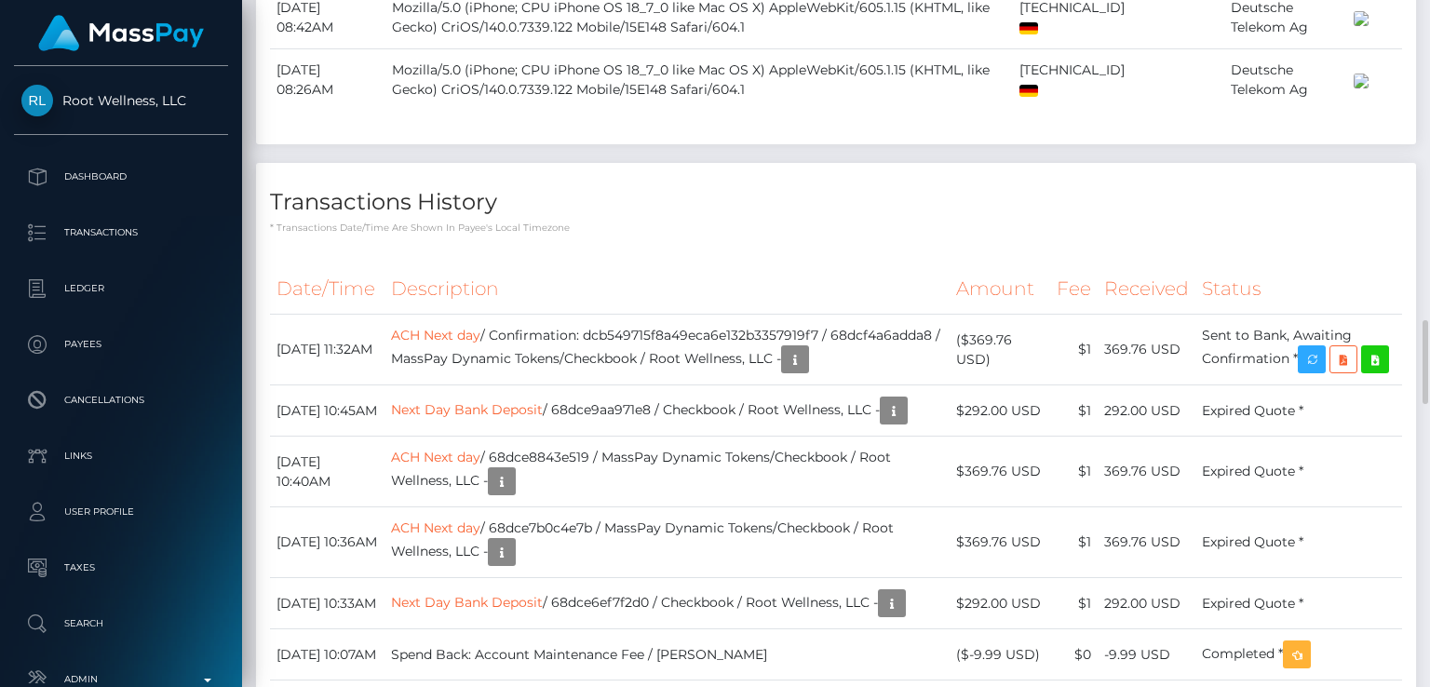
scroll to position [2631, 0]
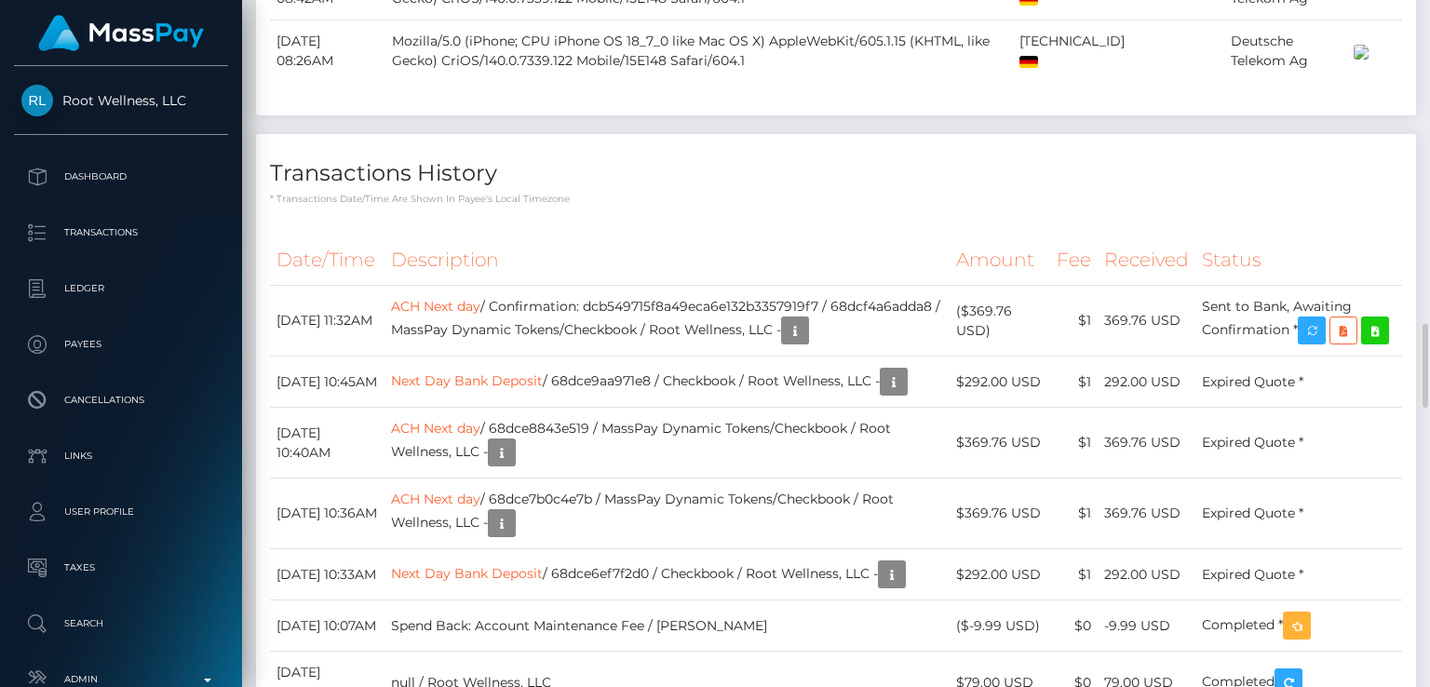
drag, startPoint x: 1321, startPoint y: 446, endPoint x: 1299, endPoint y: 451, distance: 22.1
click at [1299, 356] on td "Sent to Bank, Awaiting Confirmation *" at bounding box center [1298, 321] width 207 height 71
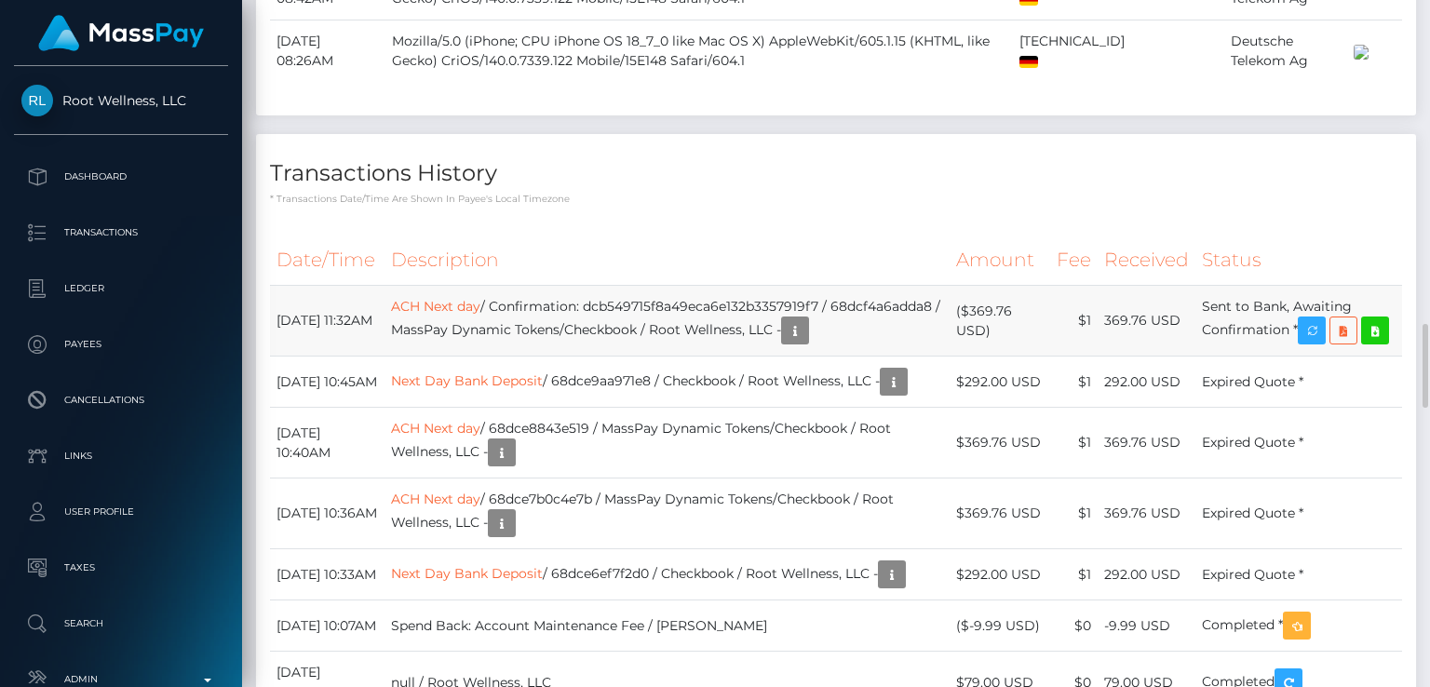
click at [1265, 356] on td "Sent to Bank, Awaiting Confirmation *" at bounding box center [1298, 321] width 207 height 71
drag, startPoint x: 849, startPoint y: 458, endPoint x: 525, endPoint y: 458, distance: 323.9
click at [525, 356] on td "ACH Next day / Confirmation: dcb549715f8a49eca6e132b3357919f7 / 68dcf4a6adda8 /…" at bounding box center [666, 321] width 565 height 71
copy td "Confirmation: dcb549715f8a49eca6e132b3357919f7"
click at [481, 478] on td "ACH Next day / 68dce8843e519 / MassPay Dynamic Tokens/Checkbook / Root Wellness…" at bounding box center [666, 443] width 565 height 71
